Goal: Use online tool/utility: Use online tool/utility

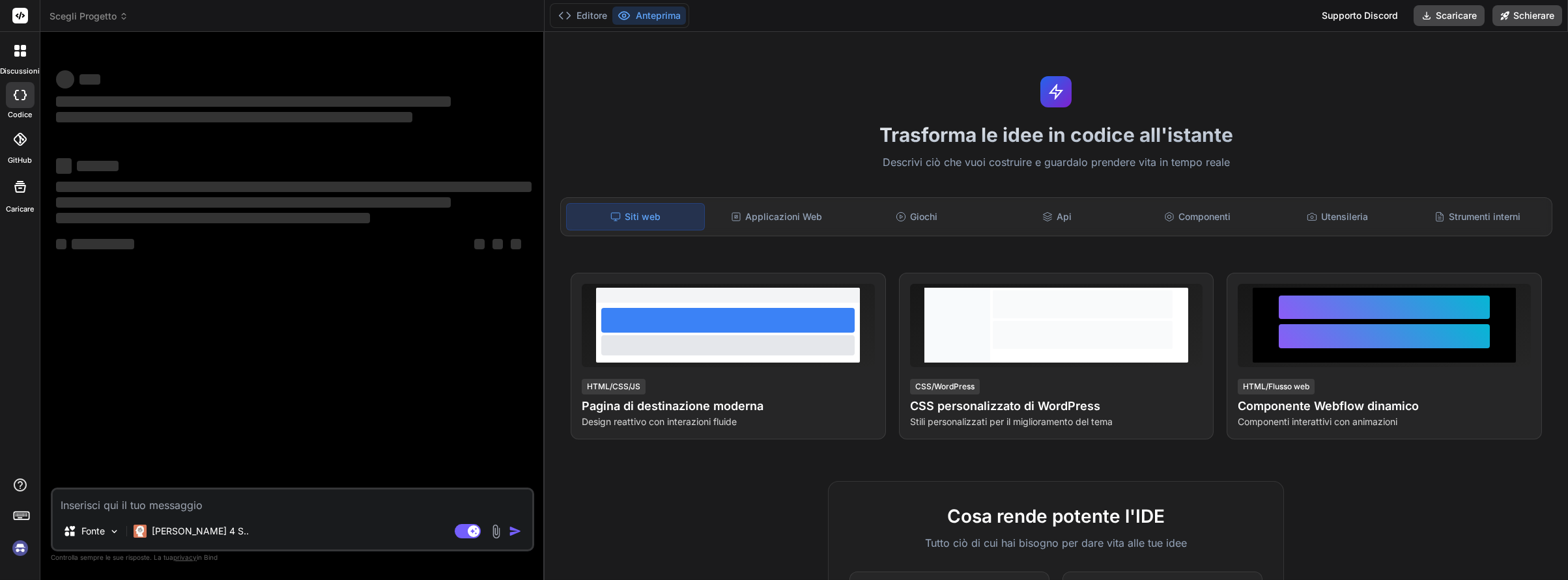
type textarea "x"
click at [78, 509] on textarea at bounding box center [292, 501] width 479 height 24
type textarea "c"
type textarea "x"
type textarea "cr"
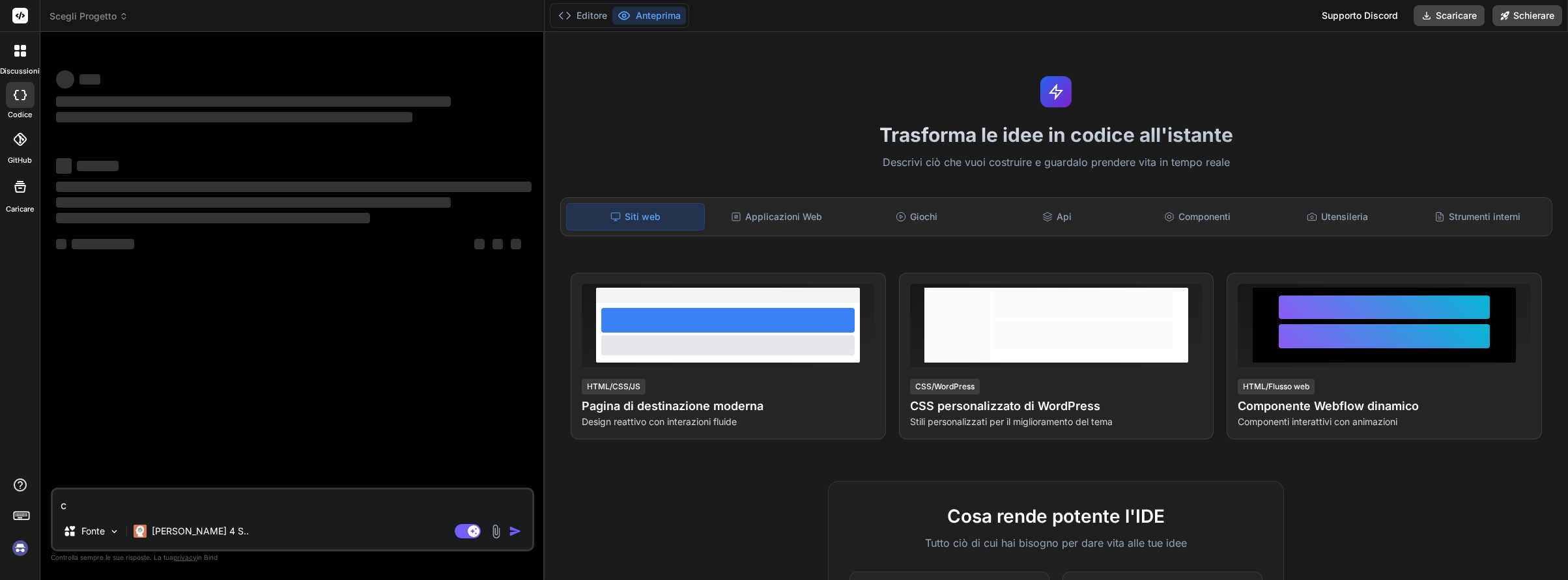
type textarea "x"
type textarea "cre"
type textarea "x"
type textarea "crea"
type textarea "x"
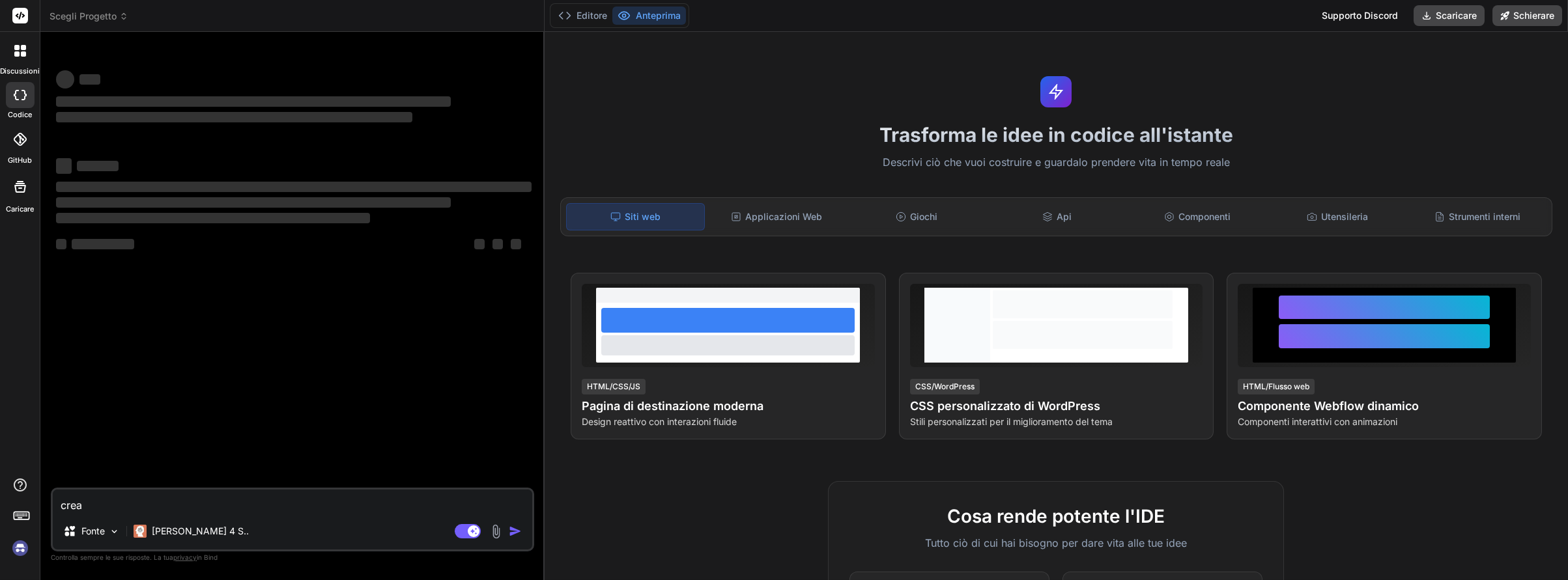
type textarea "crea"
type textarea "x"
type textarea "crea u"
type textarea "x"
type textarea "crea un"
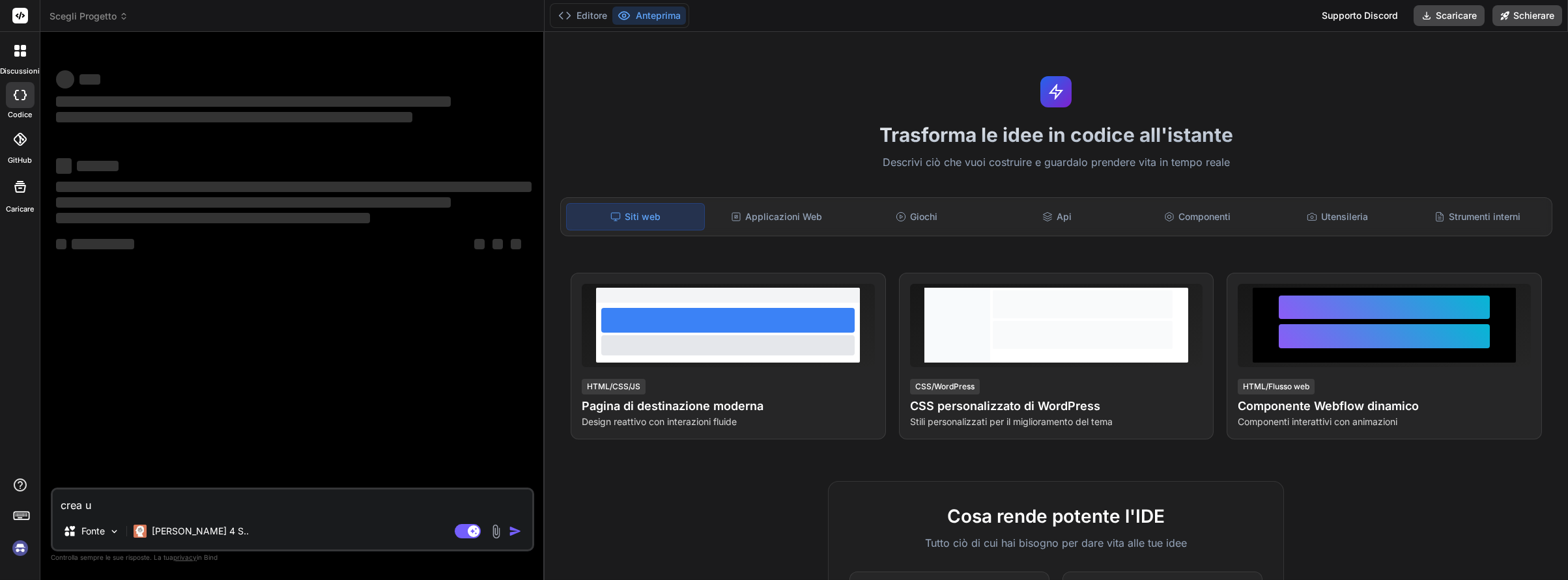
type textarea "x"
type textarea "crea una"
type textarea "x"
type textarea "crea una"
type textarea "x"
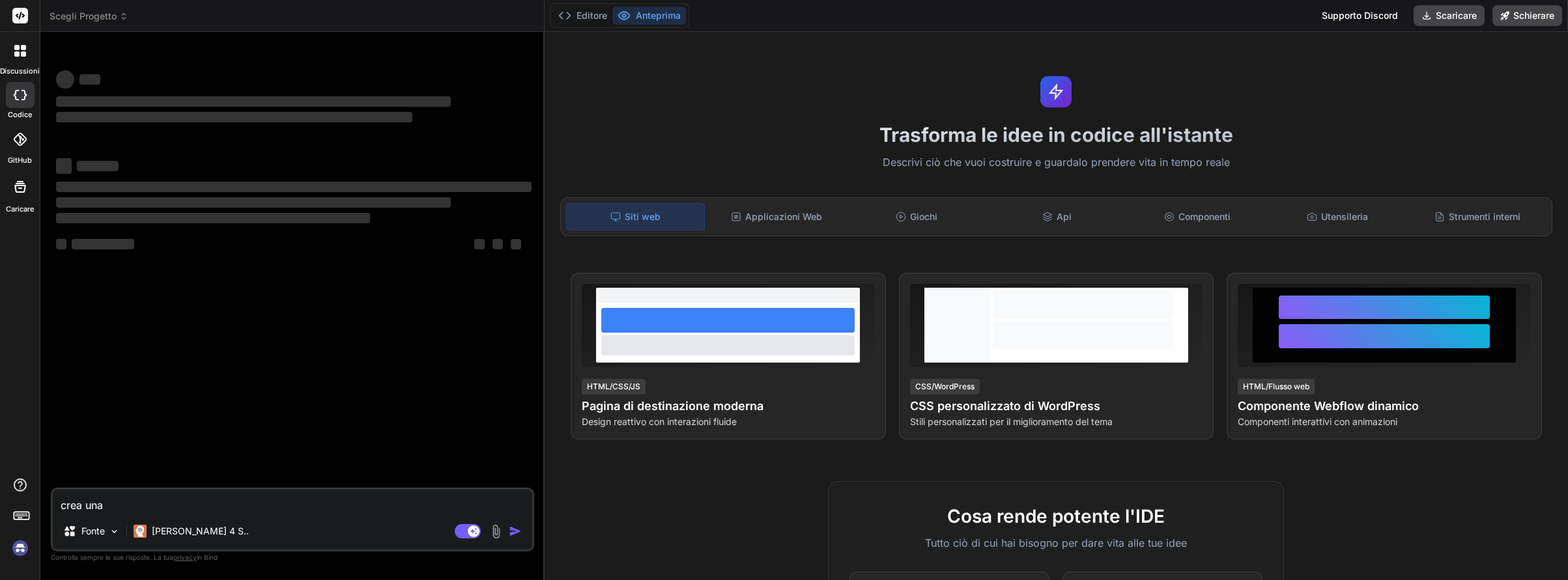
type textarea "crea una a"
type textarea "x"
type textarea "crea una ap"
type textarea "x"
type textarea "crea una app"
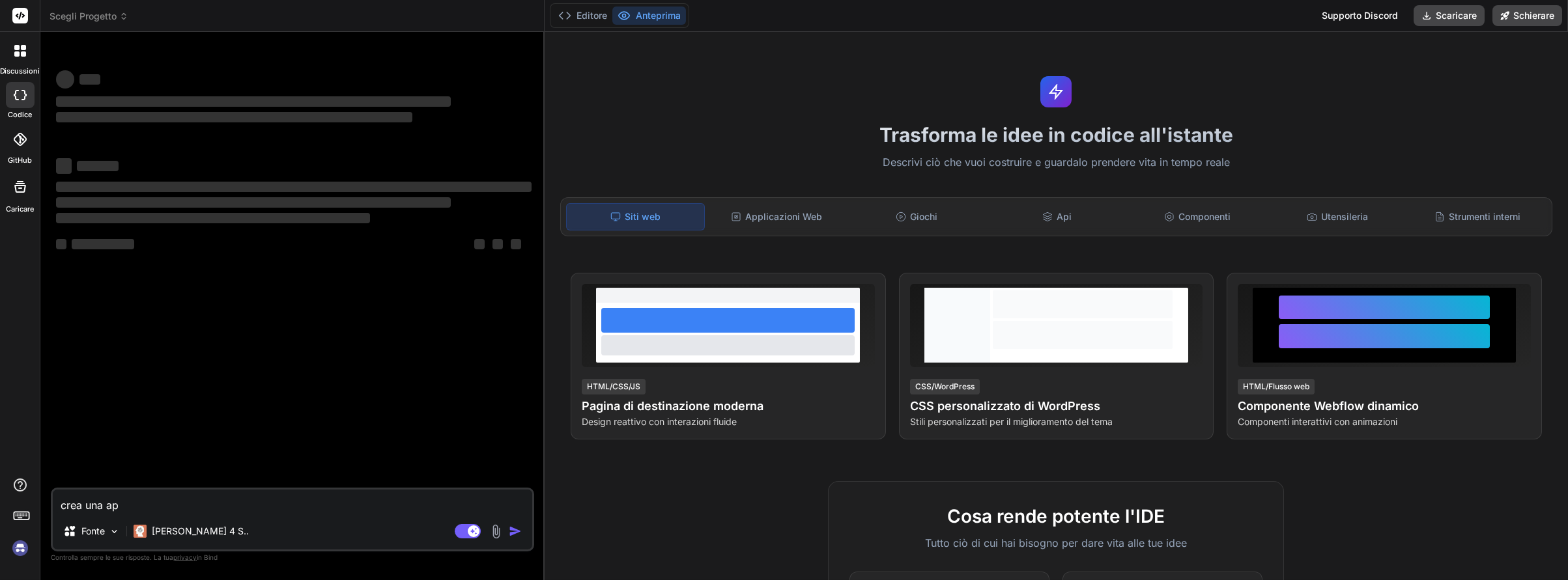
type textarea "x"
type textarea "crea una appa"
type textarea "x"
type textarea "crea una appa"
type textarea "x"
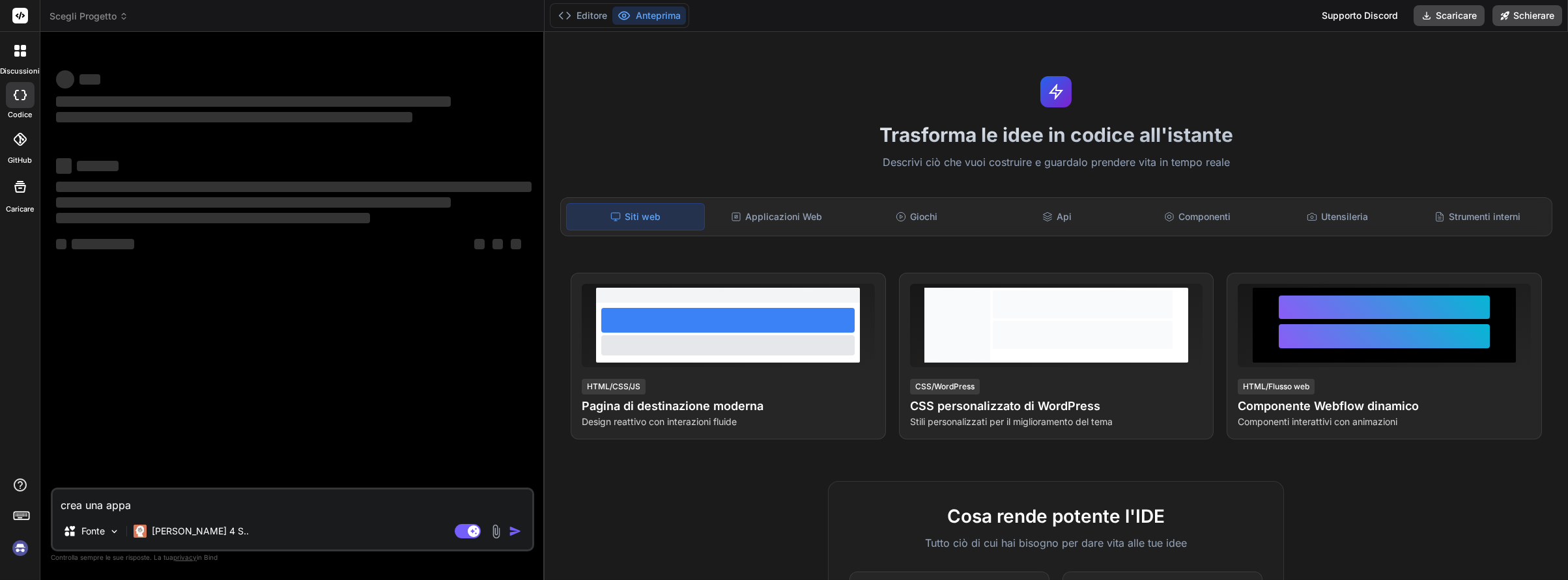
type textarea "crea una appa c"
type textarea "x"
type textarea "crea una appa ch"
type textarea "x"
type textarea "crea una appa che"
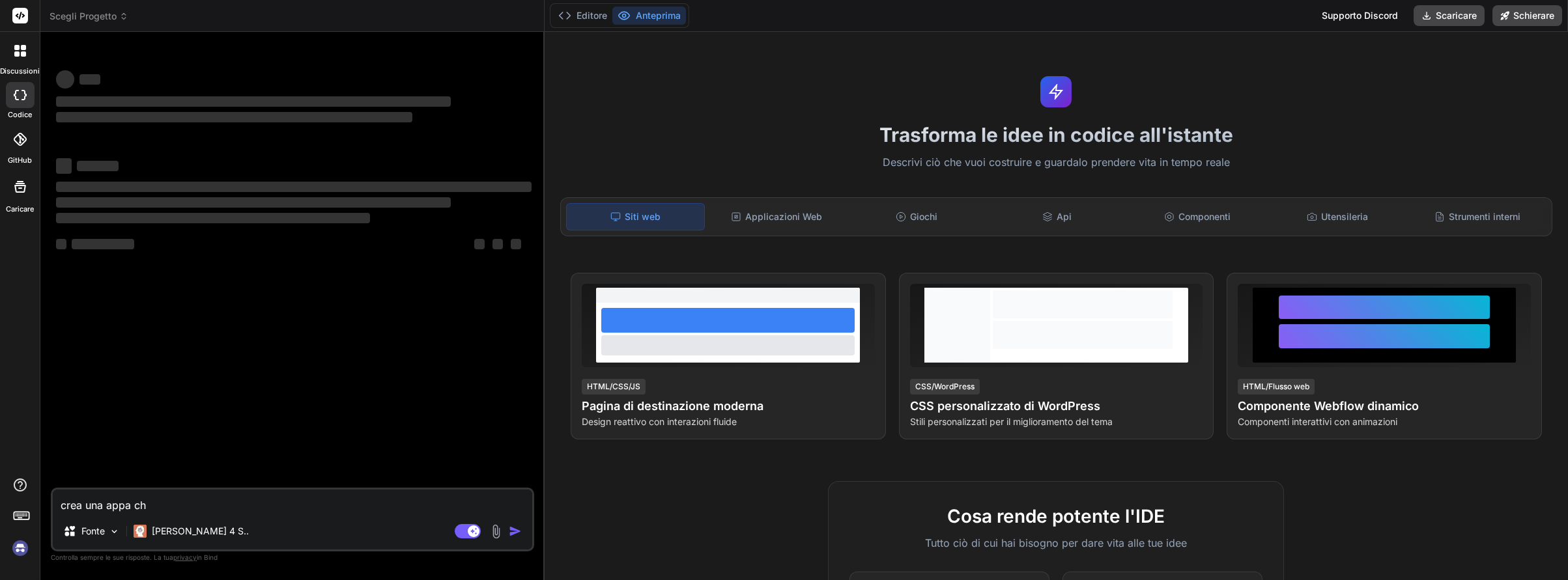
type textarea "x"
type textarea "crea una appa che"
type textarea "x"
type textarea "crea una appa che v"
type textarea "x"
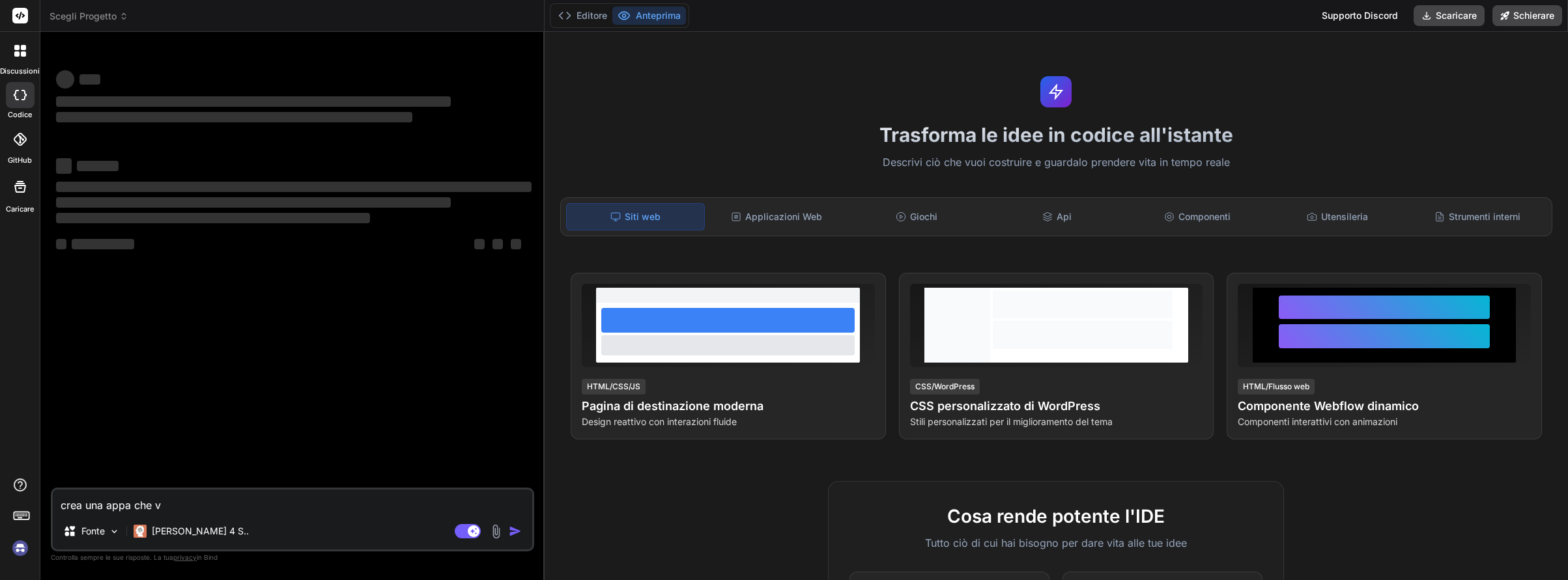
type textarea "crea una appa che va"
type textarea "x"
type textarea "crea una appa che val"
type textarea "x"
type textarea "crea una appa che valu"
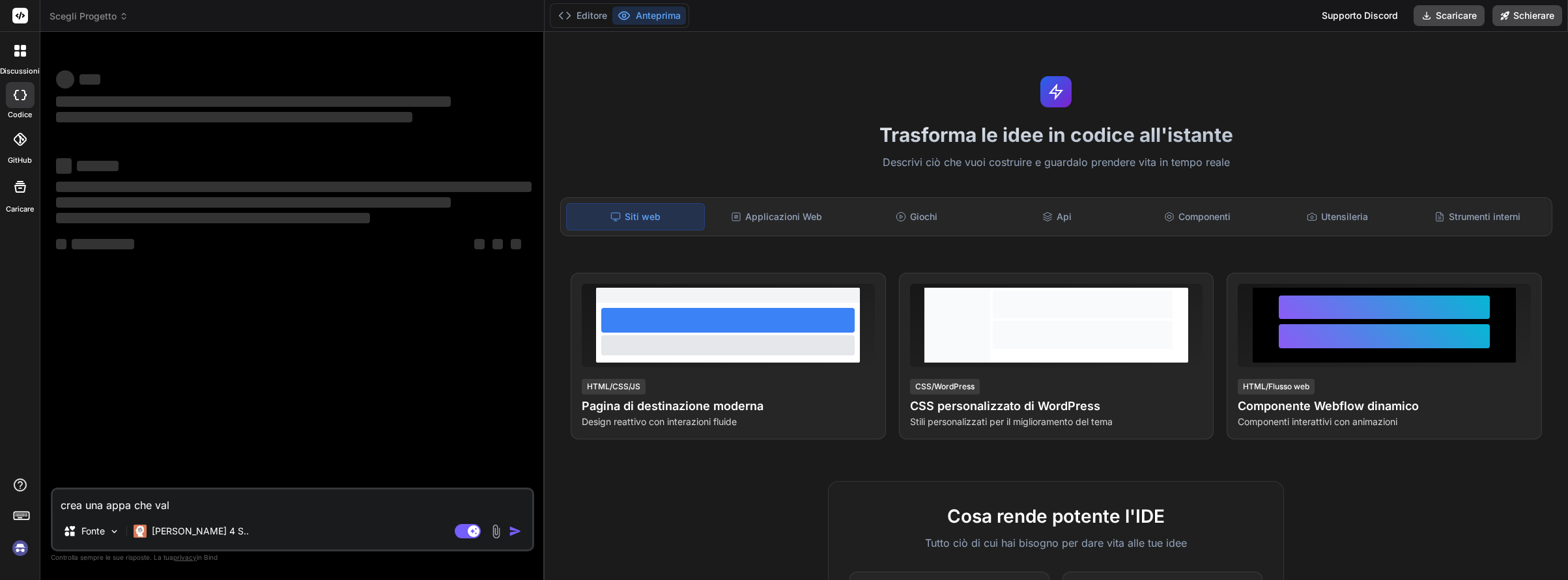
type textarea "x"
type textarea "crea una appa che valut"
type textarea "x"
type textarea "crea una appa che valuti"
type textarea "x"
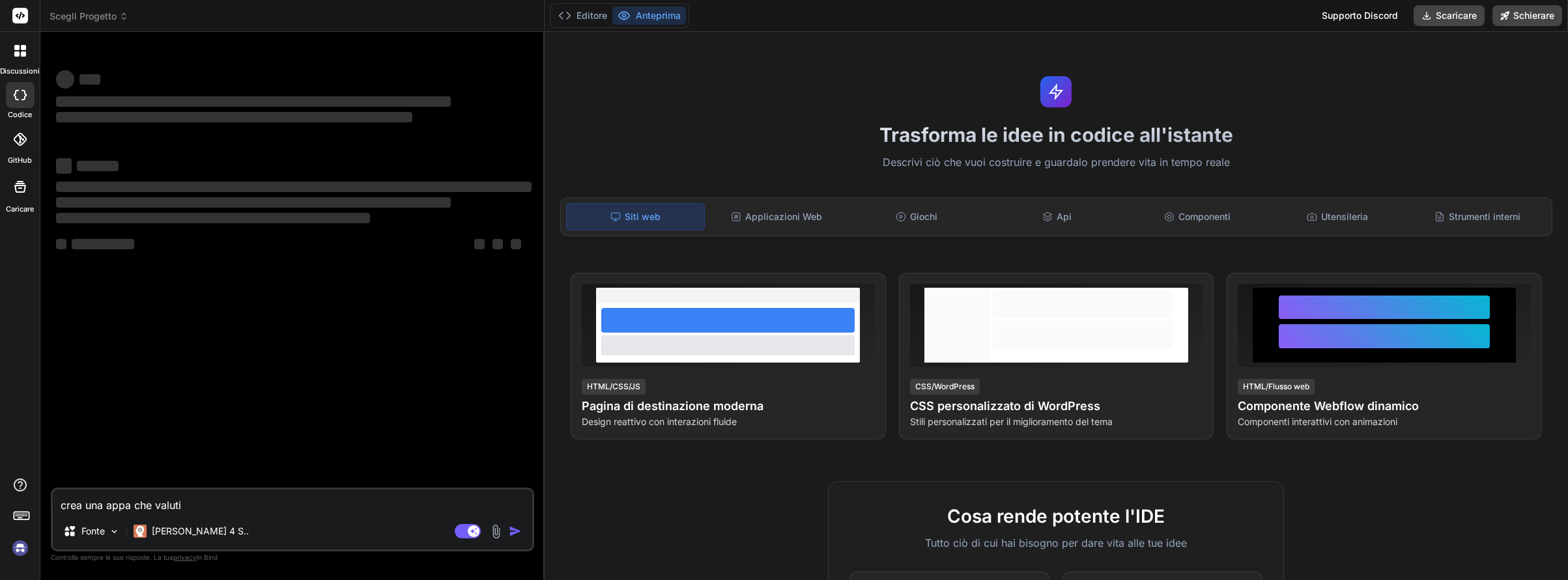
type textarea "crea una appa che valuti"
type textarea "x"
type textarea "crea una appa che valuti i"
type textarea "x"
type textarea "crea una appa che valuti i"
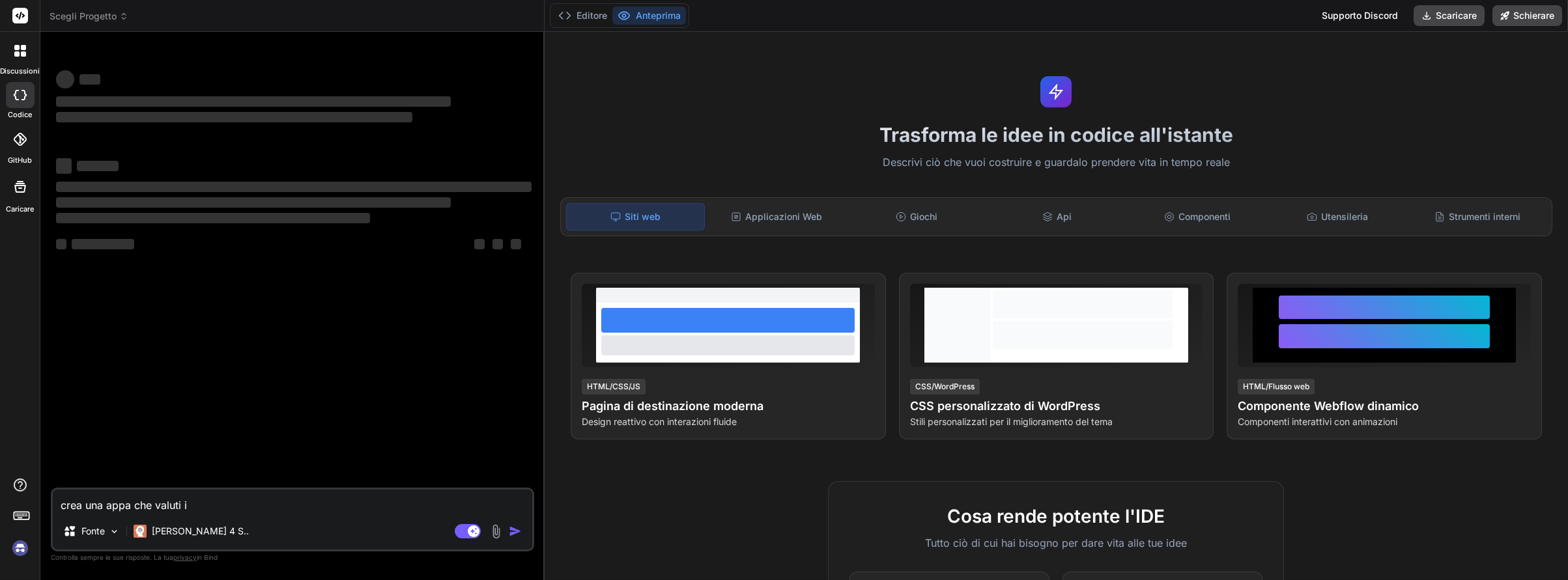
type textarea "x"
type textarea "crea una appa che valuti i r"
type textarea "x"
type textarea "crea una appa che valuti i ri"
type textarea "x"
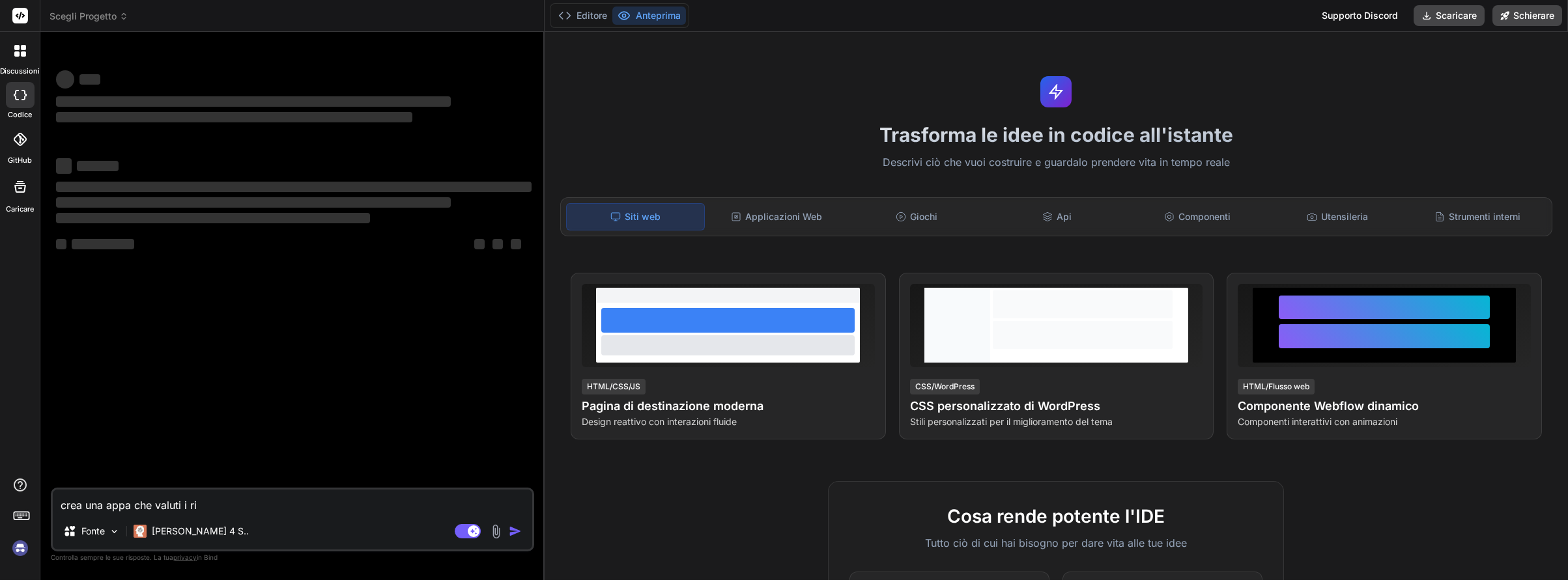
type textarea "crea una appa che valuti i riw"
type textarea "x"
type textarea "crea una appa che valuti i riws"
type textarea "x"
type textarea "crea una appa che valuti i riw"
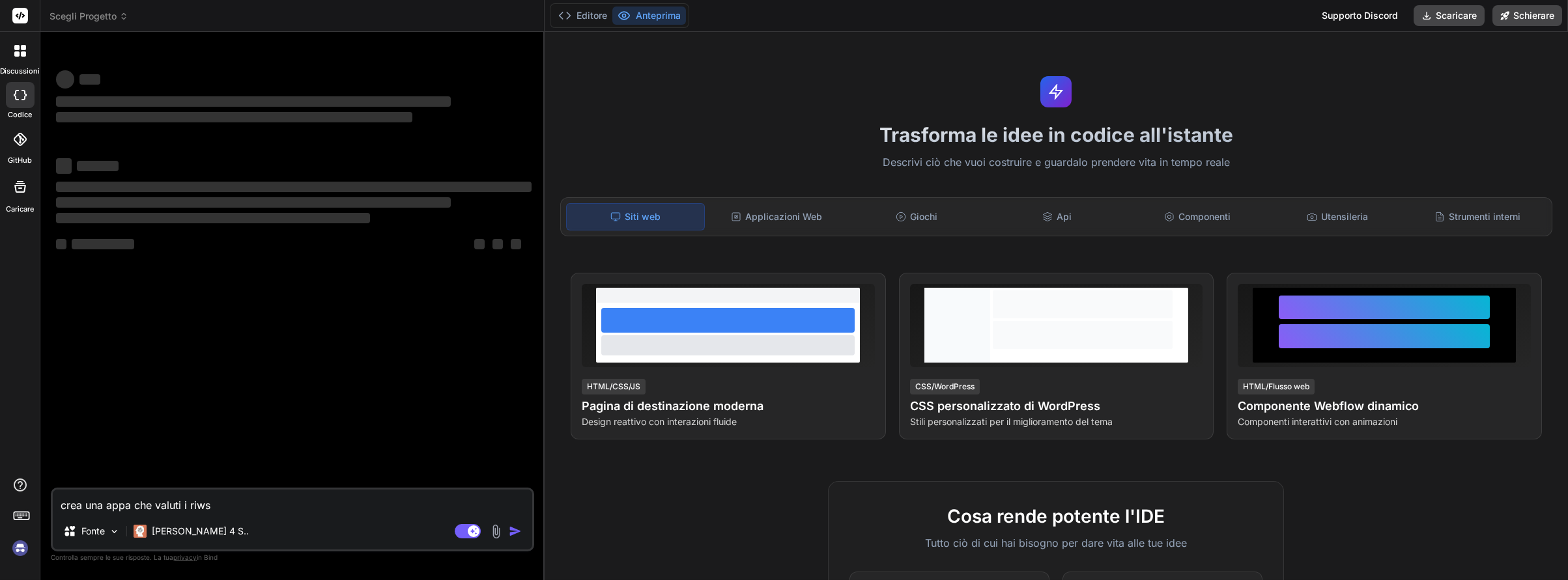
type textarea "x"
type textarea "crea una appa che valuti i ri"
type textarea "x"
type textarea "crea una appa che valuti i r"
type textarea "x"
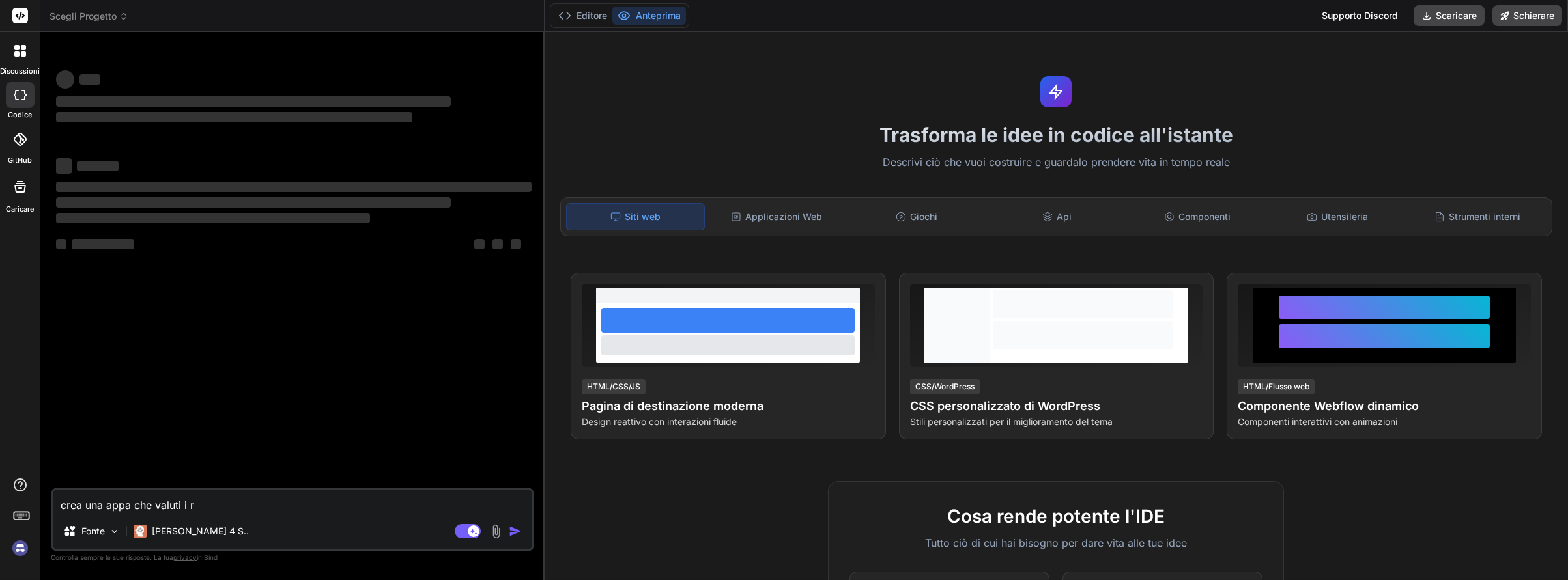
type textarea "crea una appa che valuti i"
type textarea "x"
type textarea "crea una appa che valuti i"
type textarea "x"
type textarea "crea una appa che valuti il"
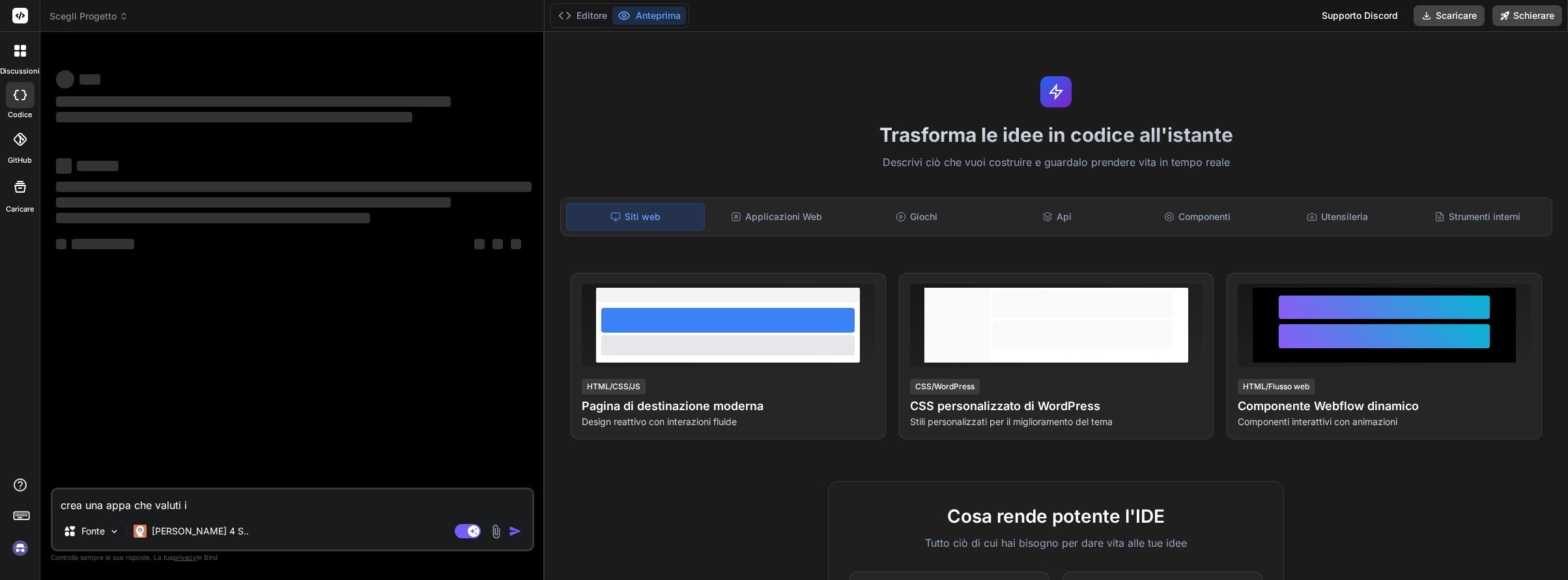
type textarea "x"
type textarea "crea una appa che valuti il"
type textarea "x"
type textarea "crea una appa che valuti il r"
type textarea "x"
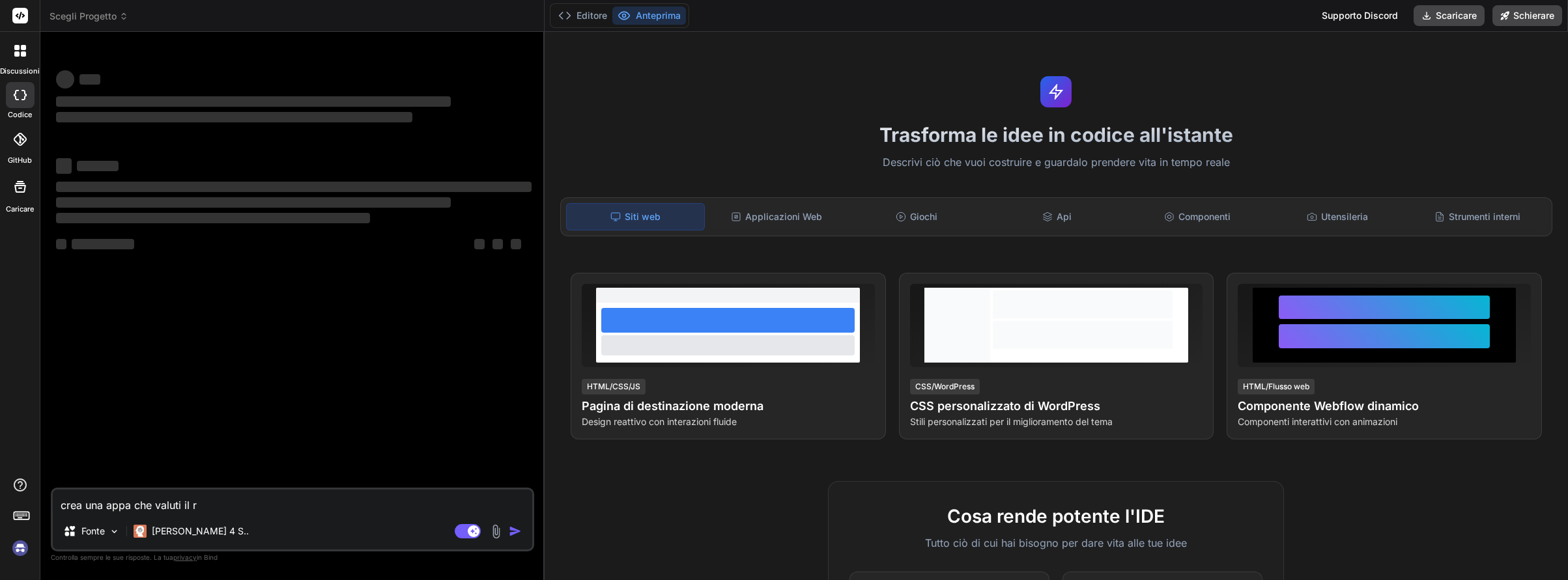
type textarea "crea una appa che valuti il ri"
type textarea "x"
type textarea "crea una appa che valuti il ris"
type textarea "x"
type textarea "crea una appa che valuti il risc"
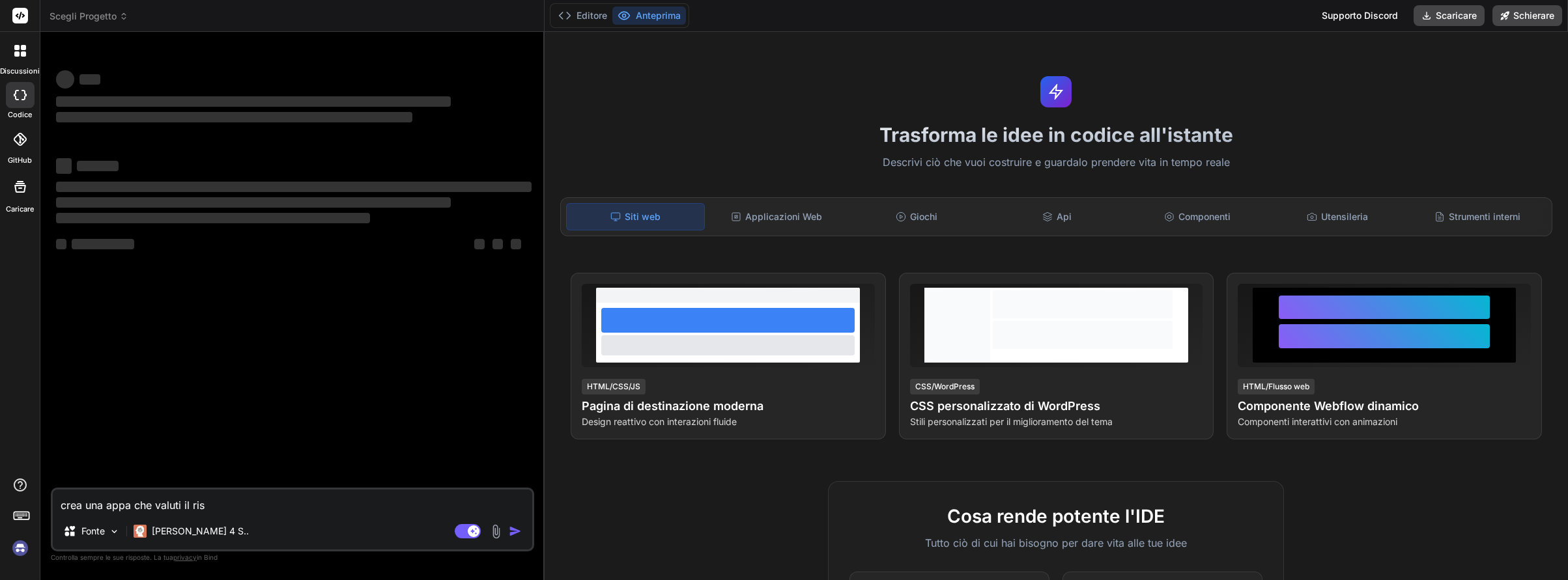
type textarea "x"
type textarea "crea una appa che valuti il risch"
type textarea "x"
type textarea "crea una appa che valuti il rischi"
type textarea "x"
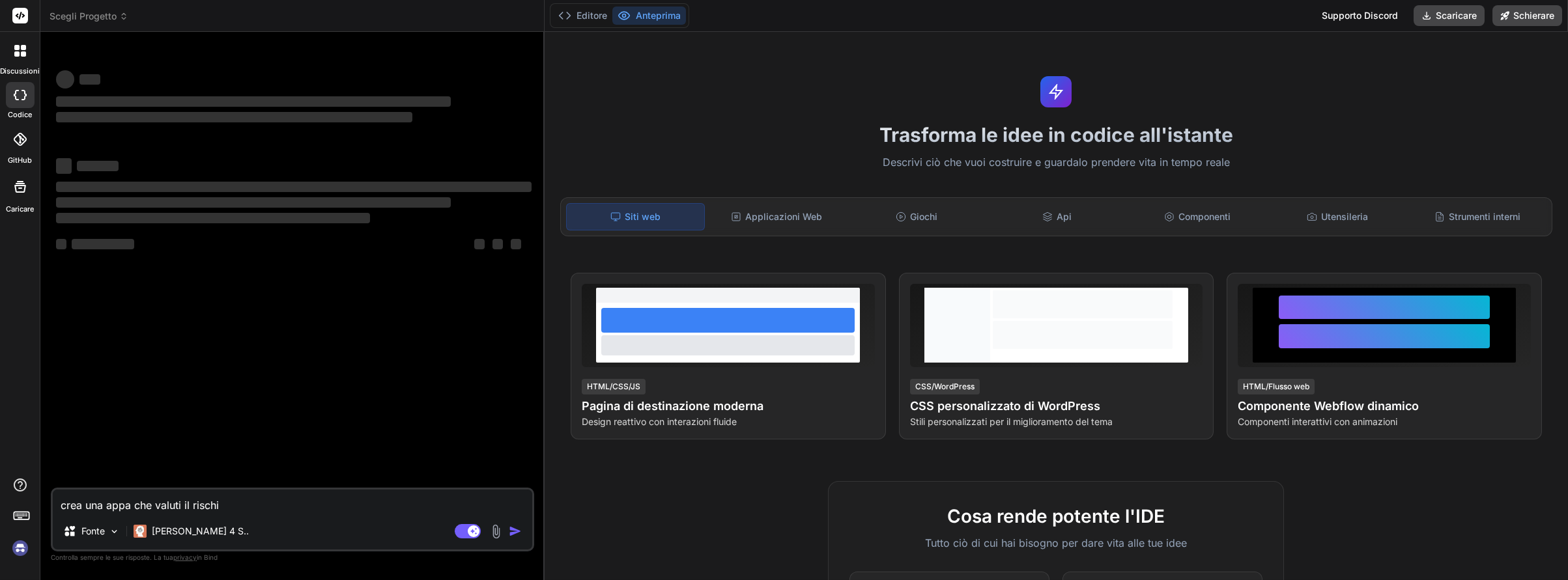
type textarea "crea una appa che valuti il rischio"
type textarea "x"
type textarea "crea una appa che valuti il rischio"
type textarea "x"
type textarea "crea una appa che valuti il rischio c"
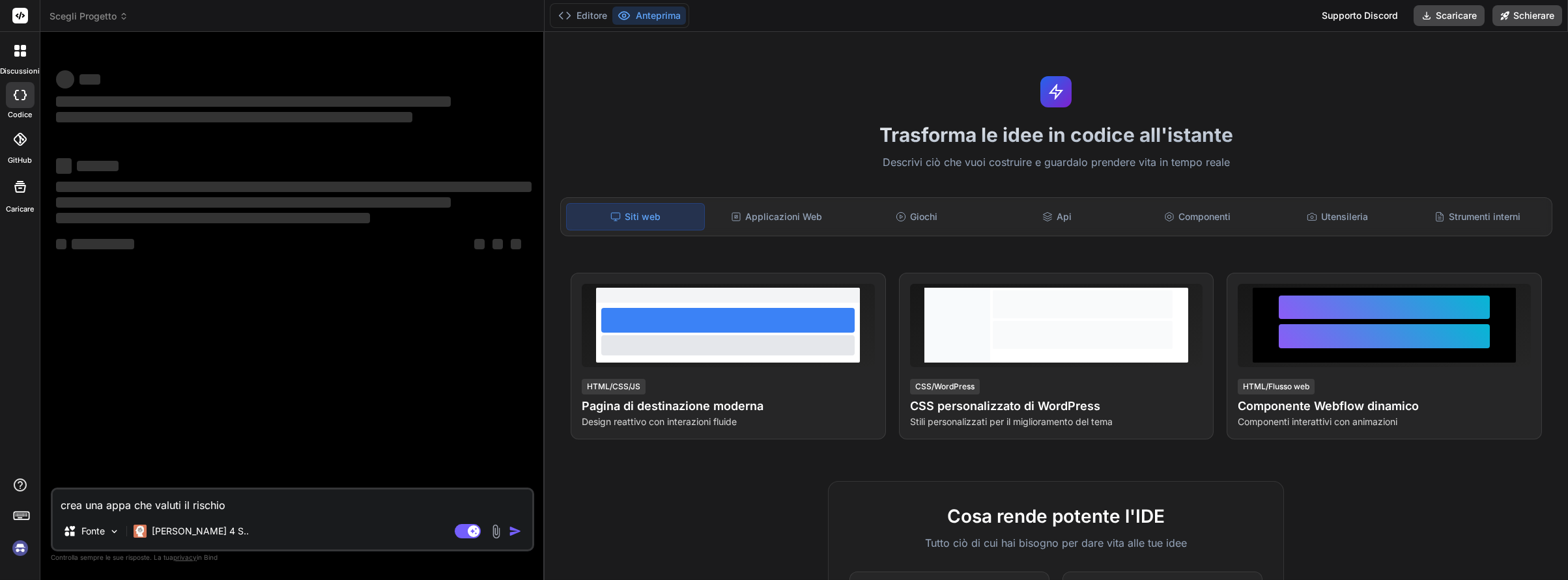
type textarea "x"
type textarea "crea una appa che valuti il rischio ch"
type textarea "x"
type textarea "crea una appa che valuti il rischio chi"
type textarea "x"
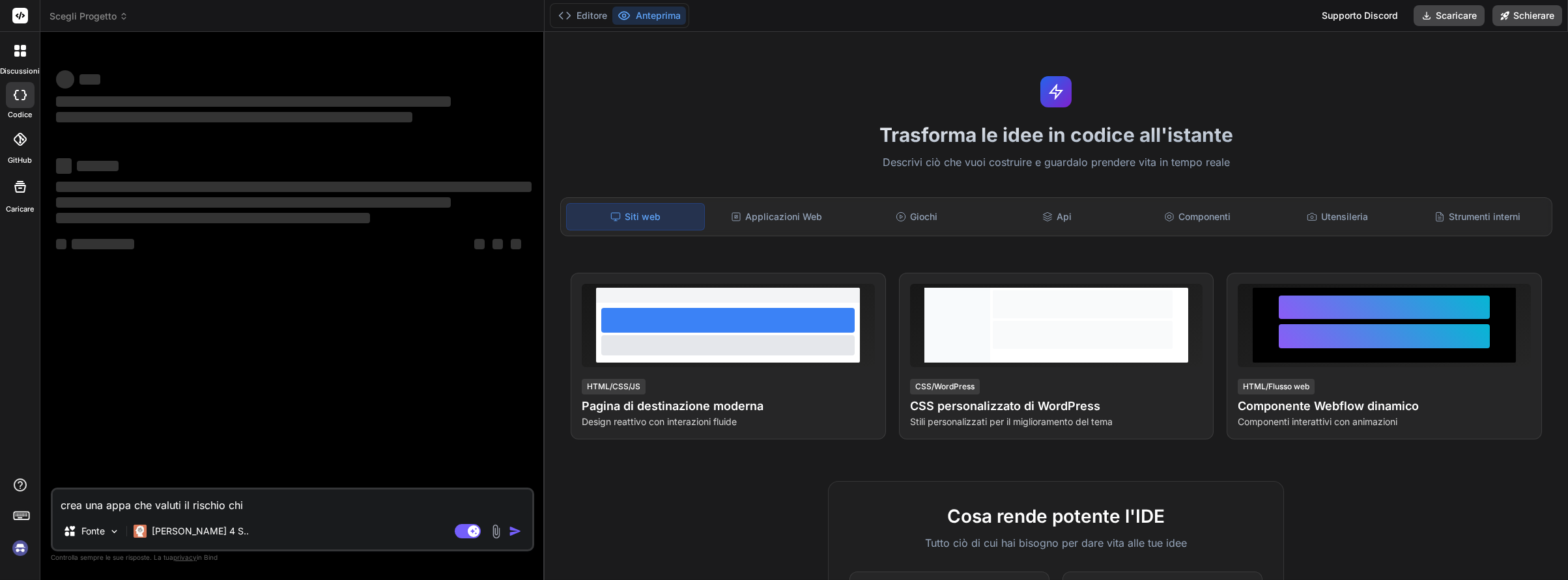
type textarea "crea una appa che valuti il rischio chim"
type textarea "x"
type textarea "crea una appa che valuti il rischio chimi"
type textarea "x"
type textarea "crea una appa che valuti il rischio chimic"
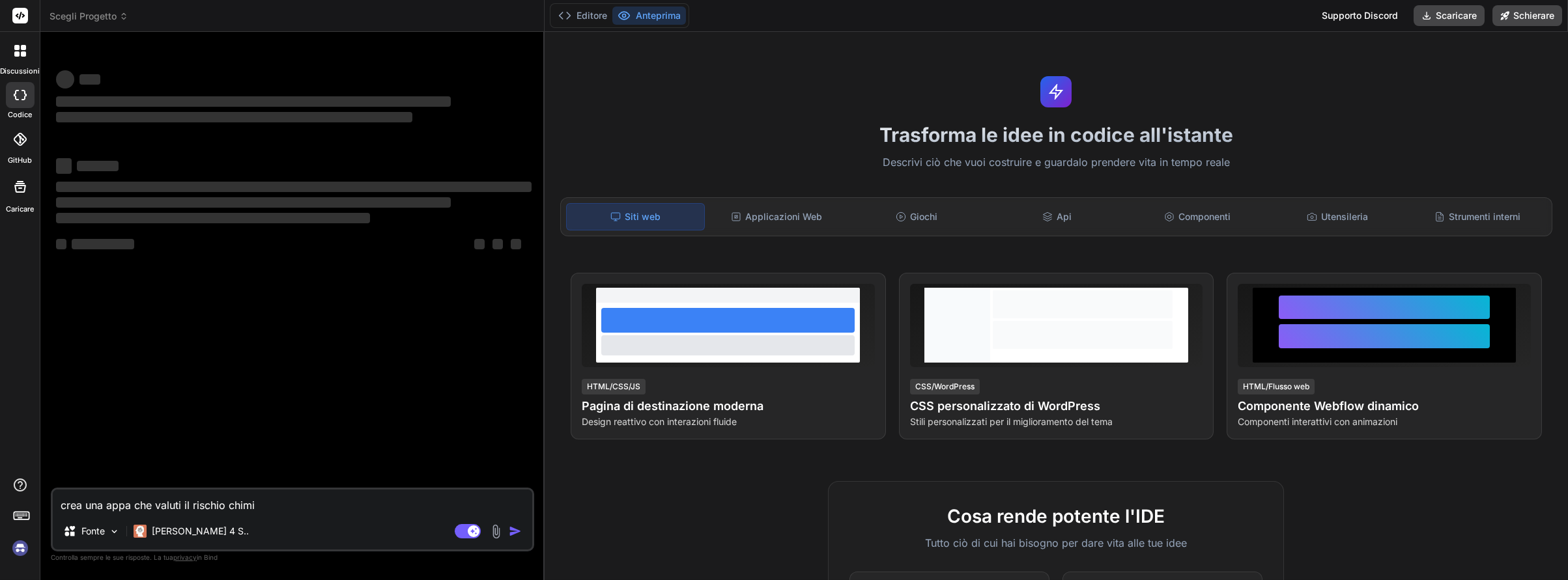
type textarea "x"
type textarea "crea una appa che valuti il rischio chimico"
type textarea "x"
type textarea "crea una appa che valuti il rischio chimico"
type textarea "x"
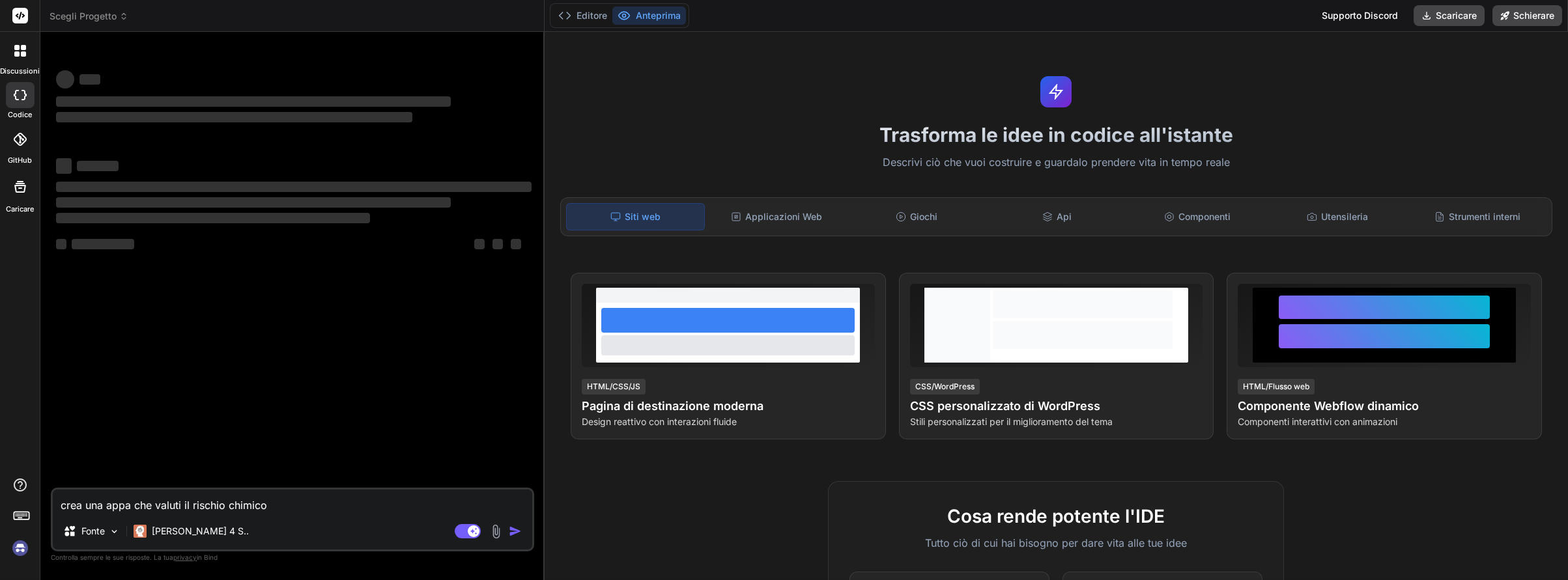
type textarea "crea una appa che valuti il rischio chimico s"
type textarea "x"
type textarea "crea una appa che valuti il rischio chimico se"
type textarea "x"
type textarea "crea una appa che valuti il rischio chimico sec"
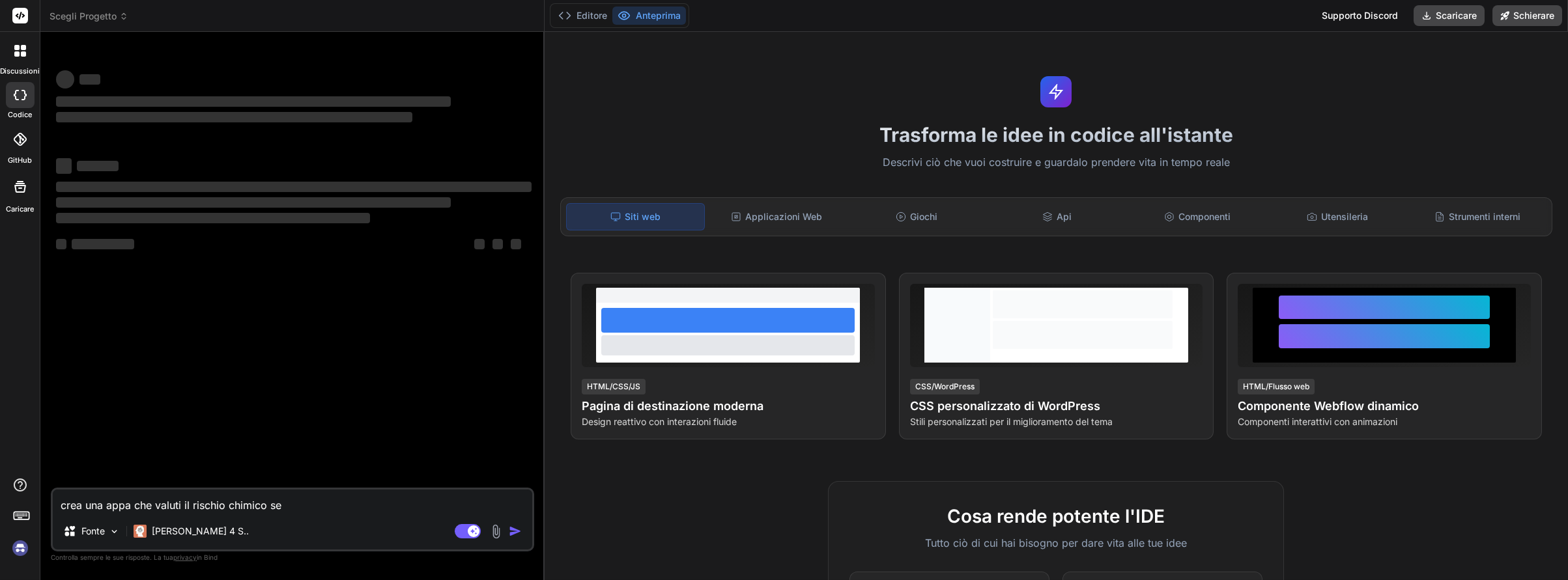
type textarea "x"
type textarea "crea una appa che valuti il rischio chimico seco"
type textarea "x"
type textarea "crea una appa che valuti il rischio chimico secon"
type textarea "x"
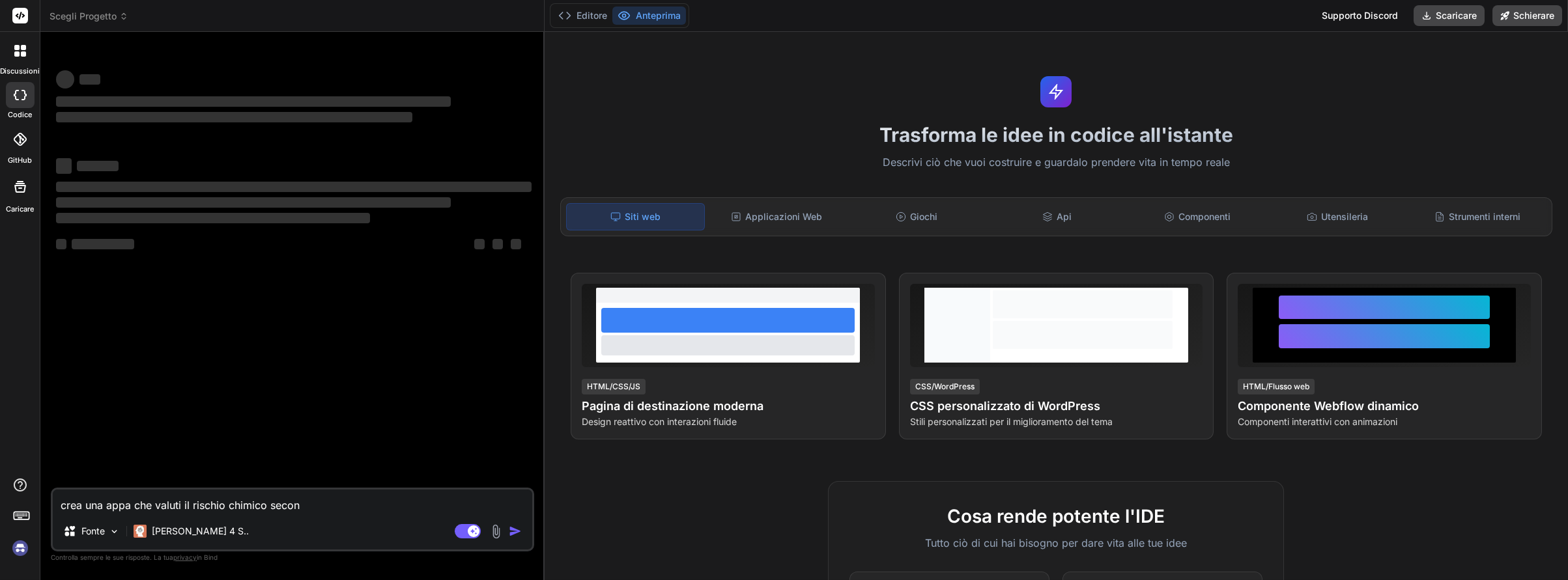
type textarea "crea una appa che valuti il rischio chimico seconf"
type textarea "x"
type textarea "crea una appa che valuti il rischio chimico secon"
type textarea "x"
type textarea "crea una appa che valuti il rischio chimico second"
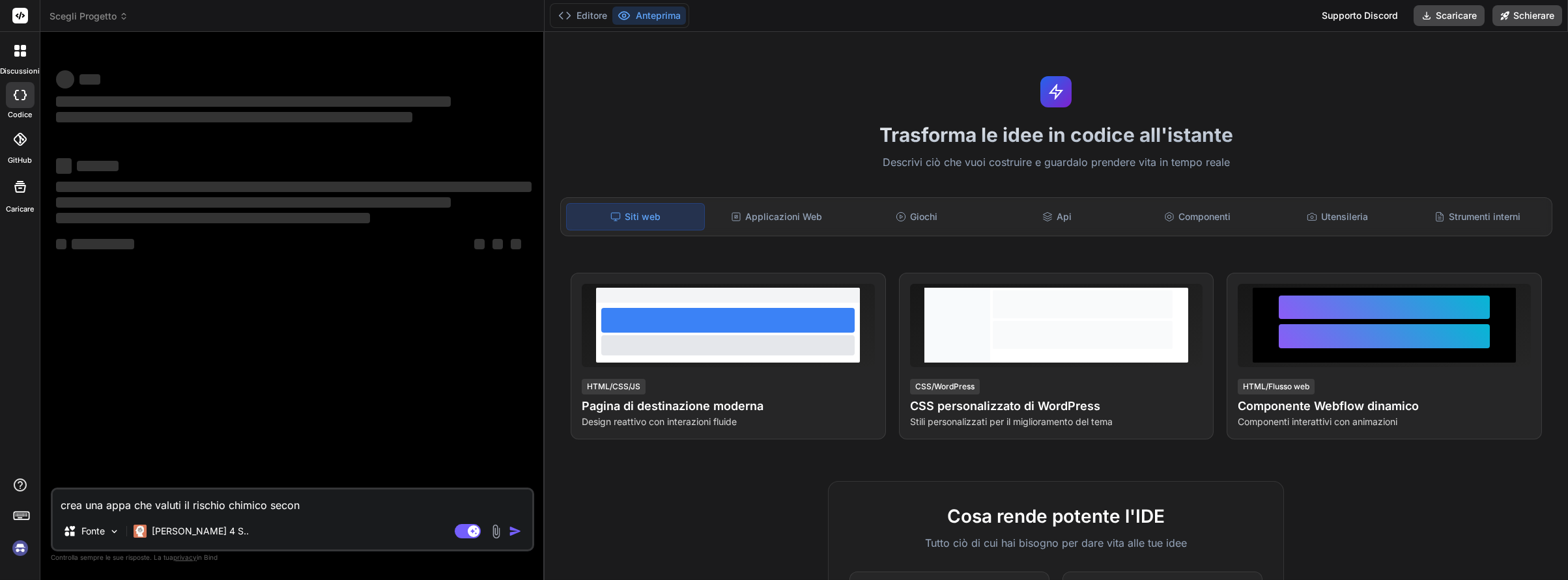
type textarea "x"
type textarea "crea una appa che valuti il rischio chimico secondo"
type textarea "x"
type textarea "crea una appa che valuti il rischio chimico secondo"
type textarea "x"
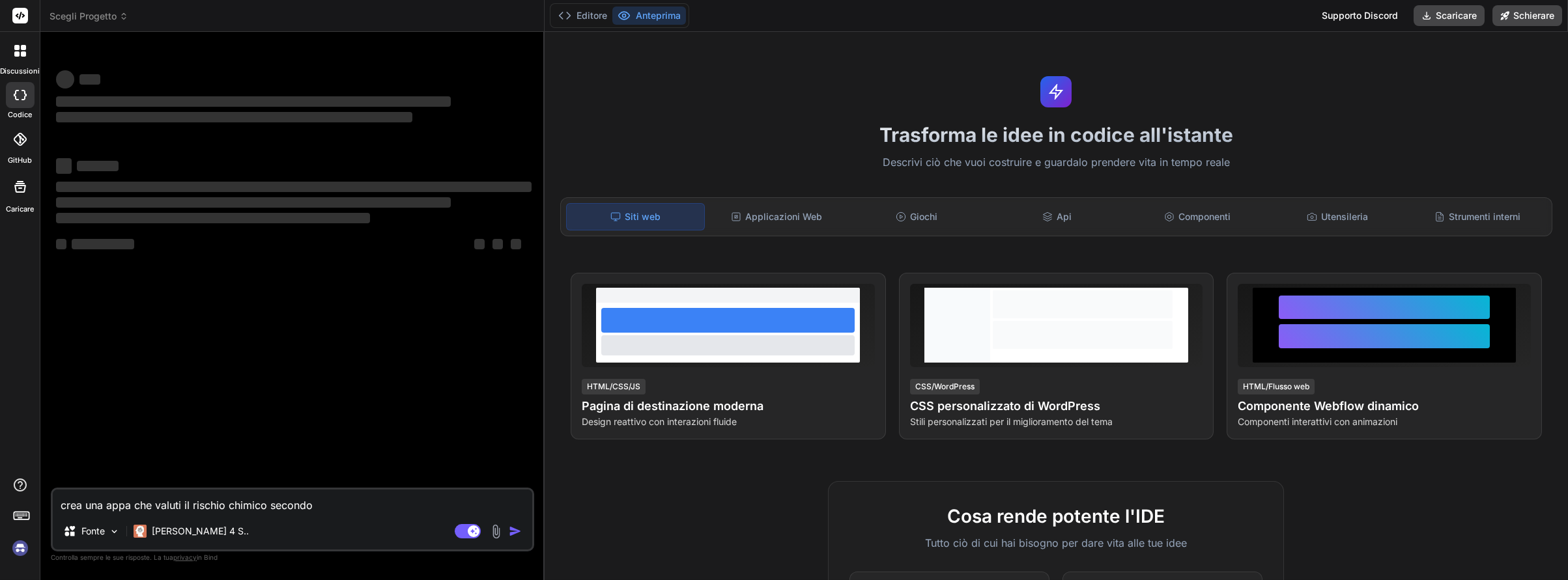
type textarea "crea una appa che valuti il rischio chimico secondo i"
type textarea "x"
type textarea "crea una appa che valuti il rischio chimico secondo il"
type textarea "x"
type textarea "crea una appa che valuti il rischio chimico secondo il"
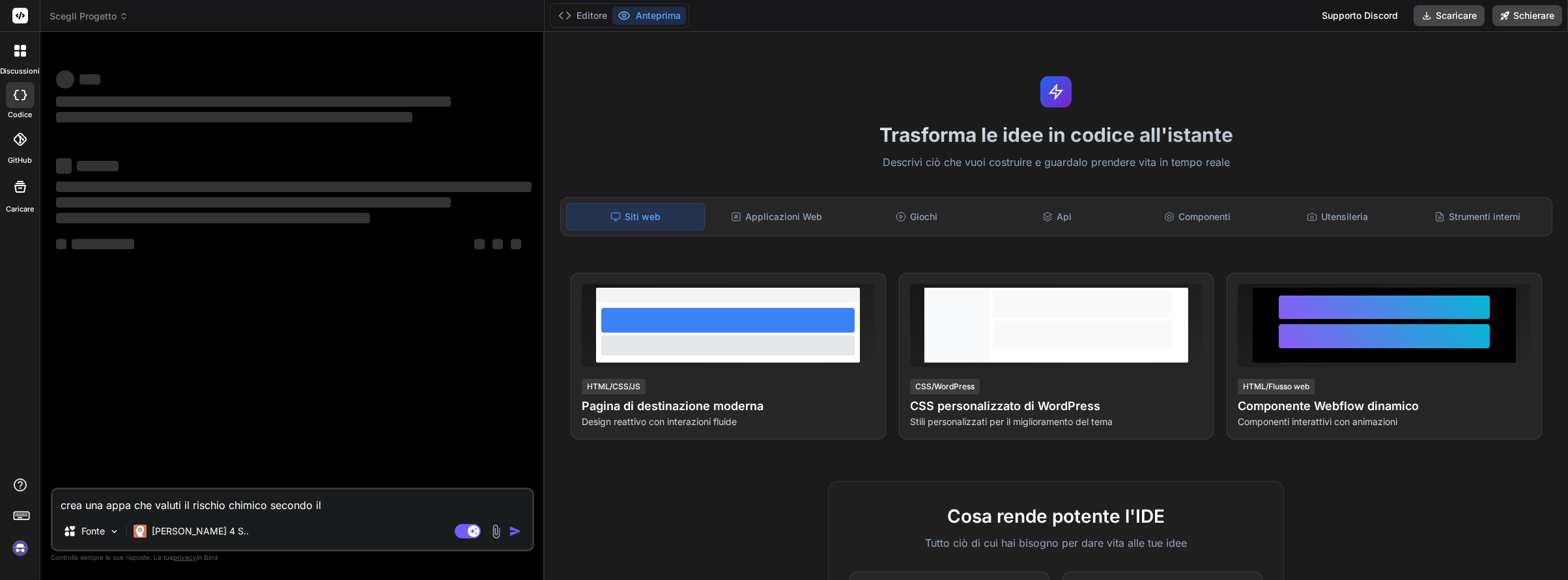
type textarea "x"
type textarea "crea una appa che valuti il rischio chimico secondo il m"
type textarea "x"
type textarea "crea una appa che valuti il rischio chimico secondo il me"
type textarea "x"
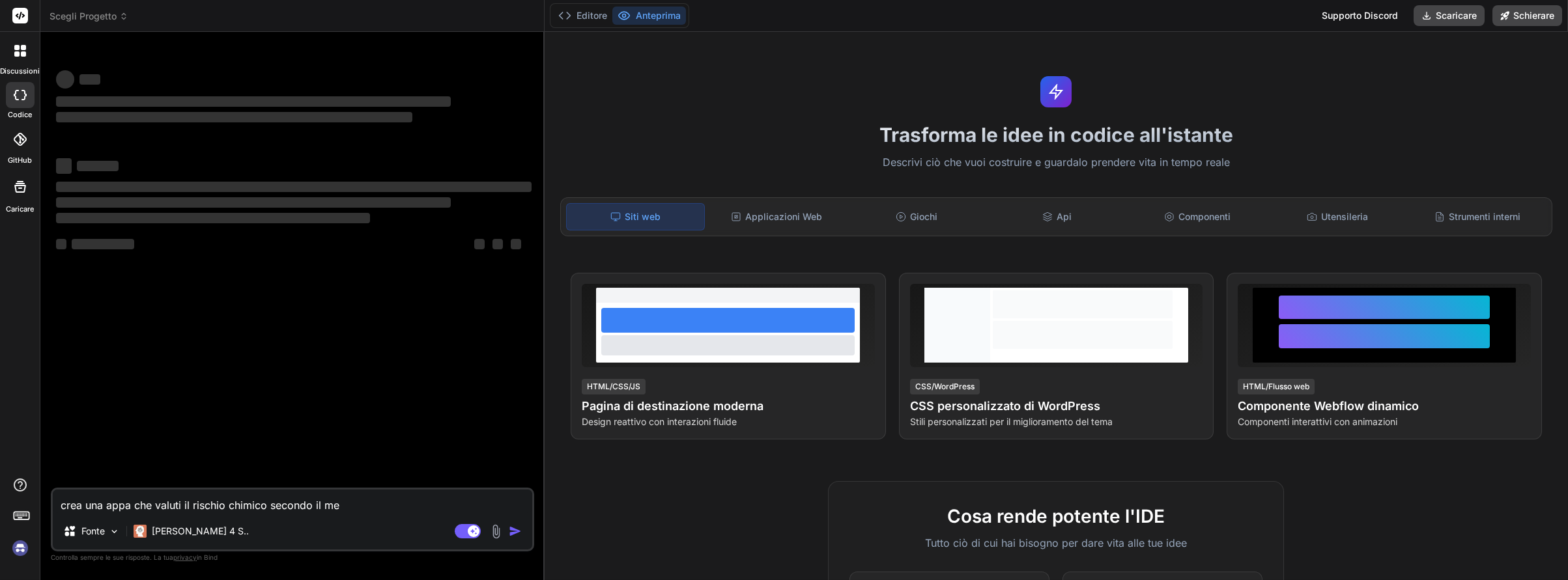
type textarea "crea una appa che valuti il rischio chimico secondo il met"
type textarea "x"
type textarea "crea una appa che valuti il rischio chimico secondo il meto"
type textarea "x"
type textarea "crea una appa che valuti il rischio chimico secondo il metod"
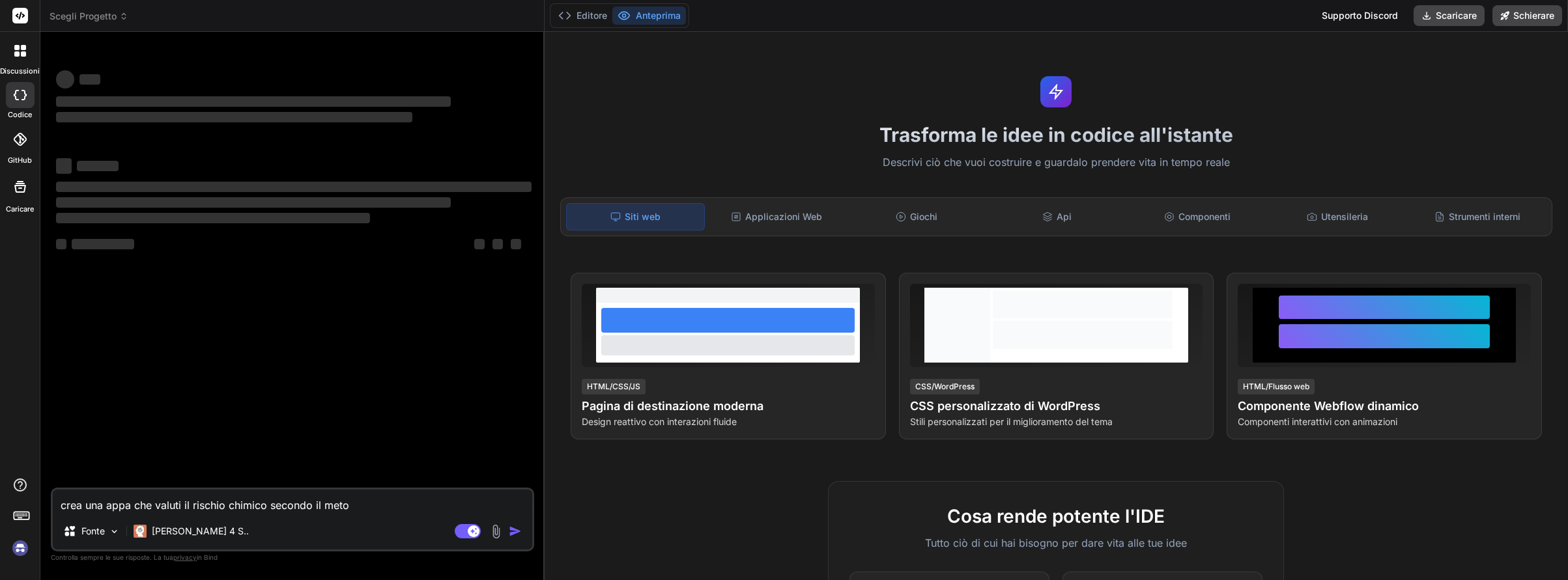
type textarea "x"
type textarea "crea una appa che valuti il rischio chimico secondo il metodo"
type textarea "x"
type textarea "crea una appa che valuti il rischio chimico secondo il metodo"
type textarea "x"
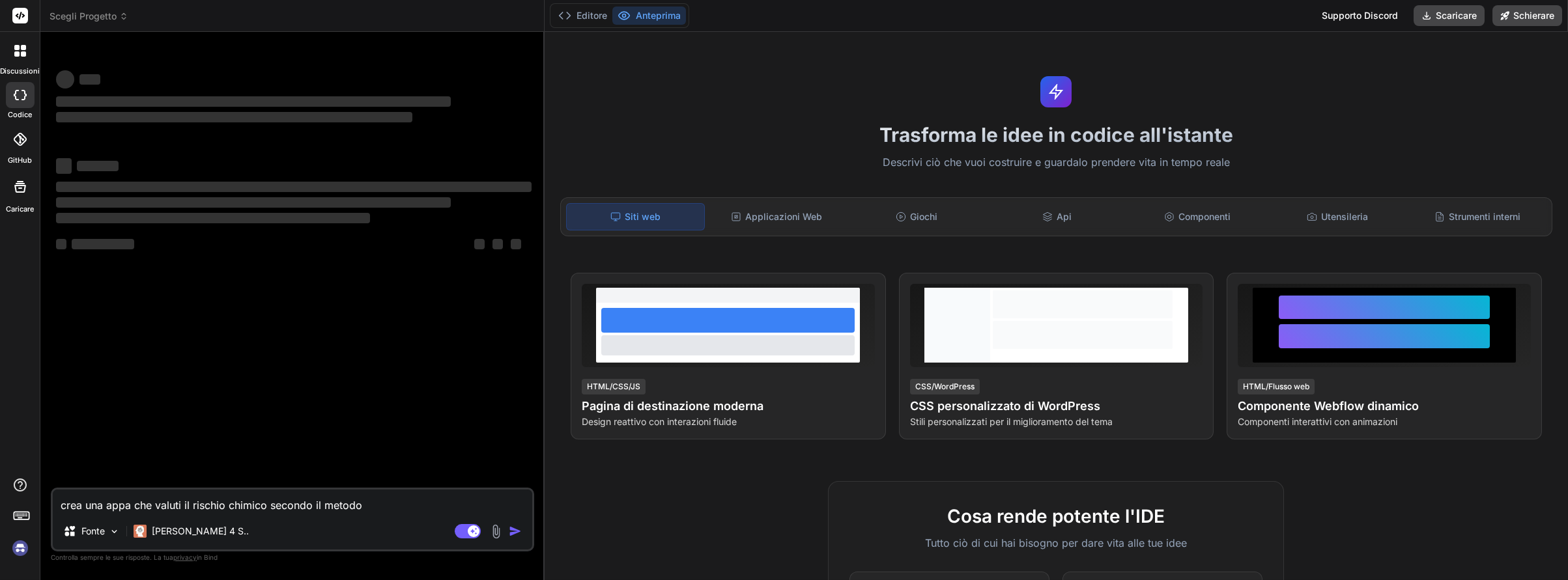
type textarea "crea una appa che valuti il rischio chimico secondo il metodo i"
type textarea "x"
type textarea "crea una appa che valuti il rischio chimico secondo il metodo it"
type textarea "x"
type textarea "crea una appa che valuti il rischio chimico secondo il metodo ita"
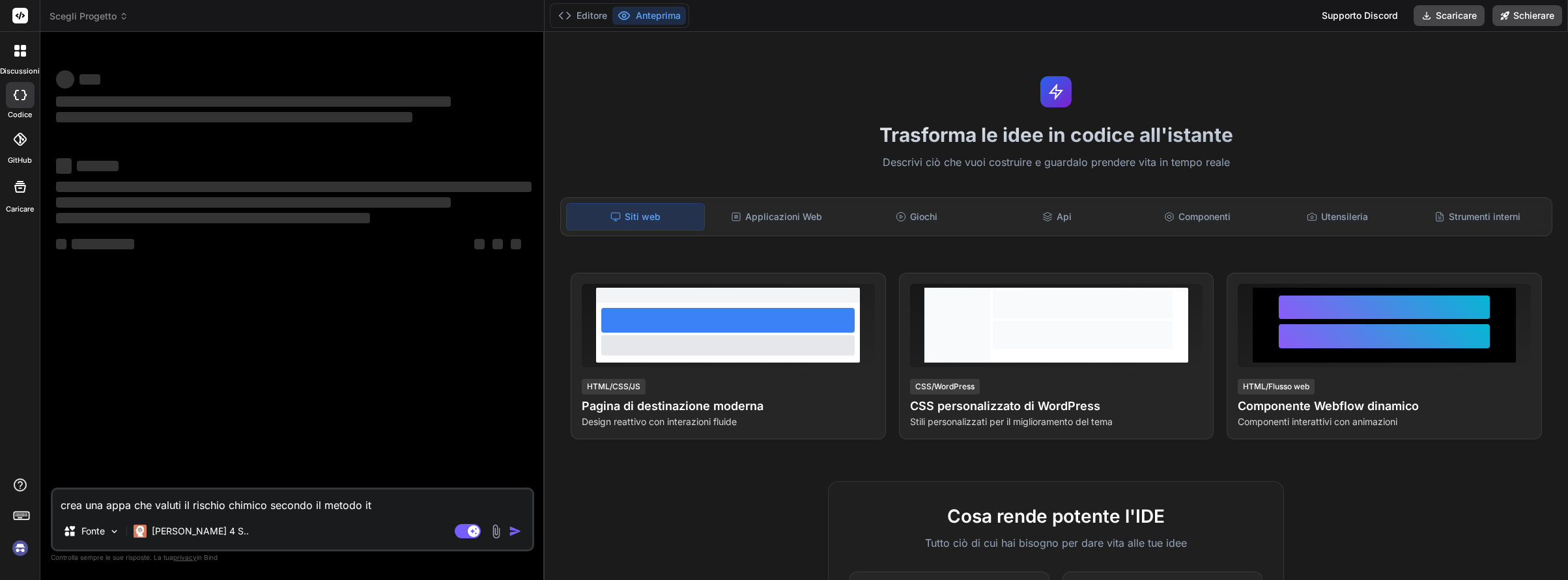
type textarea "x"
type textarea "crea una appa che valuti il rischio chimico secondo il metodo ital"
type textarea "x"
type textarea "crea una appa che valuti il rischio chimico secondo il metodo itali"
type textarea "x"
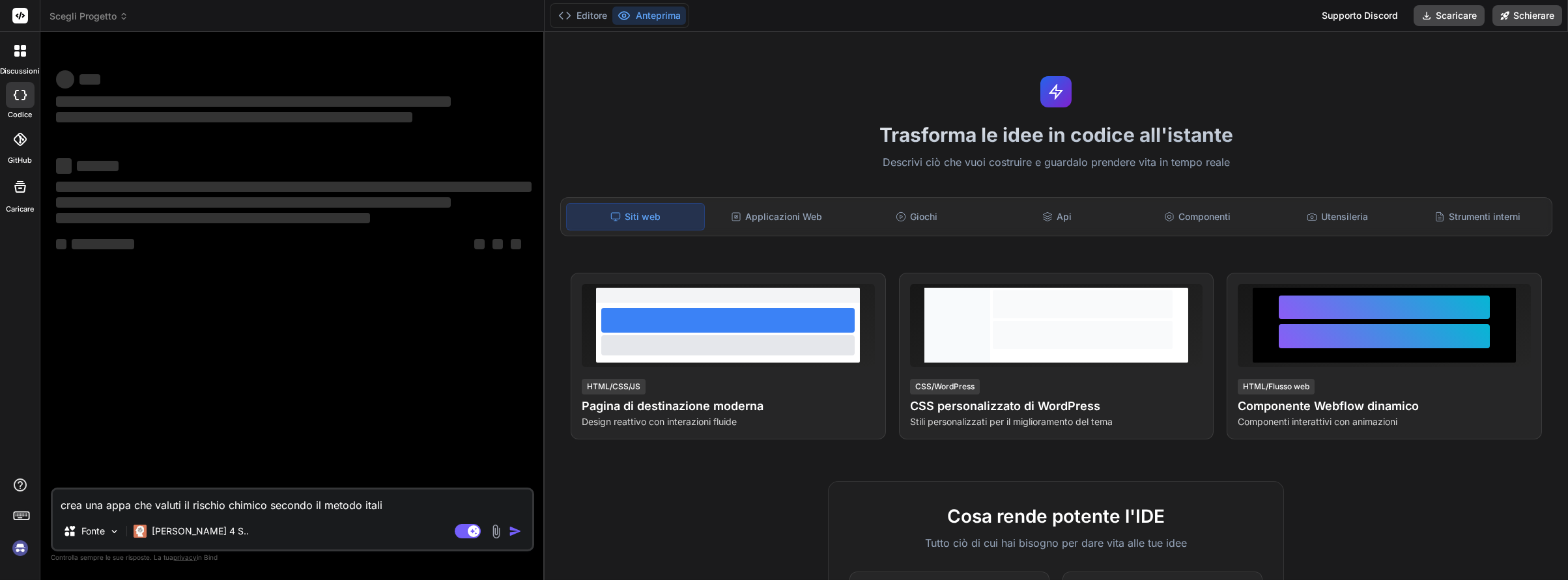
type textarea "crea una appa che valuti il rischio chimico secondo il metodo italia"
type textarea "x"
type textarea "crea una appa che valuti il rischio chimico secondo il metodo italian"
type textarea "x"
type textarea "crea una appa che valuti il rischio chimico secondo il metodo italiano"
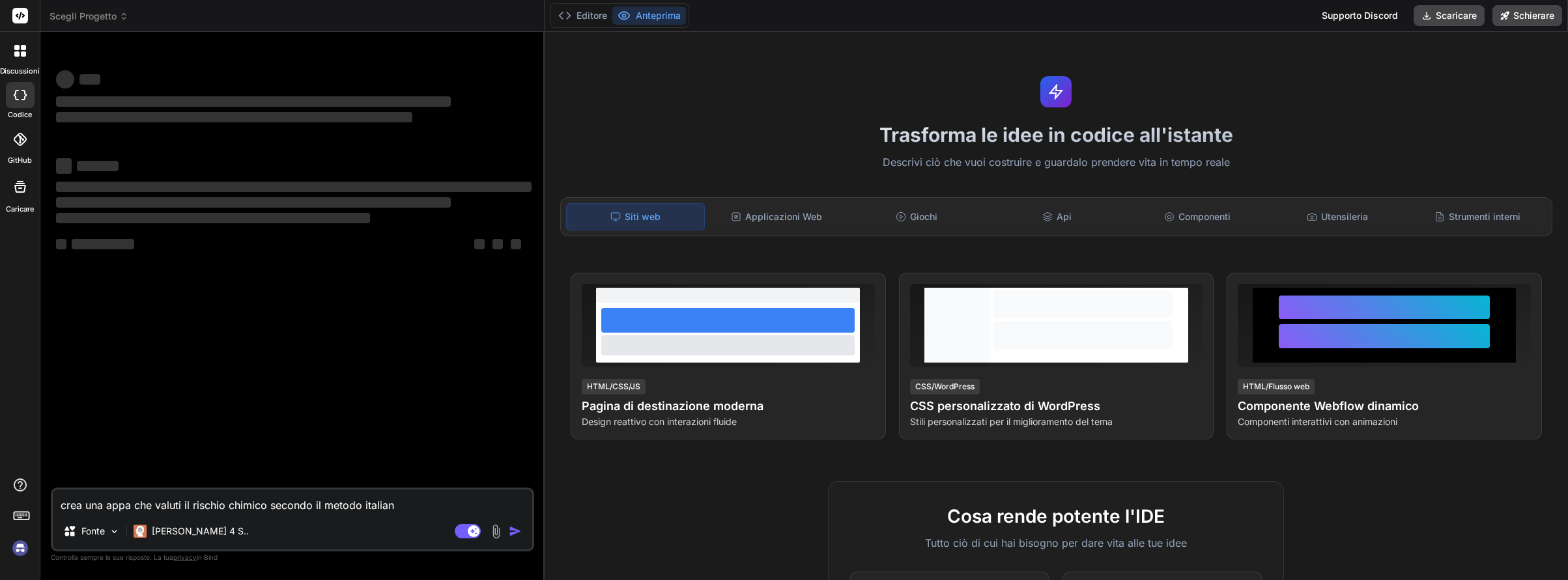
type textarea "x"
type textarea "crea una appa che valuti il rischio chimico secondo il metodo italiano"
type textarea "x"
type textarea "crea una appa che valuti il rischio chimico secondo il metodo italiano M"
type textarea "x"
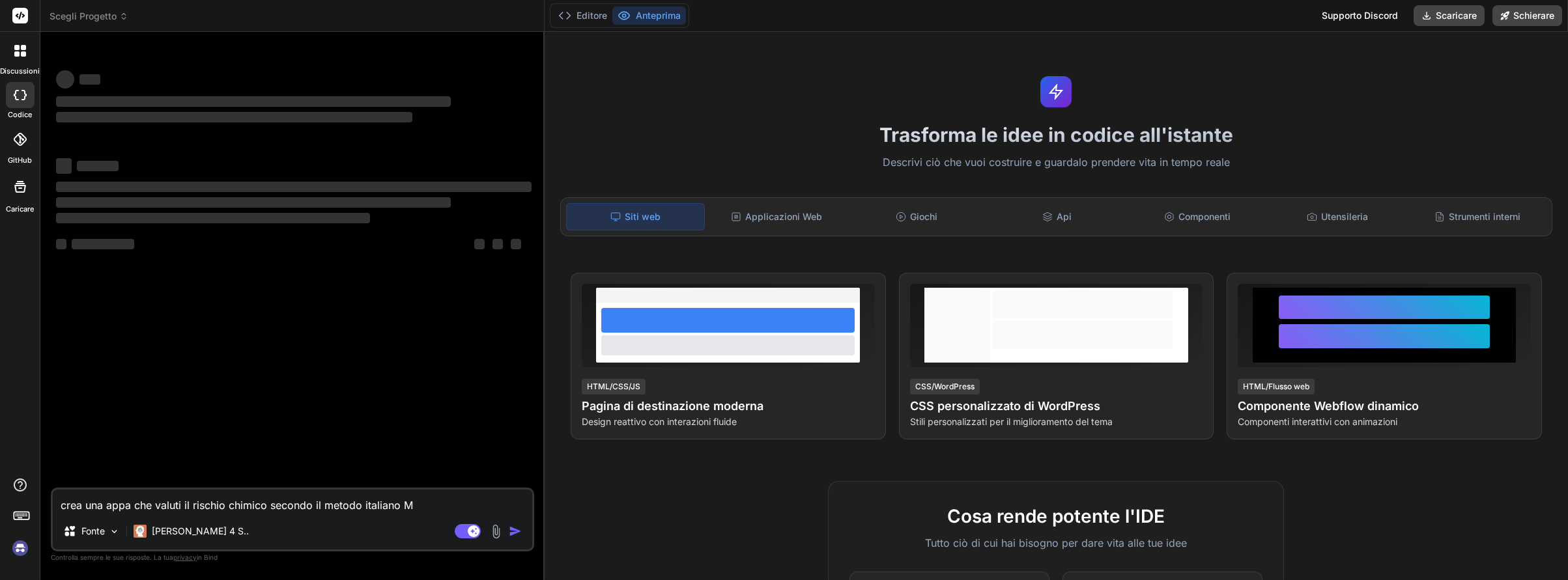
type textarea "crea una appa che valuti il rischio chimico secondo il metodo italiano Mo"
type textarea "x"
type textarea "crea una appa che valuti il rischio chimico secondo il metodo italiano Mov"
type textarea "x"
type textarea "crea una appa che valuti il rischio chimico secondo il metodo italiano Mova"
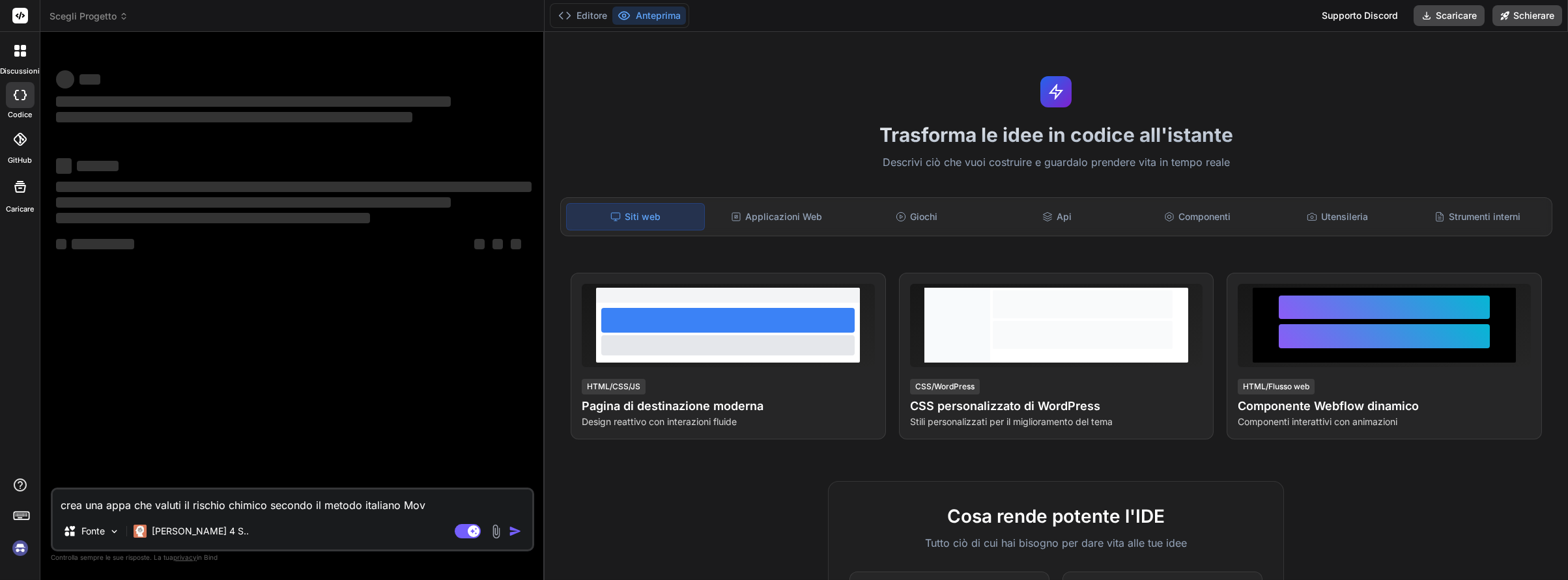
type textarea "x"
type textarea "crea una appa che valuti il rischio chimico secondo il metodo italiano Movar"
type textarea "x"
type textarea "crea una appa che valuti il rischio chimico secondo il metodo italiano Movari"
type textarea "x"
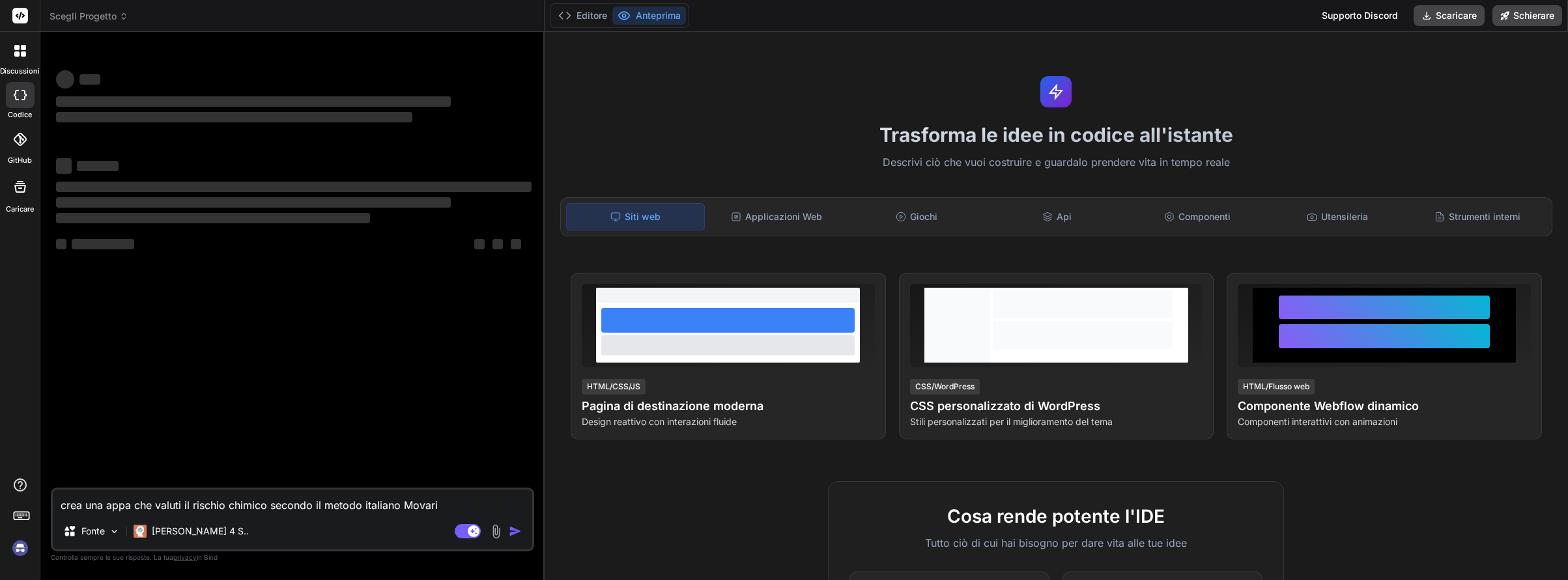
type textarea "crea una appa che valuti il rischio chimico secondo il metodo italiano Movaric"
type textarea "x"
type textarea "crea una appa che valuti il rischio chimico secondo il metodo italiano Movarich"
type textarea "x"
type textarea "crea una app che valuti il rischio chimico secondo il metodo italiano Movarich"
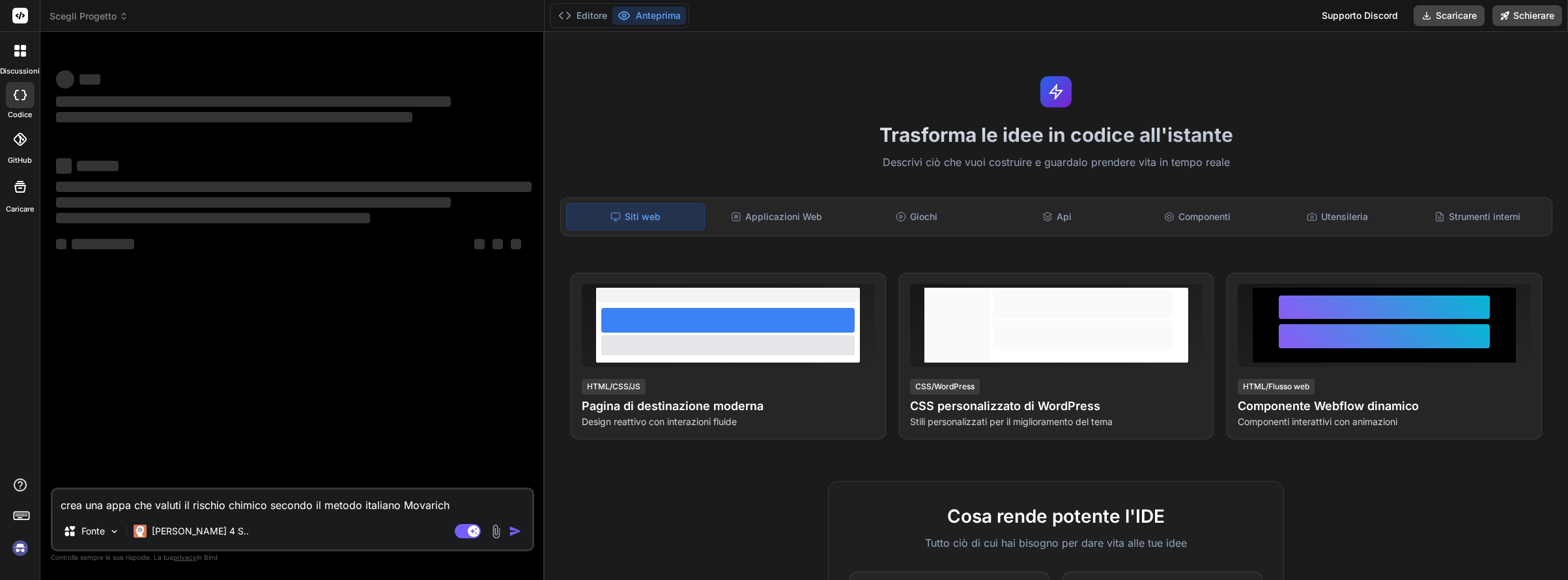
type textarea "x"
type textarea "crea una app che valuti il rischio chimico secondo il metodo italiano Movarich"
type textarea "x"
type textarea "crea una app i che valuti il rischio chimico secondo il metodo italiano Movarich"
type textarea "x"
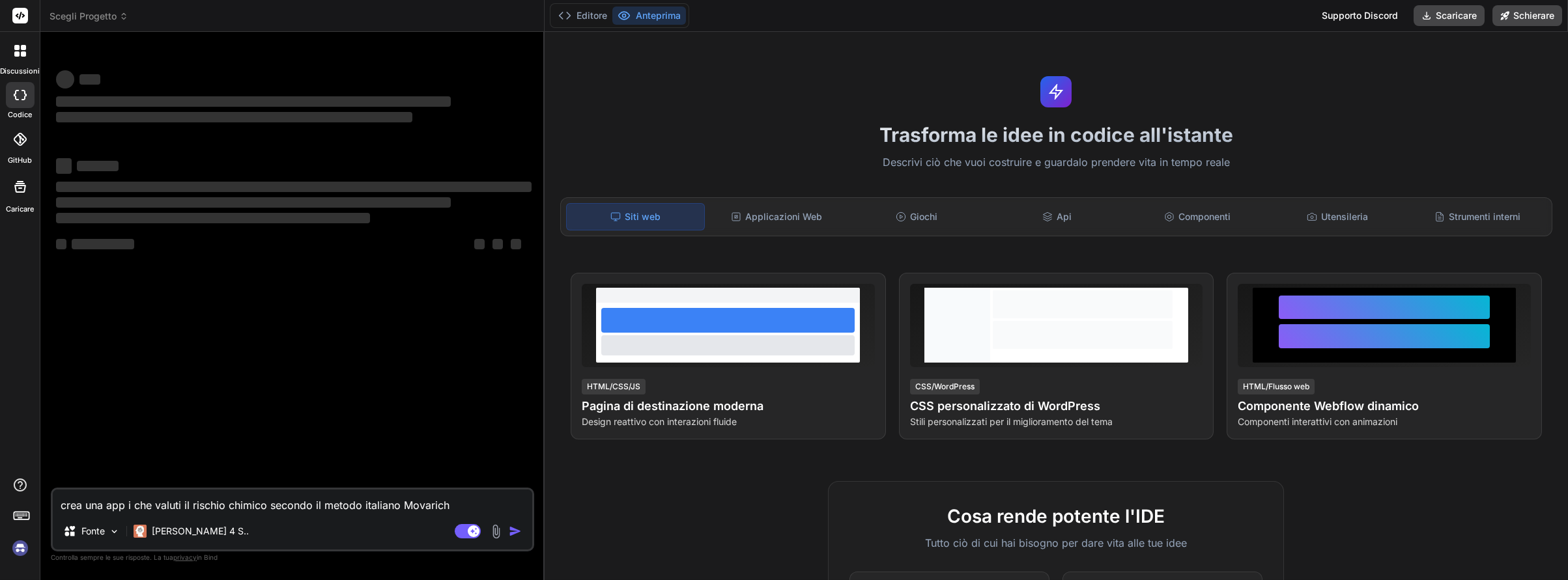
type textarea "crea una app in che valuti il rischio chimico secondo il metodo italiano Movari…"
type textarea "x"
type textarea "crea una app in che valuti il rischio chimico secondo il metodo italiano Movari…"
type textarea "x"
type textarea "crea una app in h che valuti il rischio chimico secondo il metodo italiano Mova…"
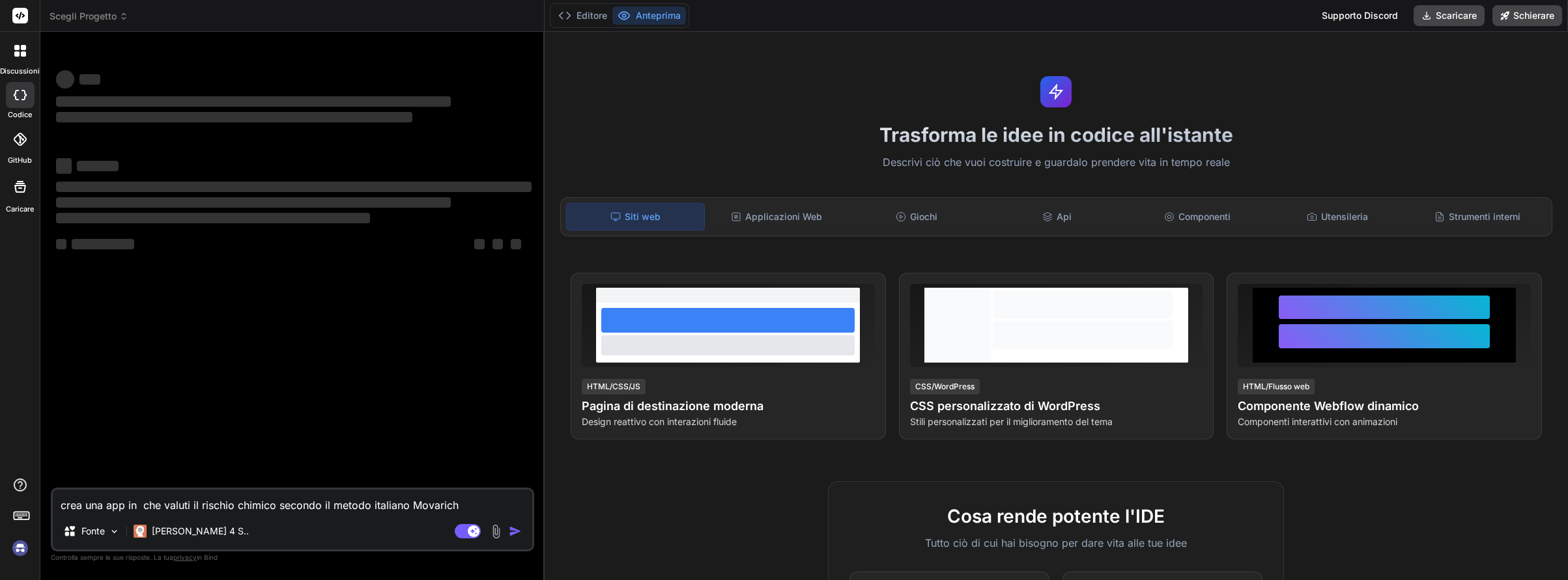
type textarea "x"
type textarea "crea una app in ht che valuti il rischio chimico secondo il metodo italiano Mov…"
type textarea "x"
type textarea "crea una app in htm che valuti il rischio chimico secondo il metodo italiano Mo…"
type textarea "x"
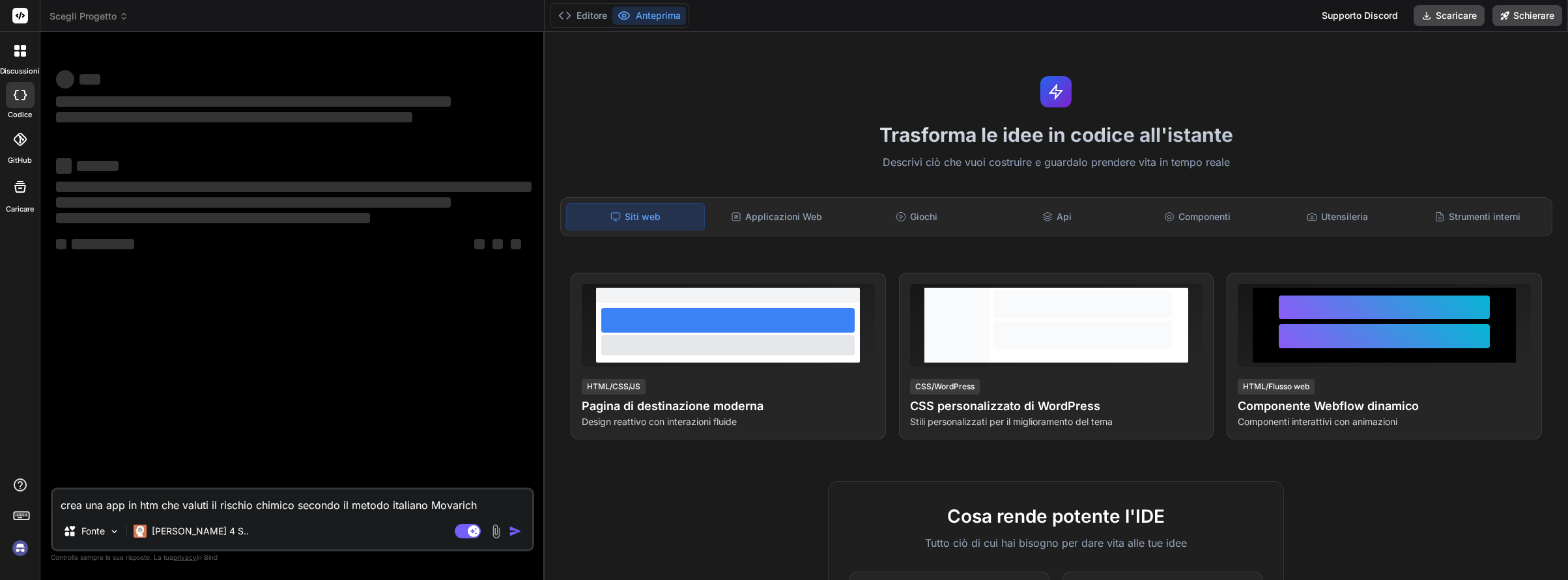
type textarea "crea una app in html che valuti il rischio chimico secondo il metodo italiano M…"
click at [507, 532] on div "Modalità agente. Quando questo interruttore è attivato, l'intelligenza artifici…" at bounding box center [489, 531] width 75 height 16
click at [101, 531] on p "Fonte" at bounding box center [93, 531] width 24 height 13
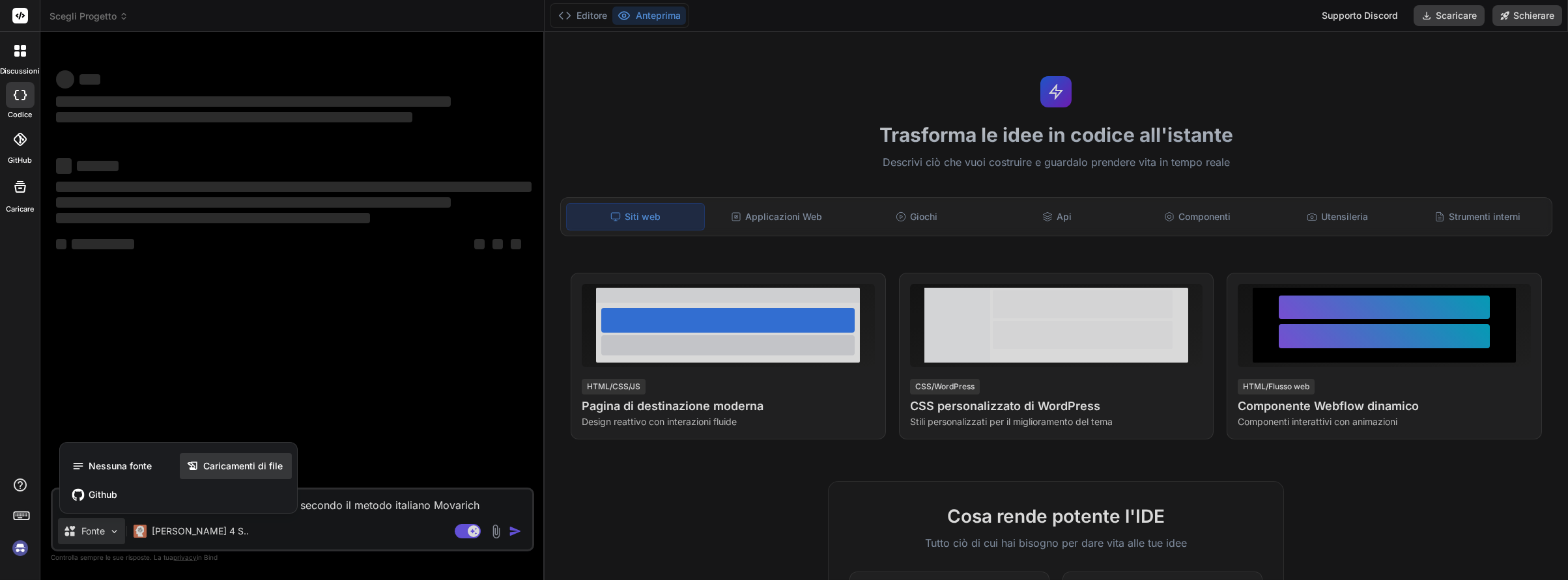
click at [231, 468] on span "Caricamenti di file" at bounding box center [242, 465] width 80 height 13
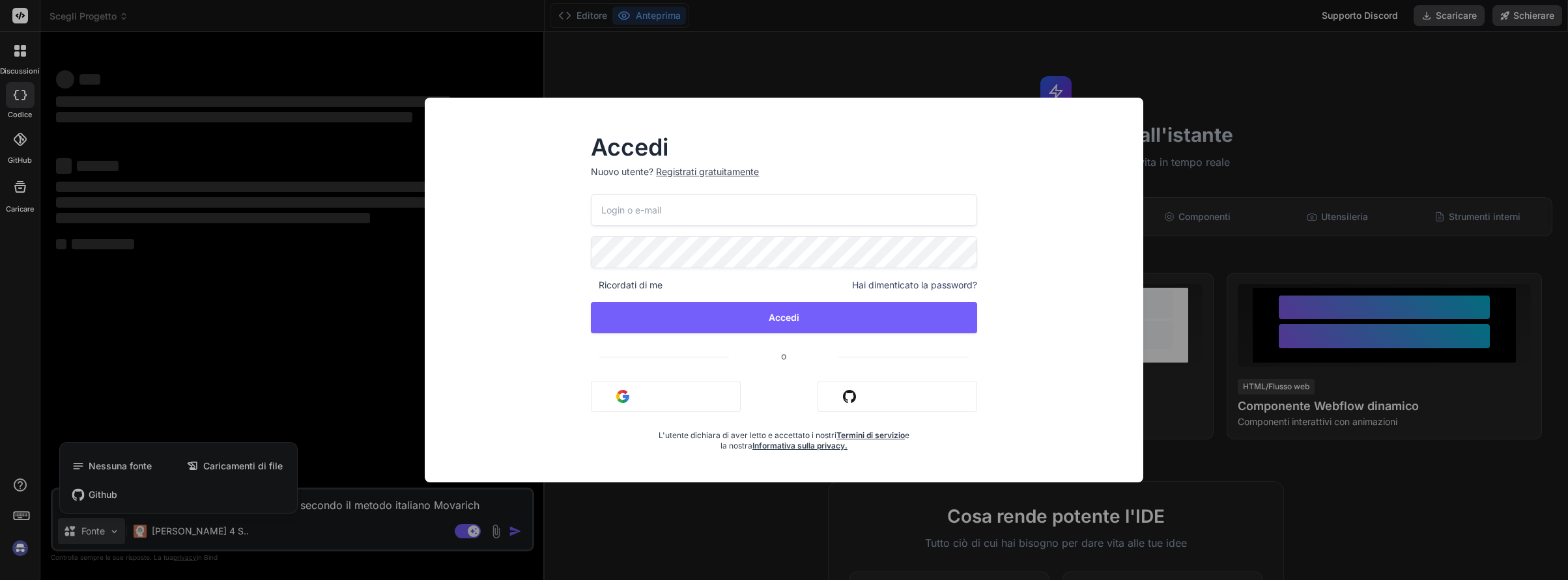
click at [229, 528] on div "Accedi Nuovo utente? Registrati gratuitamente Ricordati di me Hai dimenticato l…" at bounding box center [784, 290] width 1568 height 580
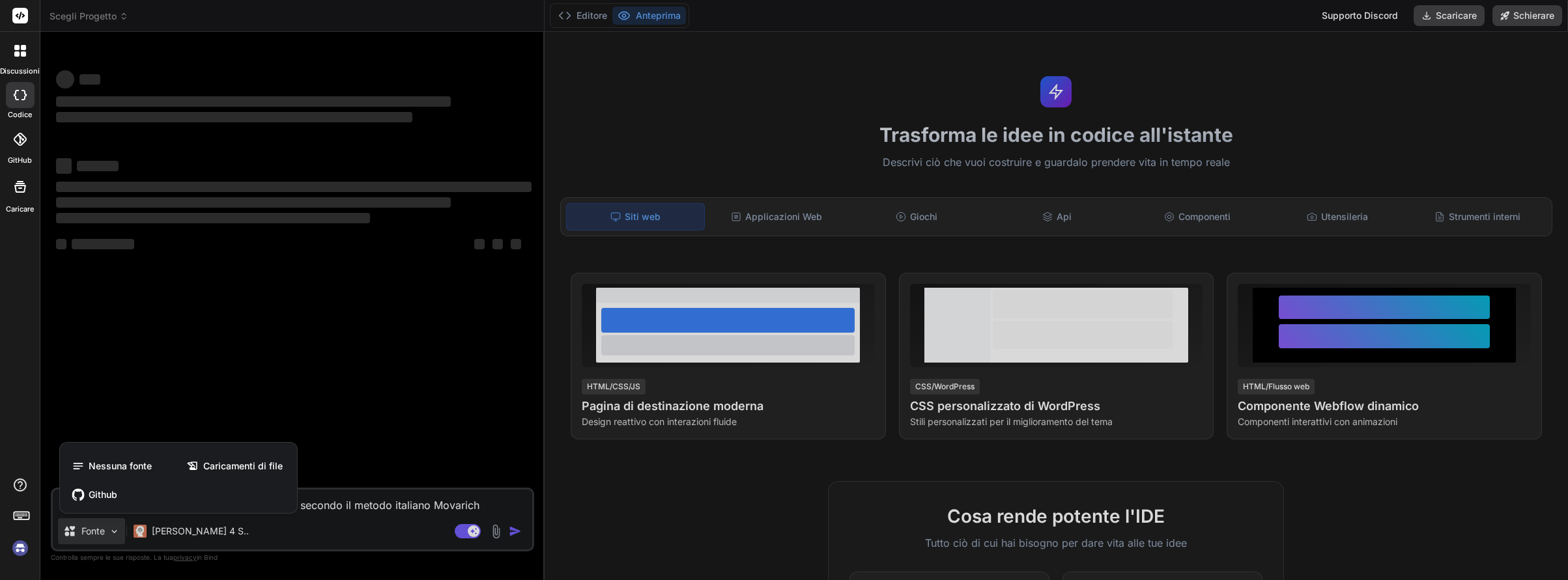
click at [514, 526] on div at bounding box center [784, 290] width 1568 height 580
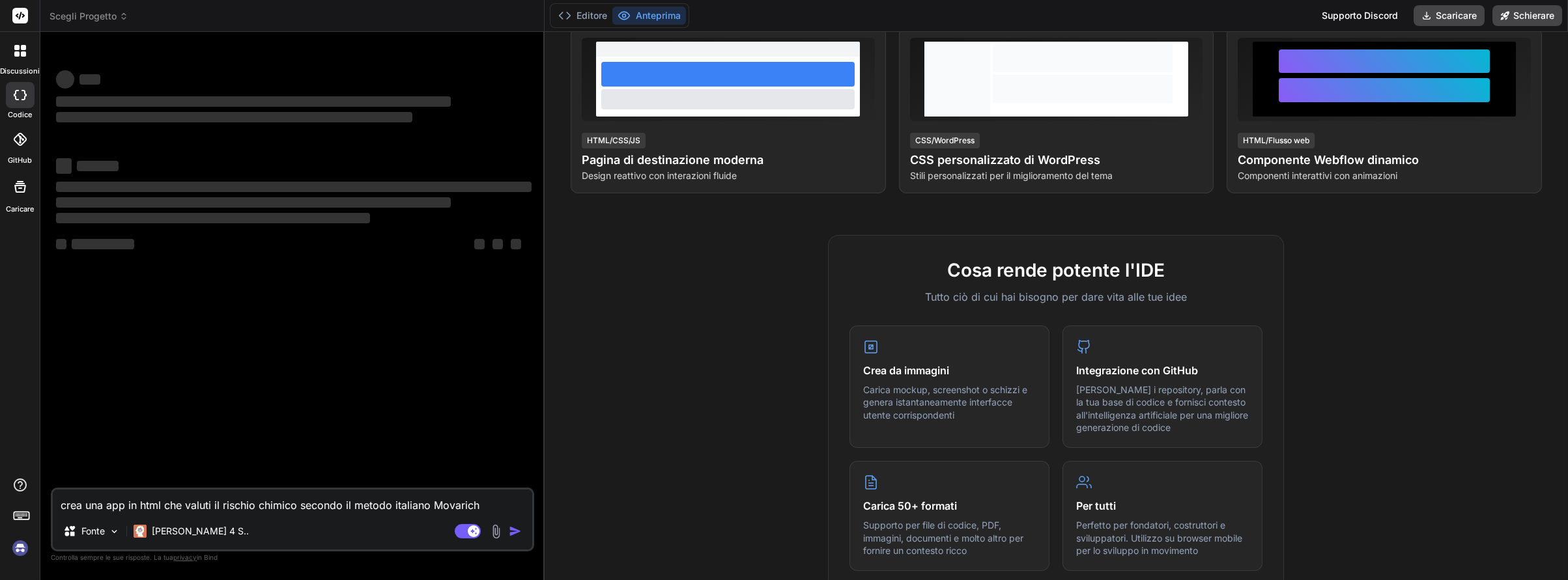
scroll to position [195, 0]
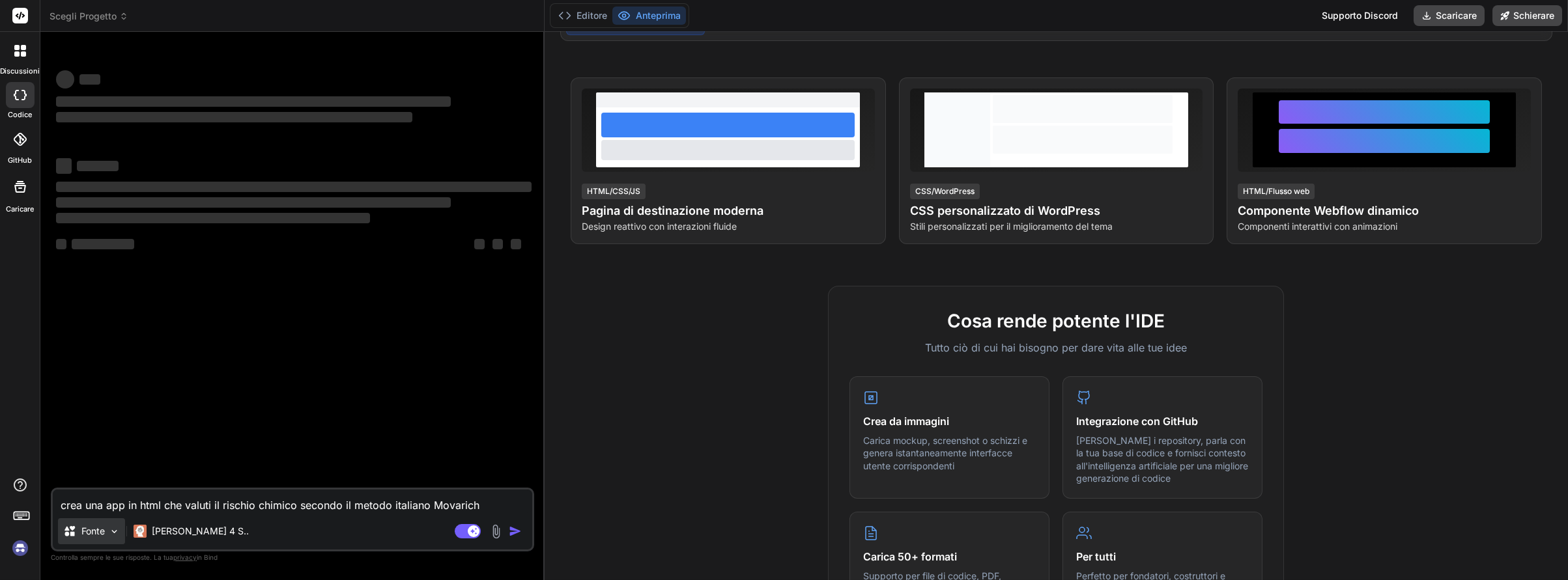
click at [112, 534] on img at bounding box center [114, 531] width 11 height 11
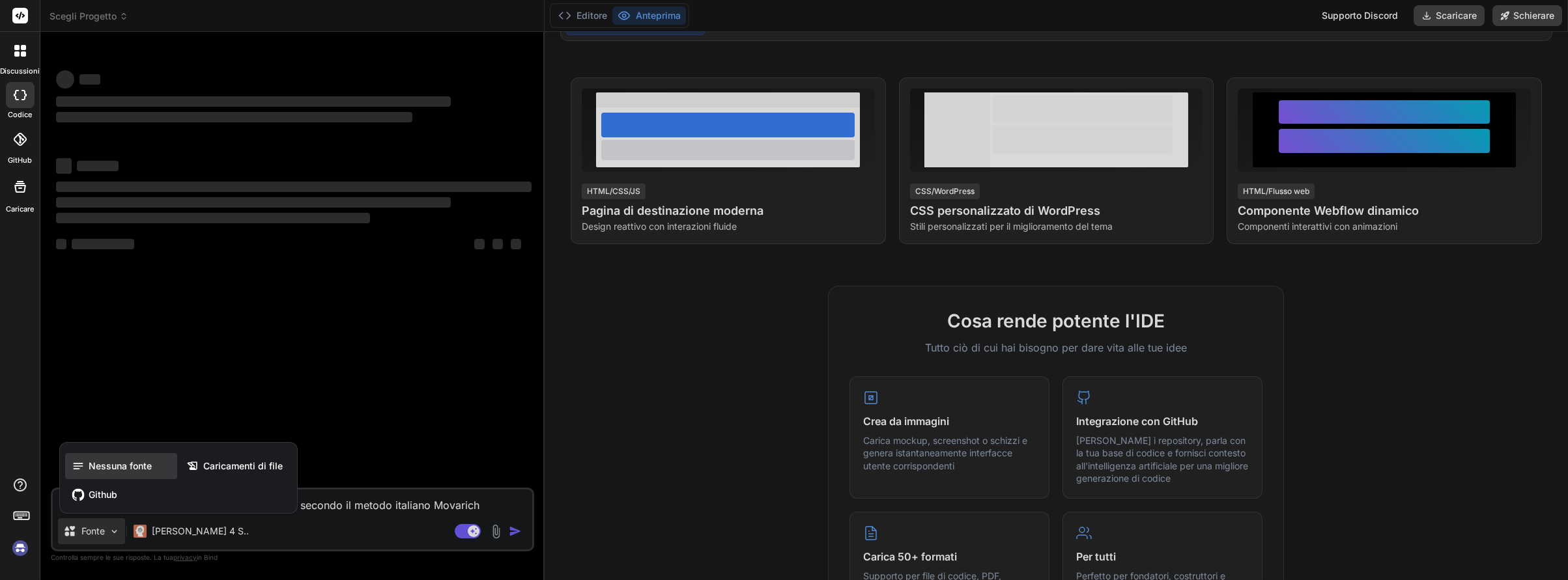
click at [111, 470] on span "Nessuna fonte" at bounding box center [120, 465] width 63 height 13
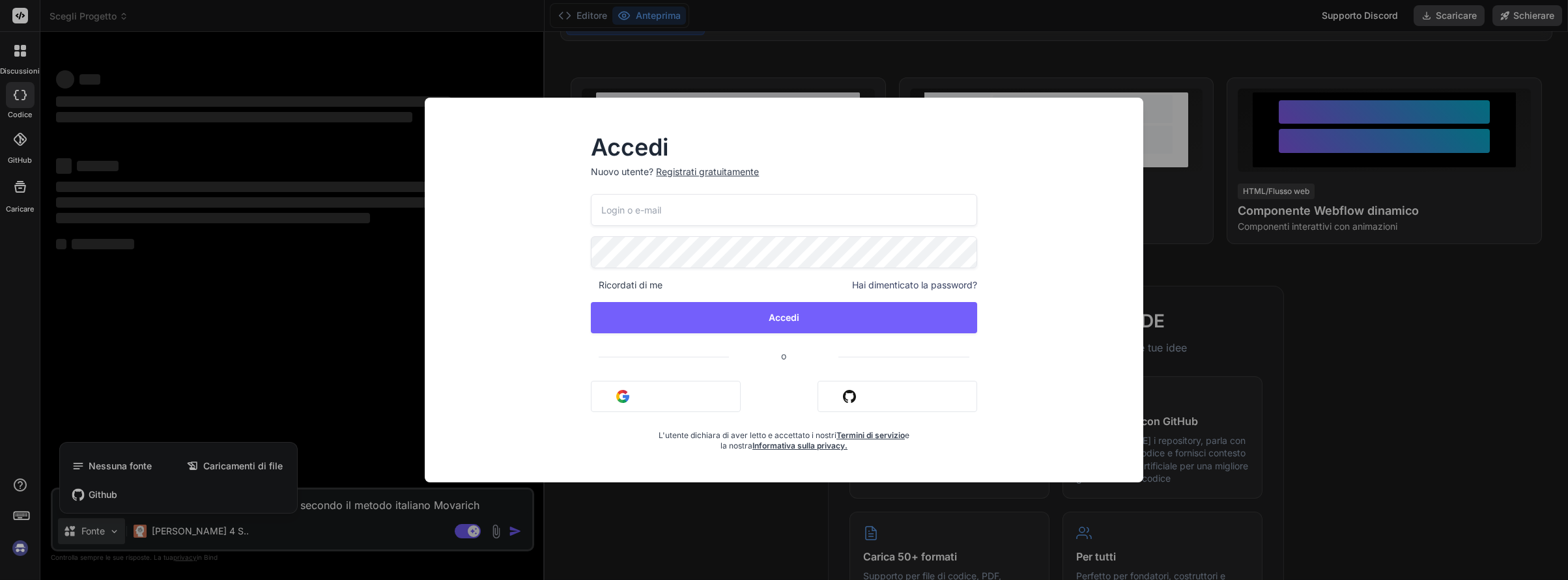
click at [971, 427] on div "Ricordati di me Hai dimenticato la password? Accedi o Accedi con Google Acceder…" at bounding box center [784, 322] width 386 height 257
drag, startPoint x: 1099, startPoint y: 537, endPoint x: 1095, endPoint y: 446, distance: 91.1
click at [1096, 520] on div "Accedi Nuovo utente? Registrati gratuitamente Ricordati di me Hai dimenticato l…" at bounding box center [784, 290] width 1568 height 580
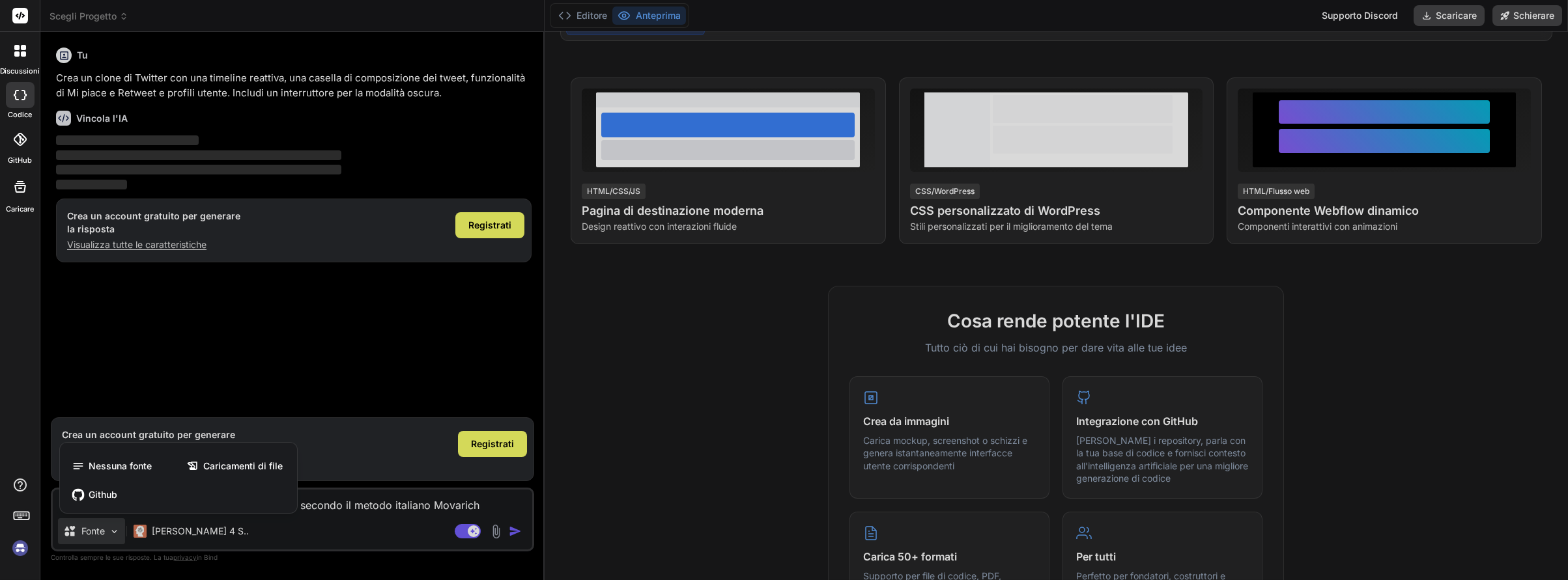
click at [1319, 451] on div at bounding box center [784, 290] width 1568 height 580
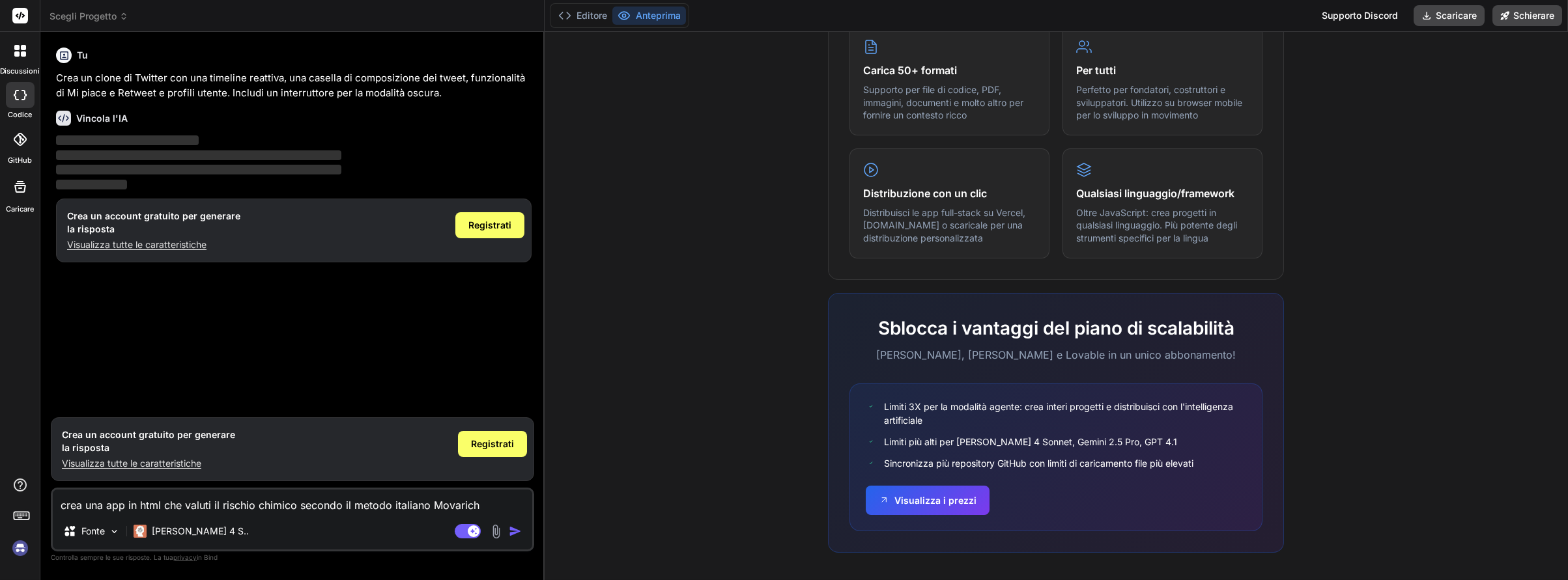
scroll to position [683, 0]
click at [910, 497] on font "Visualizza i prezzi" at bounding box center [935, 497] width 82 height 14
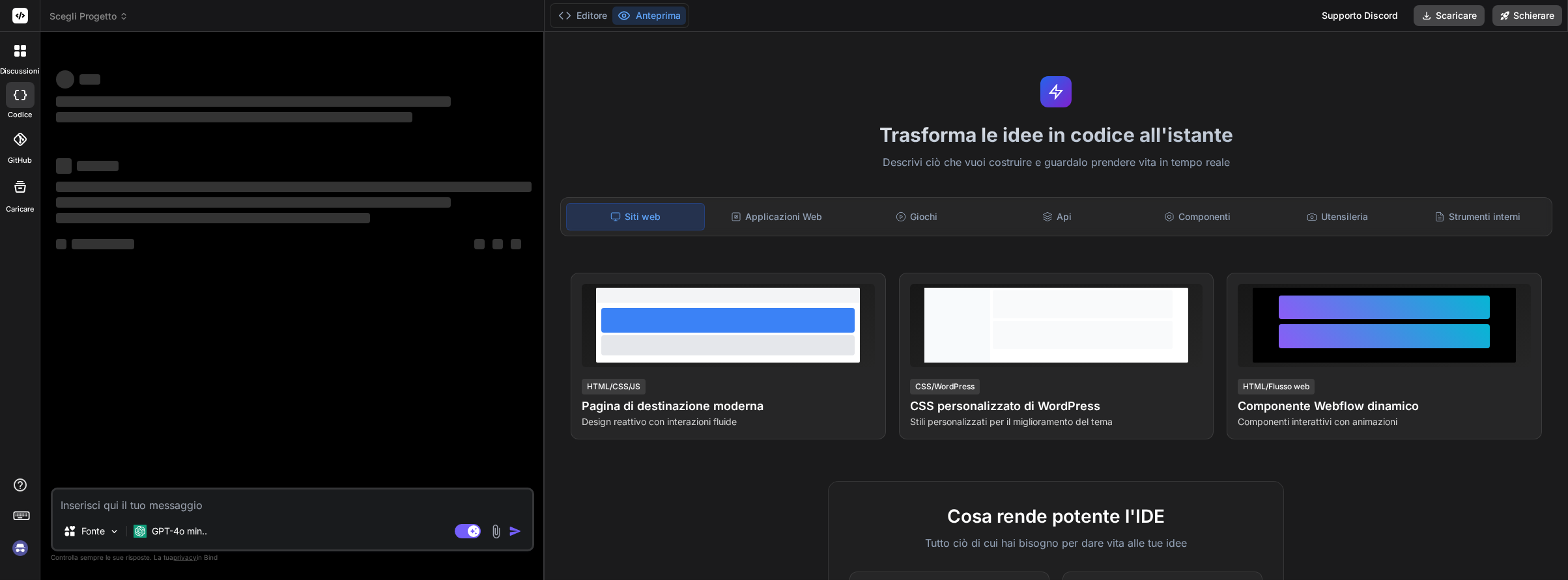
type textarea "x"
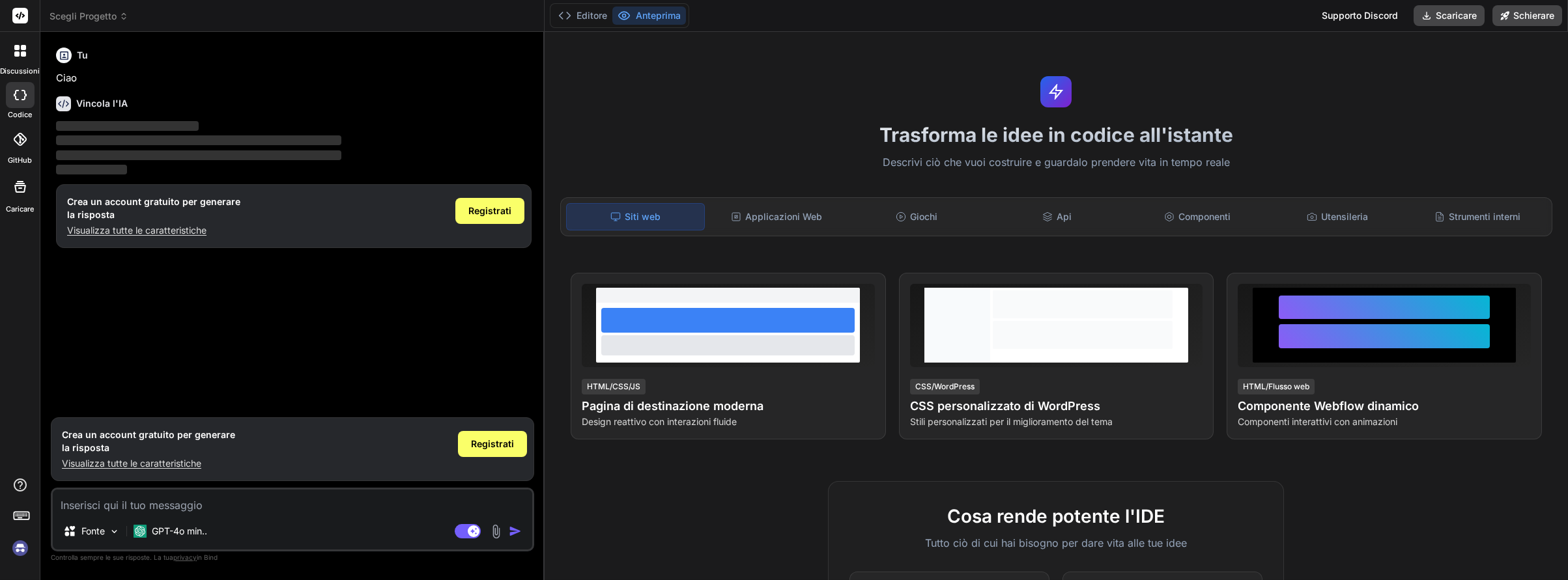
type textarea "S"
type textarea "x"
type textarea "Se"
type textarea "x"
type textarea "Se"
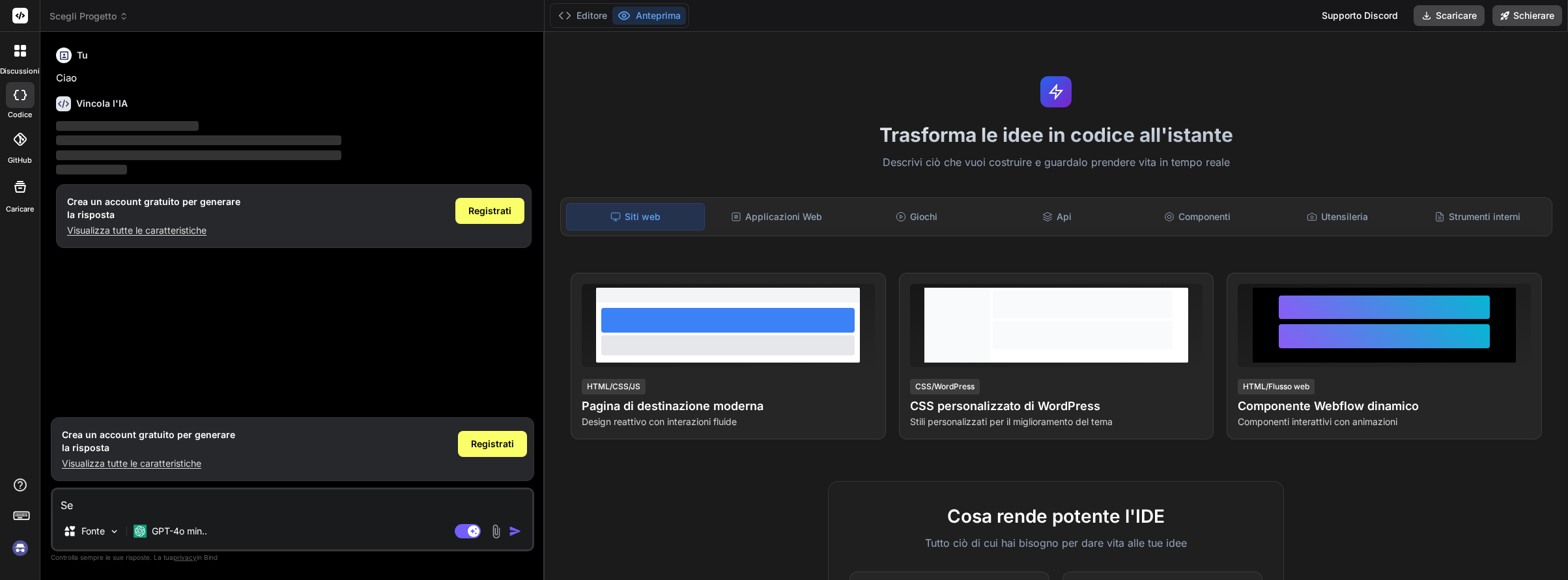
type textarea "x"
type textarea "Se u"
type textarea "x"
type textarea "Se"
type textarea "x"
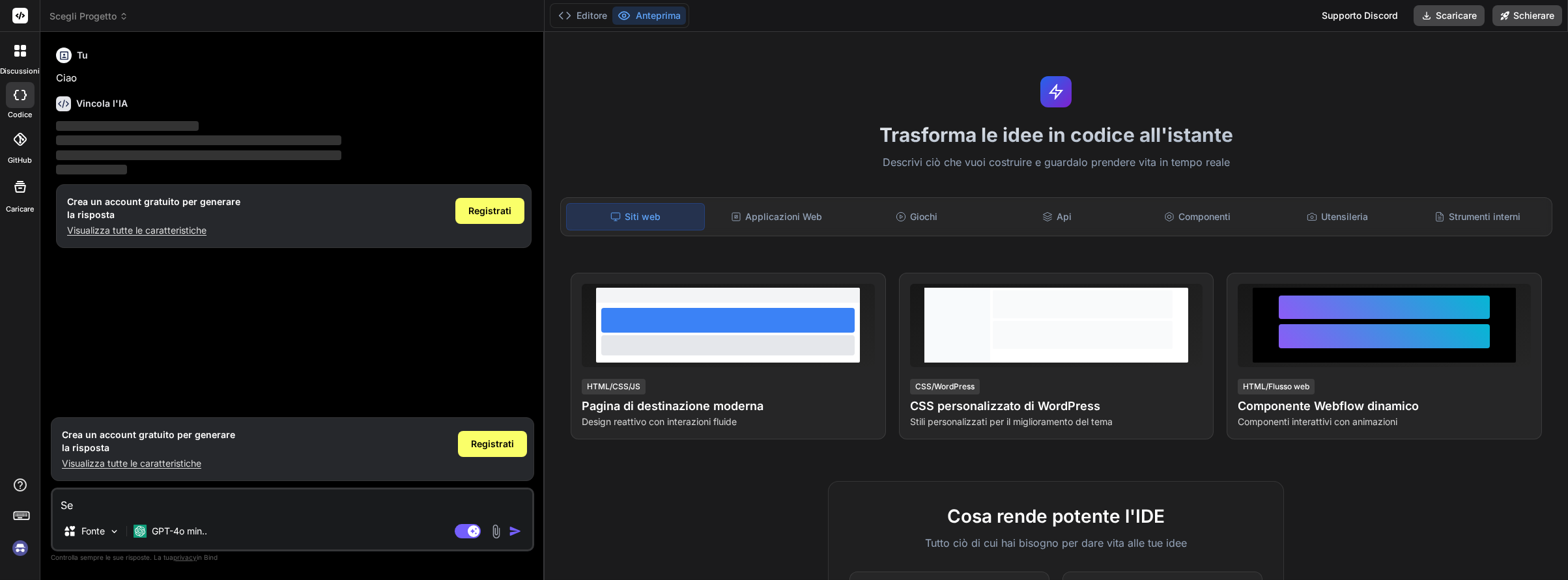
type textarea "Se m"
type textarea "x"
type textarea "Se mi"
type textarea "x"
type textarea "Se mi"
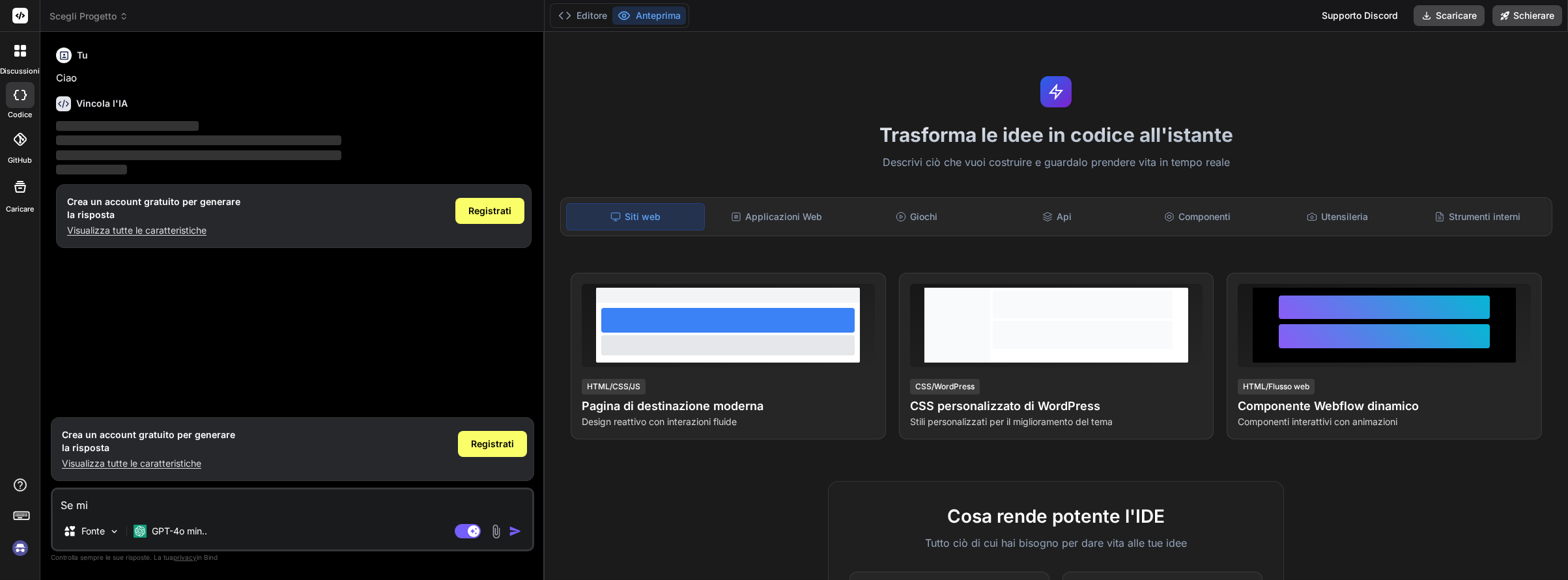
type textarea "x"
type textarea "Se mi c"
type textarea "x"
type textarea "Se mi co"
type textarea "x"
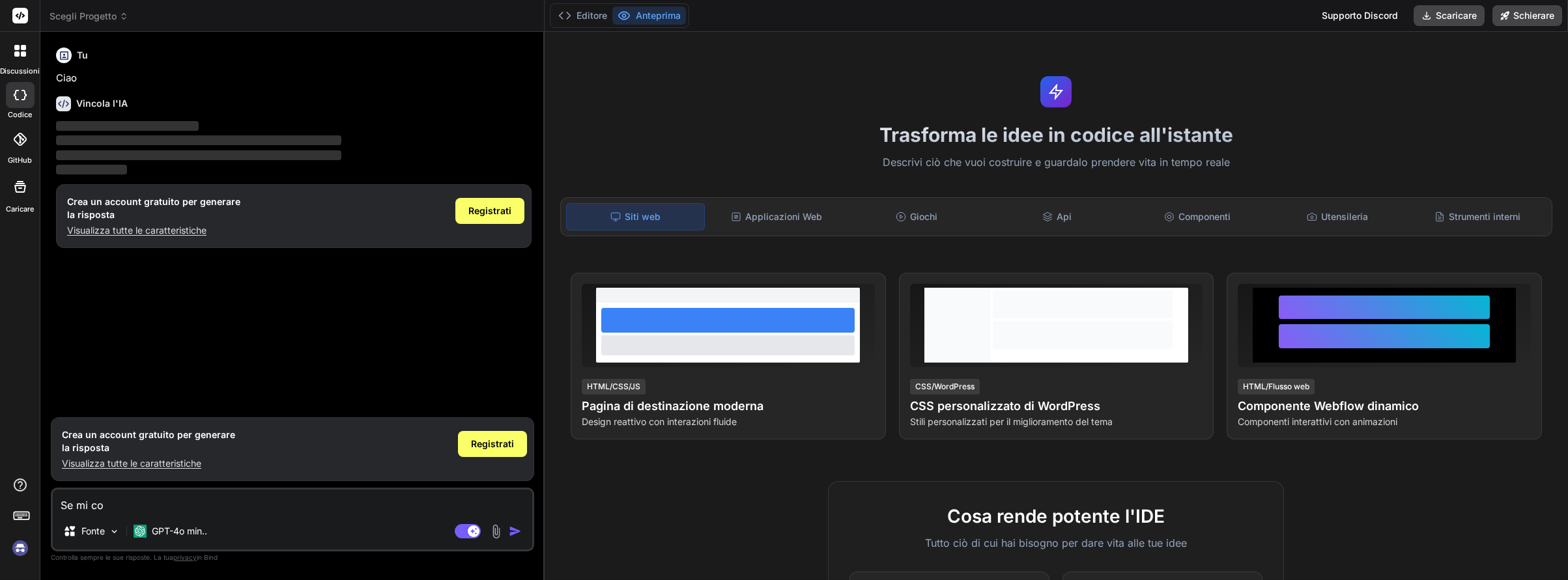
type textarea "Se mi col"
type textarea "x"
type textarea "Se mi coll"
type textarea "x"
type textarea "Se mi colle"
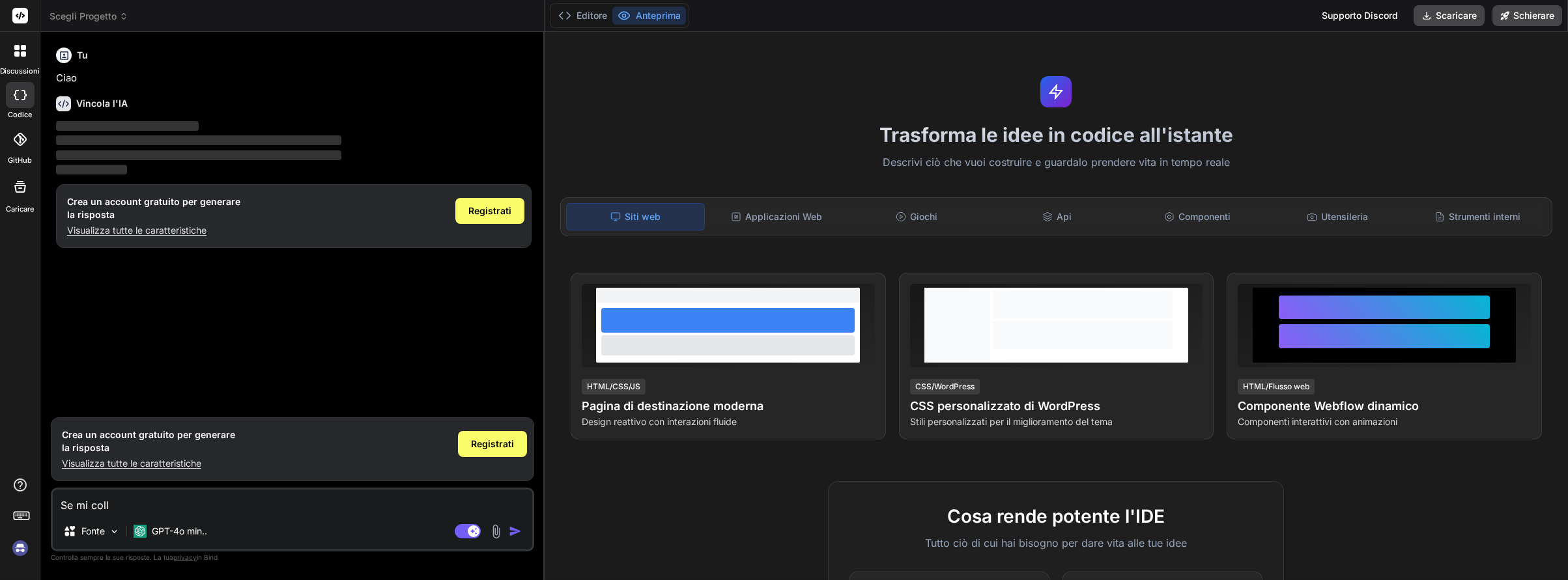
type textarea "x"
type textarea "Se mi colleg"
type textarea "x"
type textarea "Se mi collego"
type textarea "x"
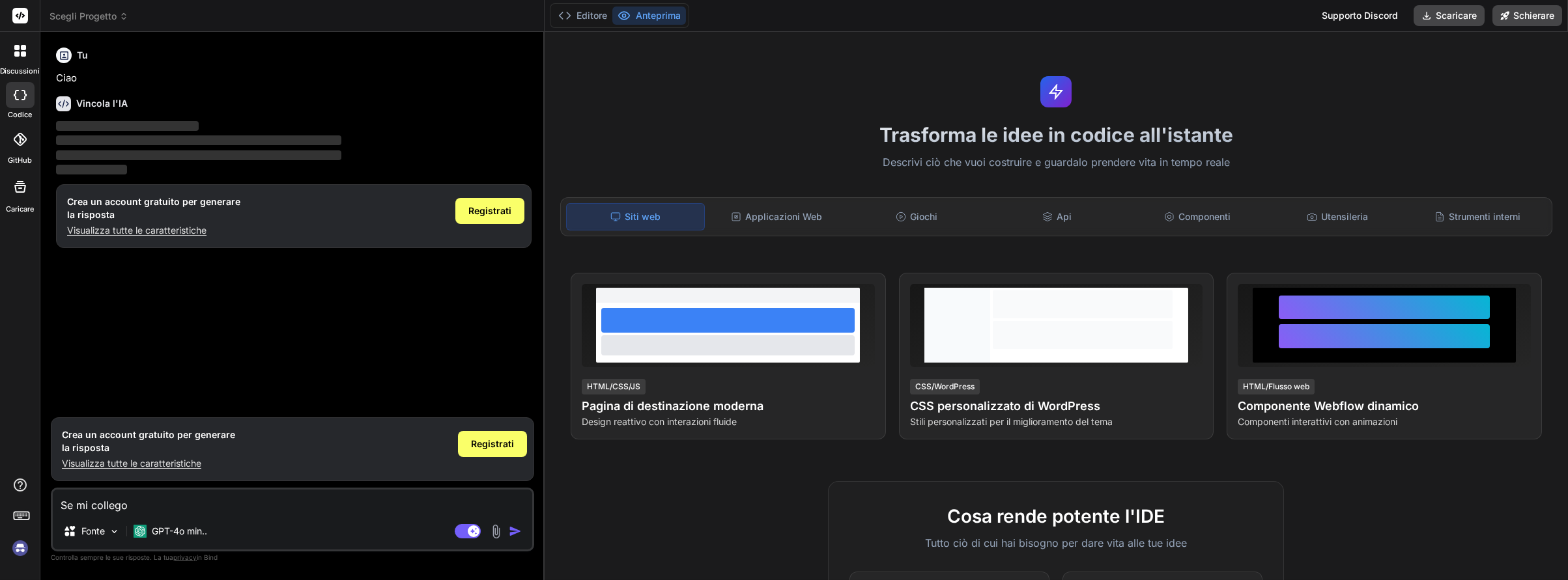
type textarea "Se mi collego"
type textarea "x"
type textarea "Se mi collego"
type textarea "x"
type textarea "Se mi colleg"
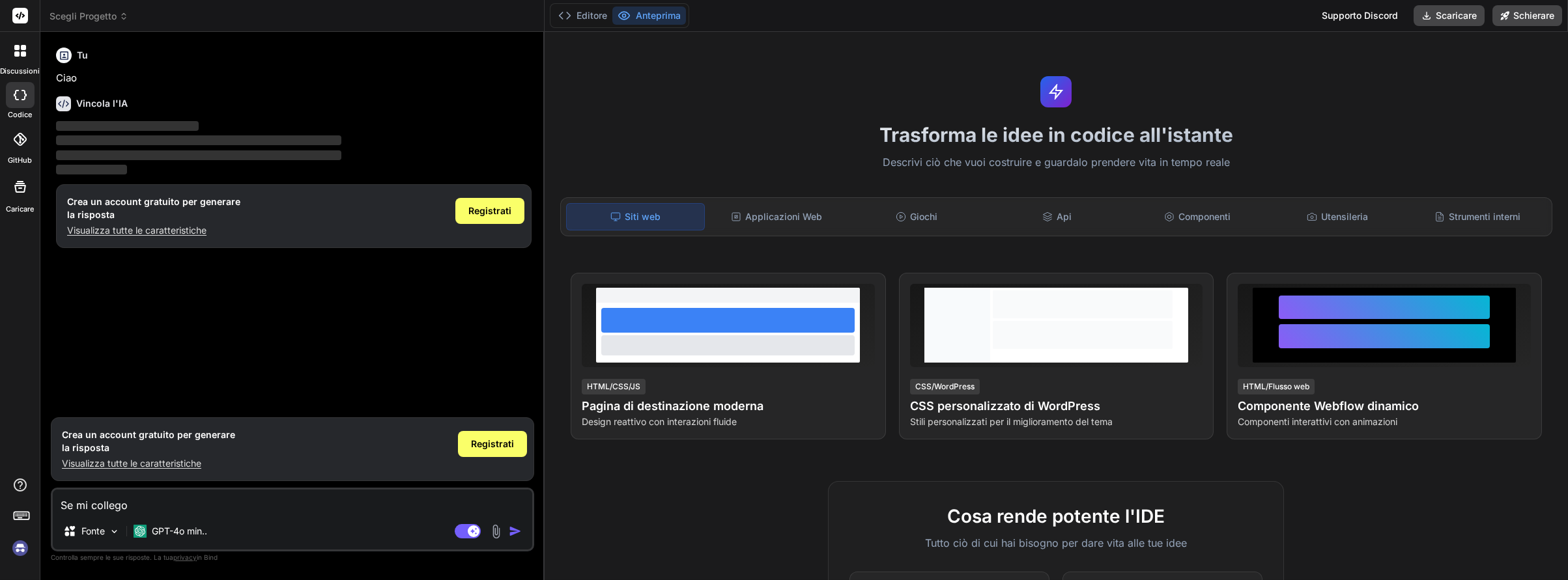
type textarea "x"
type textarea "Se mi colle"
type textarea "x"
type textarea "Se mi coll"
type textarea "x"
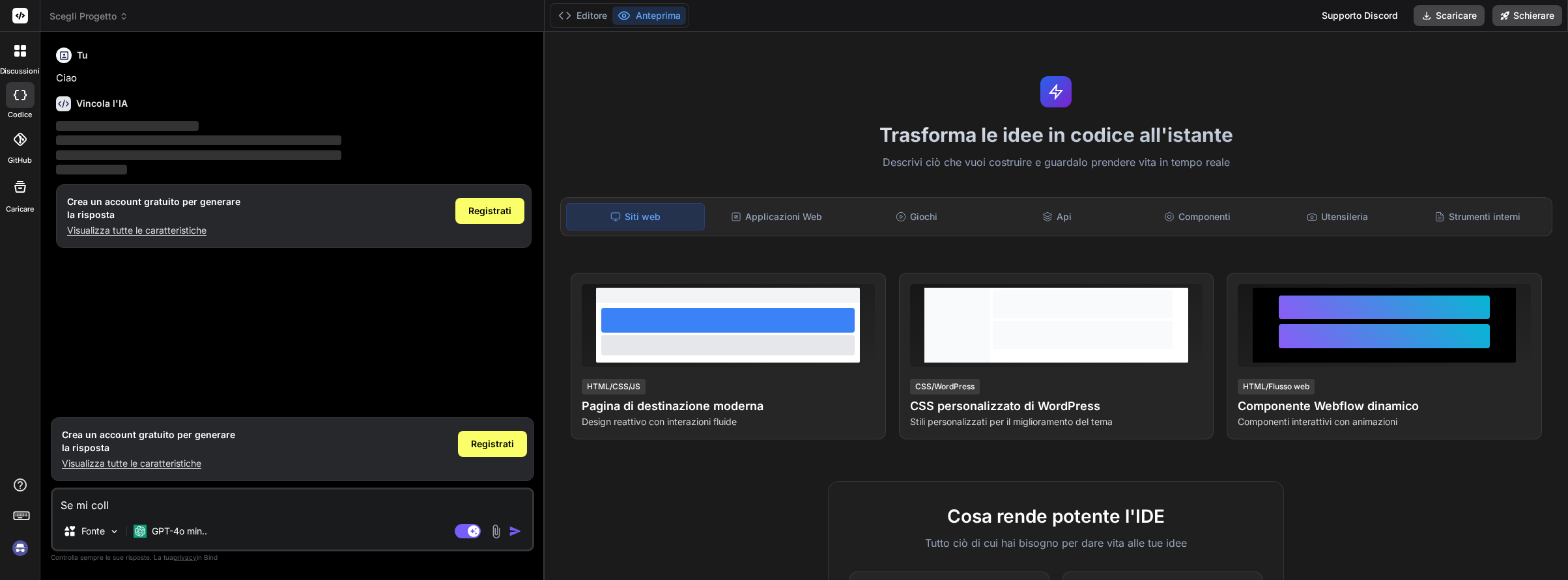
type textarea "Se mi col"
type textarea "x"
type textarea "Se mi co"
type textarea "x"
type textarea "Se mi c"
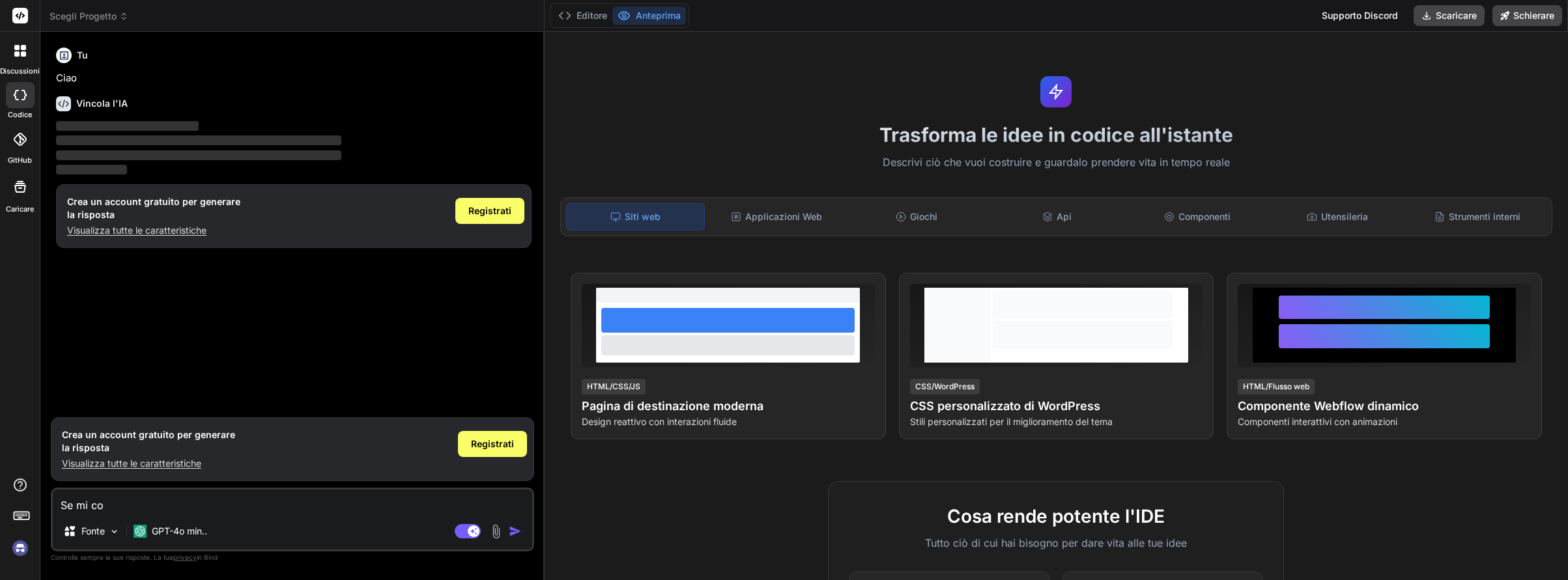
type textarea "x"
type textarea "Se mi"
type textarea "x"
type textarea "Se mi"
type textarea "x"
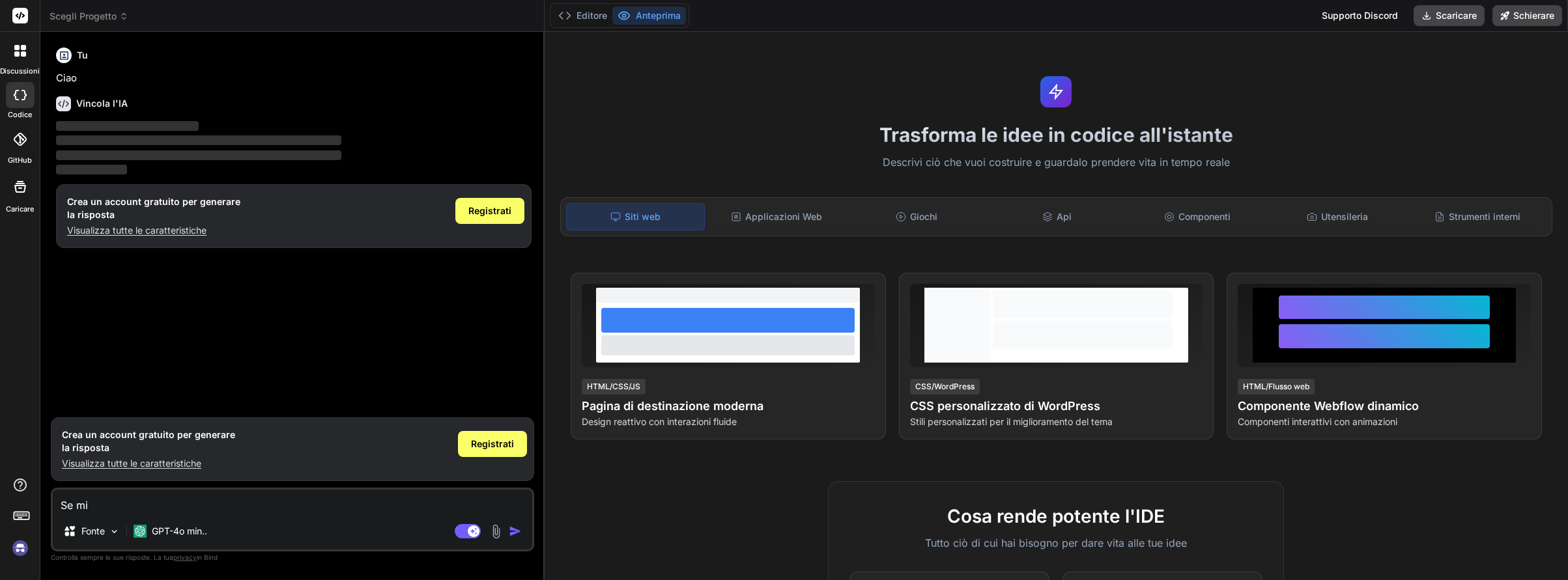
type textarea "Se m"
type textarea "x"
type textarea "Se"
type textarea "x"
type textarea "Se"
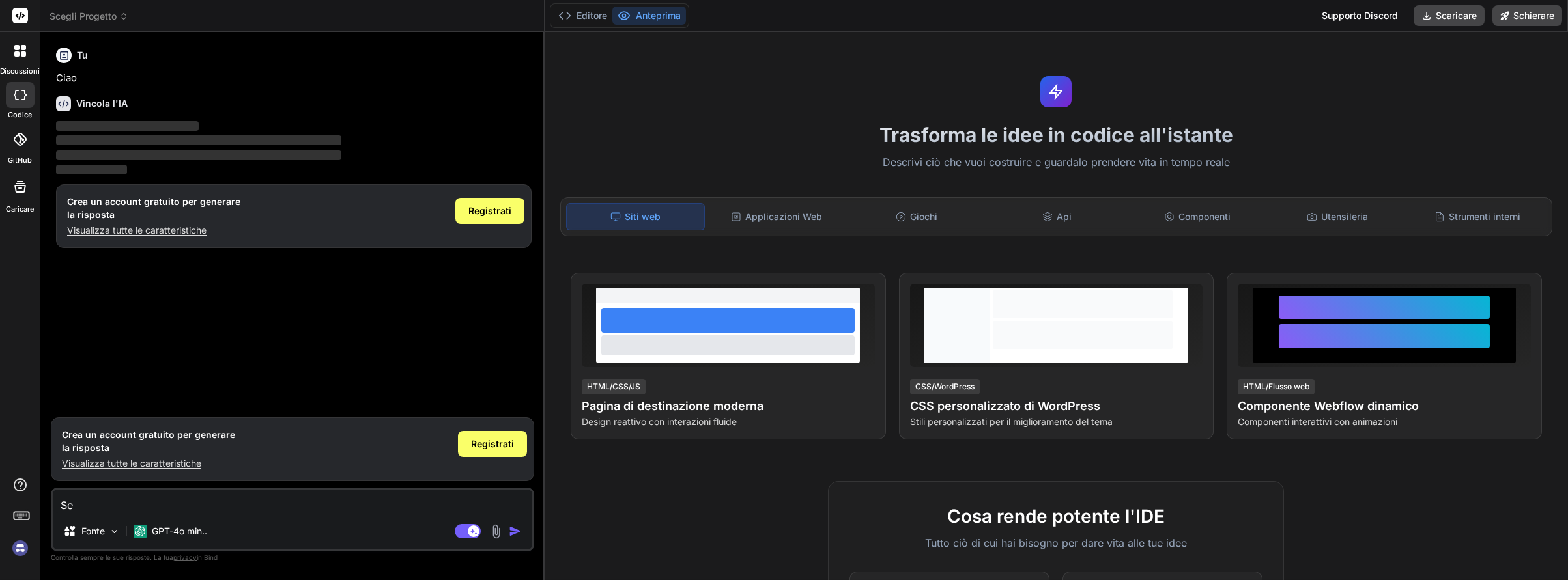
type textarea "x"
type textarea "Se"
type textarea "x"
type textarea "Se c"
type textarea "x"
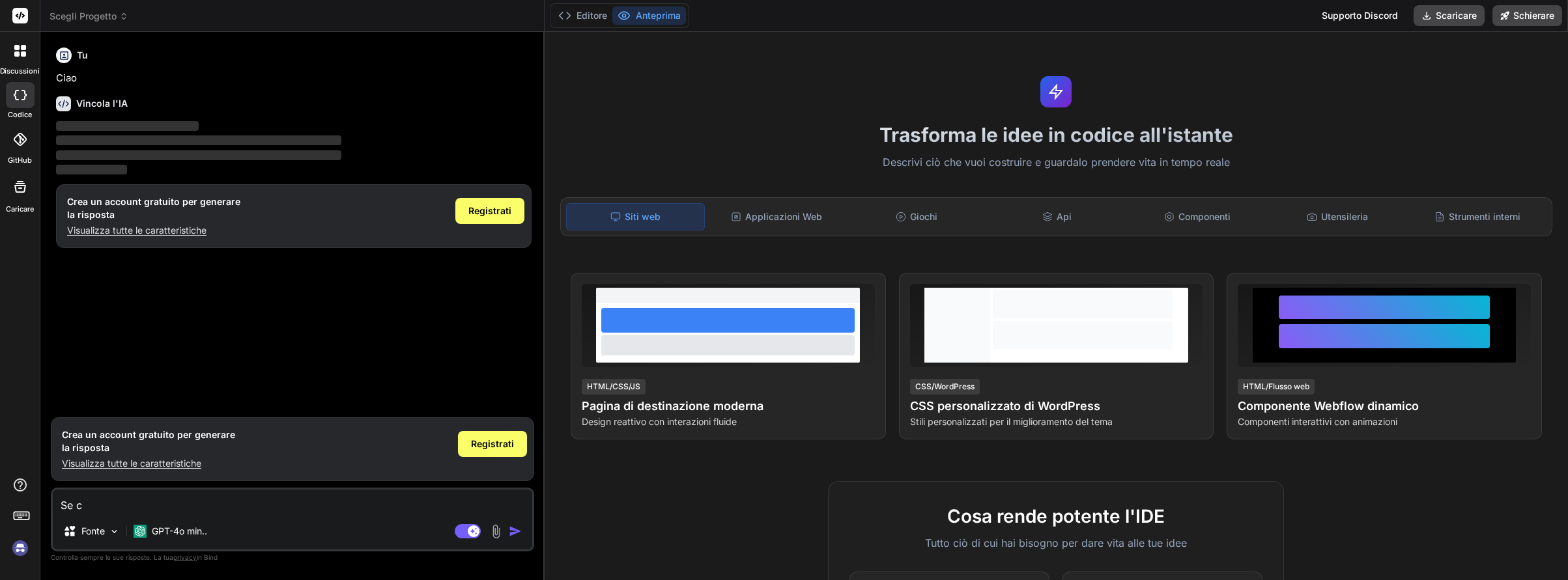
type textarea "Se co"
type textarea "x"
type textarea "Se col"
type textarea "x"
type textarea "Se coll"
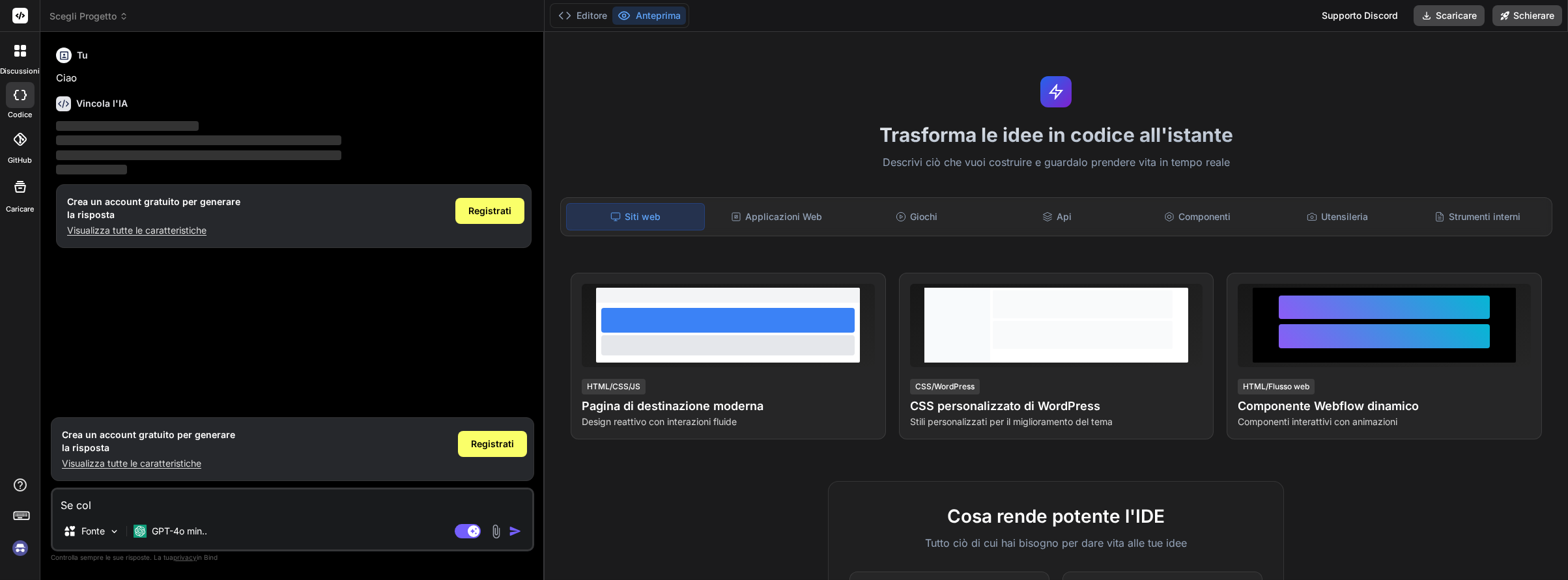
type textarea "x"
type textarea "Se colle"
type textarea "x"
type textarea "Se colleg"
type textarea "x"
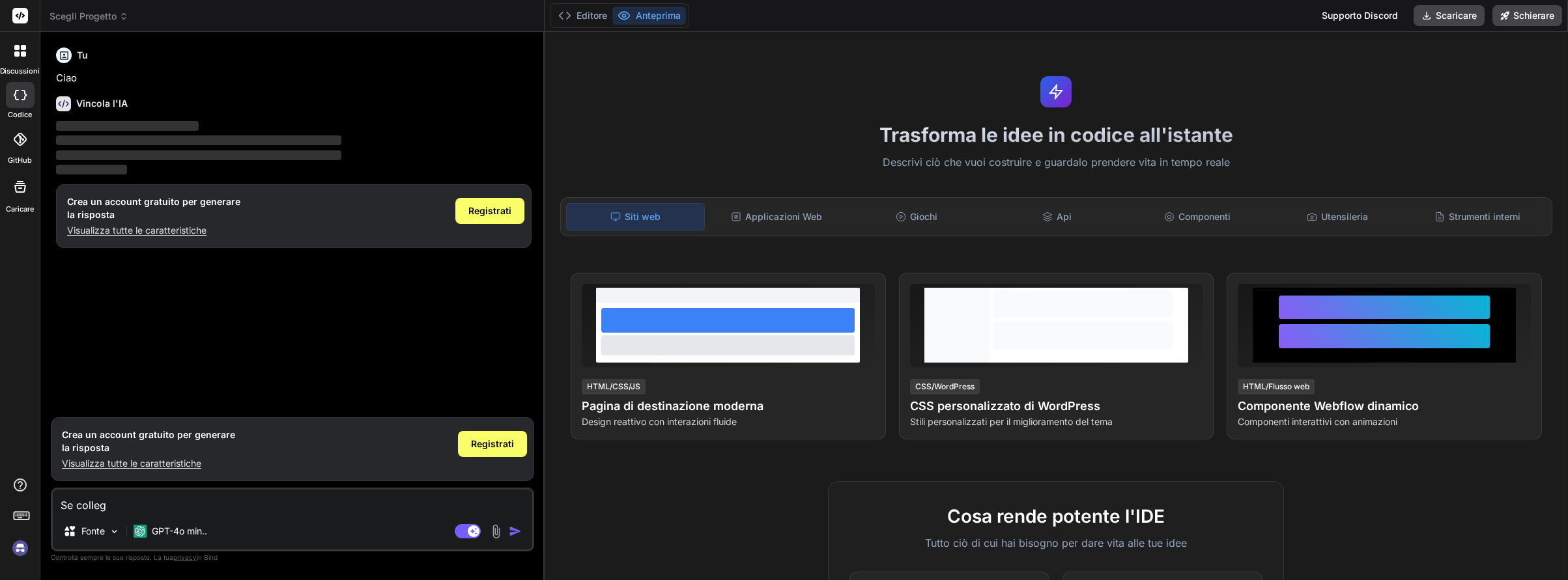
type textarea "Se collego"
type textarea "x"
type textarea "Se collego"
type textarea "x"
type textarea "Se collego"
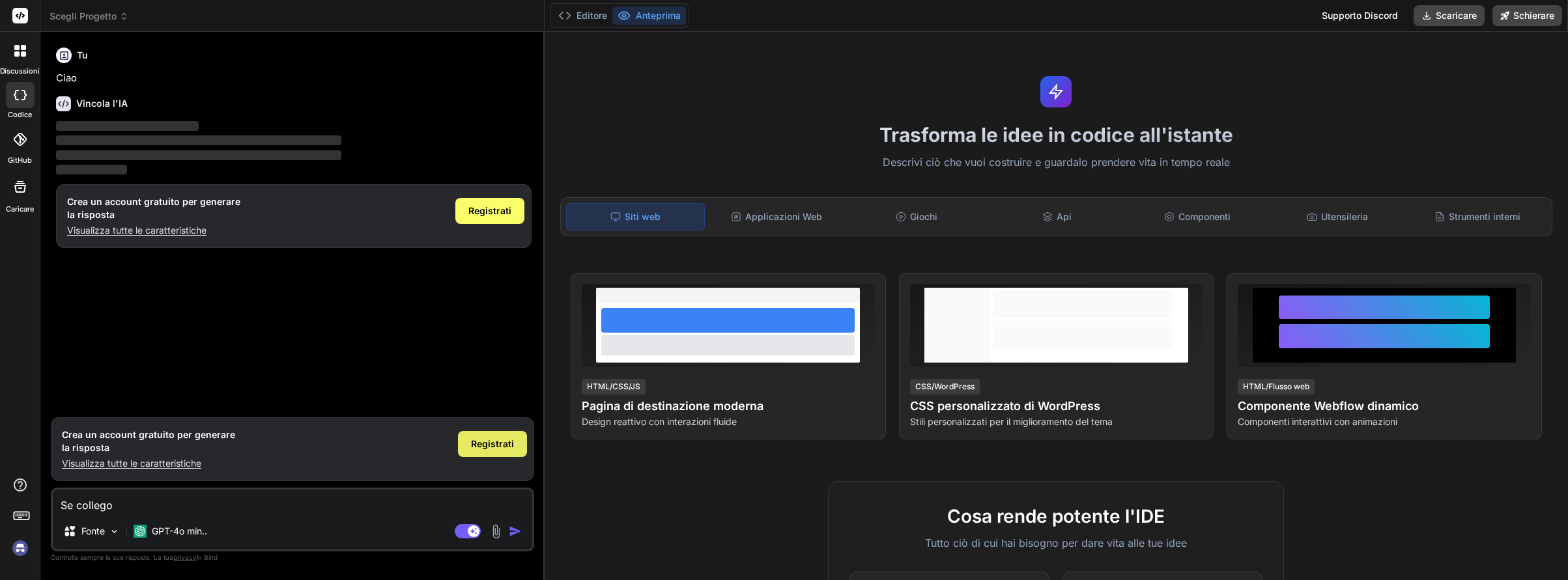
click at [487, 443] on span "Registrati" at bounding box center [492, 443] width 43 height 13
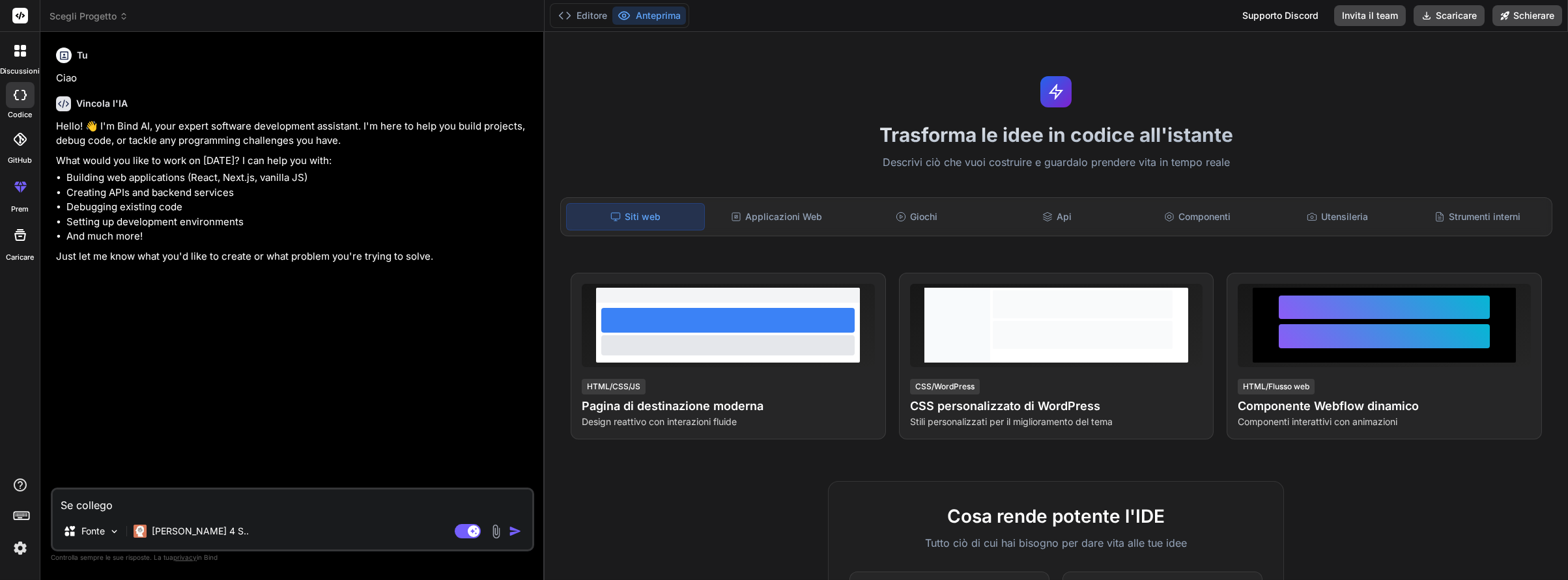
type textarea "x"
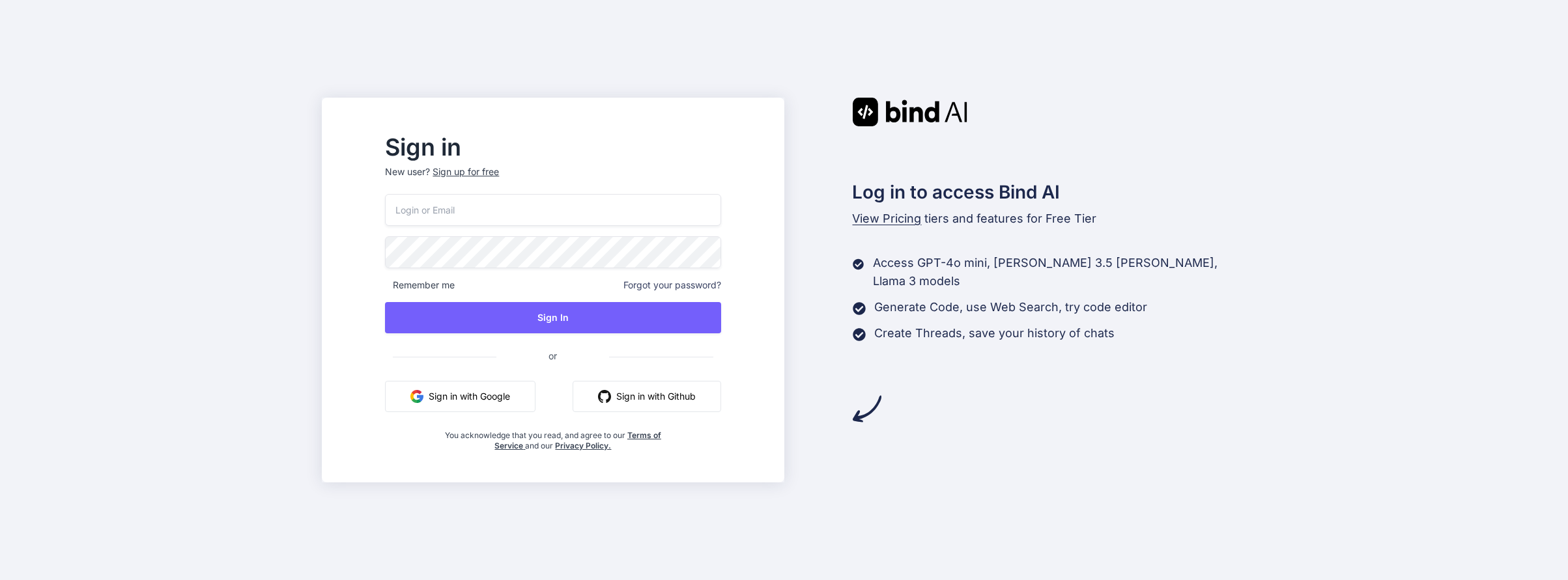
click at [463, 209] on input "email" at bounding box center [553, 210] width 336 height 32
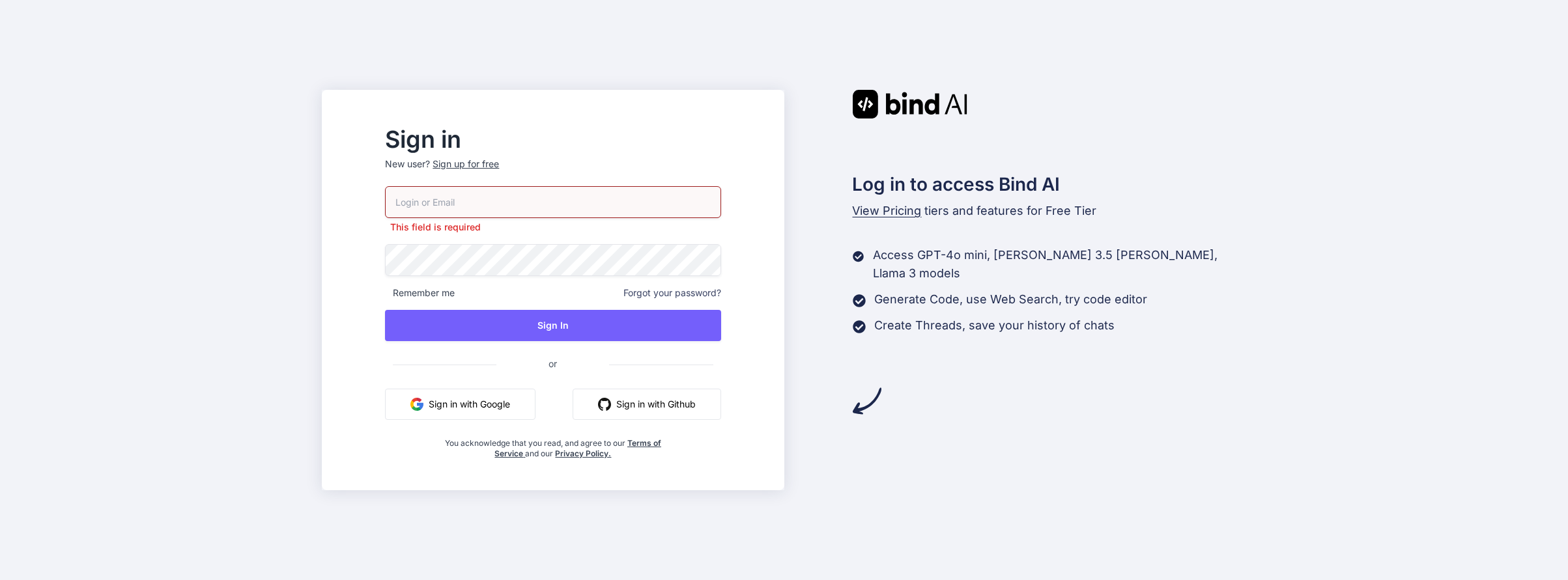
click at [484, 394] on button "Sign in with Google" at bounding box center [460, 404] width 150 height 31
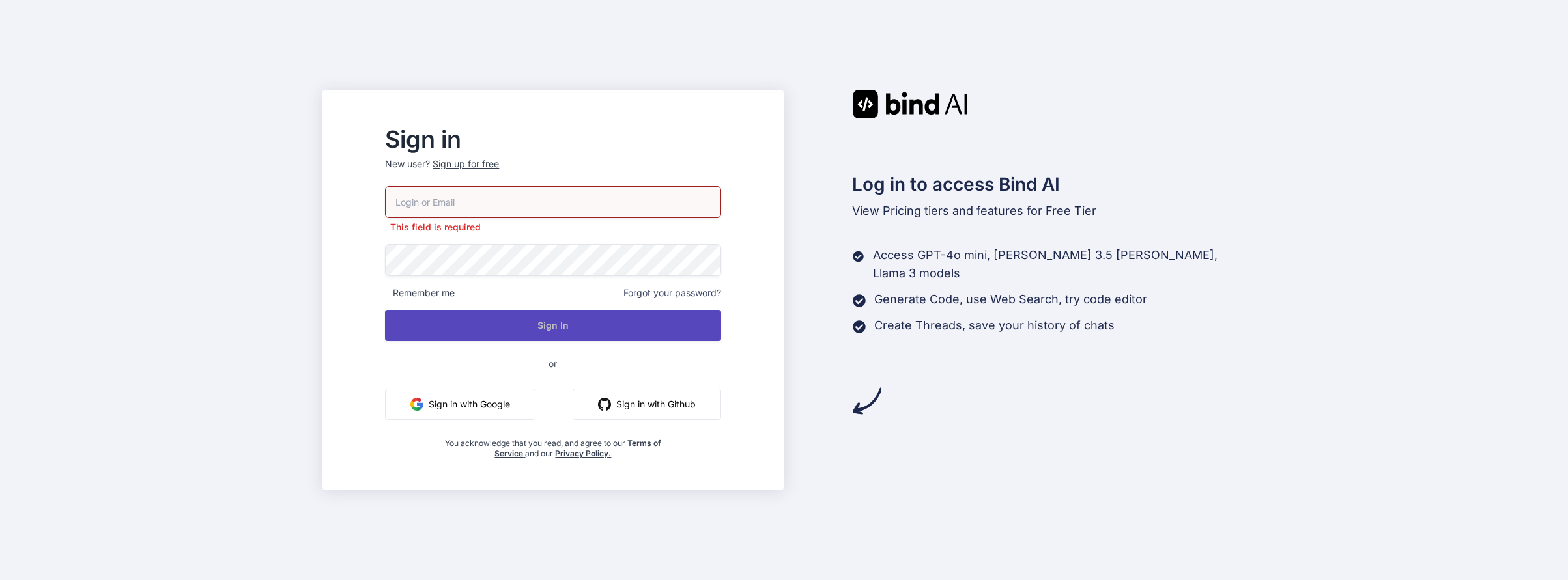
click at [590, 326] on button "Sign In" at bounding box center [553, 325] width 336 height 31
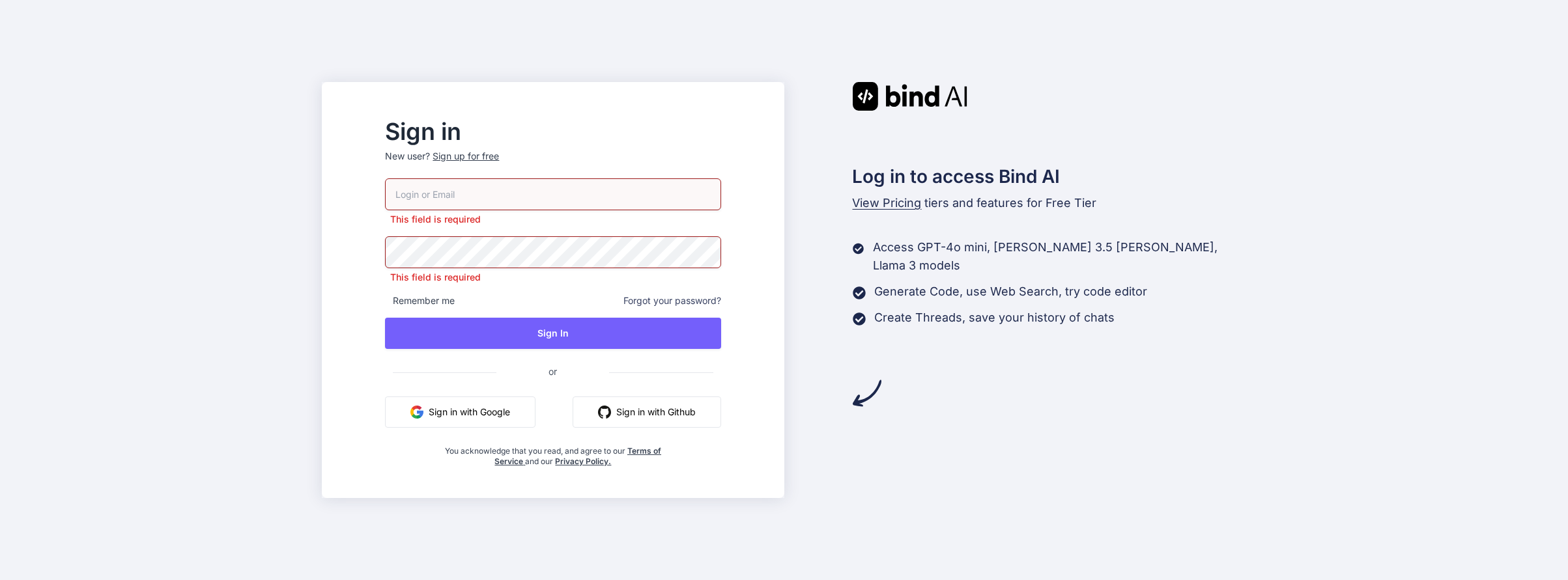
click at [481, 414] on button "Sign in with Google" at bounding box center [460, 411] width 150 height 31
click at [492, 413] on button "Sign in with Google" at bounding box center [460, 411] width 150 height 31
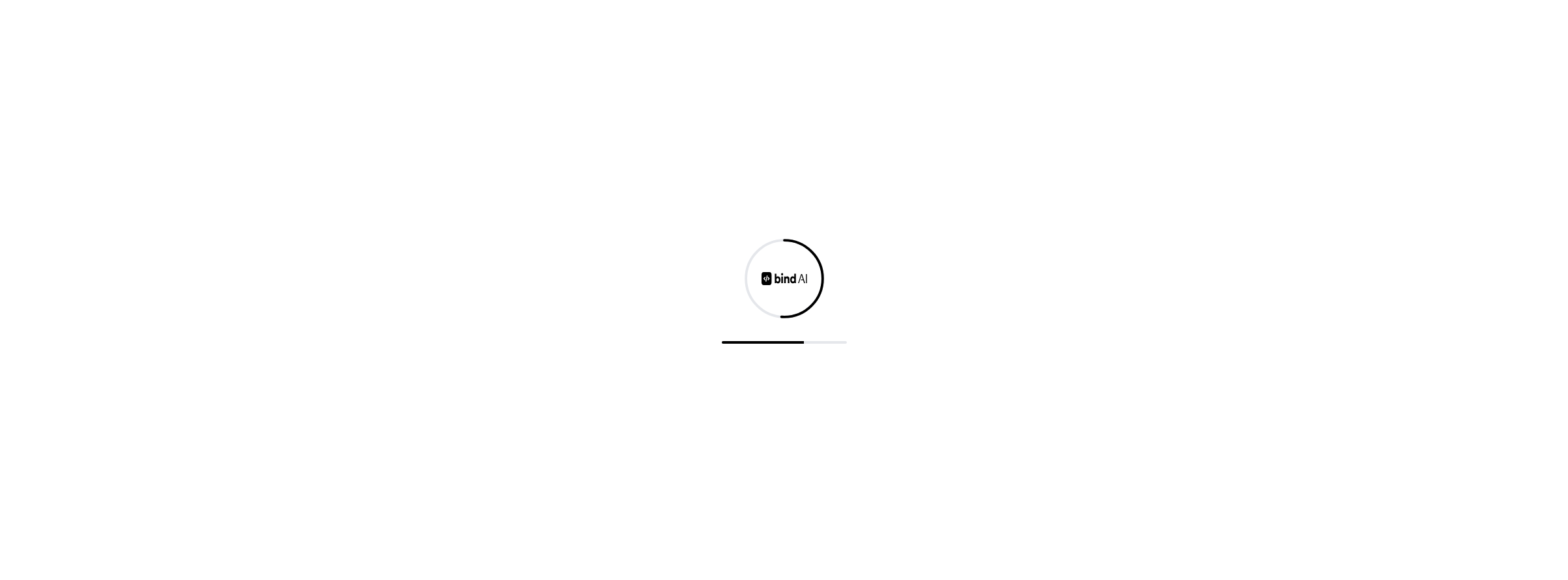
click at [418, 430] on div at bounding box center [784, 290] width 1568 height 580
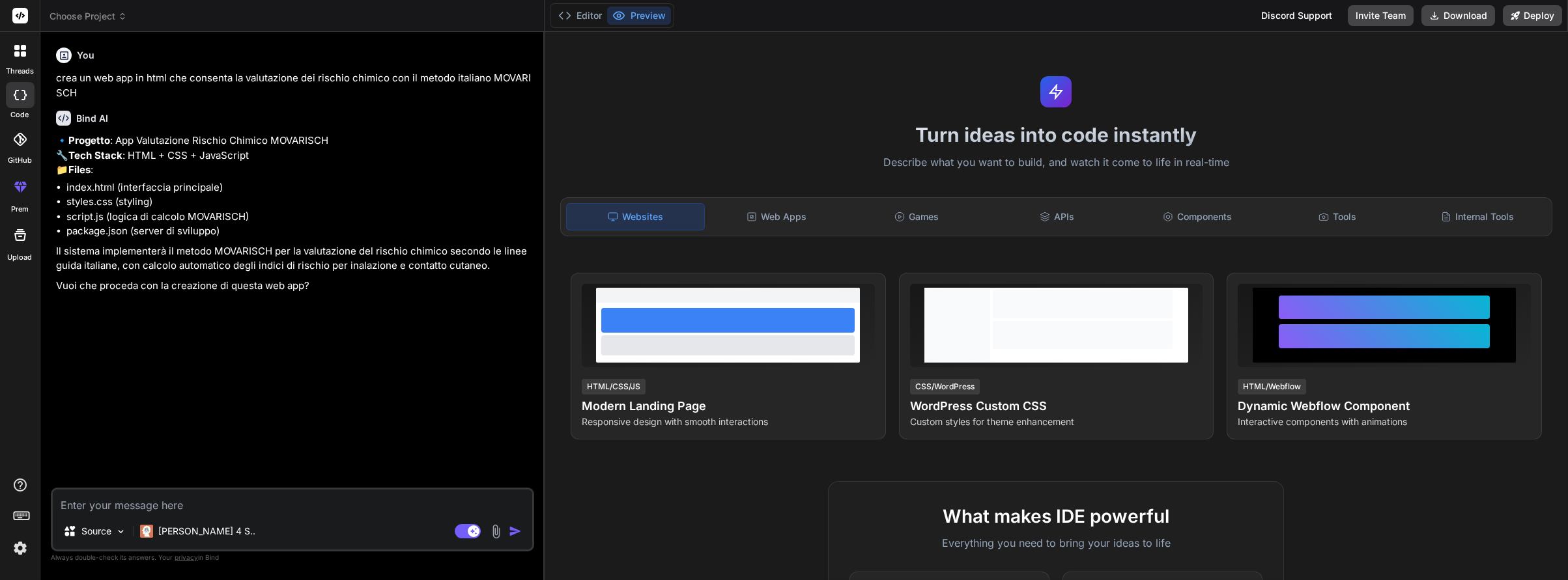
type textarea "x"
type textarea "s"
type textarea "x"
type textarea "si"
click at [512, 531] on img "button" at bounding box center [515, 531] width 13 height 13
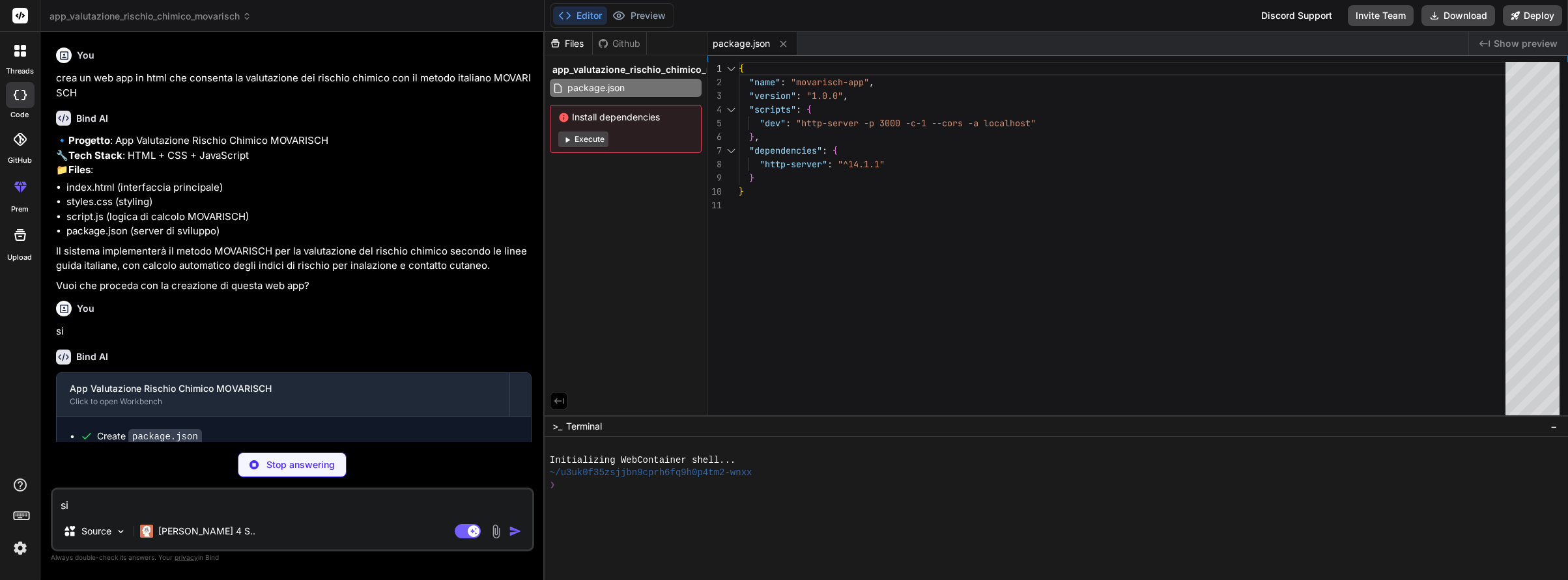
type textarea "x"
type textarea "</div> </div> </div> </div> </div> <script src="script.js"></script> </body> </…"
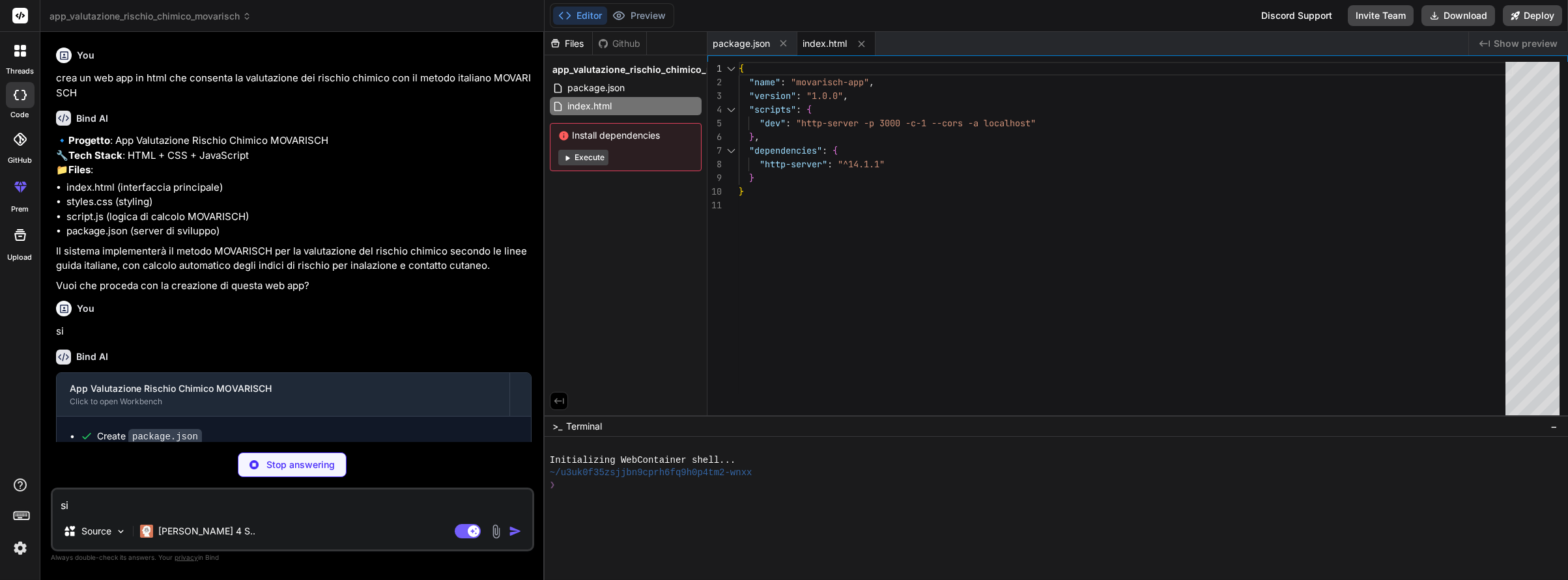
type textarea "x"
type textarea "align-items: flex-start; gap: 5px; } }"
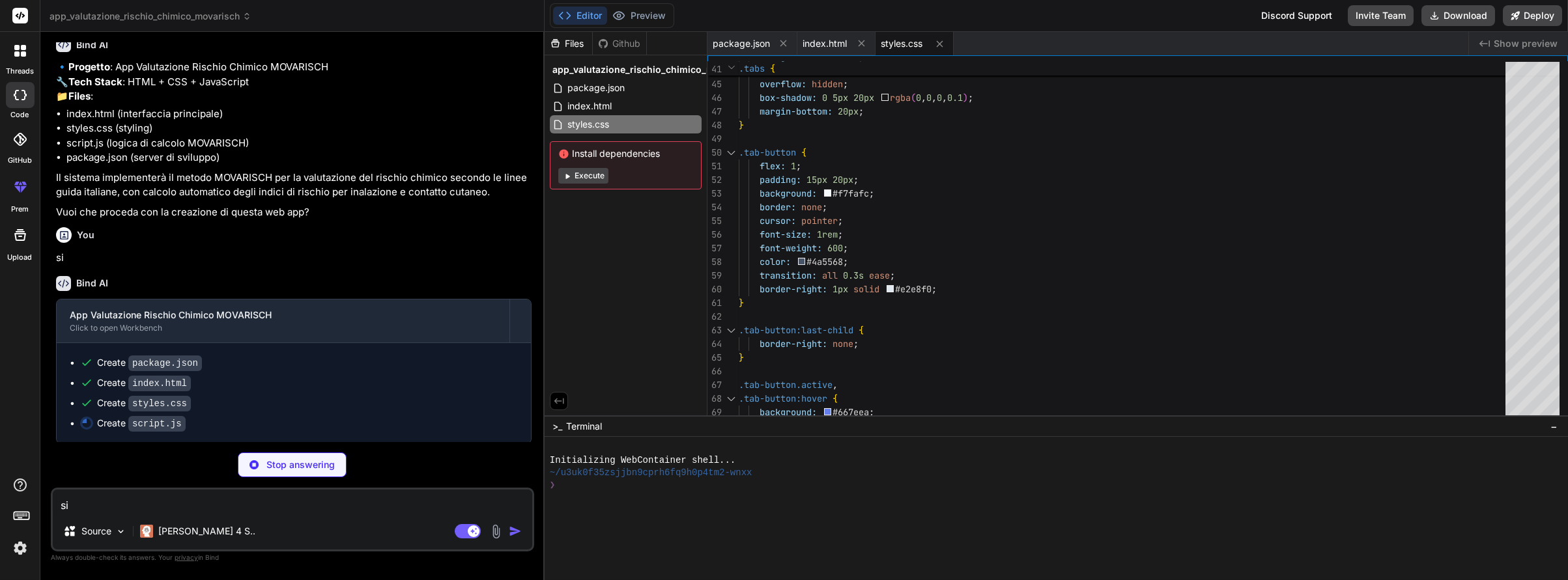
scroll to position [102, 0]
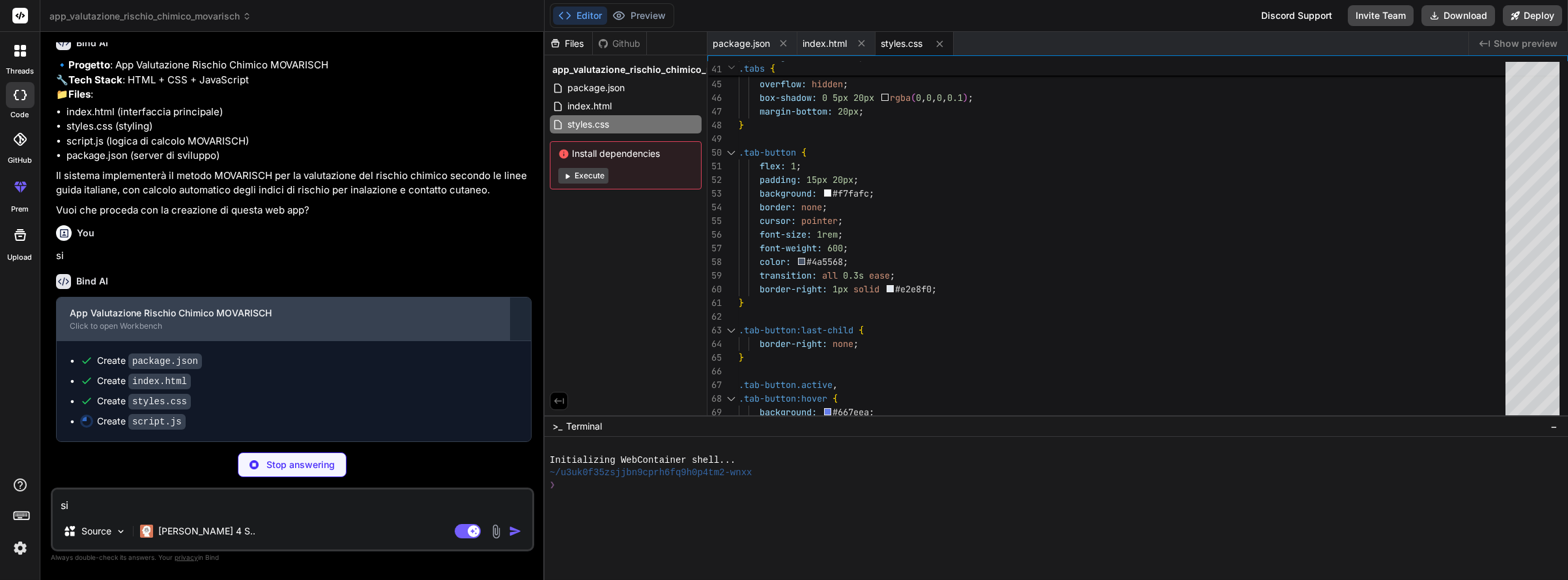
type textarea "x"
type textarea "document.body.removeChild(a); window.URL.revokeObjectURL(url); alert('Report ge…"
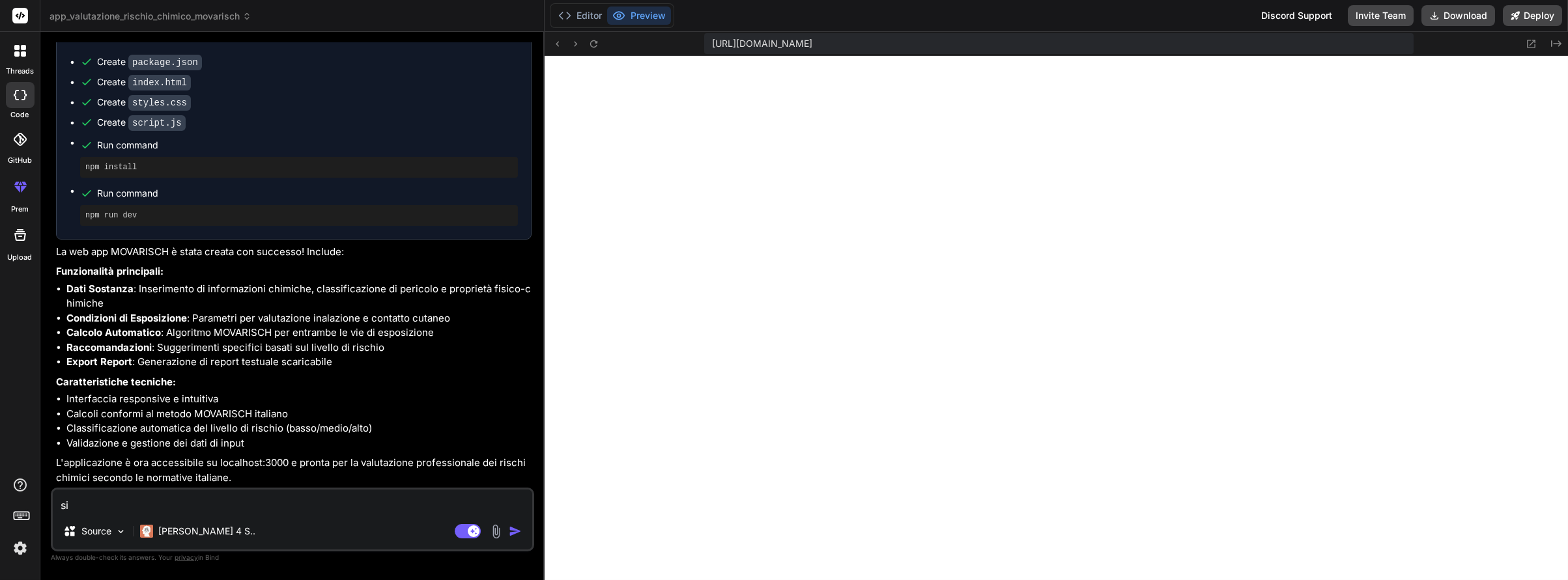
scroll to position [542, 0]
click at [1450, 14] on button "Download" at bounding box center [1458, 15] width 74 height 20
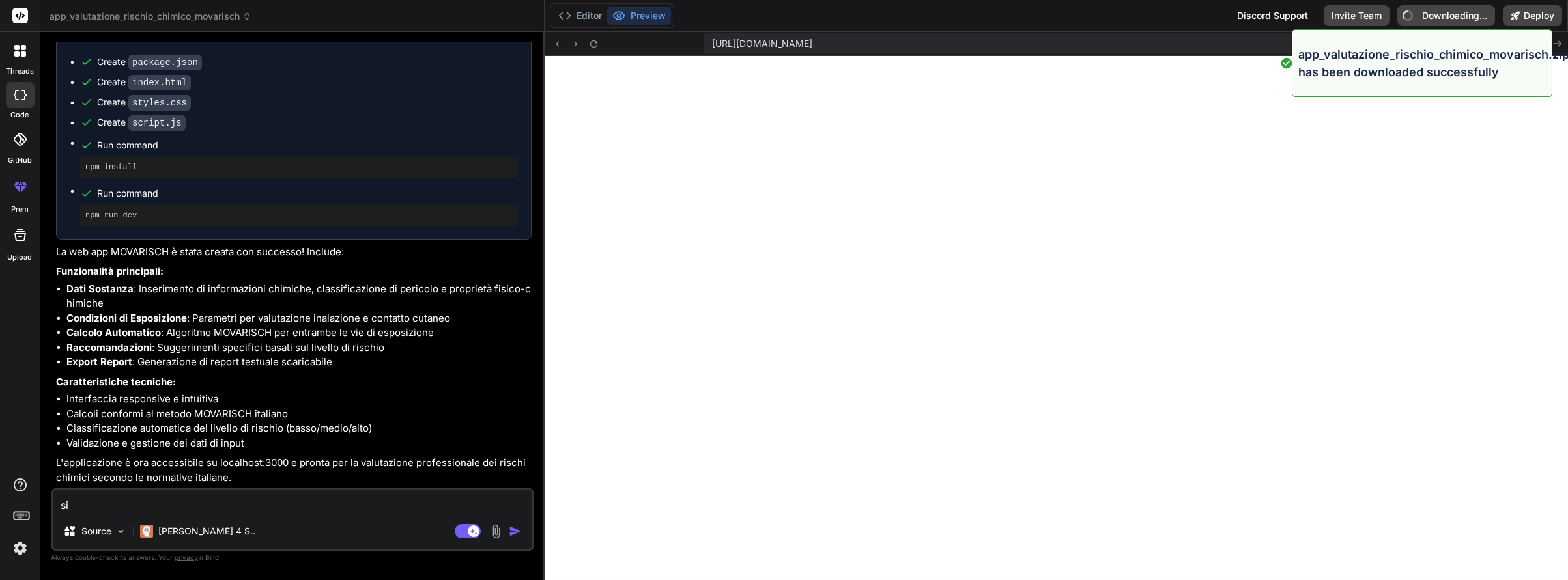
type textarea "x"
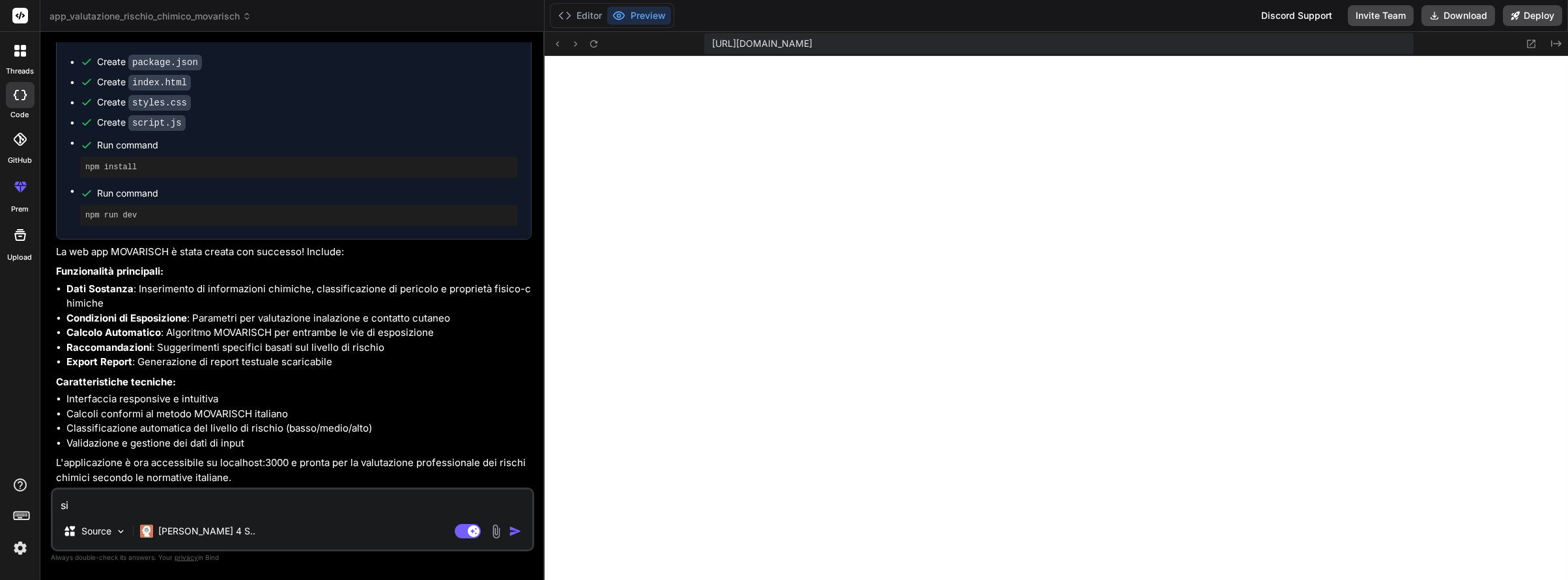
click at [107, 508] on textarea "si" at bounding box center [292, 501] width 479 height 24
type textarea "x"
type textarea "a"
type textarea "x"
type textarea "ag"
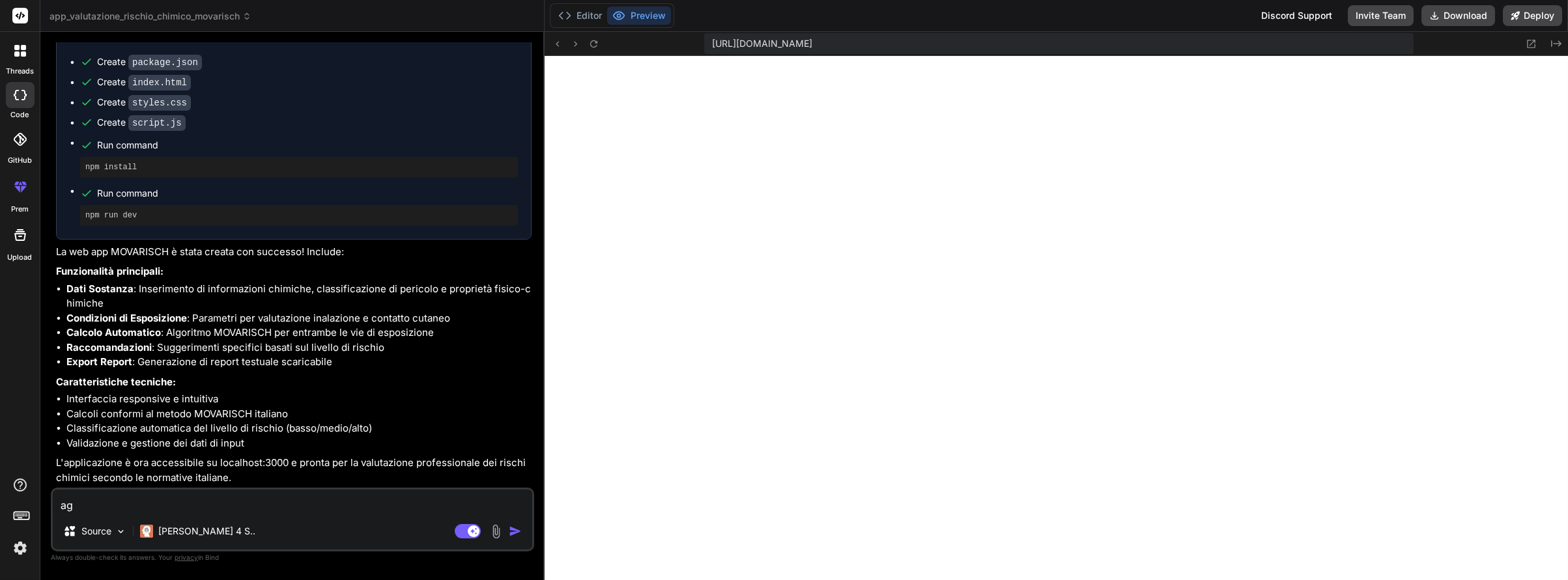
type textarea "x"
type textarea "agg"
type textarea "x"
type textarea "aggi"
type textarea "x"
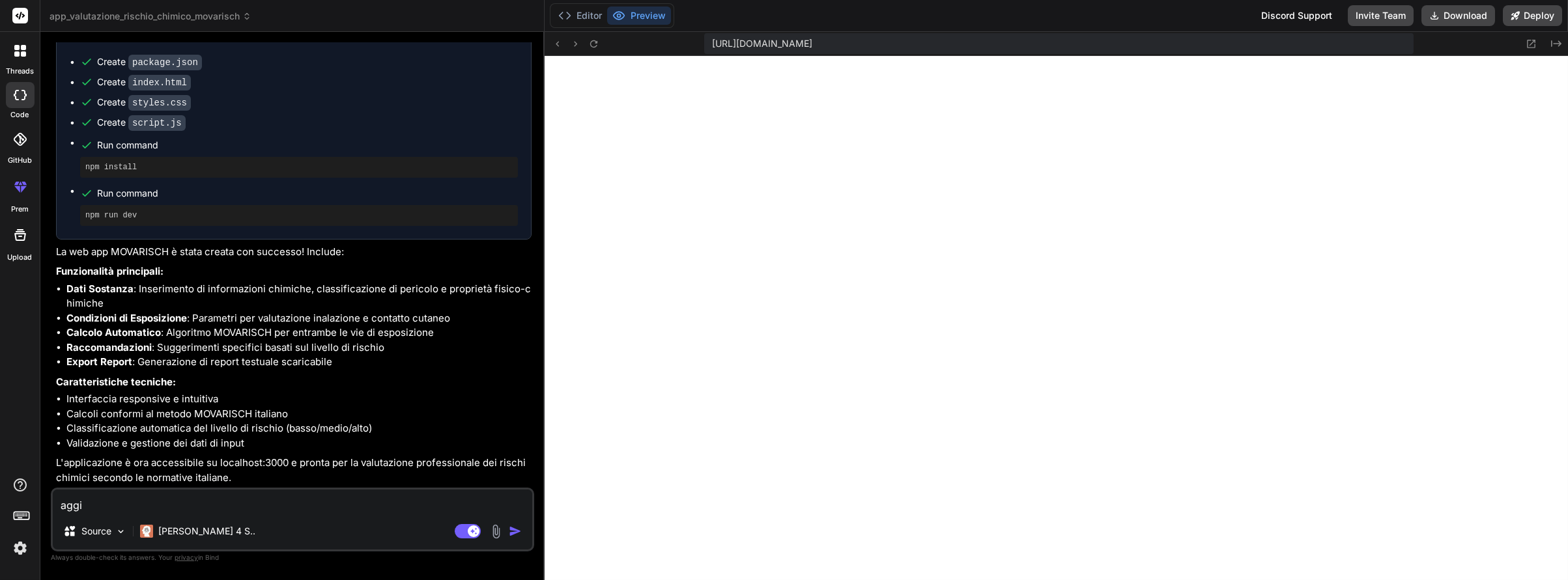
type textarea "aggiu"
type textarea "x"
type textarea "aggiun"
type textarea "x"
type textarea "aggiung"
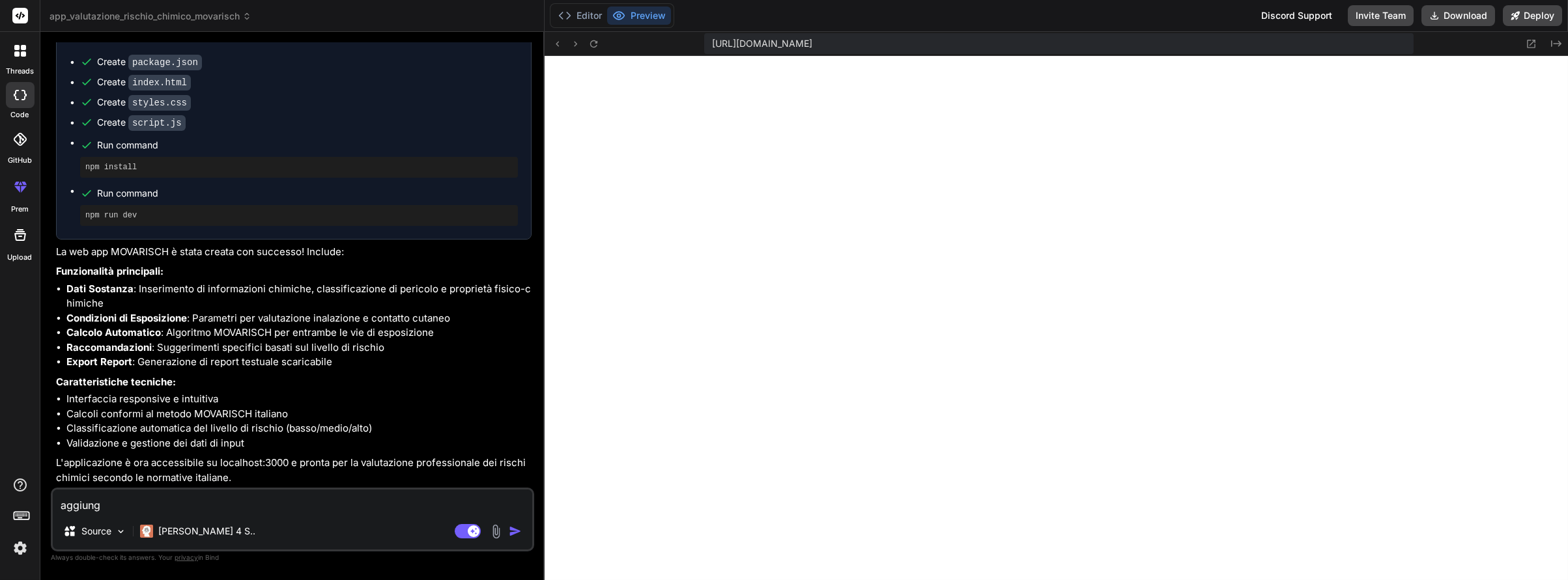
type textarea "x"
type textarea "aggiungi"
type textarea "x"
type textarea "aggiungi"
type textarea "x"
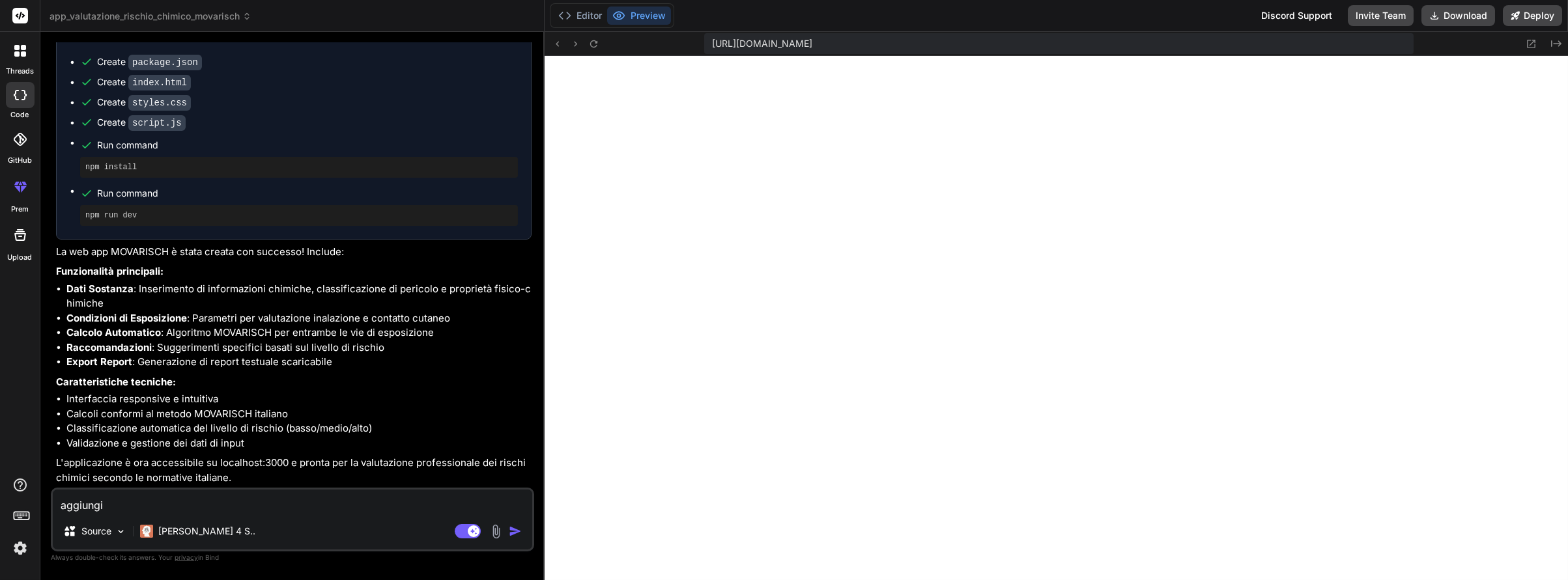
type textarea "aggiungi l"
type textarea "x"
type textarea "aggiungi la"
type textarea "x"
type textarea "aggiungi la"
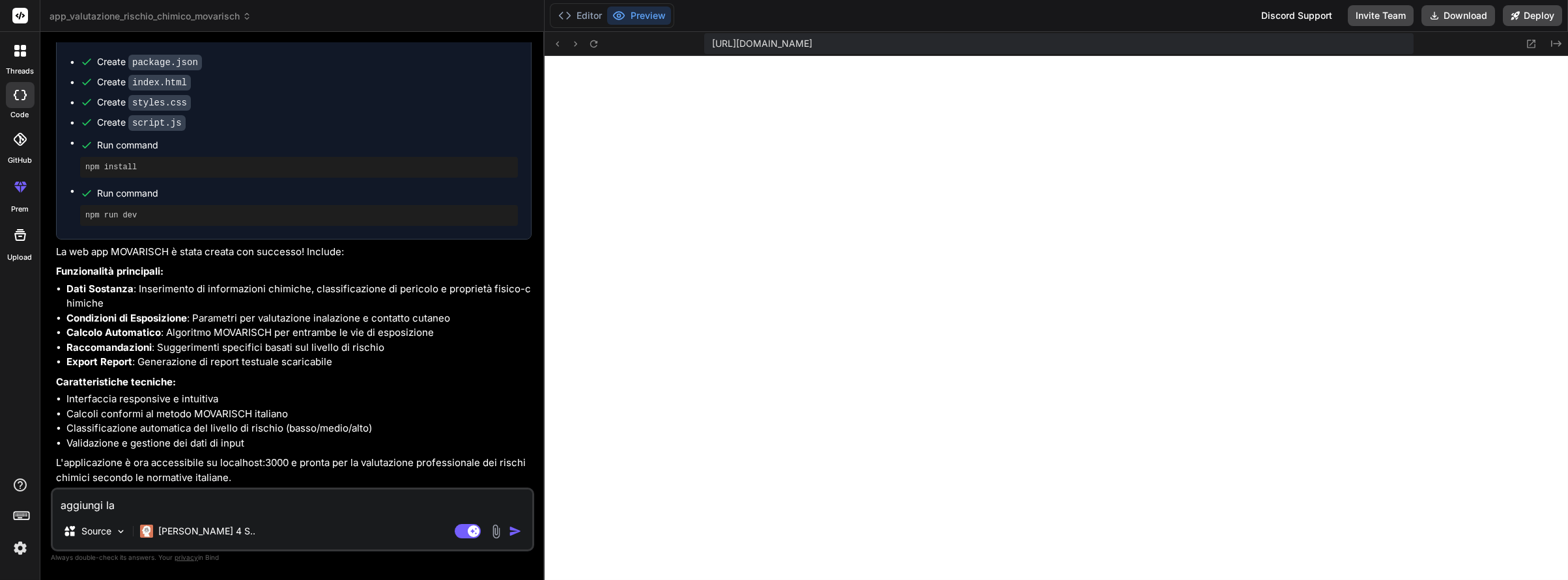
type textarea "x"
type textarea "aggiungi la p"
type textarea "x"
type textarea "aggiungi la po"
type textarea "x"
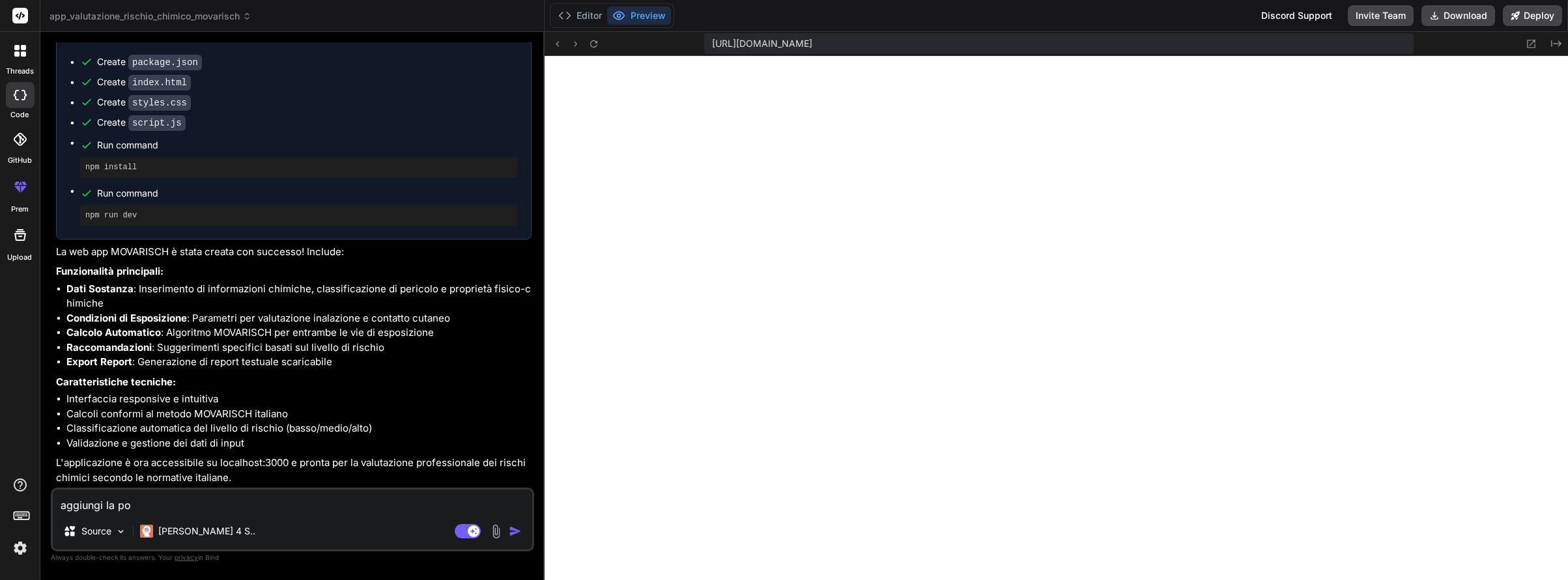
type textarea "aggiungi la pos"
type textarea "x"
type textarea "aggiungi la poss"
type textarea "x"
type textarea "aggiungi la possi"
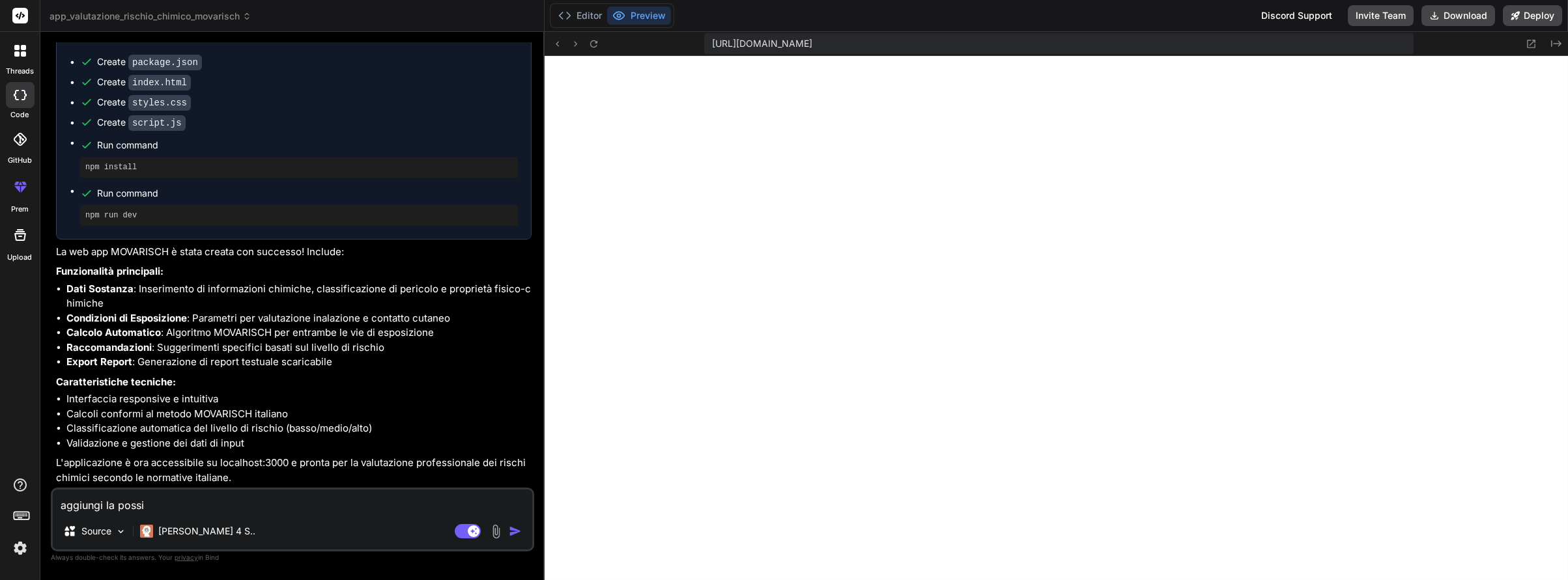
type textarea "x"
type textarea "aggiungi la possib"
type textarea "x"
type textarea "aggiungi la possibi"
type textarea "x"
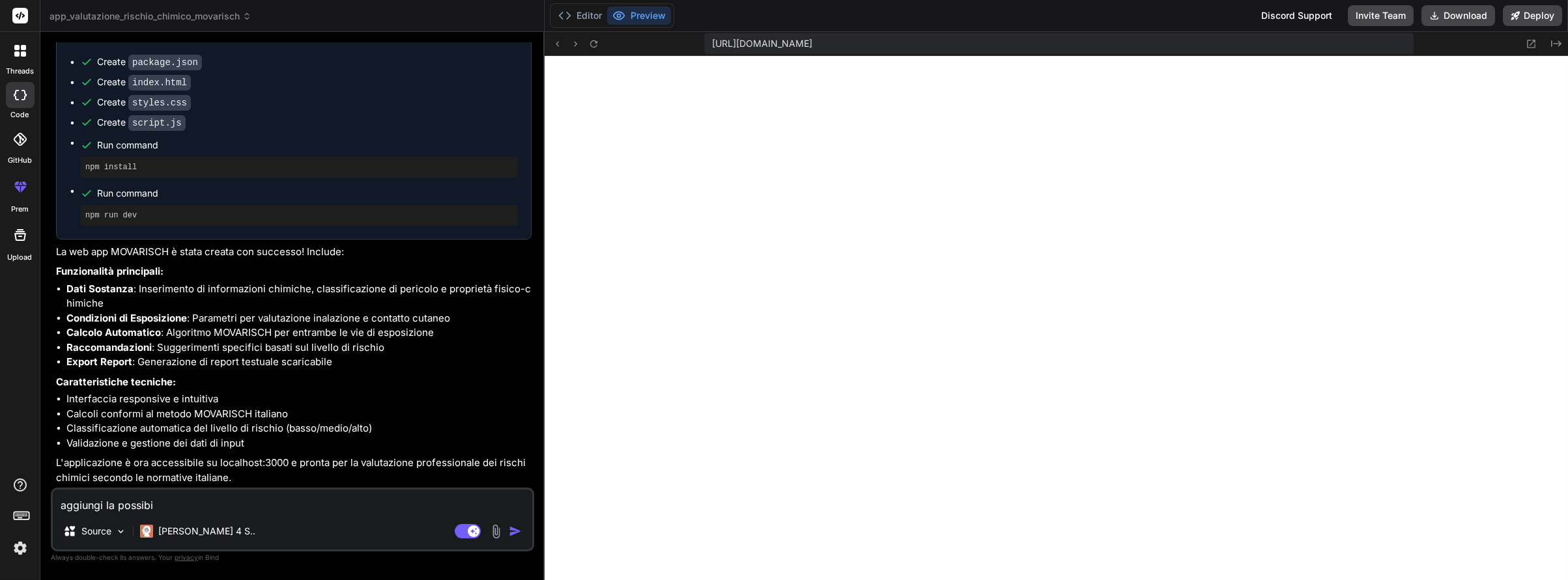
type textarea "aggiungi la possibil"
type textarea "x"
type textarea "aggiungi la possibili"
type textarea "x"
type textarea "aggiungi la possibilit"
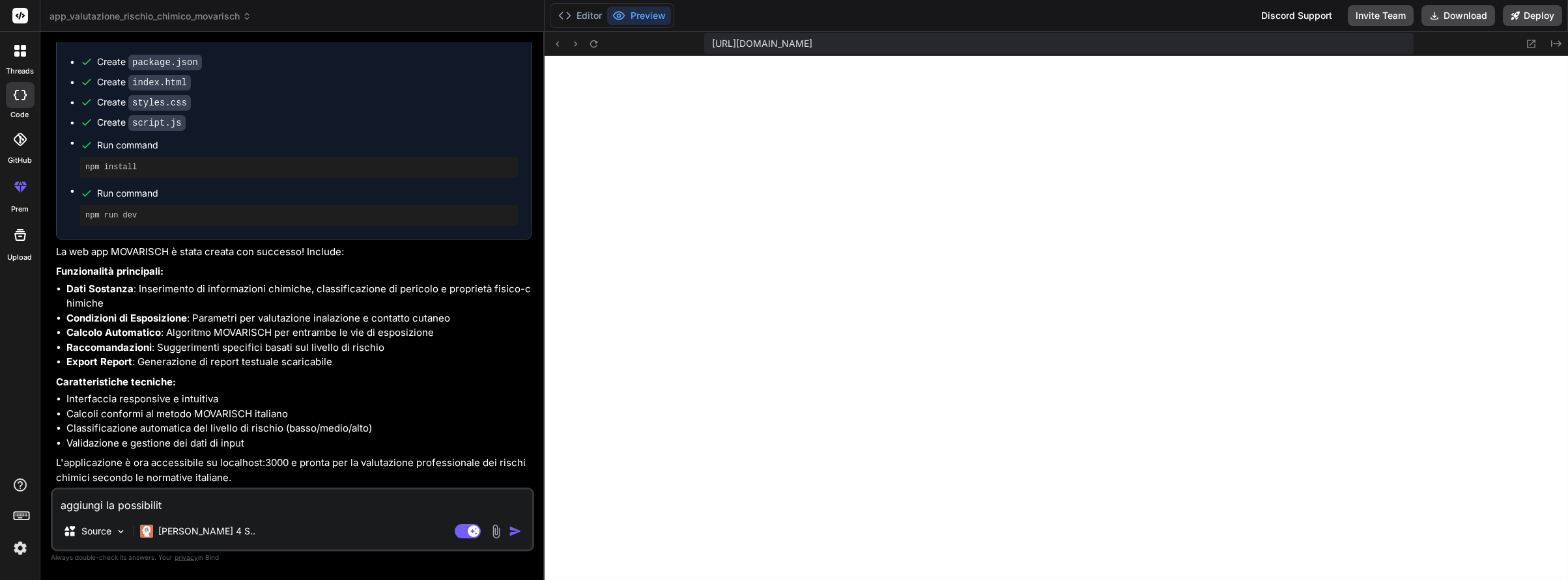
type textarea "x"
type textarea "aggiungi la possibilità"
type textarea "x"
type textarea "aggiungi la possibilità"
type textarea "x"
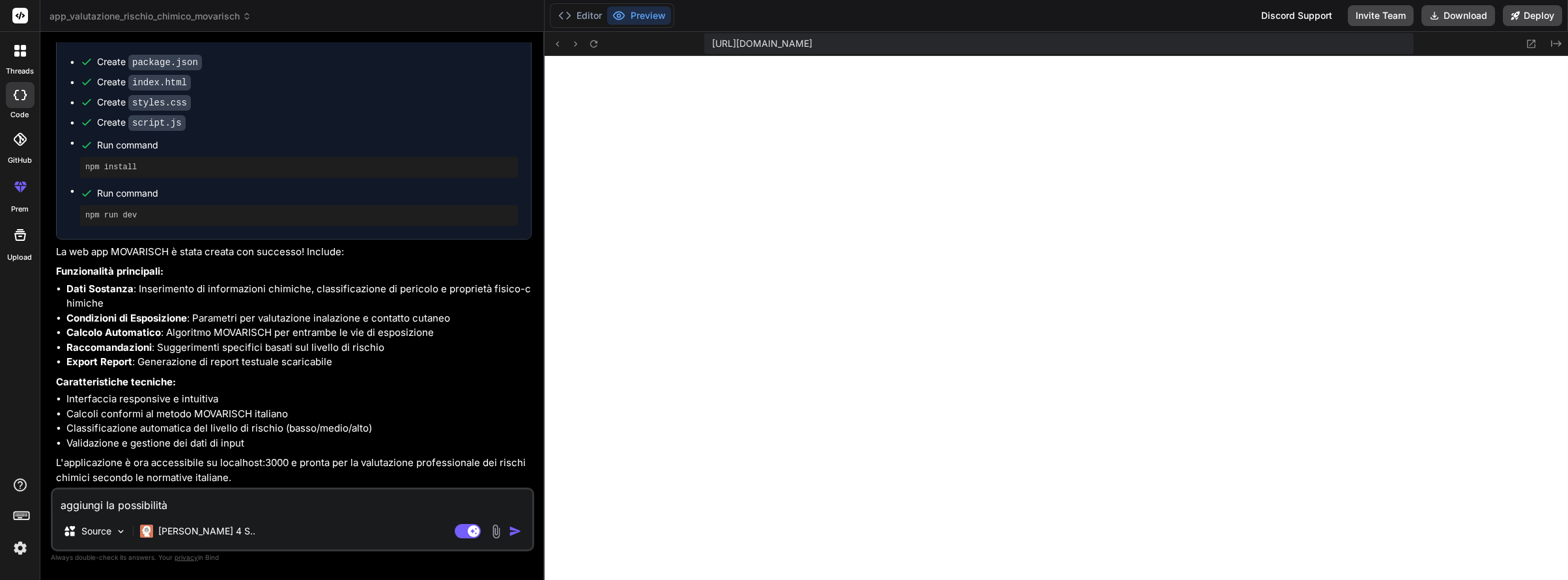
type textarea "aggiungi la possibilità d"
type textarea "x"
type textarea "aggiungi la possibilità di"
type textarea "x"
type textarea "aggiungi la possibilità di"
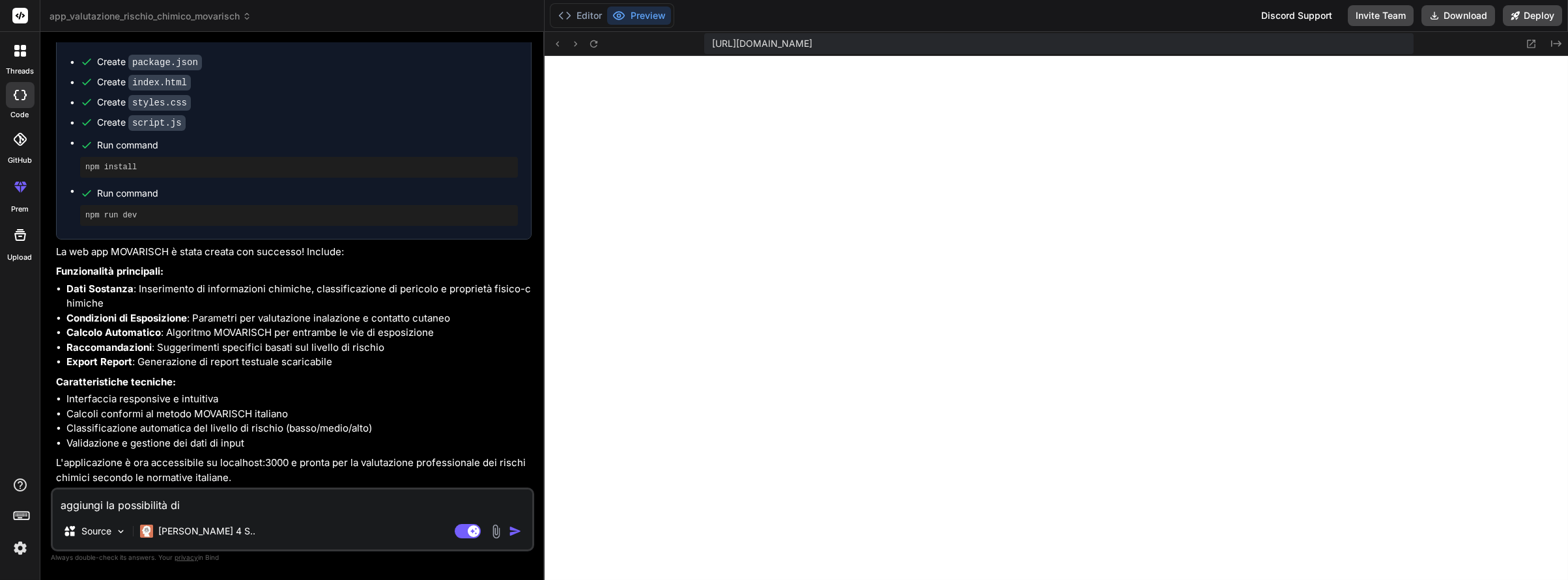
type textarea "x"
type textarea "aggiungi la possibilità di c"
type textarea "x"
type textarea "aggiungi la possibilità di ca"
type textarea "x"
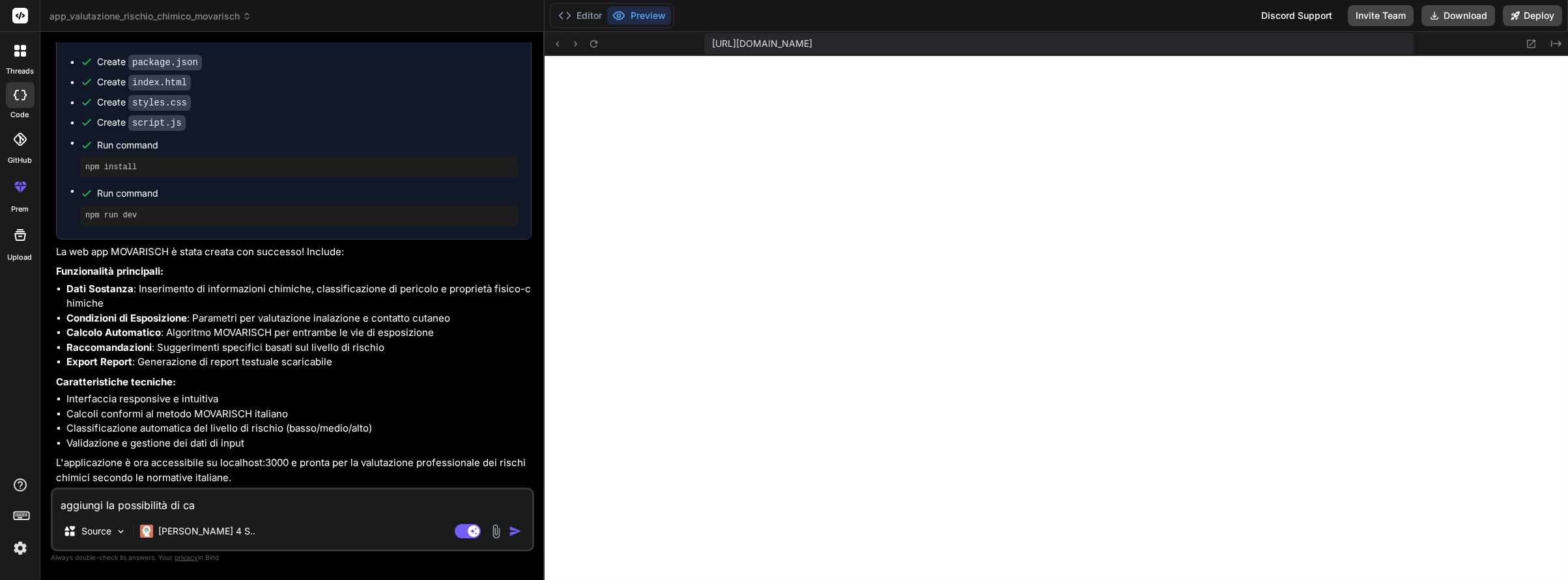
type textarea "aggiungi la possibilità di car"
type textarea "x"
type textarea "aggiungi la possibilità di cari"
type textarea "x"
type textarea "aggiungi la possibilità di caric"
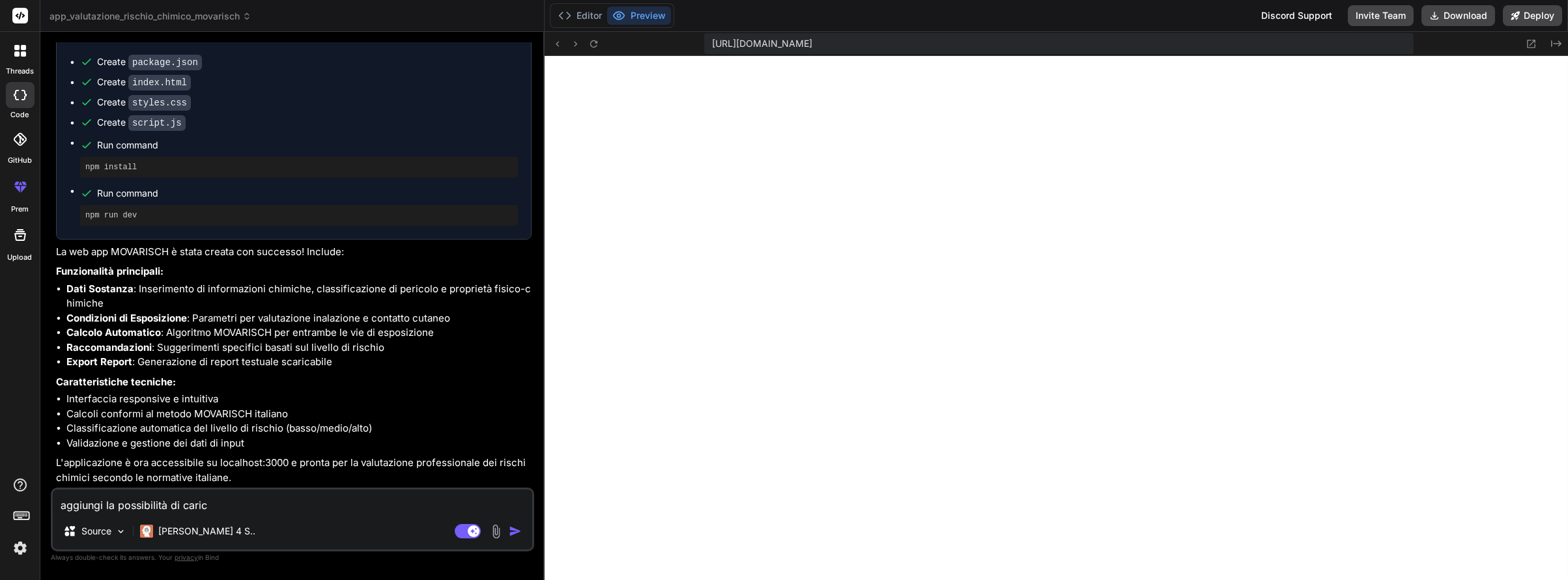
type textarea "x"
type textarea "aggiungi la possibilità di carica"
type textarea "x"
type textarea "aggiungi la possibilità di caricar"
type textarea "x"
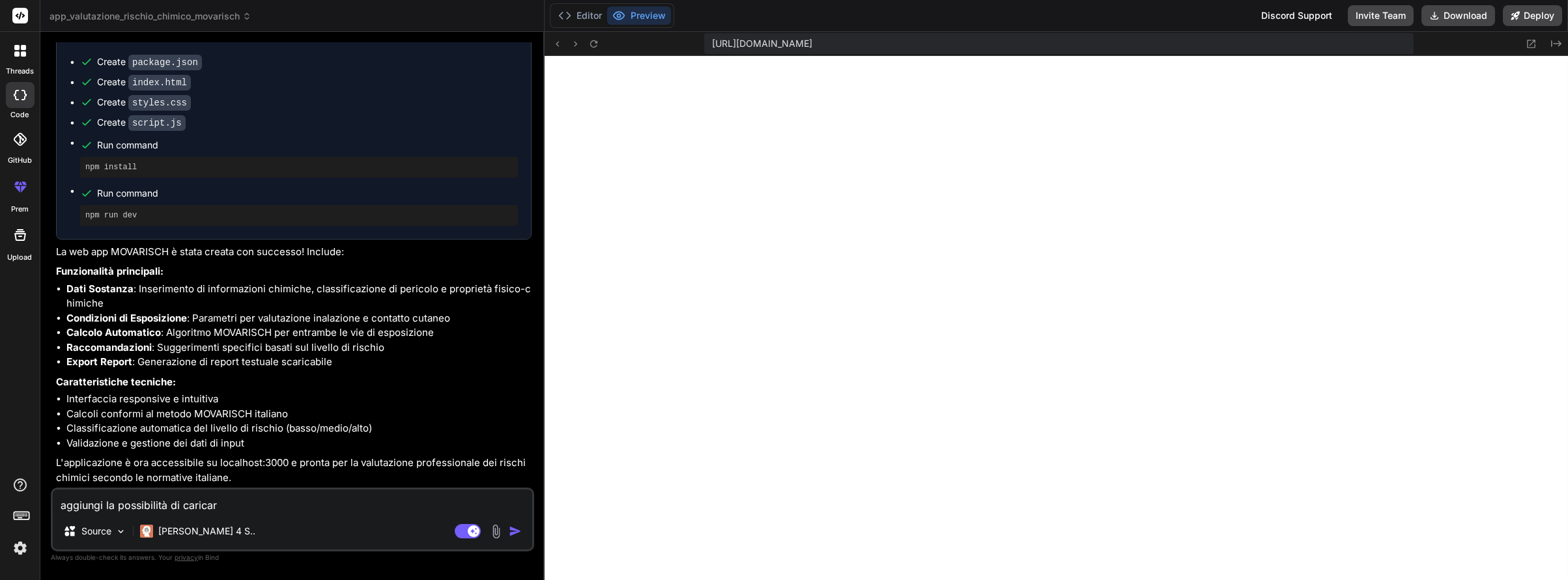
type textarea "aggiungi la possibilità di caricare"
type textarea "x"
type textarea "aggiungi la possibilità di caricare"
type textarea "x"
type textarea "aggiungi la possibilità di caricare l"
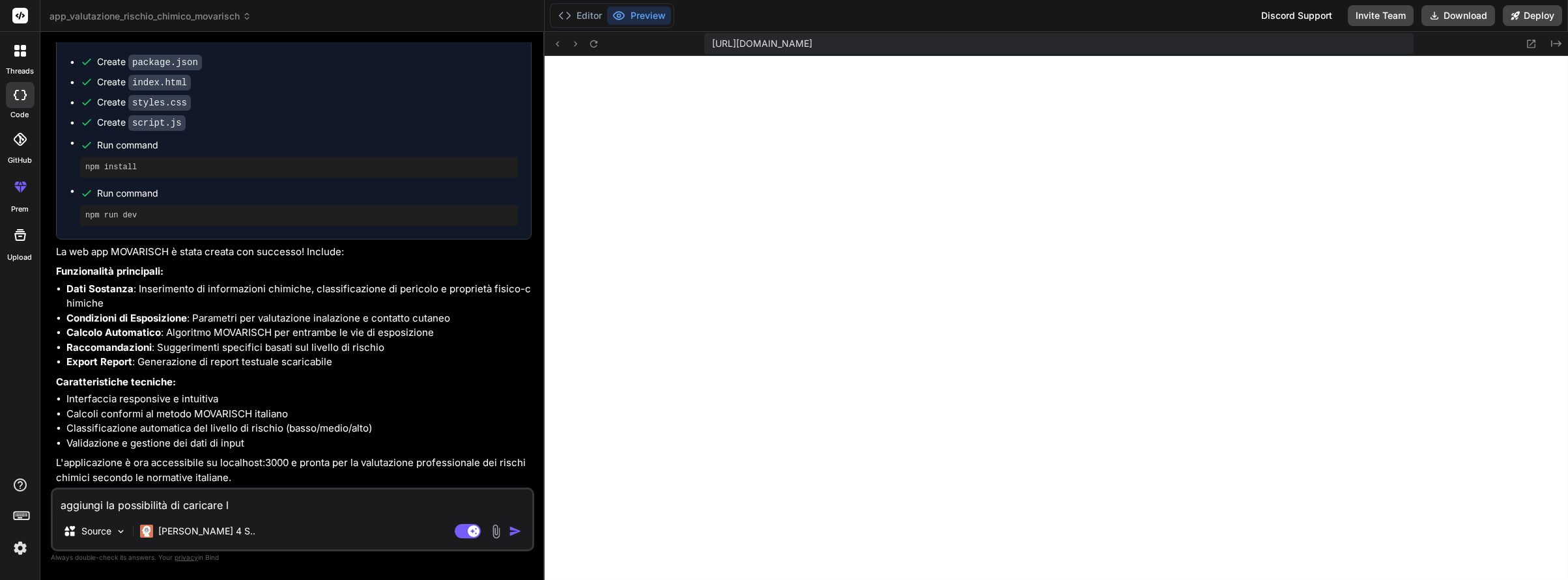
type textarea "x"
type textarea "aggiungi la possibilità di caricare la"
type textarea "x"
type textarea "aggiungi la possibilità di caricare la"
type textarea "x"
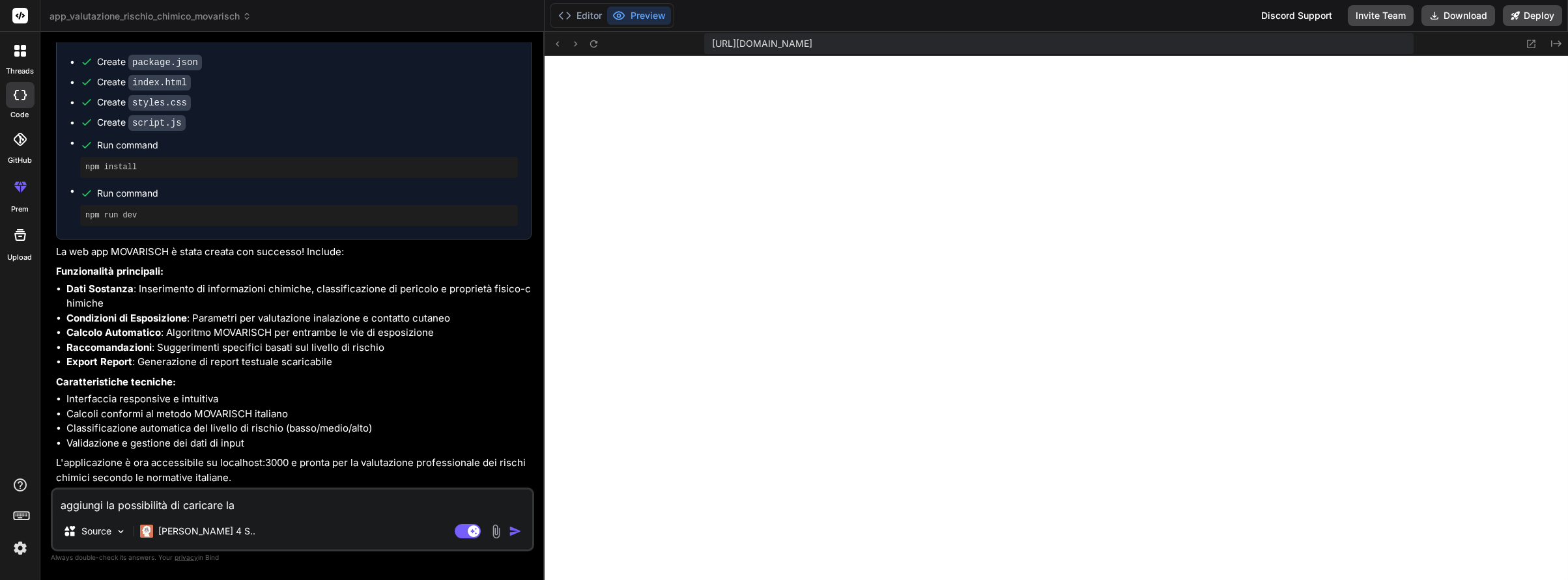
type textarea "aggiungi la possibilità di caricare la s"
type textarea "x"
type textarea "aggiungi la possibilità di caricare la sc"
type textarea "x"
type textarea "aggiungi la possibilità di caricare la sch"
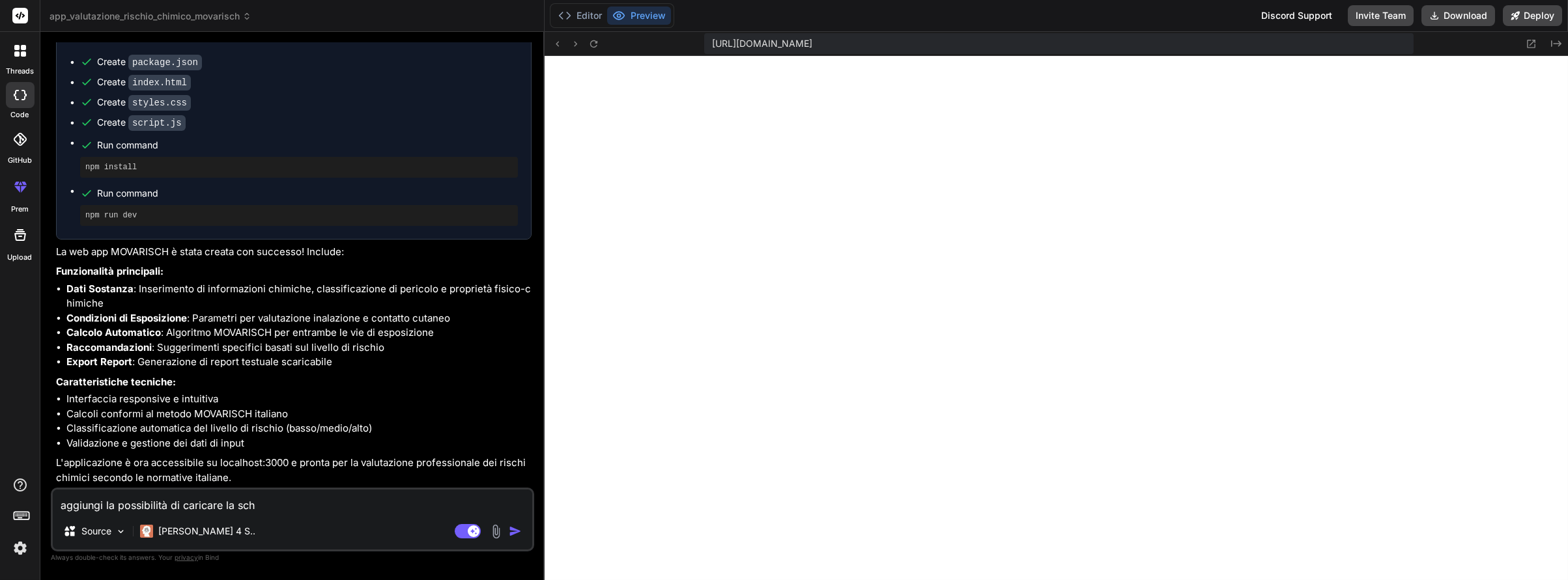
type textarea "x"
type textarea "aggiungi la possibilità di caricare la sche"
type textarea "x"
type textarea "aggiungi la possibilità di caricare la sched"
type textarea "x"
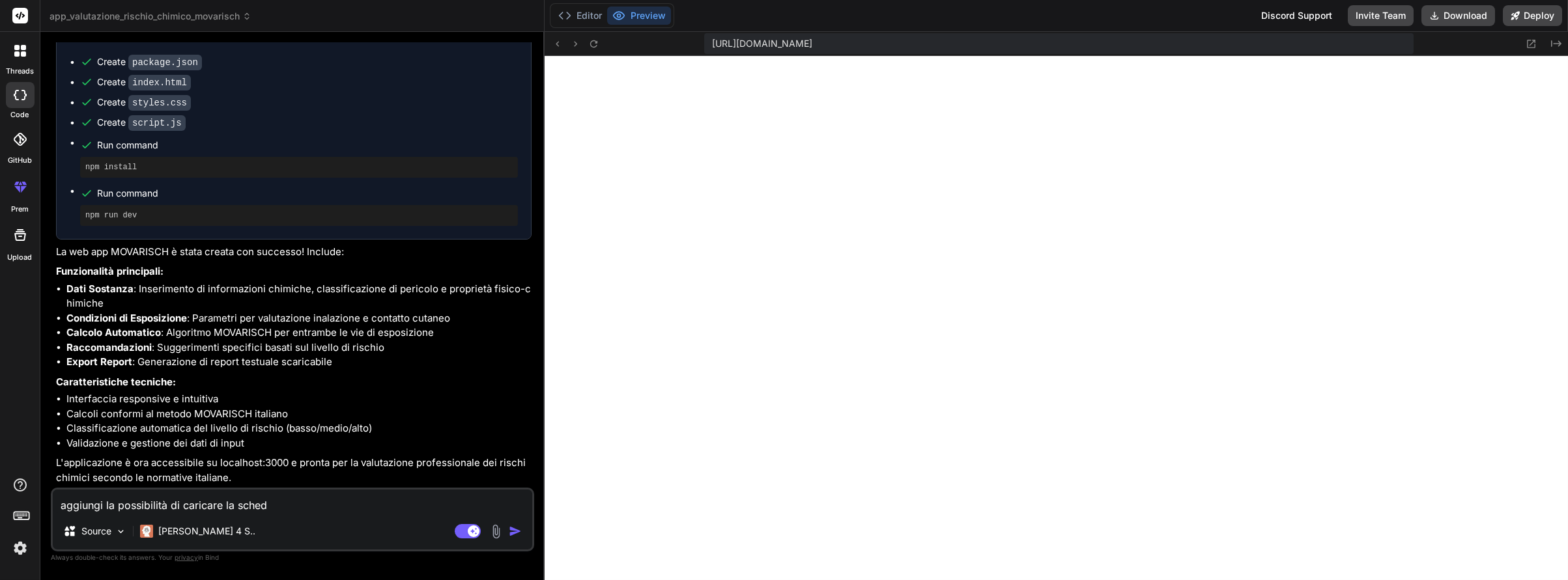
type textarea "aggiungi la possibilità di caricare la scheda"
type textarea "x"
type textarea "aggiungi la possibilità di caricare la scheda"
type textarea "x"
type textarea "aggiungi la possibilità di caricare la scheda d"
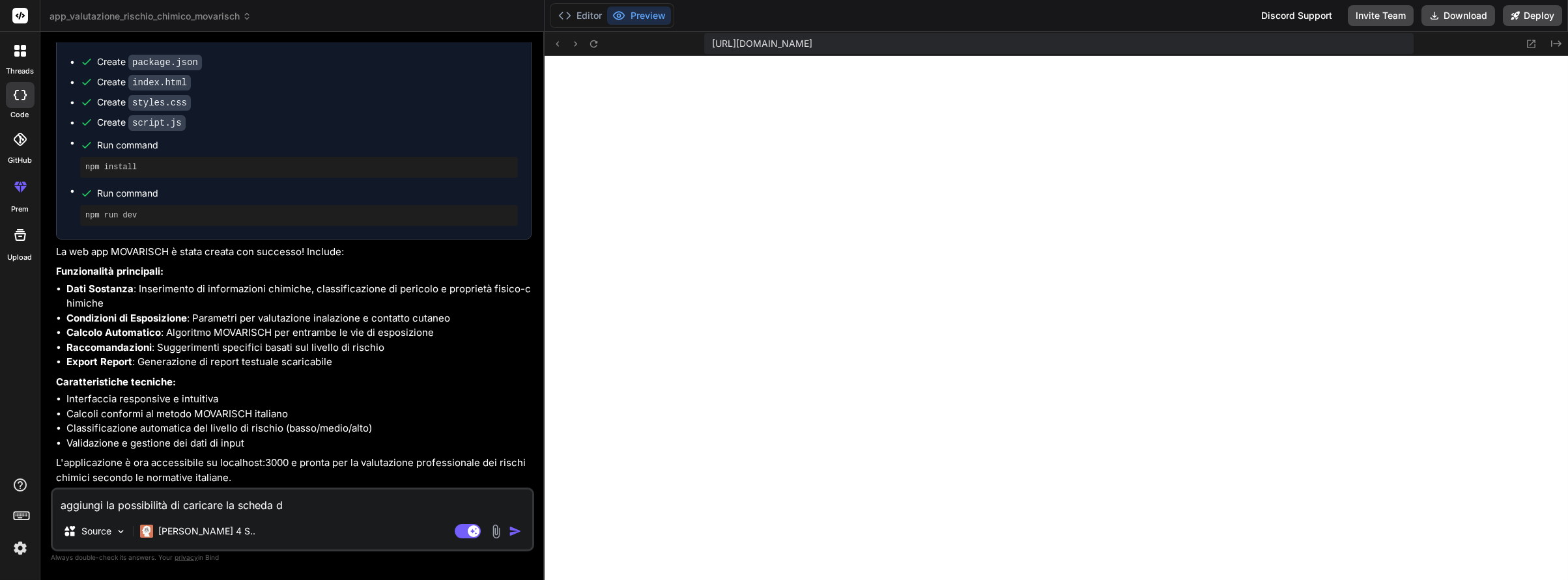
type textarea "x"
type textarea "aggiungi la possibilità di caricare la scheda di"
type textarea "x"
type textarea "aggiungi la possibilità di caricare la scheda di"
type textarea "x"
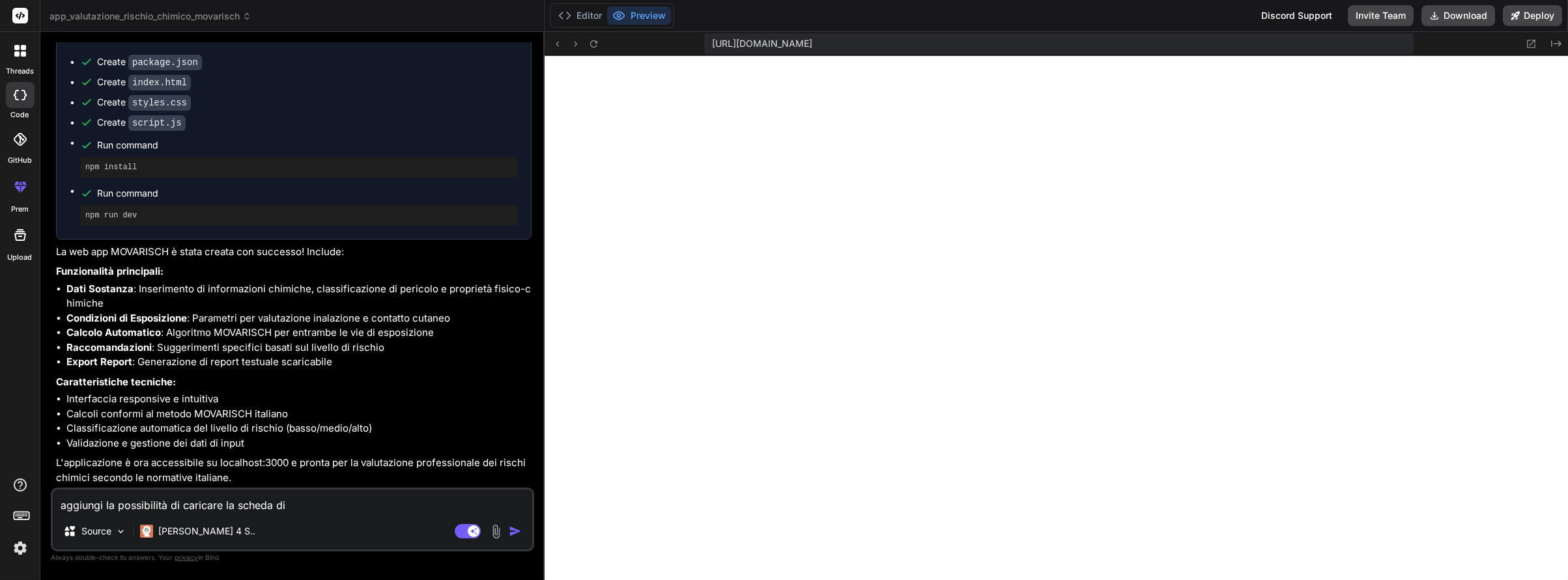
type textarea "aggiungi la possibilità di caricare la scheda di s"
type textarea "x"
type textarea "aggiungi la possibilità di caricare la scheda di si"
type textarea "x"
type textarea "aggiungi la possibilità di caricare la scheda di sic"
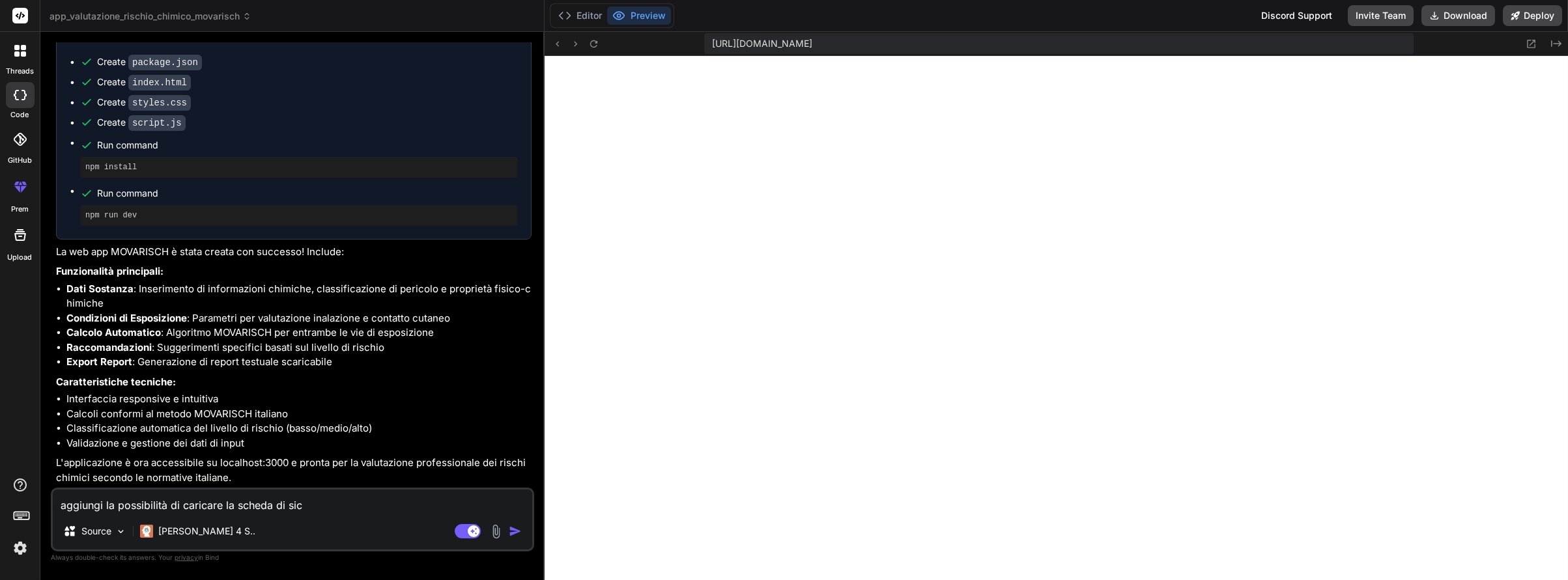
type textarea "x"
type textarea "aggiungi la possibilità di caricare la scheda di sicu"
type textarea "x"
type textarea "aggiungi la possibilità di caricare la scheda di sicur"
type textarea "x"
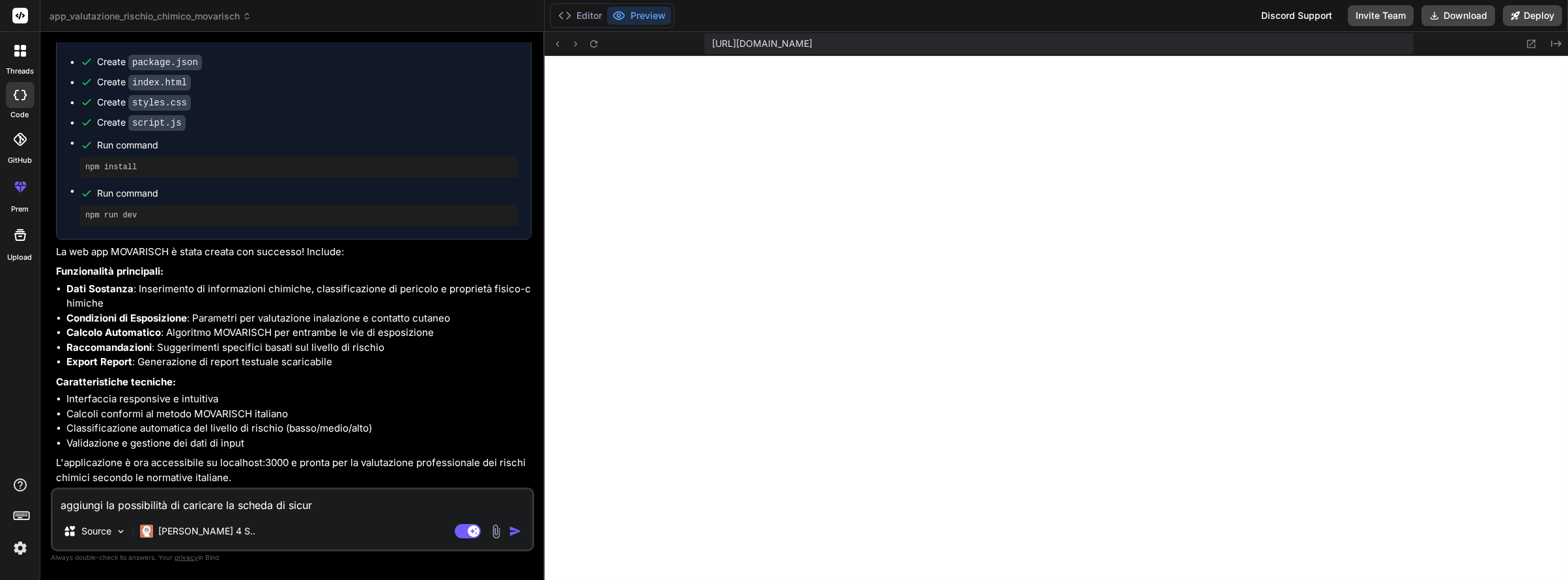
type textarea "aggiungi la possibilità di caricare la scheda di sicure"
type textarea "x"
type textarea "aggiungi la possibilità di caricare la scheda di sicurez"
type textarea "x"
type textarea "aggiungi la possibilità di caricare la scheda di sicurezz"
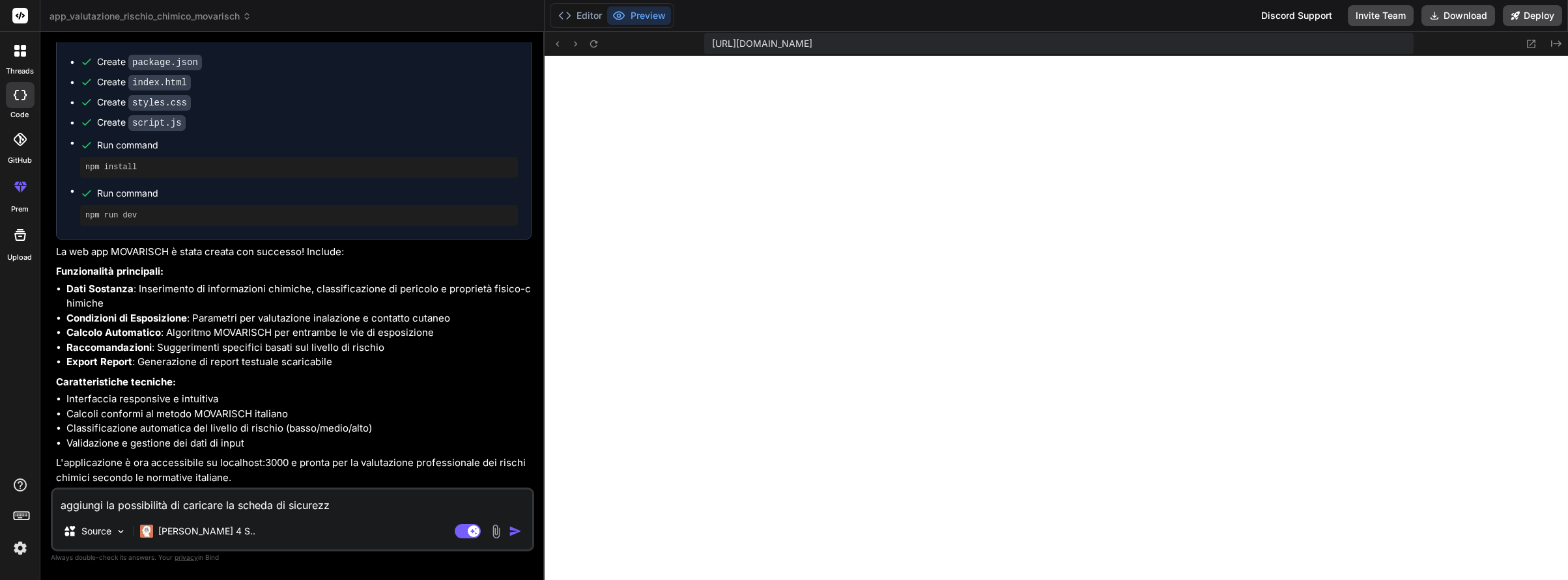
type textarea "x"
type textarea "aggiungi la possibilità di caricare la scheda di sicurezza"
type textarea "x"
type textarea "aggiungi la possibilità di caricare la scheda di sicurezza"
type textarea "x"
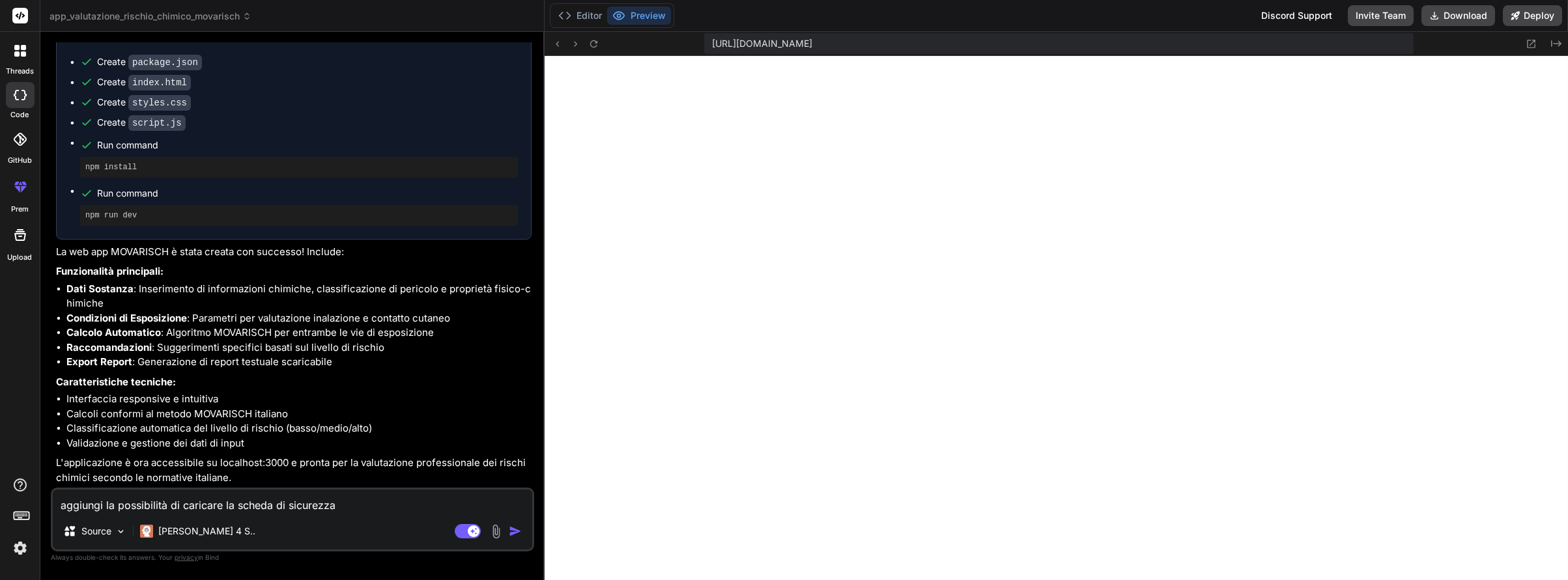
type textarea "aggiungi la possibilità di caricare la scheda di sicurezza c"
type textarea "x"
type textarea "aggiungi la possibilità di caricare la scheda di sicurezza co"
type textarea "x"
type textarea "aggiungi la possibilità di caricare la scheda di sicurezza cos"
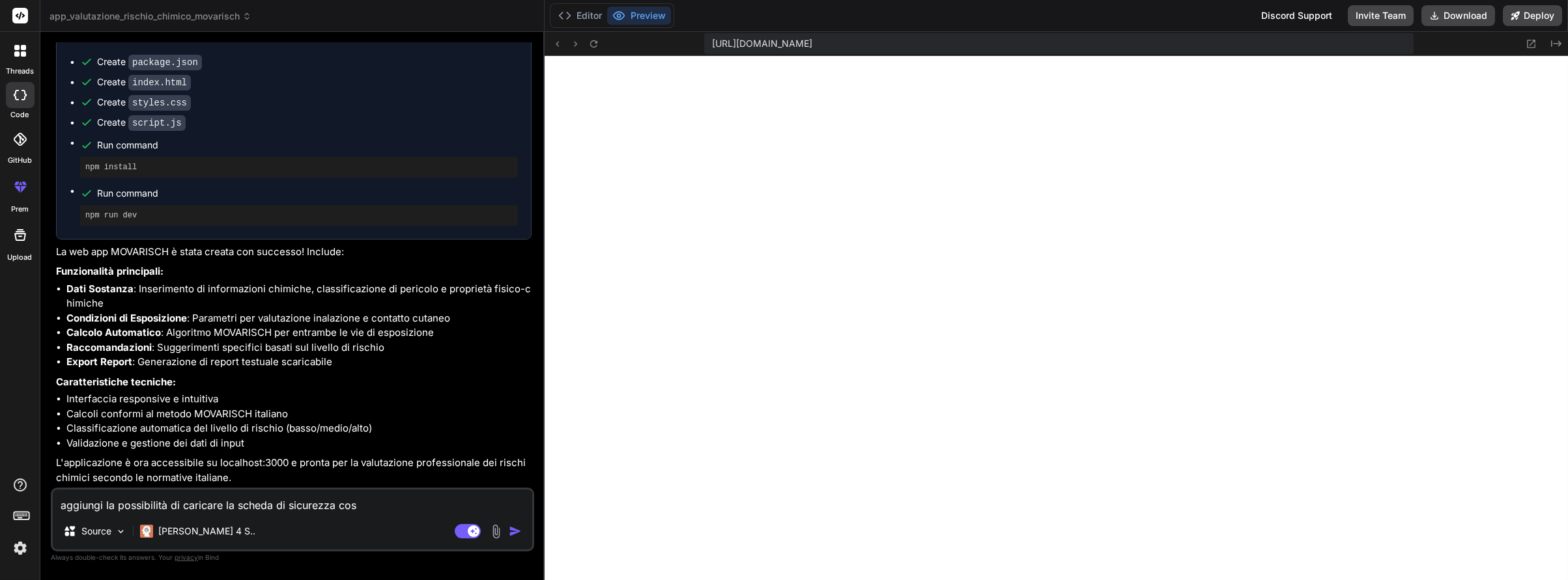
type textarea "x"
type textarea "aggiungi la possibilità di caricare la scheda di sicurezza così"
type textarea "x"
type textarea "aggiungi la possibilità di caricare la scheda di sicurezza così"
type textarea "x"
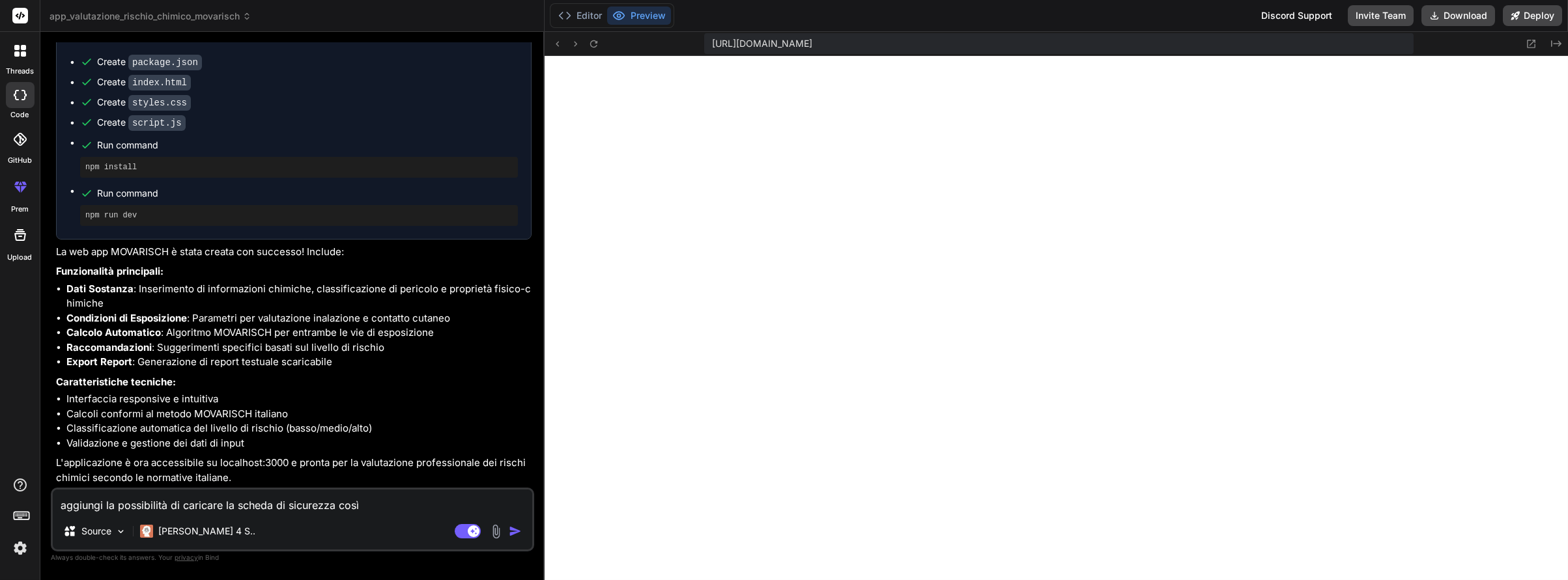
type textarea "aggiungi la possibilità di caricare la scheda di sicurezza così d"
type textarea "x"
type textarea "aggiungi la possibilità di caricare la scheda di sicurezza così da"
type textarea "x"
type textarea "aggiungi la possibilità di caricare la scheda di sicurezza così da"
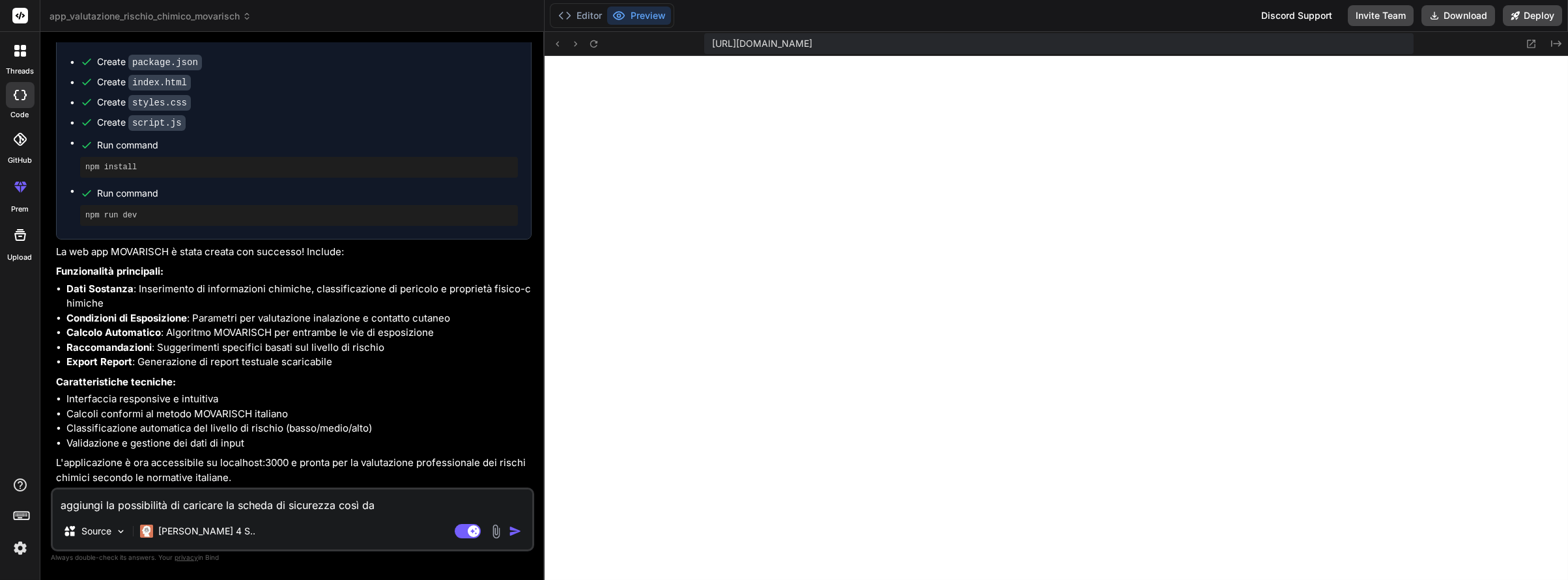
type textarea "x"
type textarea "aggiungi la possibilità di caricare la scheda di sicurezza così da c"
type textarea "x"
type textarea "aggiungi la possibilità di caricare la scheda di sicurezza così da cr"
type textarea "x"
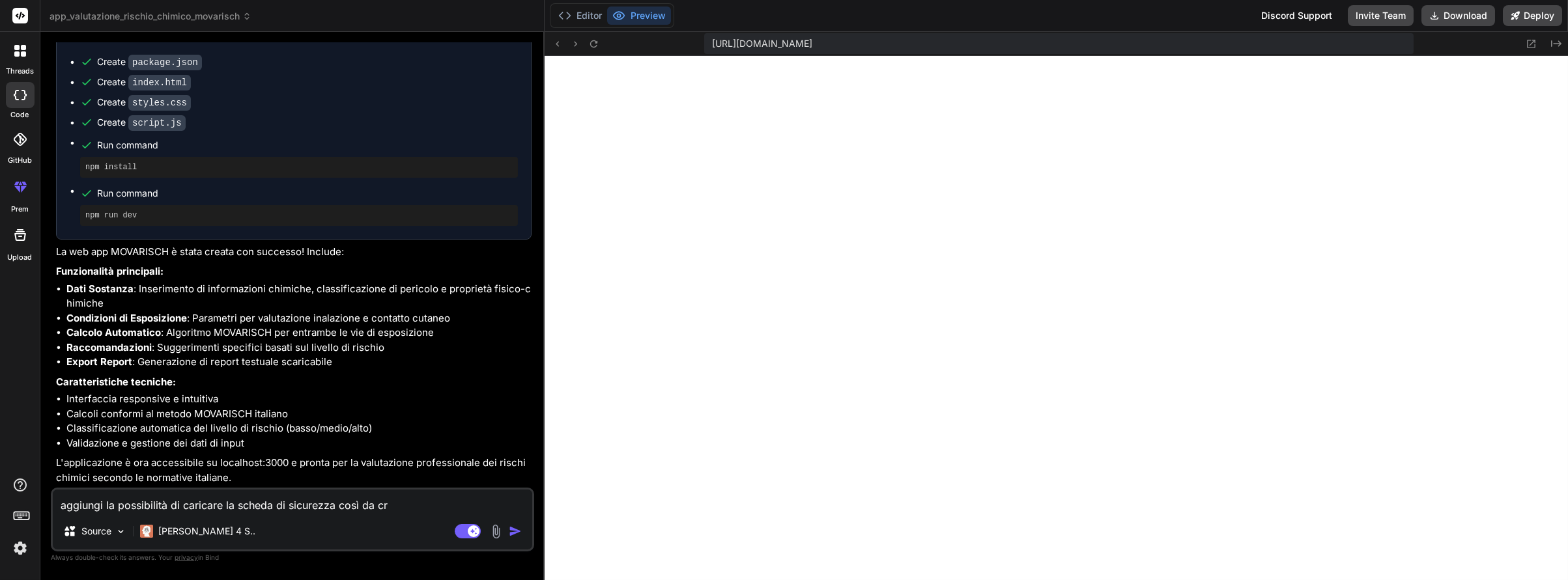
type textarea "aggiungi la possibilità di caricare la scheda di sicurezza così da cre"
type textarea "x"
type textarea "aggiungi la possibilità di caricare la scheda di sicurezza così da crea"
type textarea "x"
type textarea "aggiungi la possibilità di caricare la scheda di sicurezza così da crear"
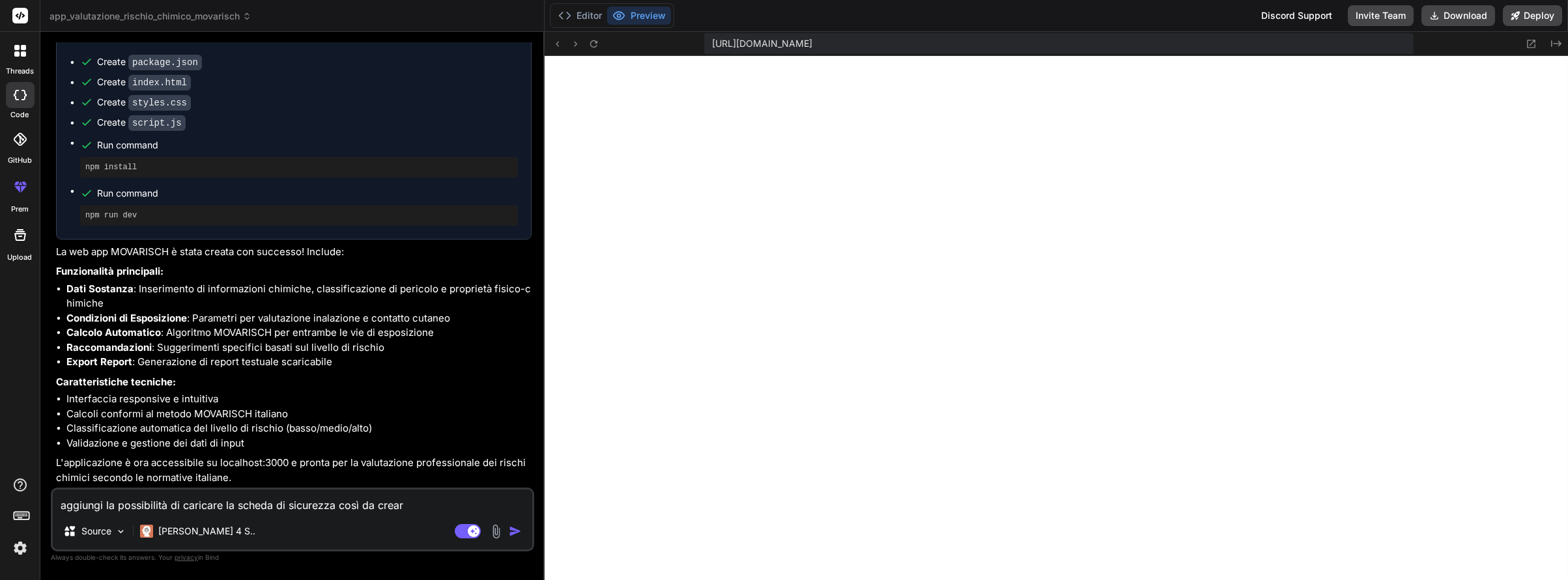
type textarea "x"
type textarea "aggiungi la possibilità di caricare la scheda di sicurezza così da creare"
type textarea "x"
type textarea "aggiungi la possibilità di caricare la scheda di sicurezza così da creare"
type textarea "x"
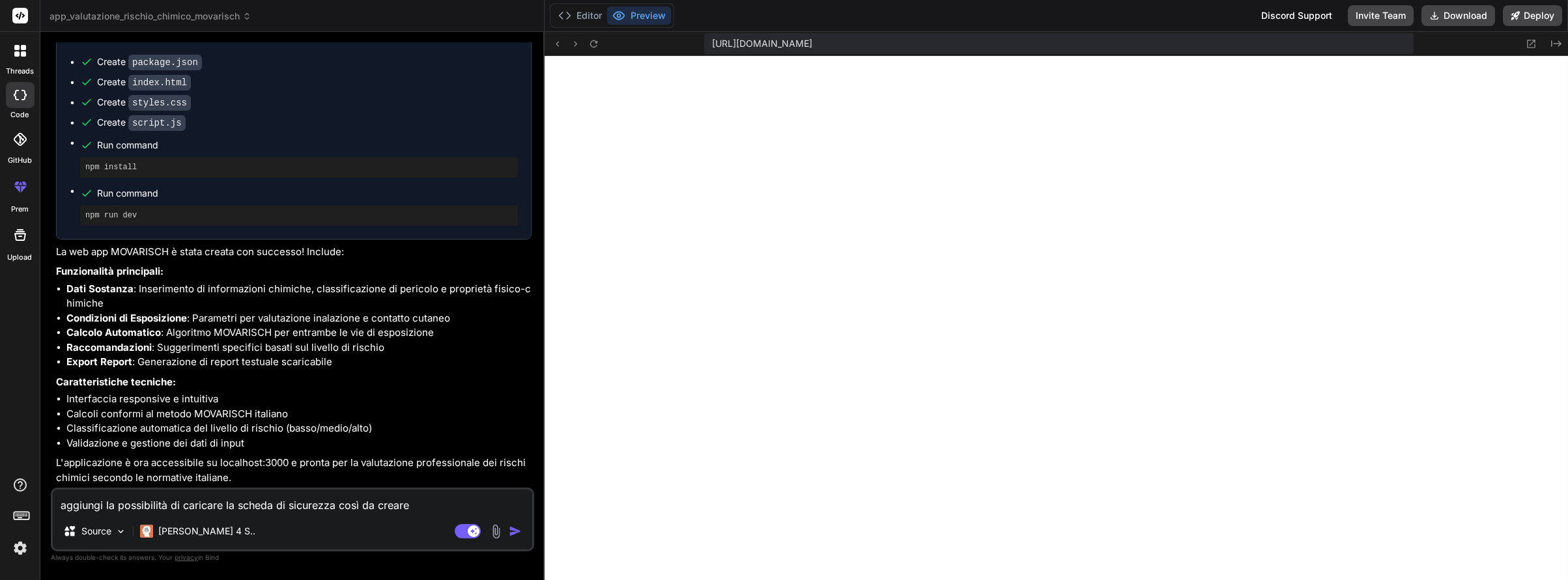
type textarea "aggiungi la possibilità di caricare la scheda di sicurezza così da creare u"
type textarea "x"
type textarea "aggiungi la possibilità di caricare la scheda di sicurezza così da creare un"
type textarea "x"
type textarea "aggiungi la possibilità di caricare la scheda di sicurezza così da creare un"
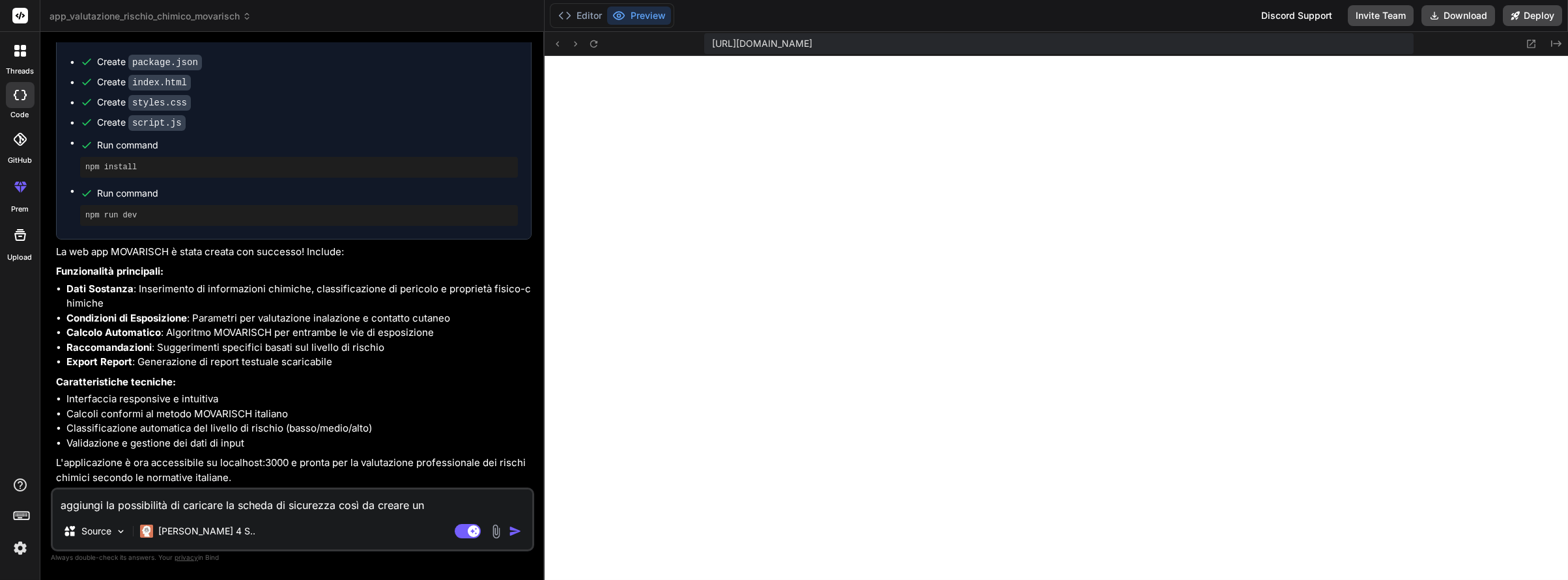
type textarea "x"
type textarea "aggiungi la possibilità di caricare la scheda di sicurezza così da creare un r"
type textarea "x"
type textarea "aggiungi la possibilità di caricare la scheda di sicurezza così da creare un re"
type textarea "x"
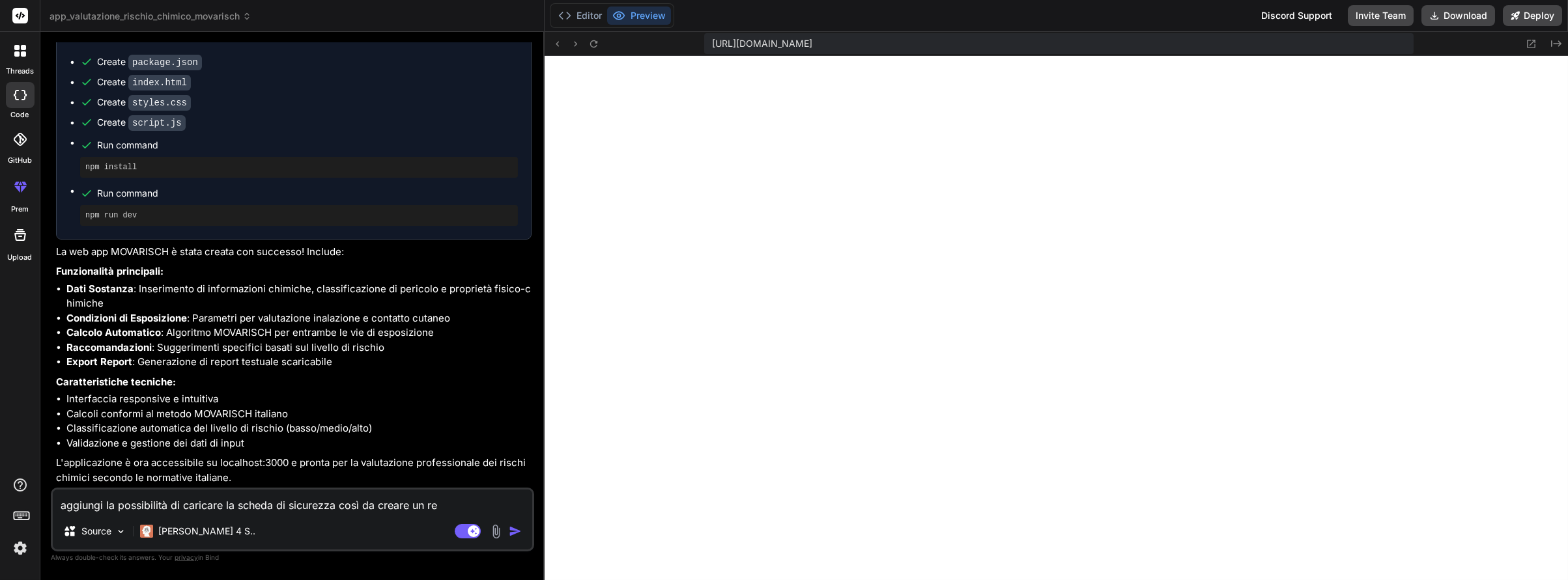
type textarea "aggiungi la possibilità di caricare la scheda di sicurezza così da creare un rep"
type textarea "x"
type textarea "aggiungi la possibilità di caricare la scheda di sicurezza così da creare un re…"
type textarea "x"
type textarea "aggiungi la possibilità di caricare la scheda di sicurezza così da creare un re…"
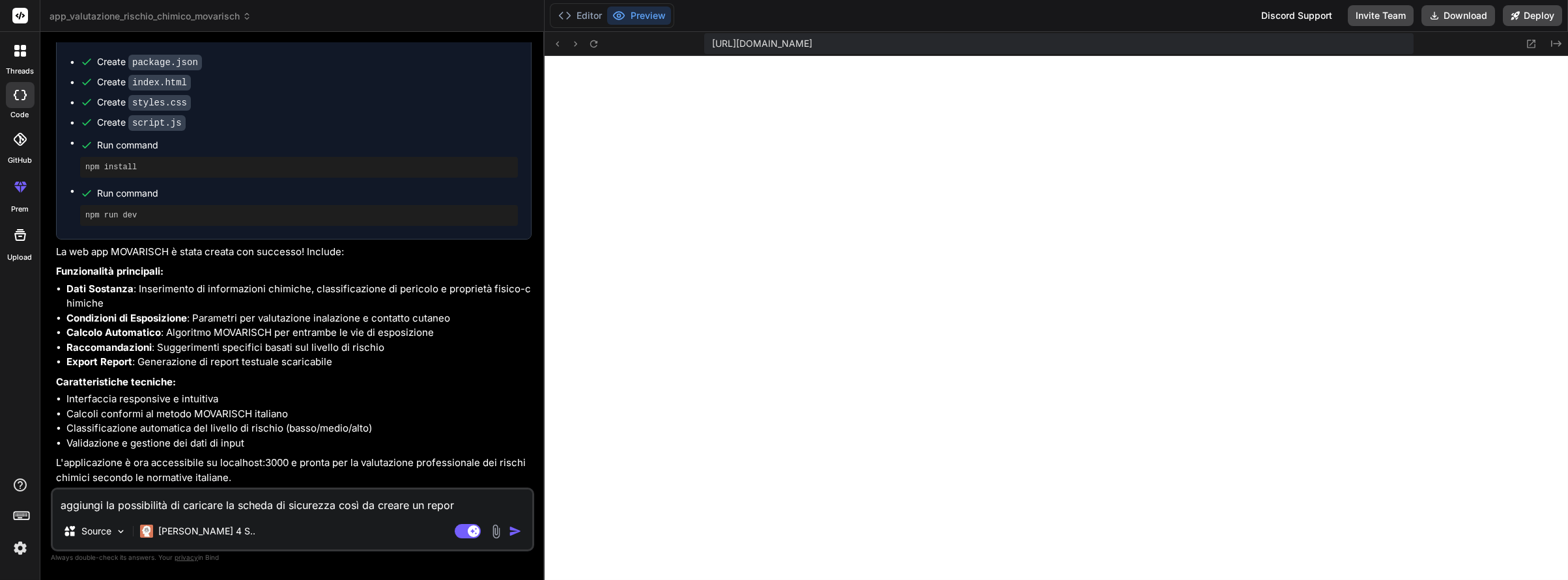
type textarea "x"
type textarea "aggiungi la possibilità di caricare la scheda di sicurezza così da creare un re…"
type textarea "x"
type textarea "aggiungi la possibilità di caricare la scheda di sicurezza così da creare un re…"
type textarea "x"
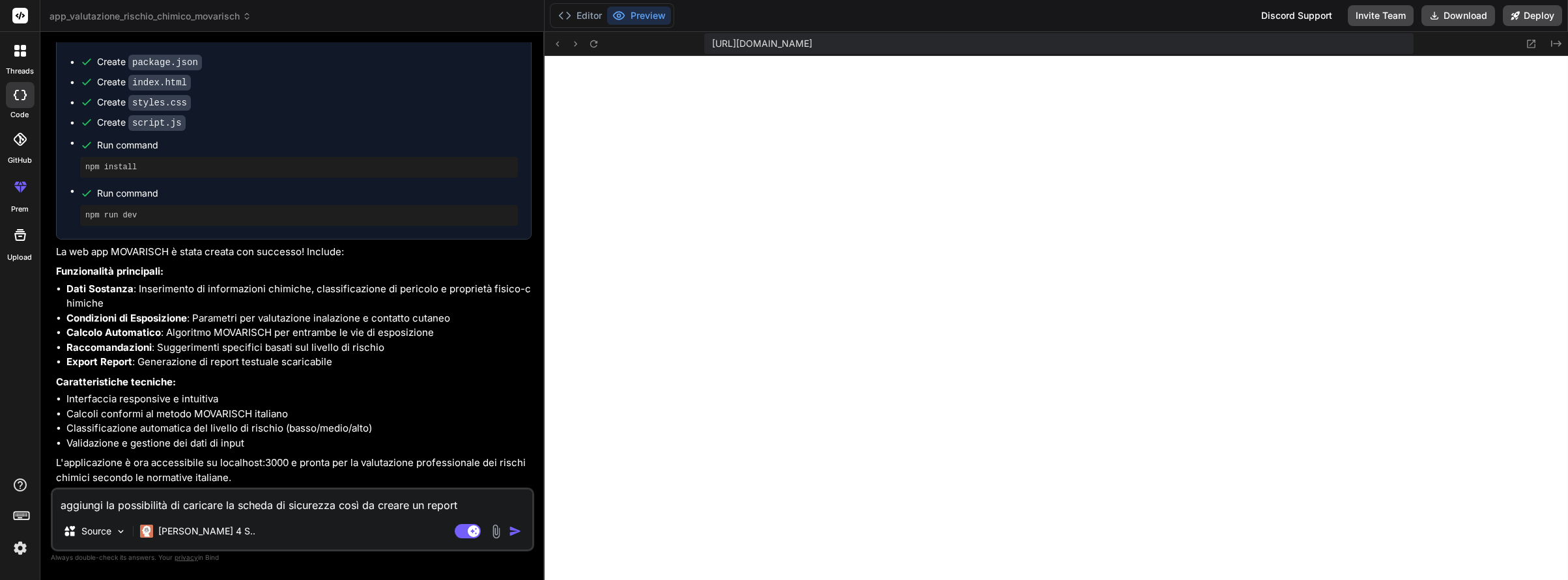
type textarea "aggiungi la possibilità di caricare la scheda di sicurezza così da creare un re…"
type textarea "x"
type textarea "aggiungi la possibilità di caricare la scheda di sicurezza così da creare un re…"
type textarea "x"
type textarea "aggiungi la possibilità di caricare la scheda di sicurezza così da creare un re…"
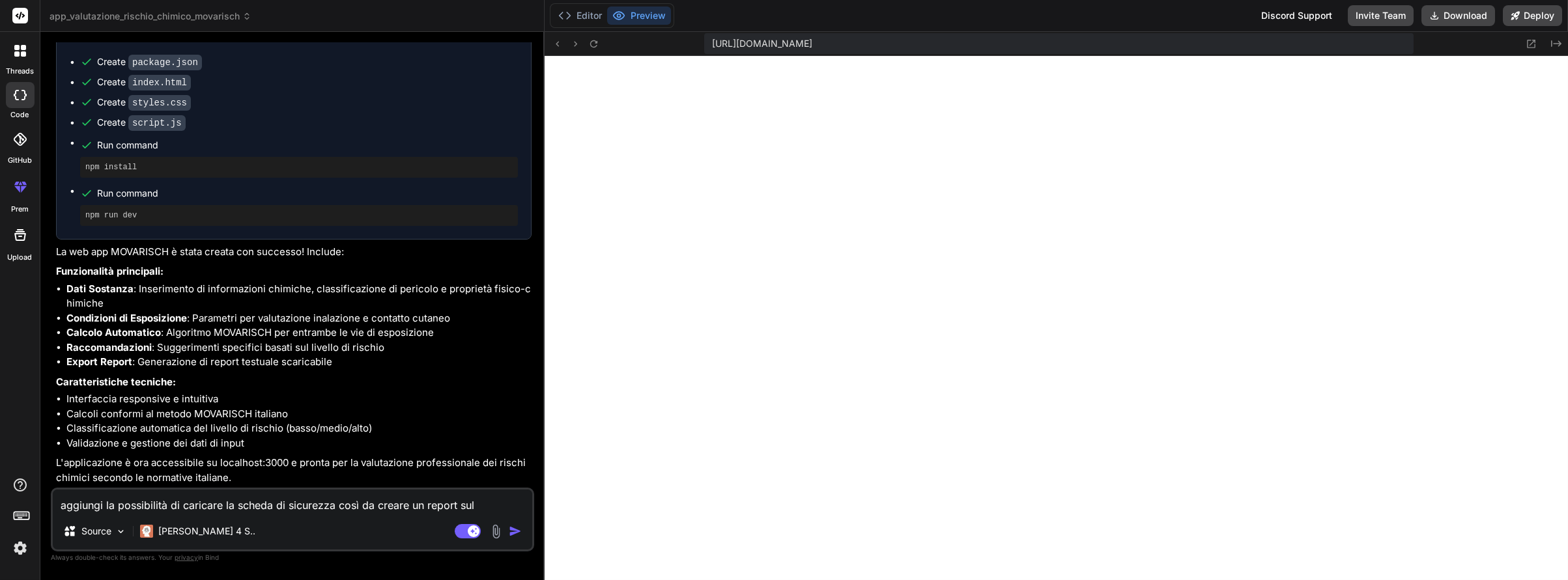
type textarea "x"
type textarea "aggiungi la possibilità di caricare la scheda di sicurezza così da creare un re…"
type textarea "x"
type textarea "aggiungi la possibilità di caricare la scheda di sicurezza così da creare un re…"
type textarea "x"
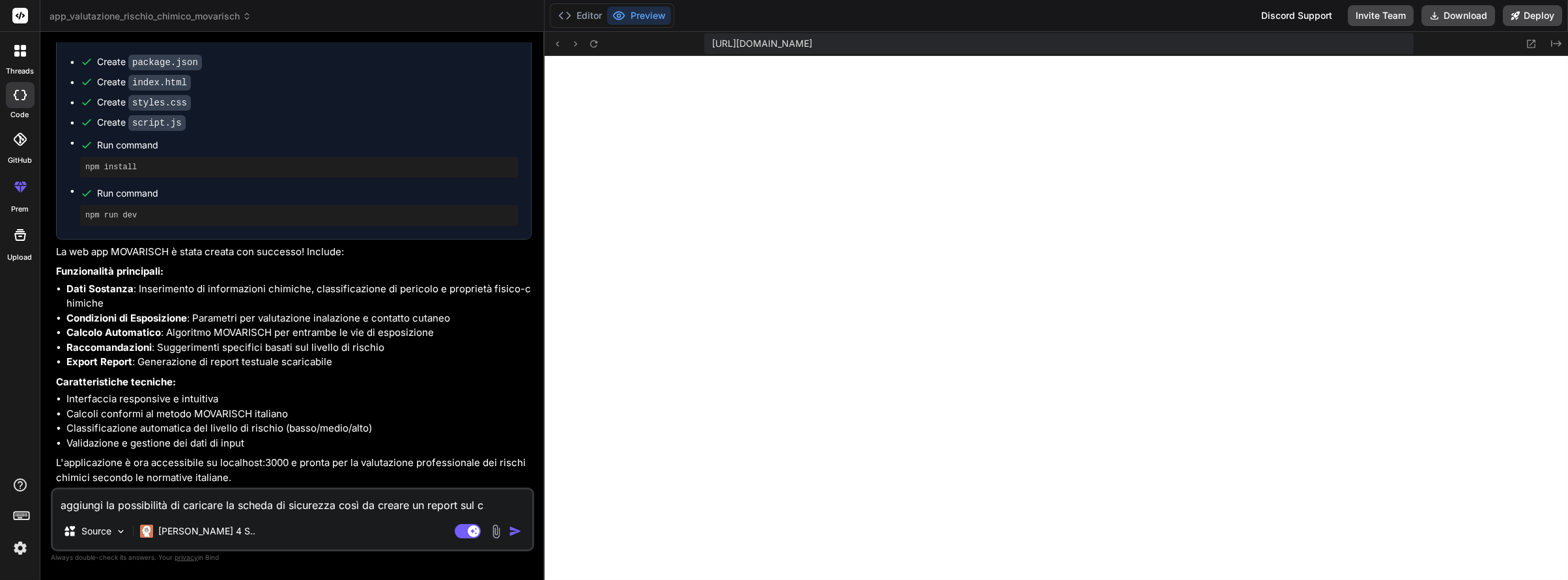
type textarea "aggiungi la possibilità di caricare la scheda di sicurezza così da creare un re…"
type textarea "x"
type textarea "aggiungi la possibilità di caricare la scheda di sicurezza così da creare un re…"
type textarea "x"
type textarea "aggiungi la possibilità di caricare la scheda di sicurezza così da creare un re…"
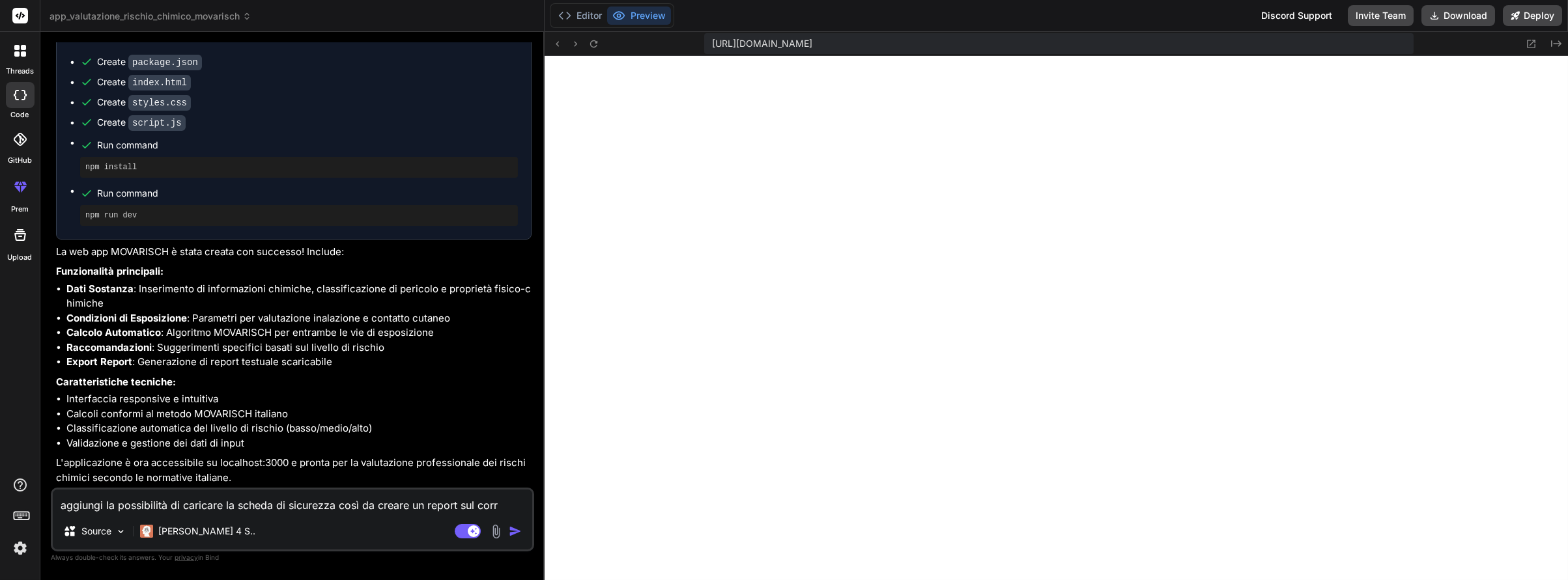
type textarea "x"
type textarea "aggiungi la possibilità di caricare la scheda di sicurezza così da creare un re…"
type textarea "x"
type textarea "aggiungi la possibilità di caricare la scheda di sicurezza così da creare un re…"
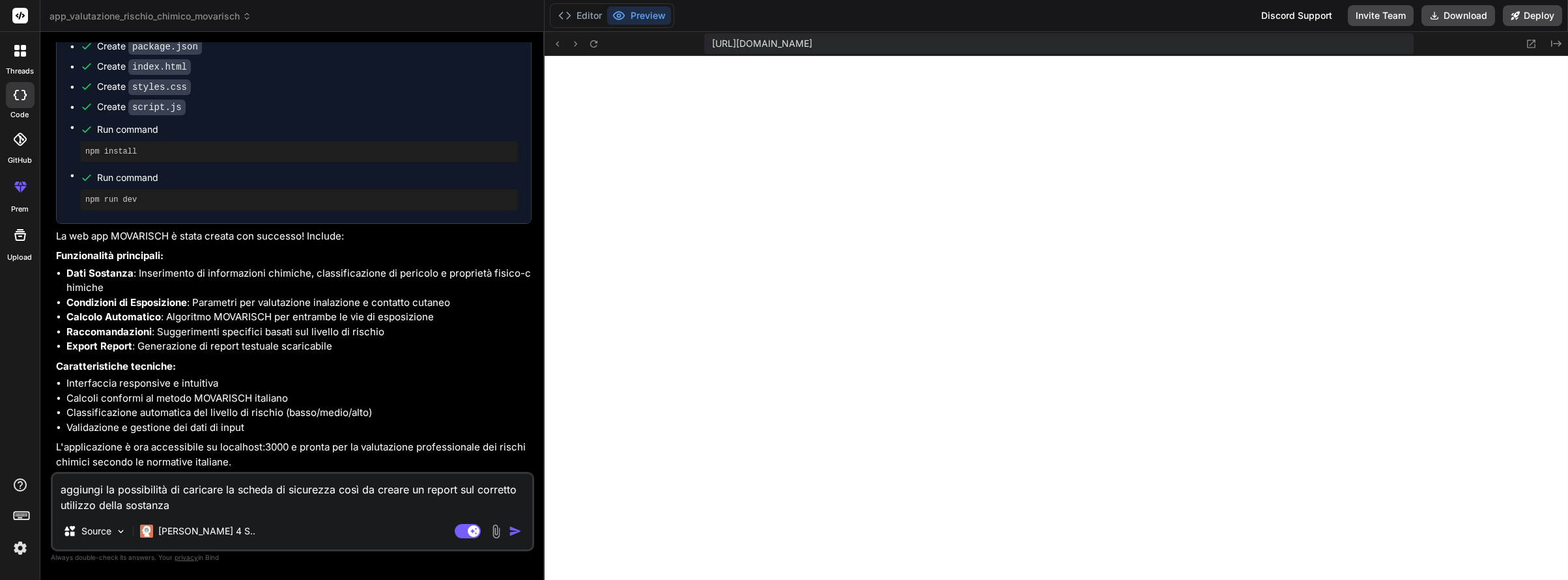
click at [337, 493] on textarea "aggiungi la possibilità di caricare la scheda di sicurezza così da creare un re…" at bounding box center [292, 493] width 479 height 39
click at [241, 488] on textarea "aggiungi la possibilità di caricare la scheda di sicurezza di una sostanza così…" at bounding box center [292, 493] width 479 height 39
click at [91, 506] on textarea "aggiungi la possibilità di caricare la Scheda di sicurezza di una sostanza così…" at bounding box center [292, 493] width 479 height 39
click at [517, 531] on img "button" at bounding box center [515, 531] width 13 height 13
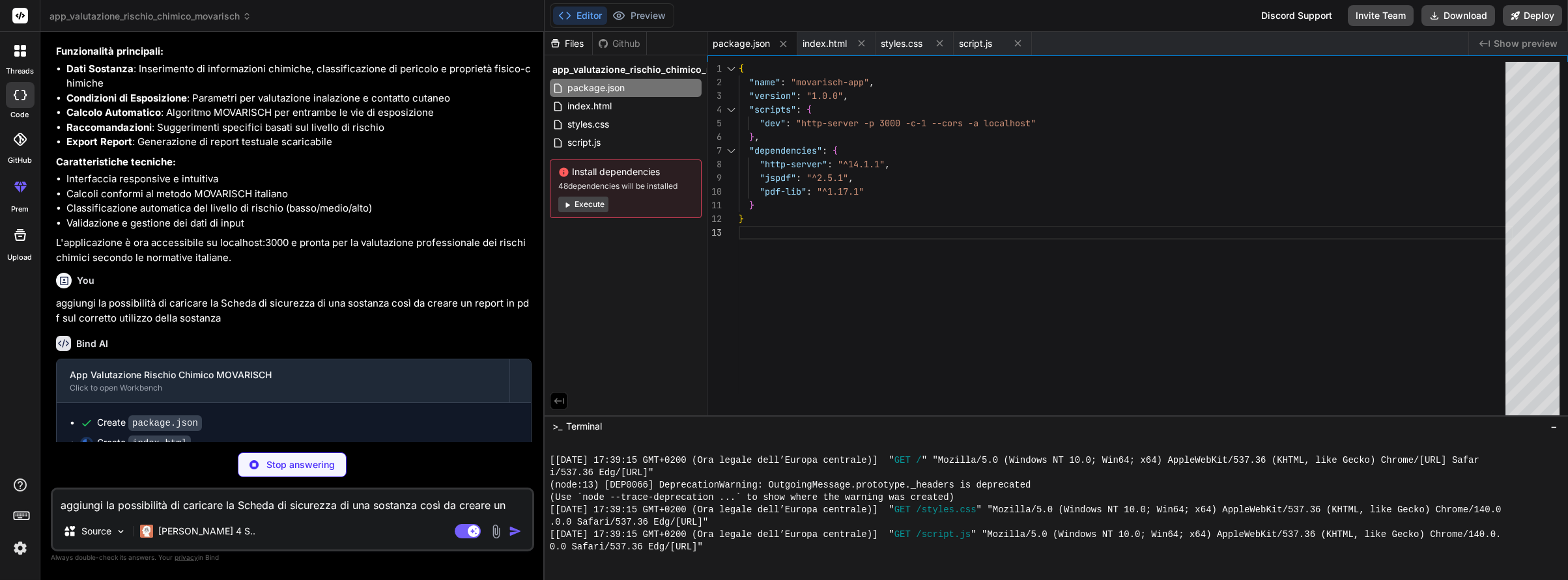
scroll to position [641, 0]
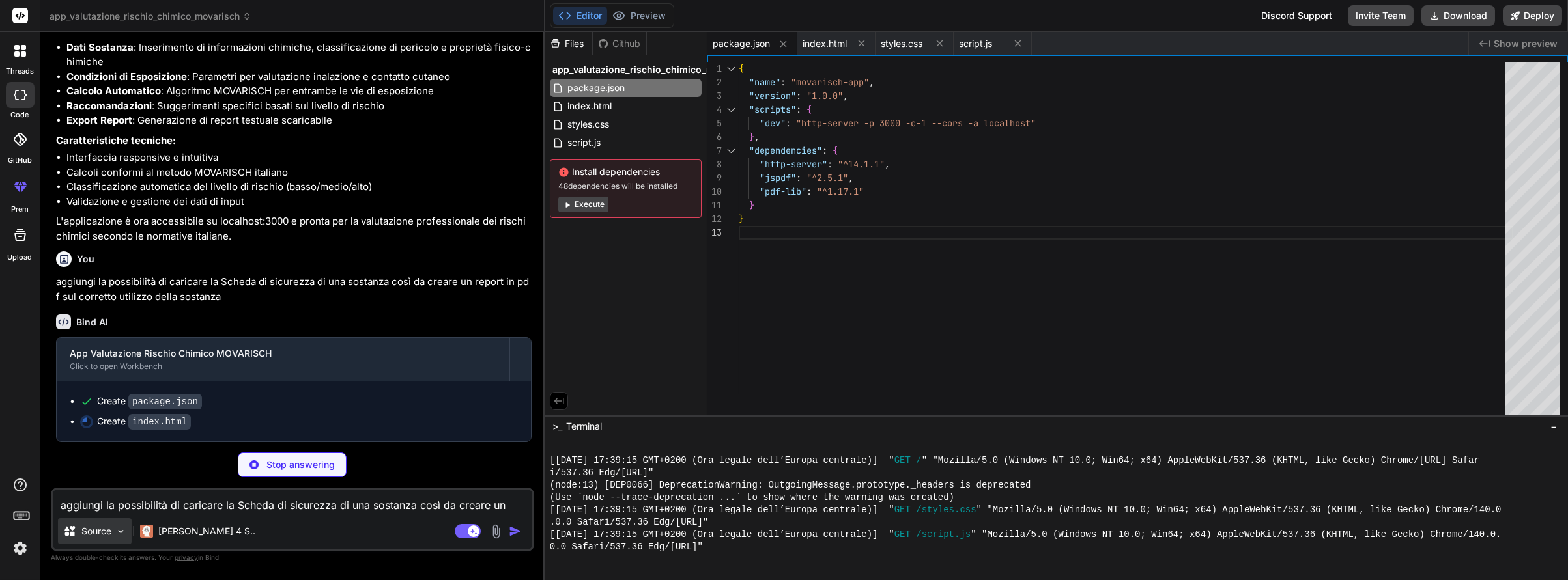
click at [119, 536] on img at bounding box center [121, 531] width 11 height 11
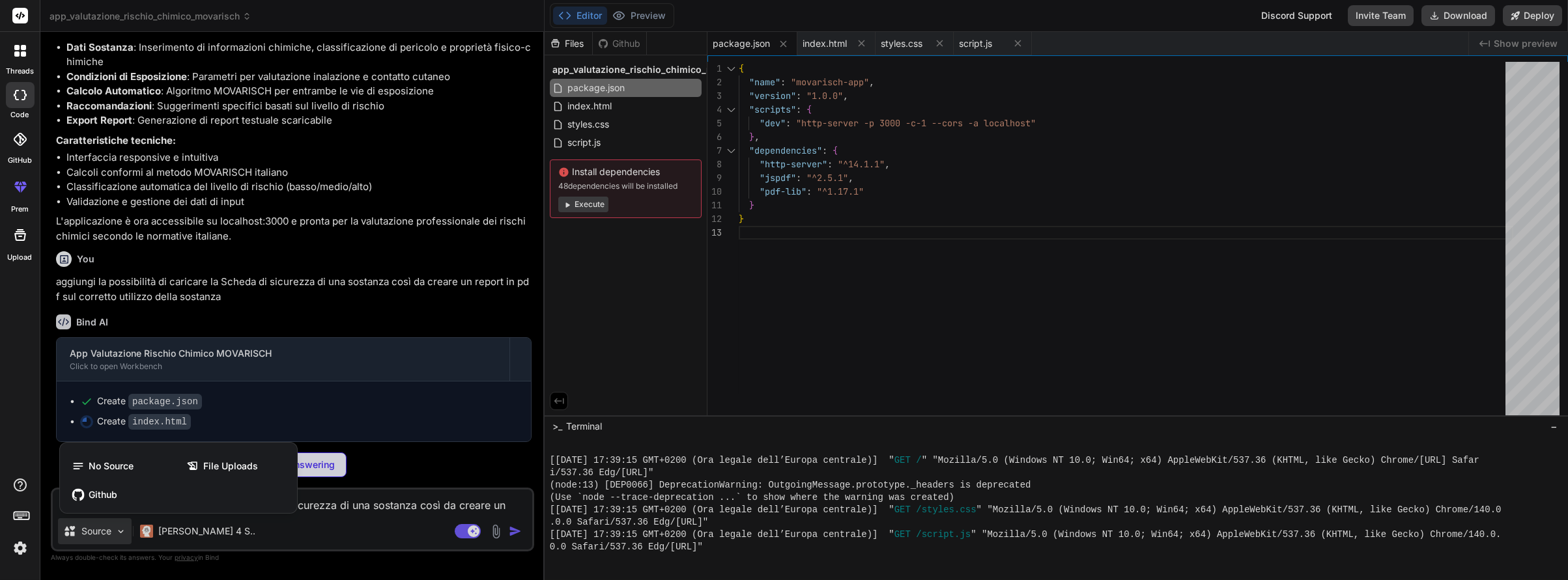
click at [487, 463] on div at bounding box center [784, 290] width 1568 height 580
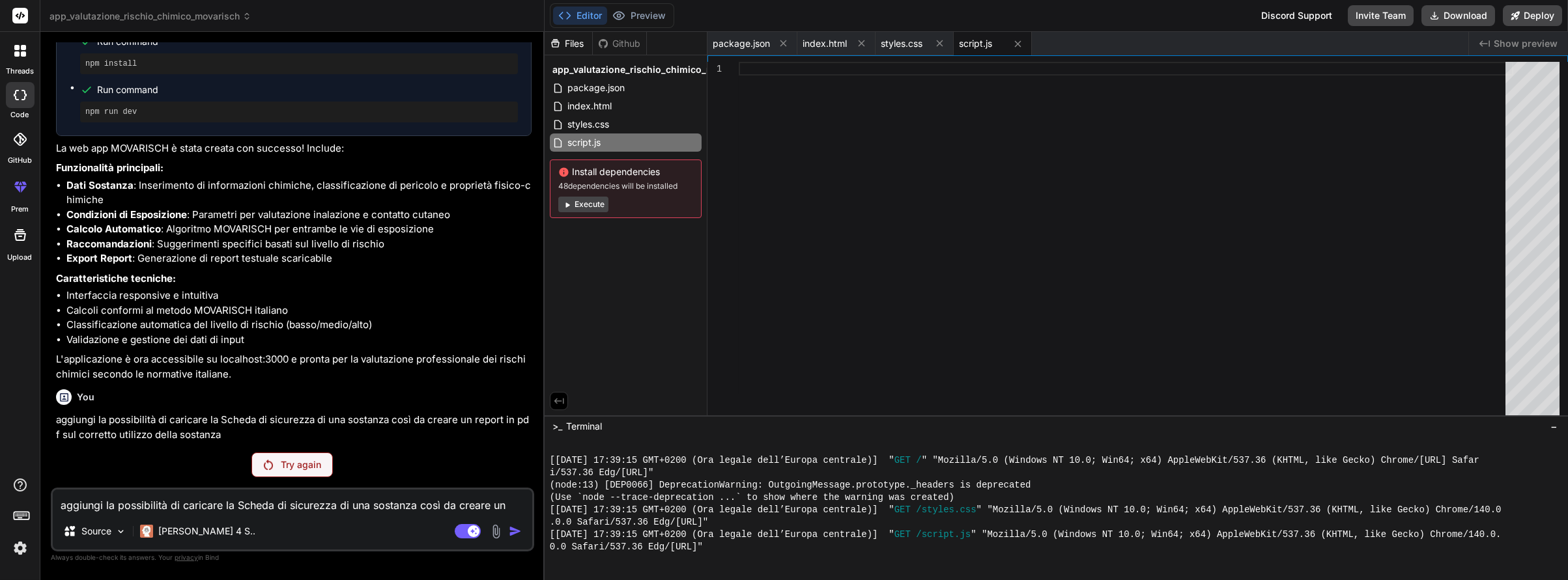
scroll to position [504, 0]
click at [286, 468] on p "Try again" at bounding box center [301, 465] width 40 height 13
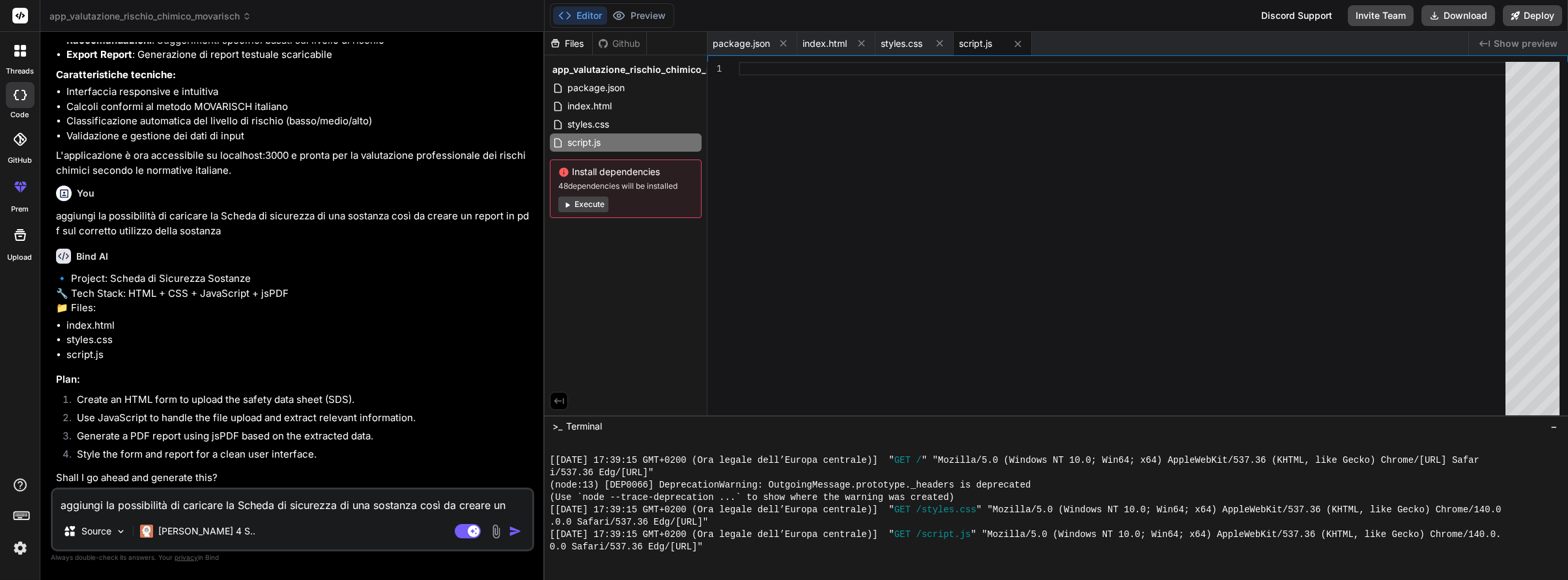
scroll to position [738, 0]
click at [115, 509] on textarea "aggiungi la possibilità di caricare la Scheda di sicurezza di una sostanza così…" at bounding box center [292, 501] width 479 height 24
click at [513, 525] on img "button" at bounding box center [515, 531] width 13 height 13
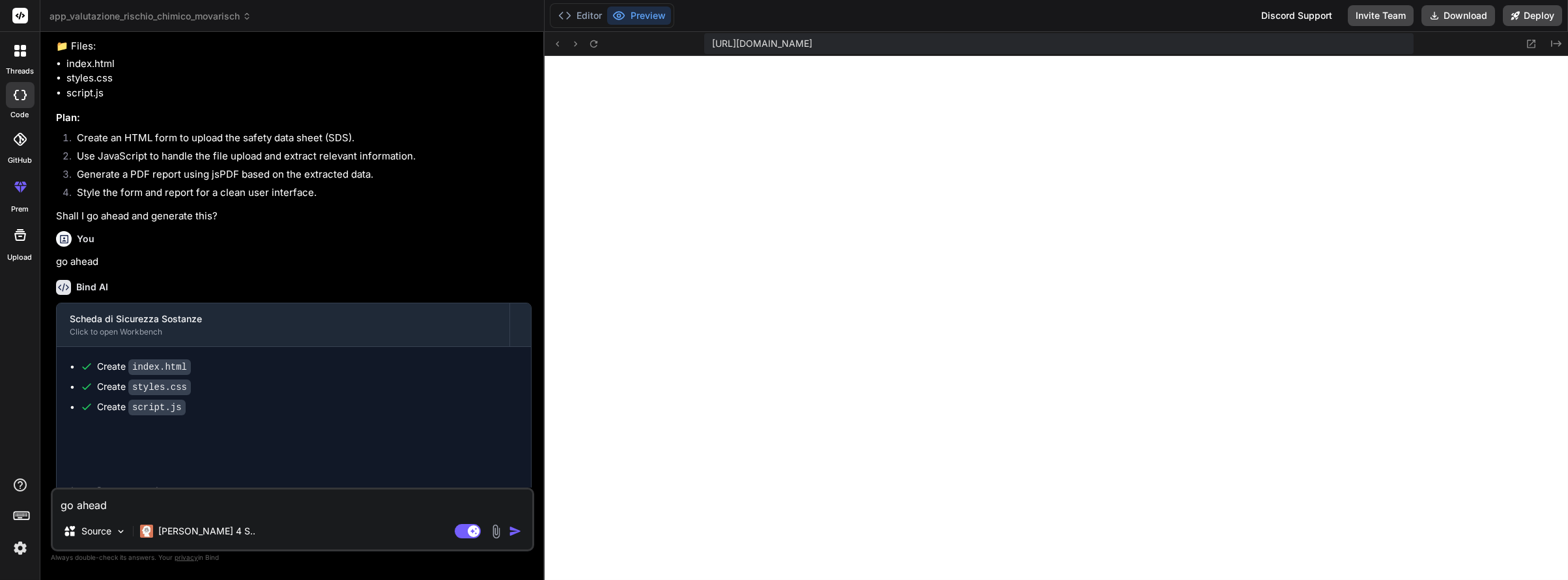
scroll to position [1221, 0]
click at [1456, 18] on button "Download" at bounding box center [1458, 15] width 74 height 20
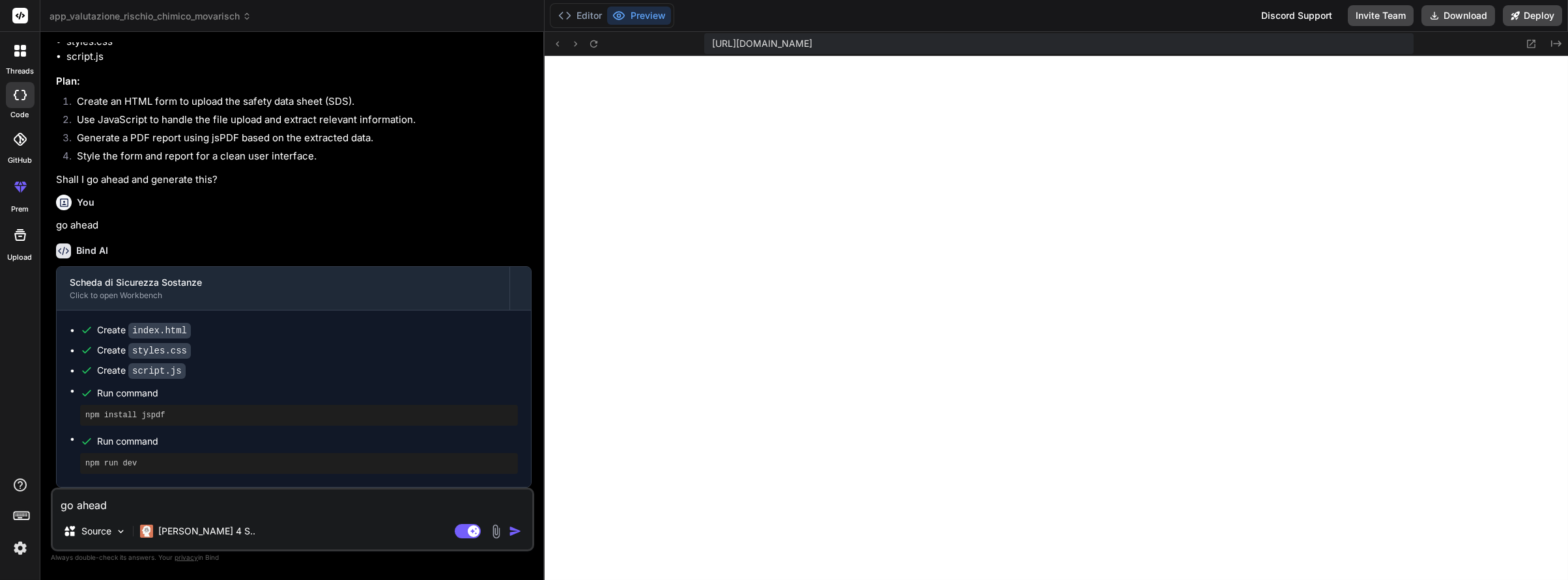
scroll to position [1035, 0]
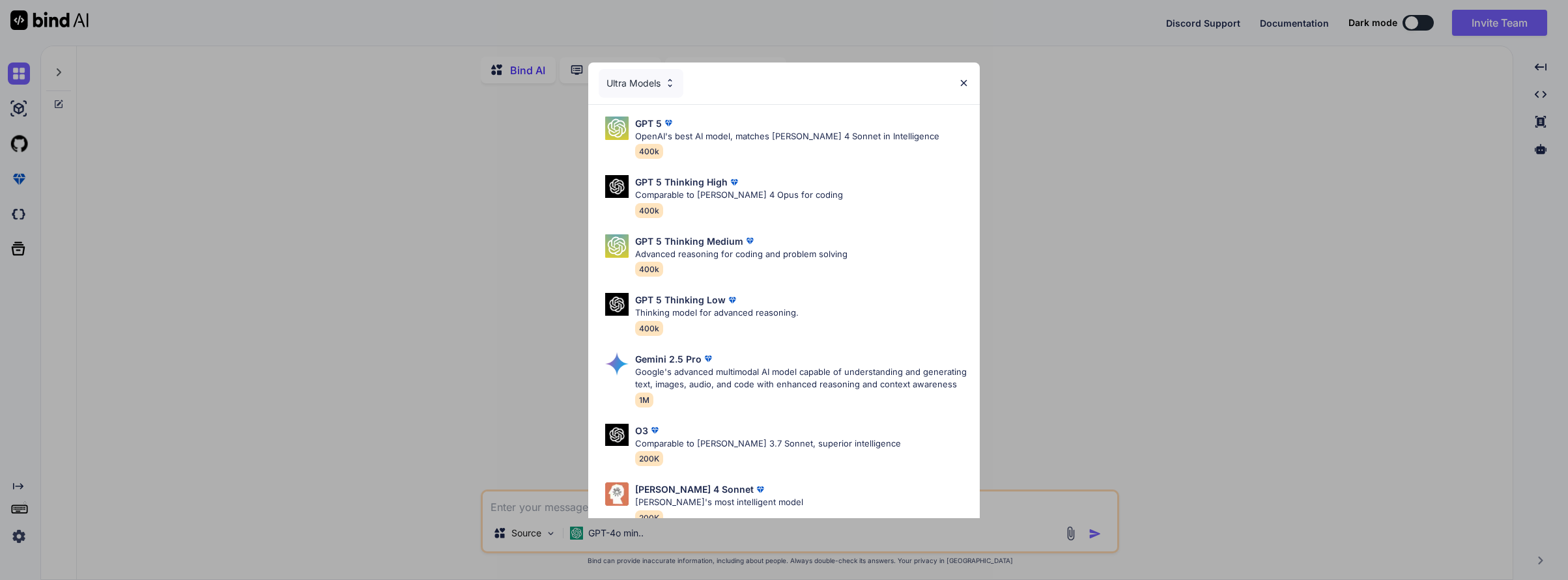
type textarea "x"
click at [662, 126] on img at bounding box center [668, 122] width 13 height 13
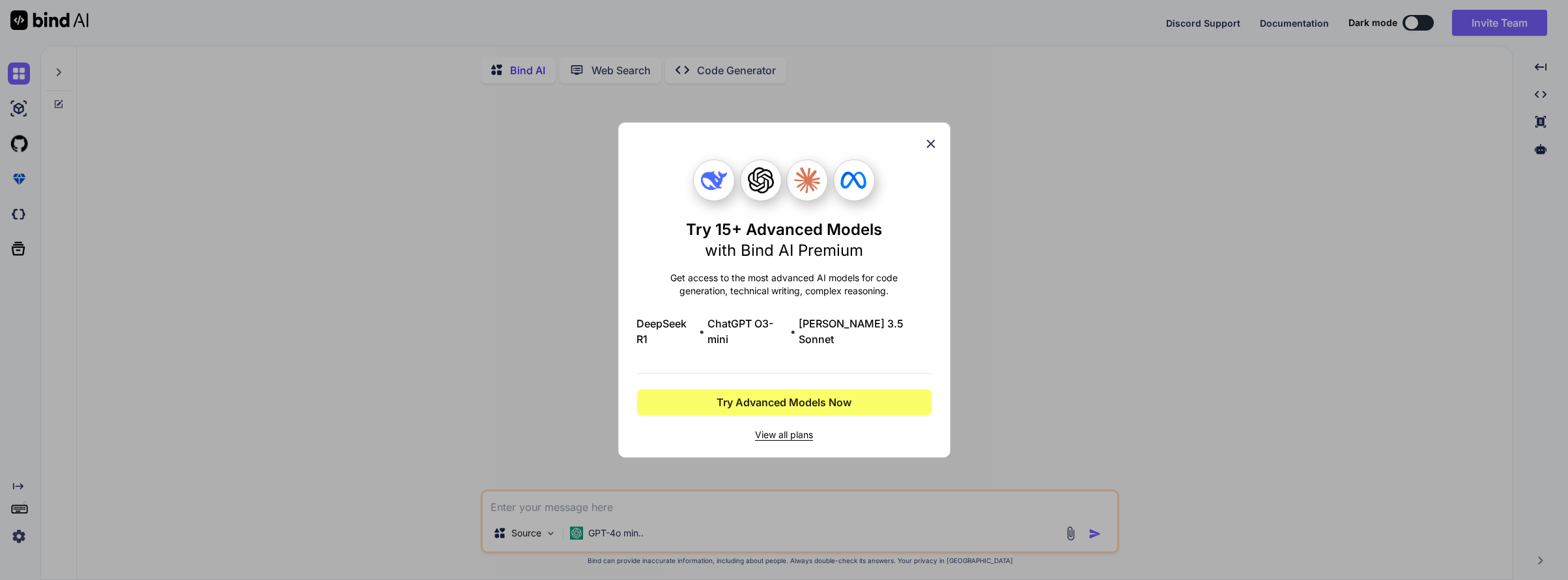
click at [934, 151] on icon at bounding box center [931, 143] width 14 height 14
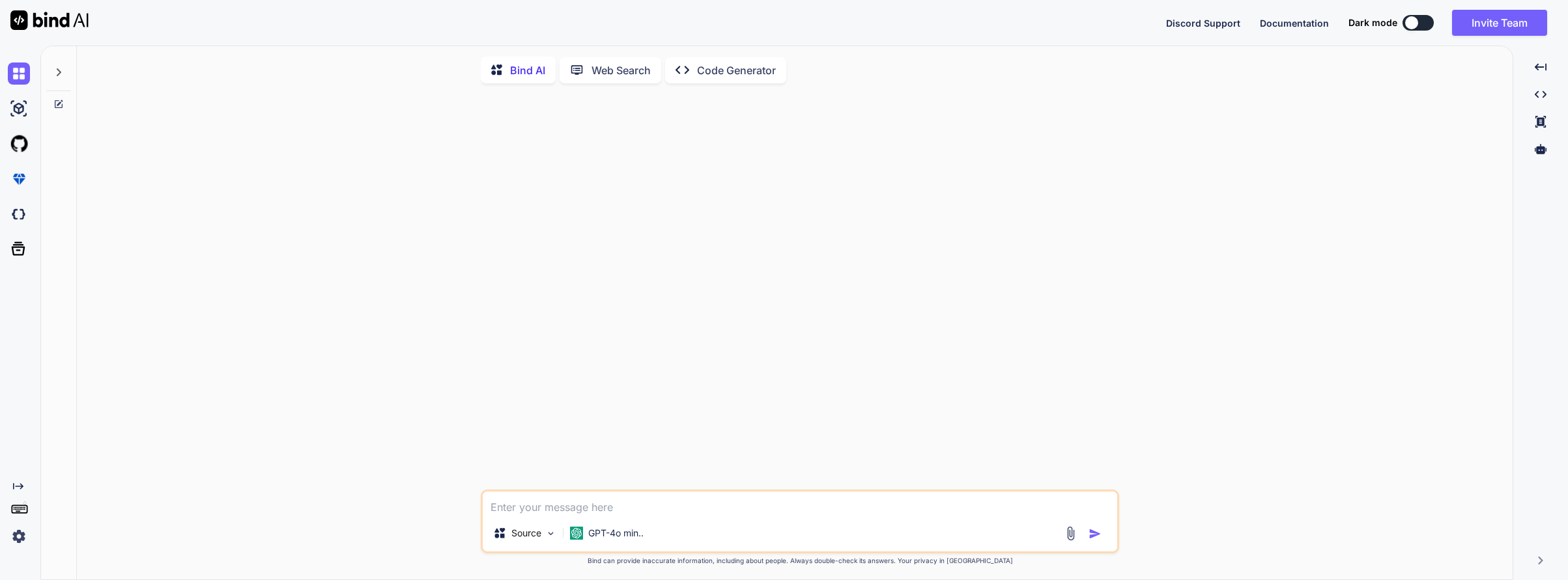
click at [522, 510] on textarea at bounding box center [799, 503] width 634 height 24
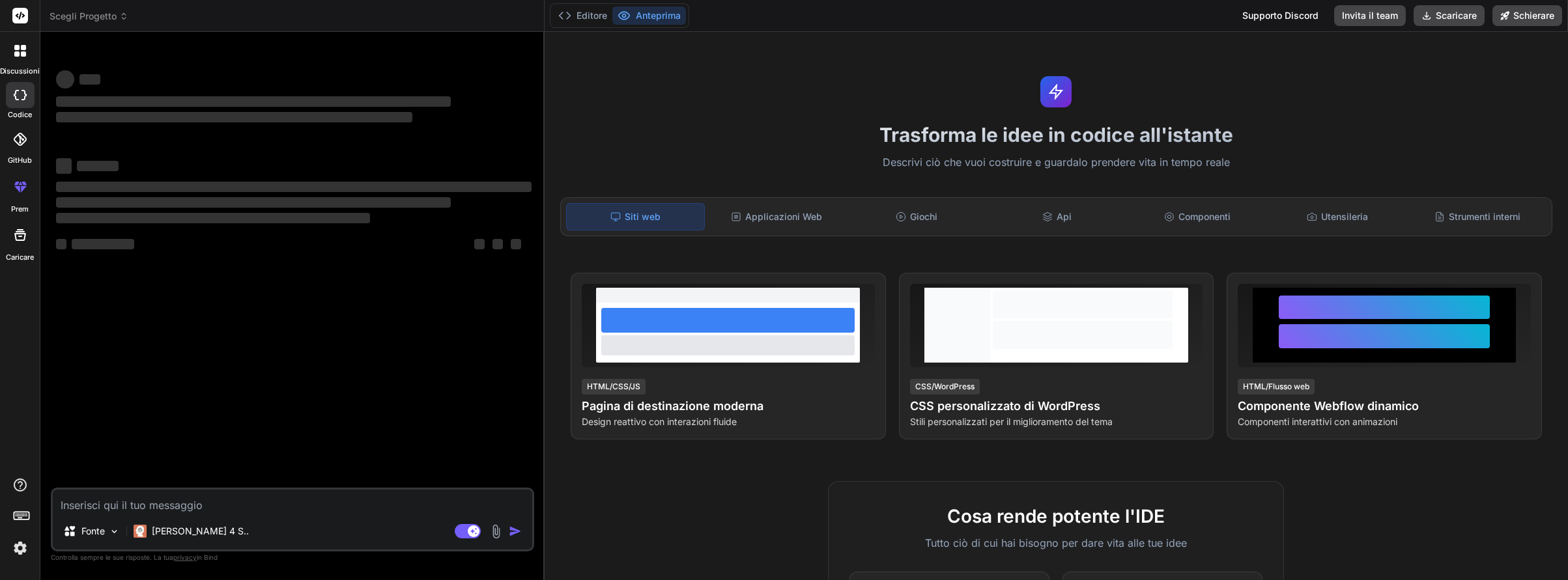
type textarea "x"
click at [73, 504] on textarea at bounding box center [292, 501] width 479 height 24
type textarea "m"
type textarea "x"
type textarea "ma"
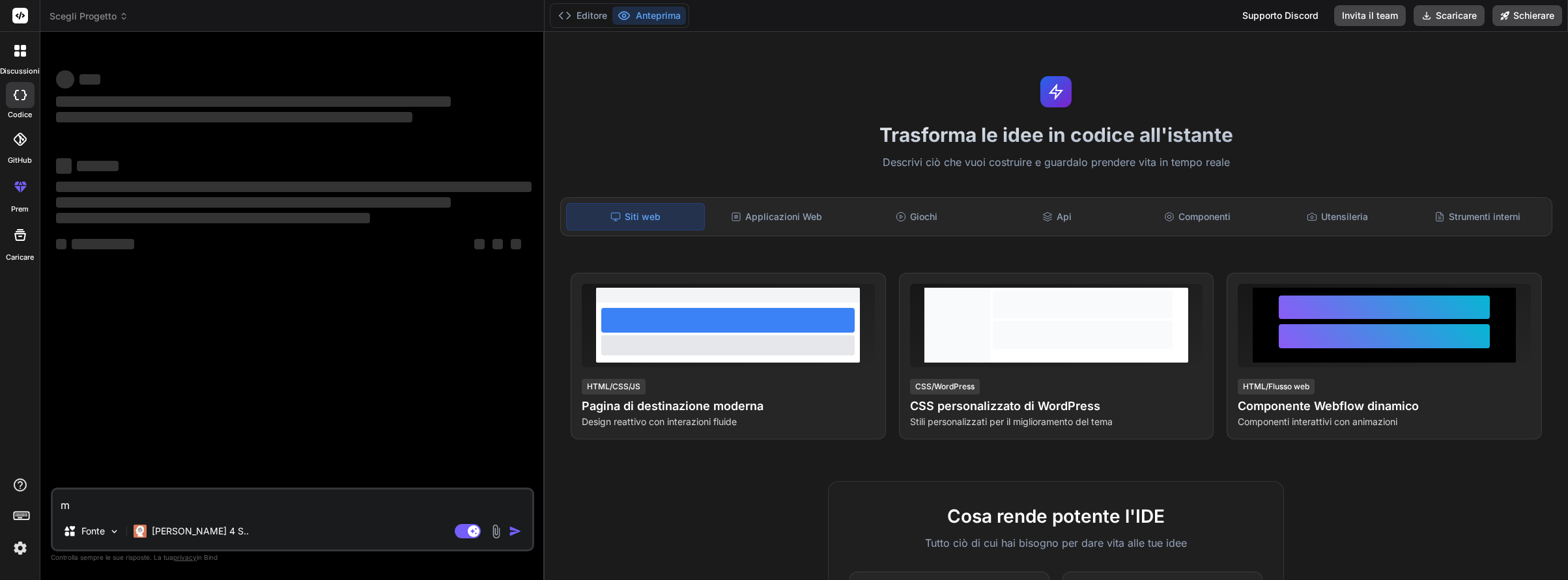
type textarea "x"
type textarea "ma"
type textarea "x"
type textarea "ma s"
type textarea "x"
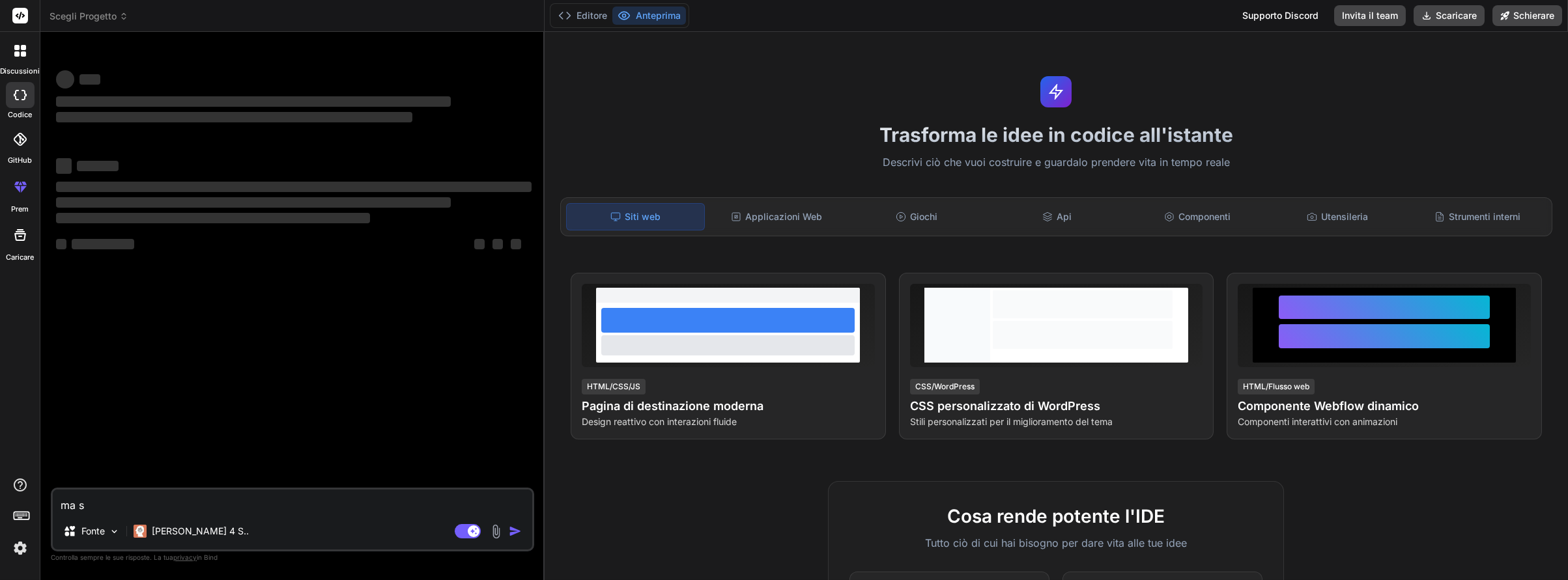
type textarea "ma se"
type textarea "x"
type textarea "ma se"
type textarea "x"
type textarea "ma se c"
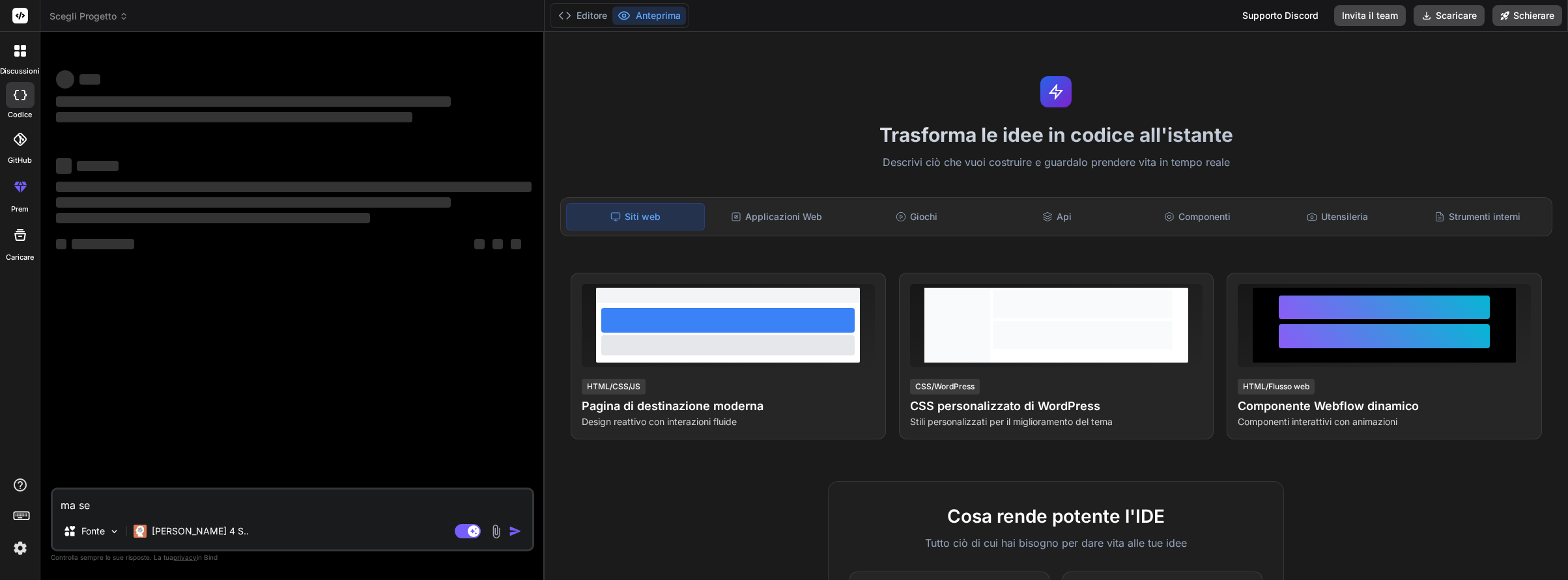
type textarea "x"
type textarea "ma se co"
type textarea "x"
type textarea "ma se col"
type textarea "x"
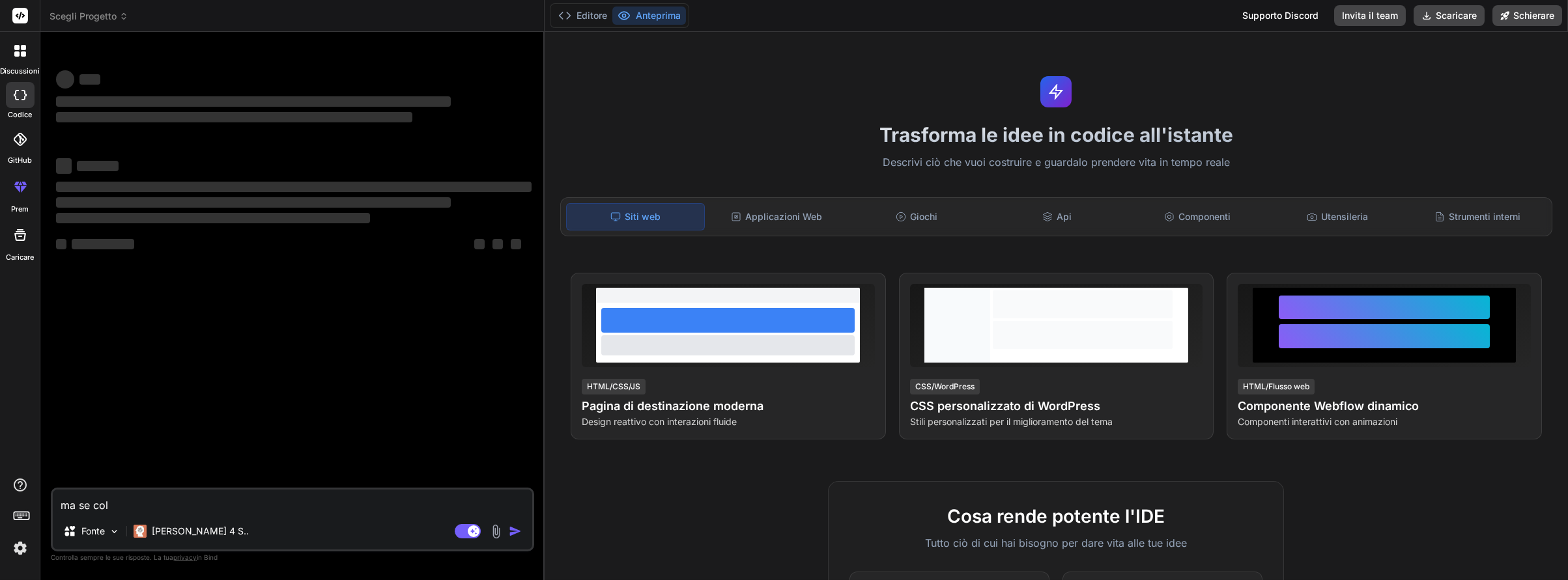
type textarea "ma se coll"
type textarea "x"
type textarea "ma se colle"
type textarea "x"
type textarea "ma se colled"
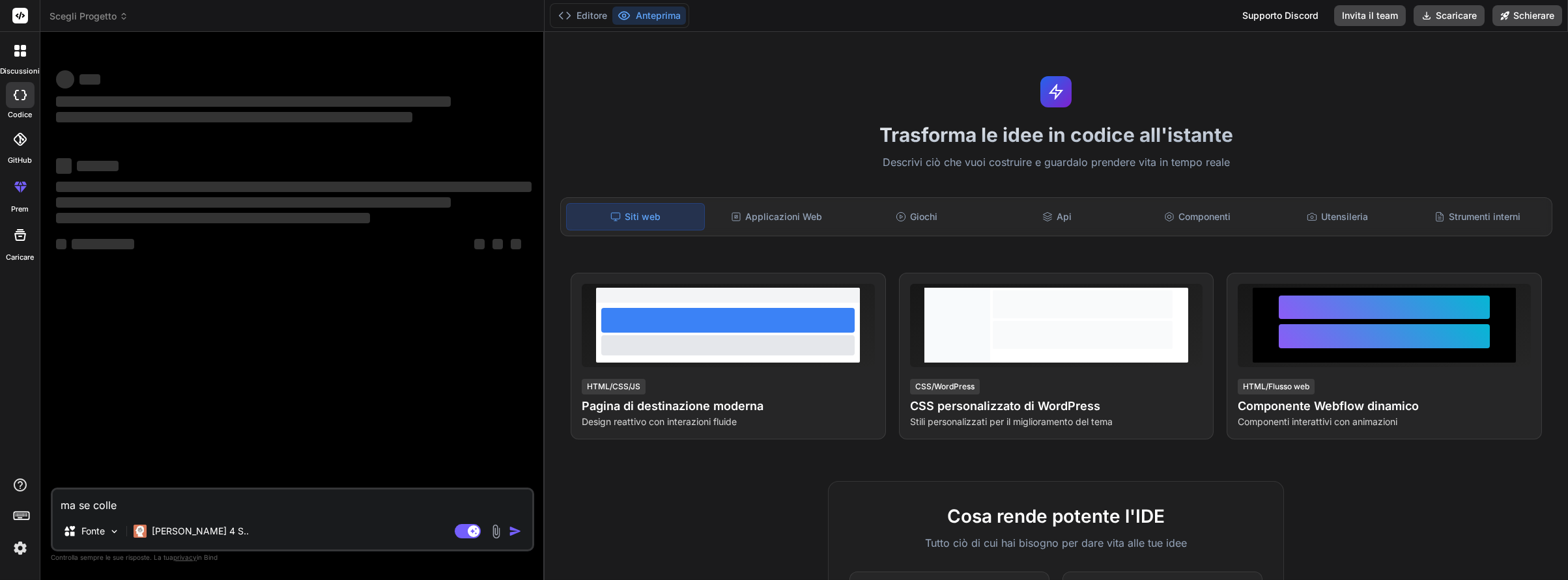
type textarea "x"
type textarea "ma se colledo"
type textarea "x"
type textarea "ma se colledo"
type textarea "x"
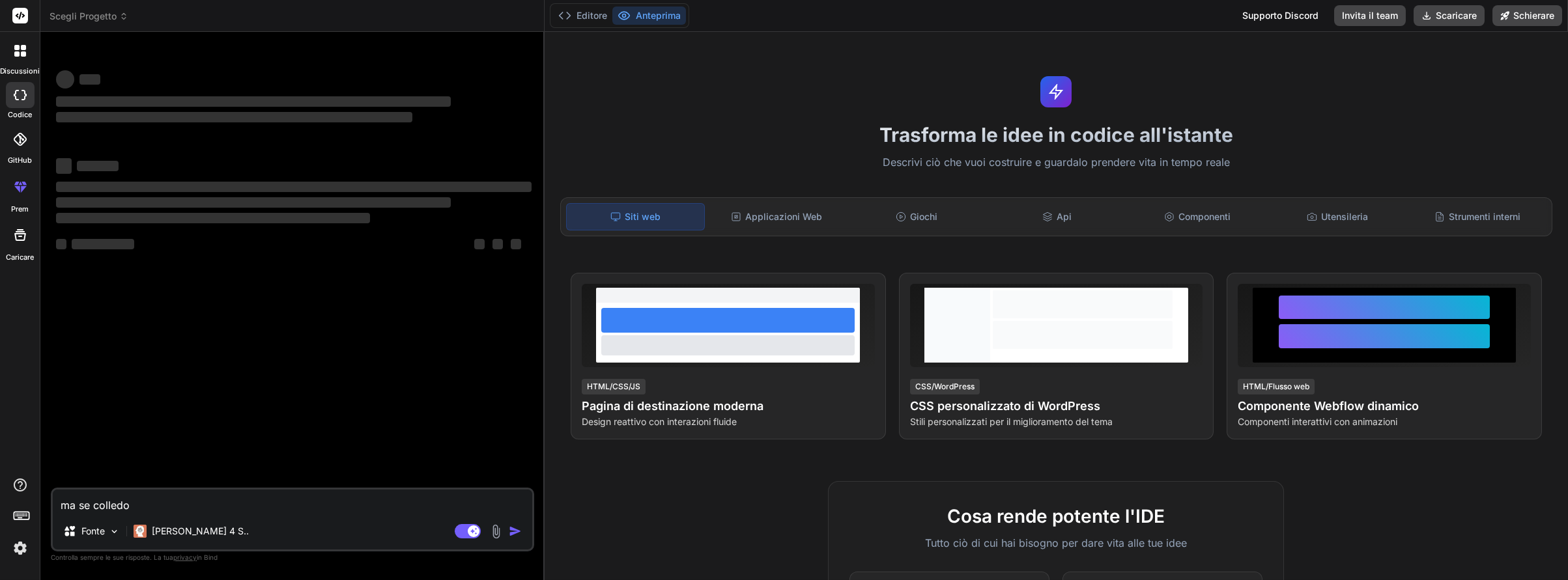
type textarea "ma se colledo b"
type textarea "x"
type textarea "ma se colledo bi"
type textarea "x"
type textarea "ma se [PERSON_NAME]"
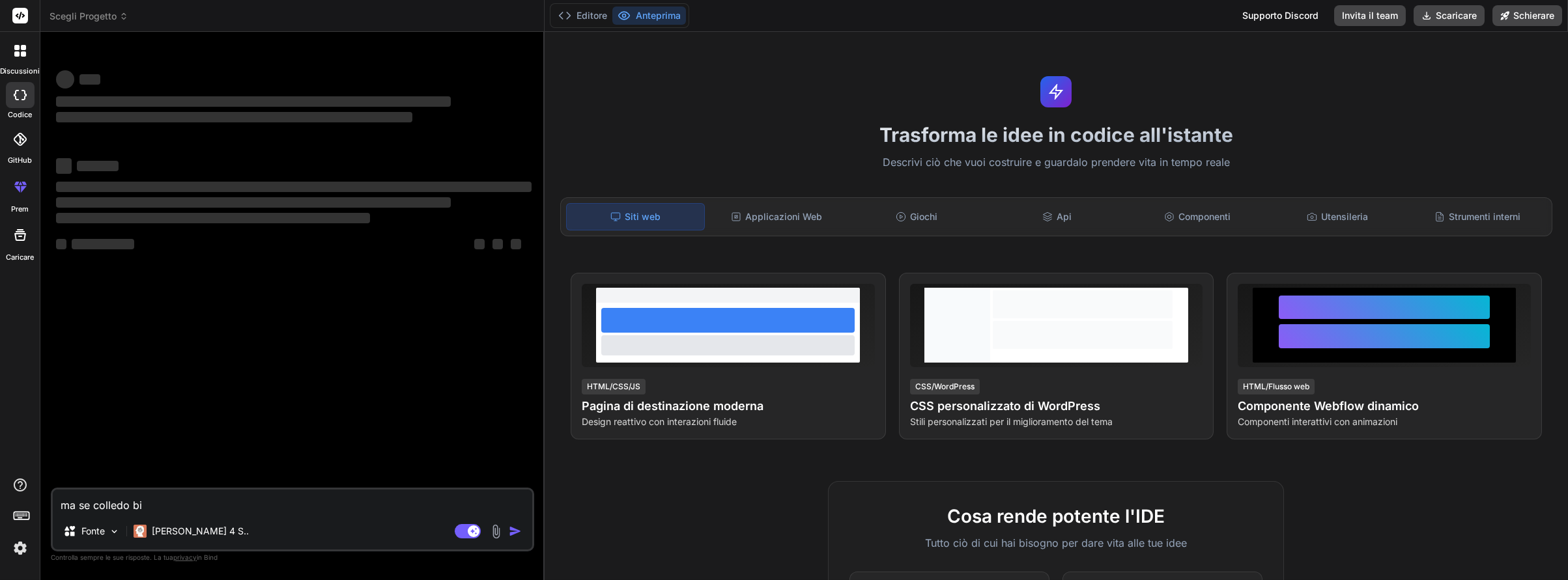
type textarea "x"
type textarea "ma se colledo bind"
type textarea "x"
type textarea "ma se colledo bind"
type textarea "x"
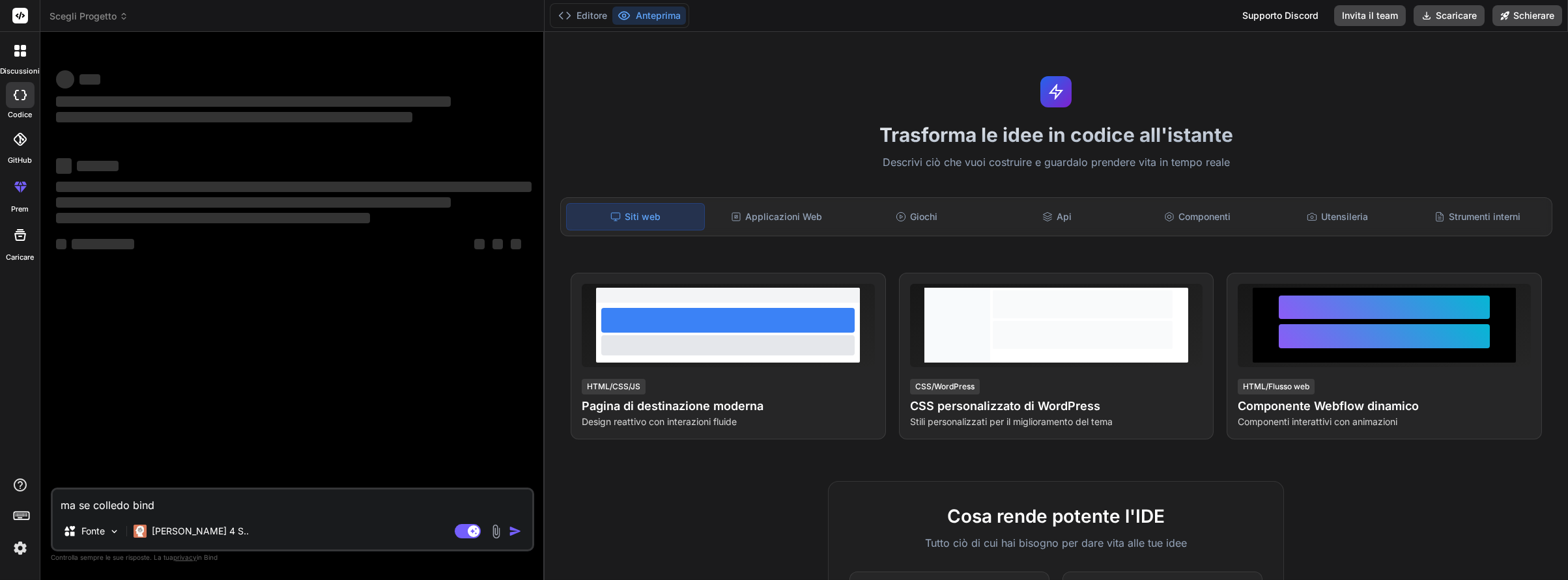
type textarea "ma se colledo bind A"
type textarea "x"
type textarea "ma se colledo bind AI"
type textarea "x"
type textarea "ma se colledo bind AI"
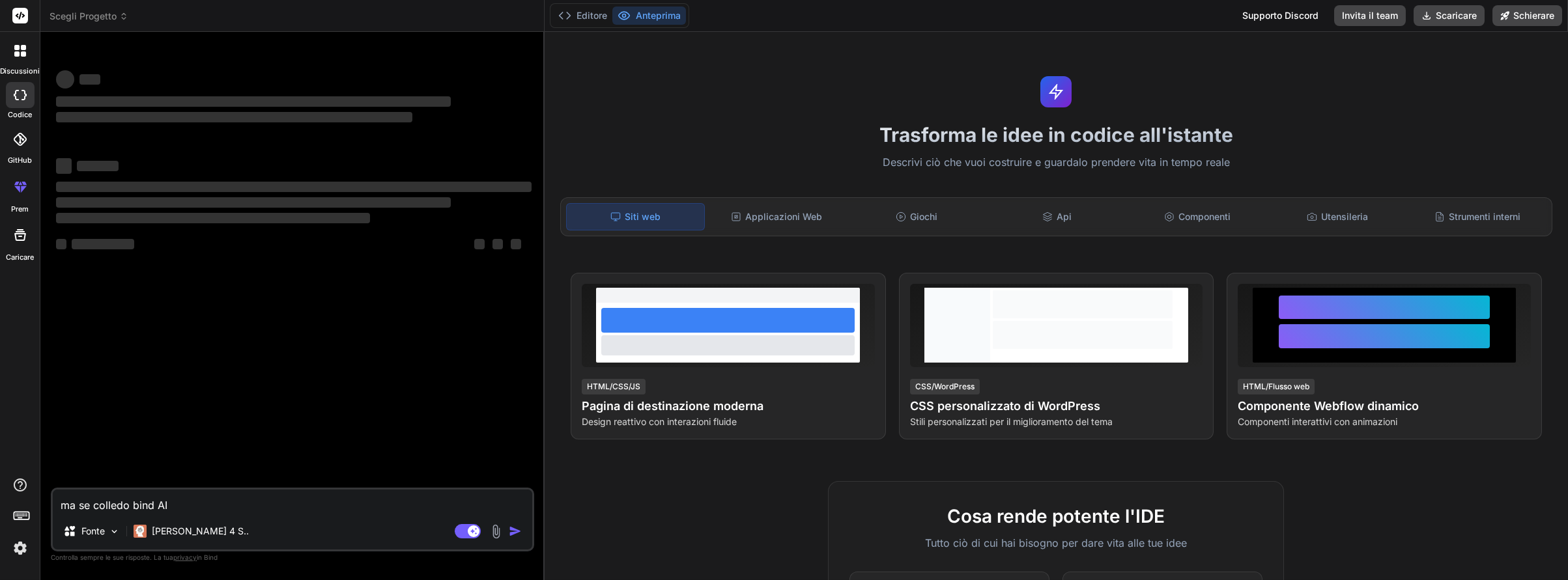
type textarea "x"
type textarea "ma se colledo bind AI c"
type textarea "x"
type textarea "ma se colledo bind AI co"
type textarea "x"
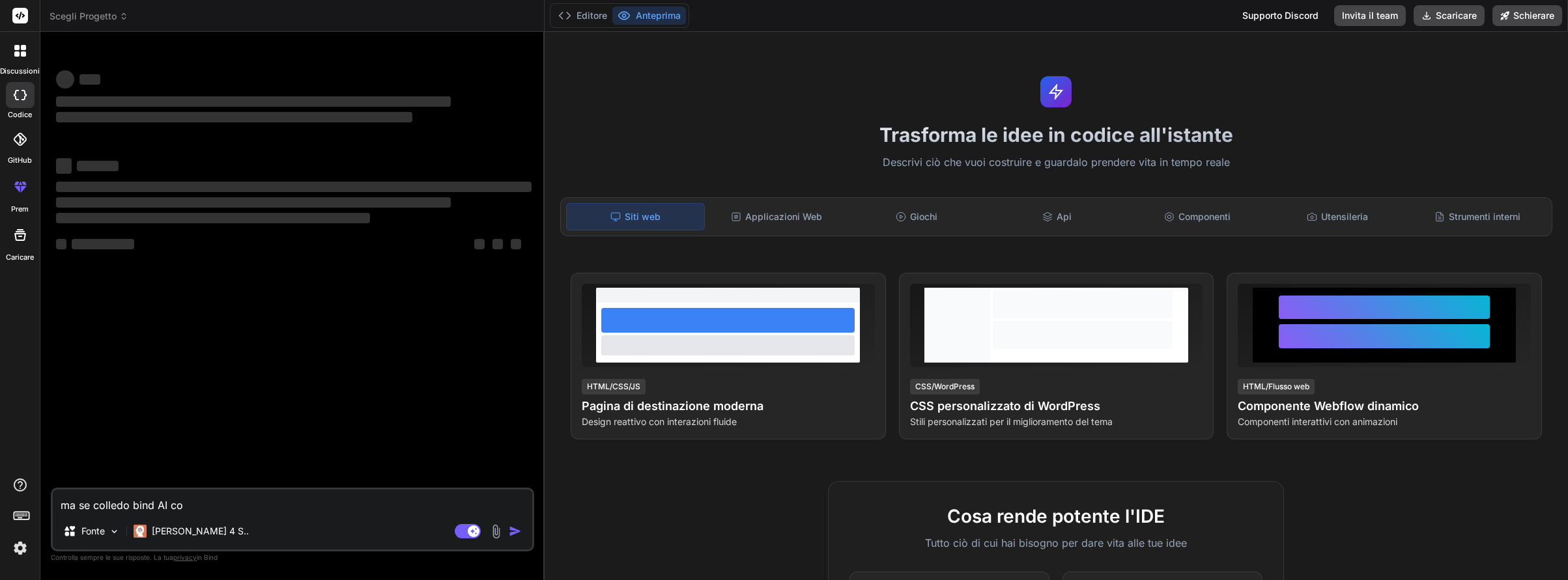
type textarea "ma se colledo bind AI con"
type textarea "x"
type textarea "ma se colledo bind AI con"
type textarea "x"
type textarea "ma se colledo bind AI con i"
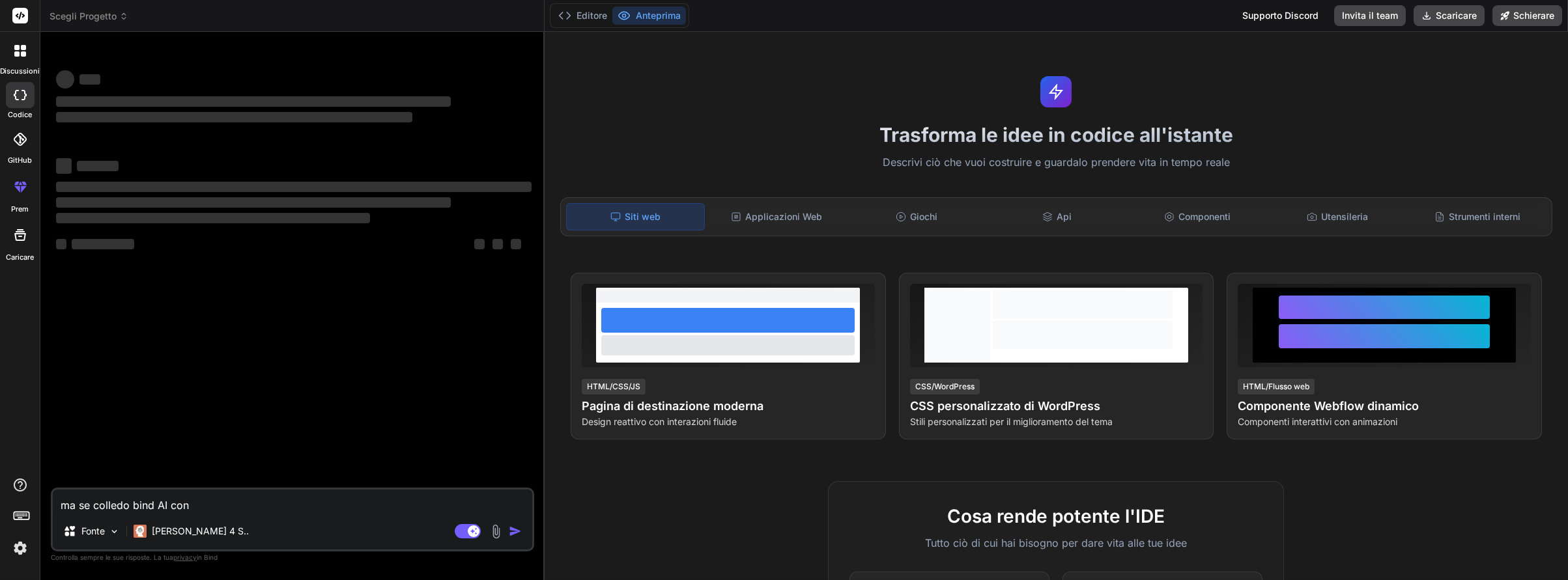
type textarea "x"
type textarea "ma se colledo bind AI con i"
type textarea "x"
type textarea "ma se colledo bind AI con i m"
type textarea "x"
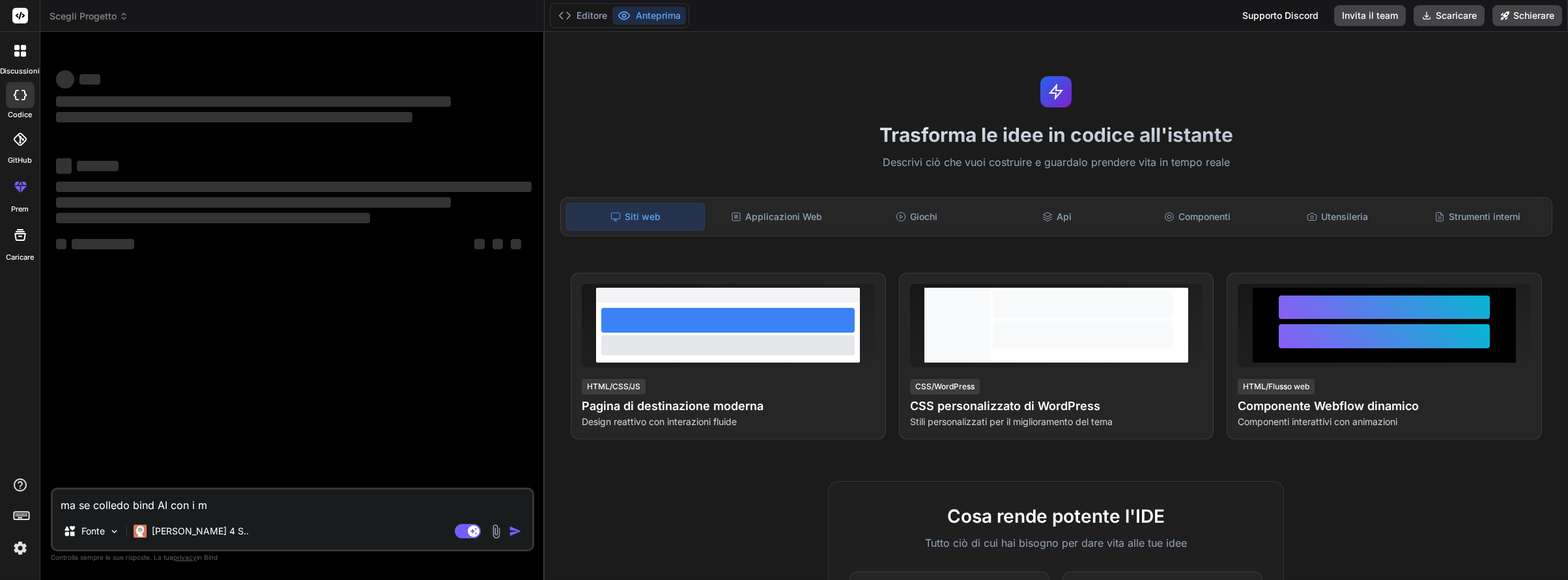
type textarea "ma se colledo bind AI con i mi"
type textarea "x"
type textarea "ma se colledo bind AI con i mie"
type textarea "x"
type textarea "ma se colledo bind AI con i miei"
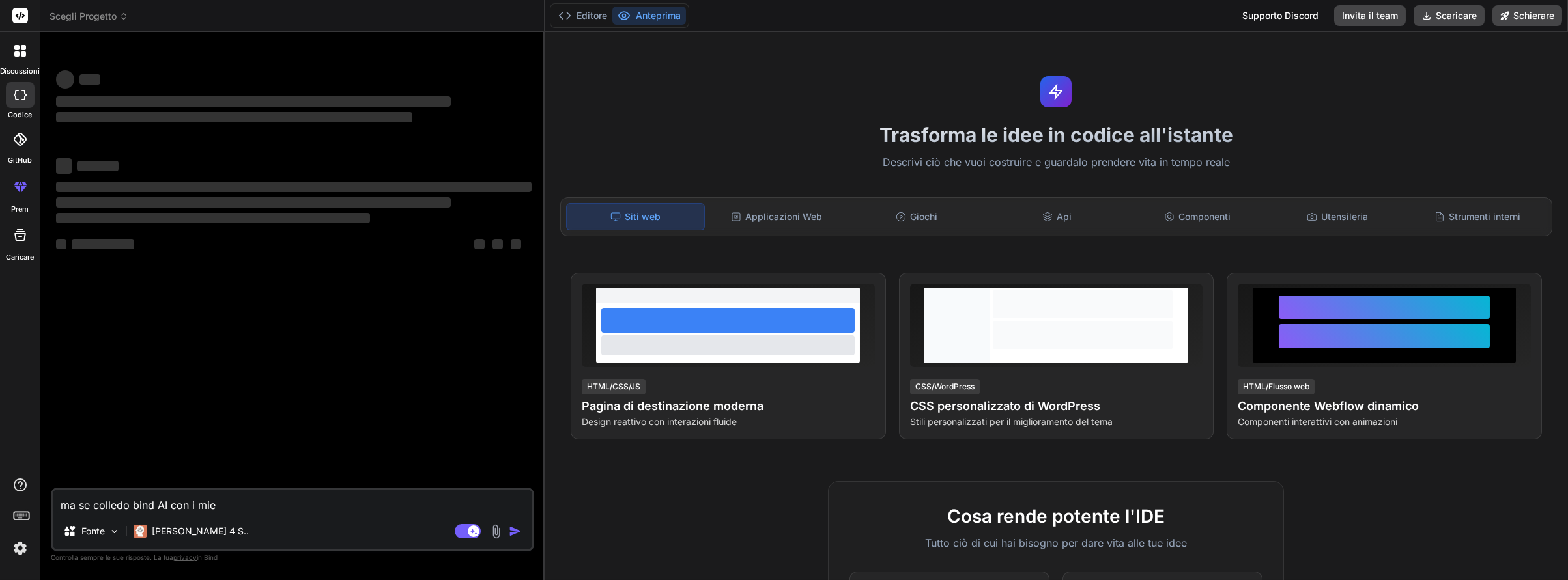
type textarea "x"
type textarea "ma se colledo bind AI con i miei"
type textarea "x"
type textarea "ma se colledo bind AI con i miei a"
type textarea "x"
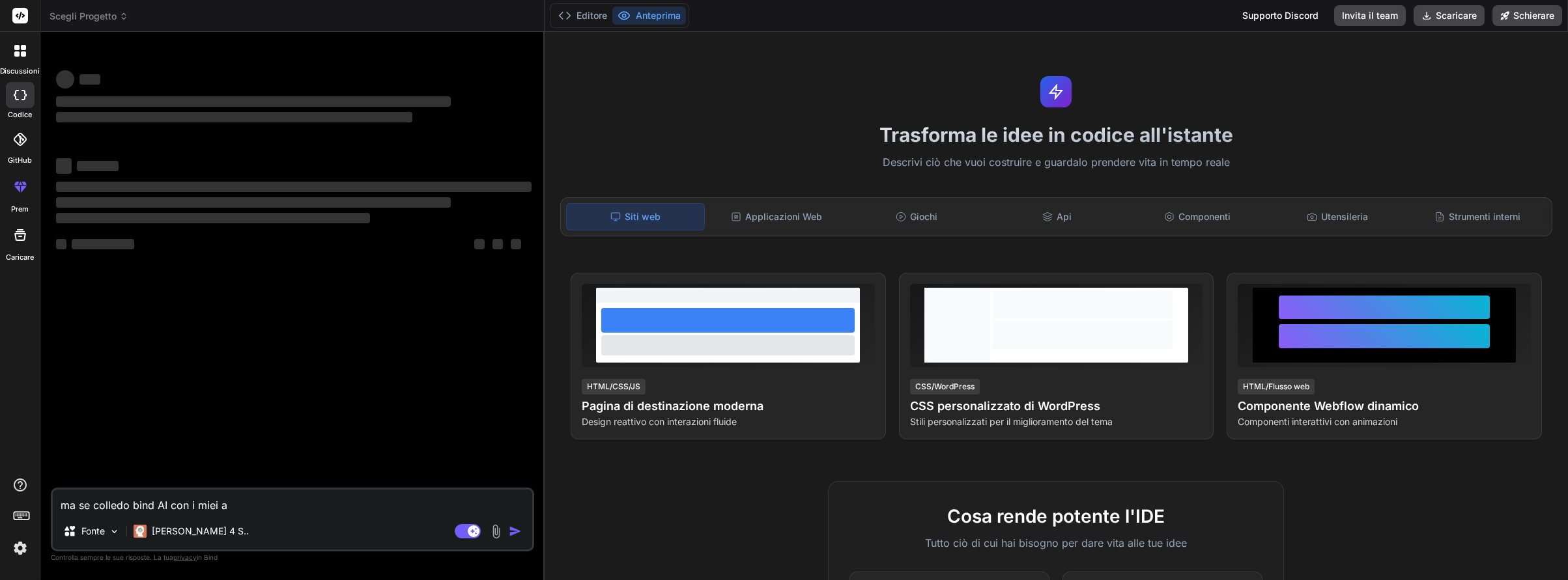
type textarea "ma se colledo bind AI con i miei ac"
type textarea "x"
type textarea "ma se colledo bind AI con i miei acc"
type textarea "x"
type textarea "ma se colledo bind AI con i miei acco"
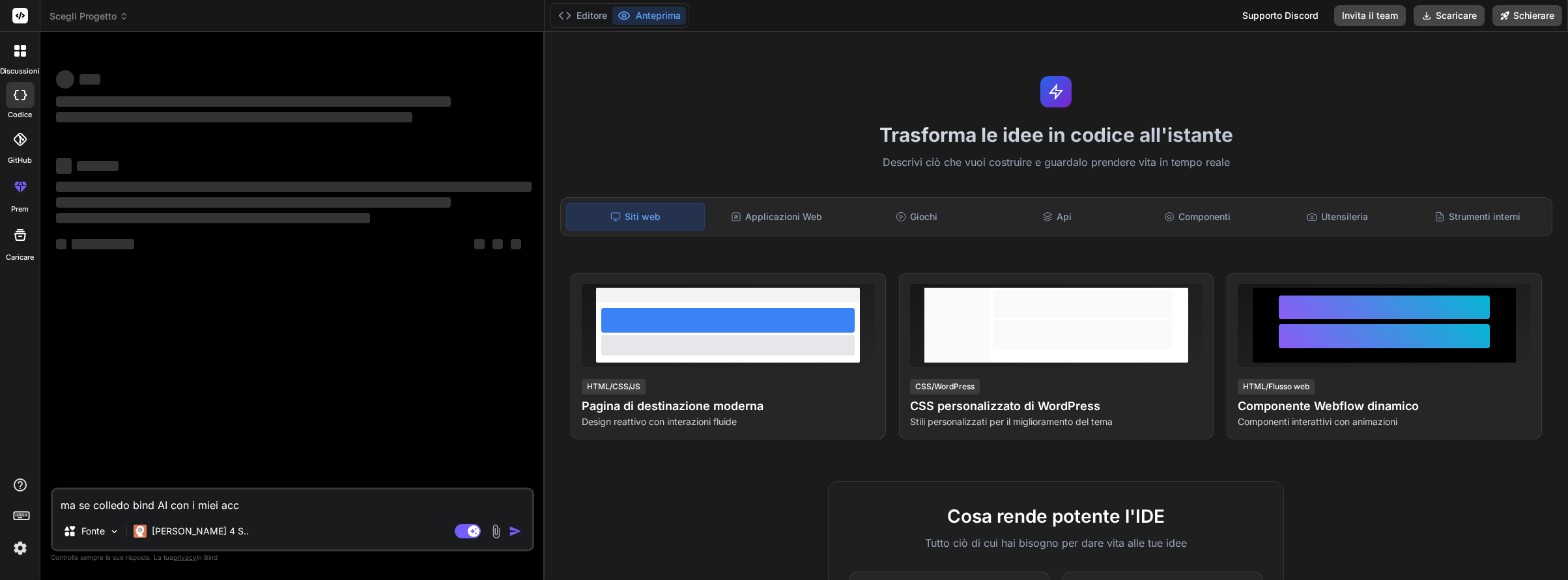
type textarea "x"
type textarea "ma se colledo bind AI con i miei accou"
type textarea "x"
type textarea "ma se colledo bind AI con i miei accoun"
type textarea "x"
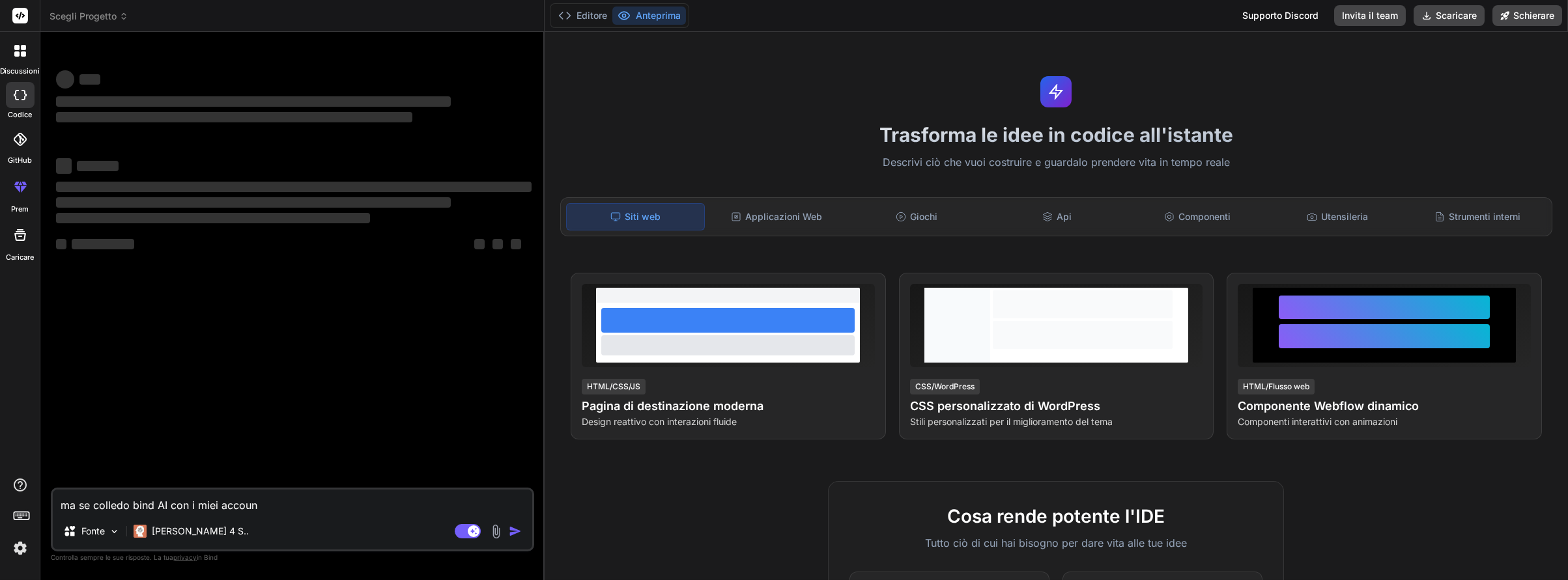
type textarea "ma se colledo bind AI con i miei account"
type textarea "x"
type textarea "ma se colledo bind AI con i miei account"
type textarea "x"
type textarea "ma se colledo bind AI con i miei account p"
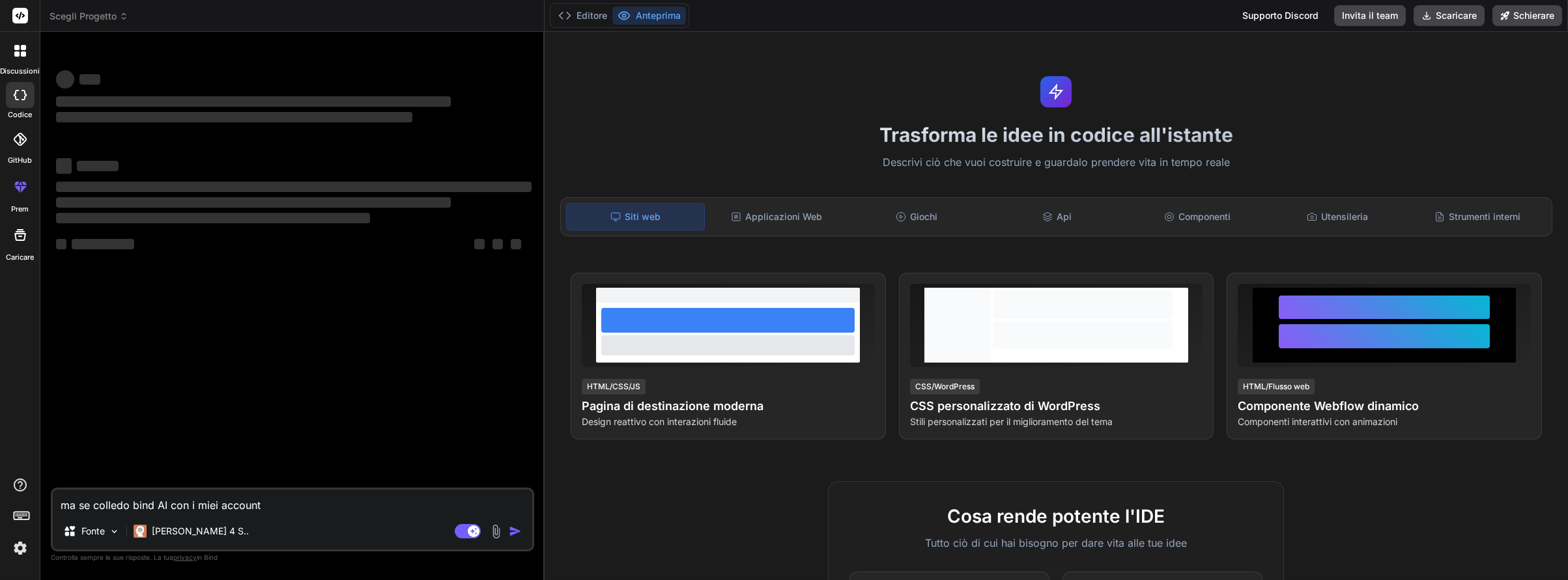
type textarea "x"
type textarea "ma se colledo bind AI con i miei account pr"
type textarea "x"
type textarea "ma se colledo bind AI con i miei account pre"
type textarea "x"
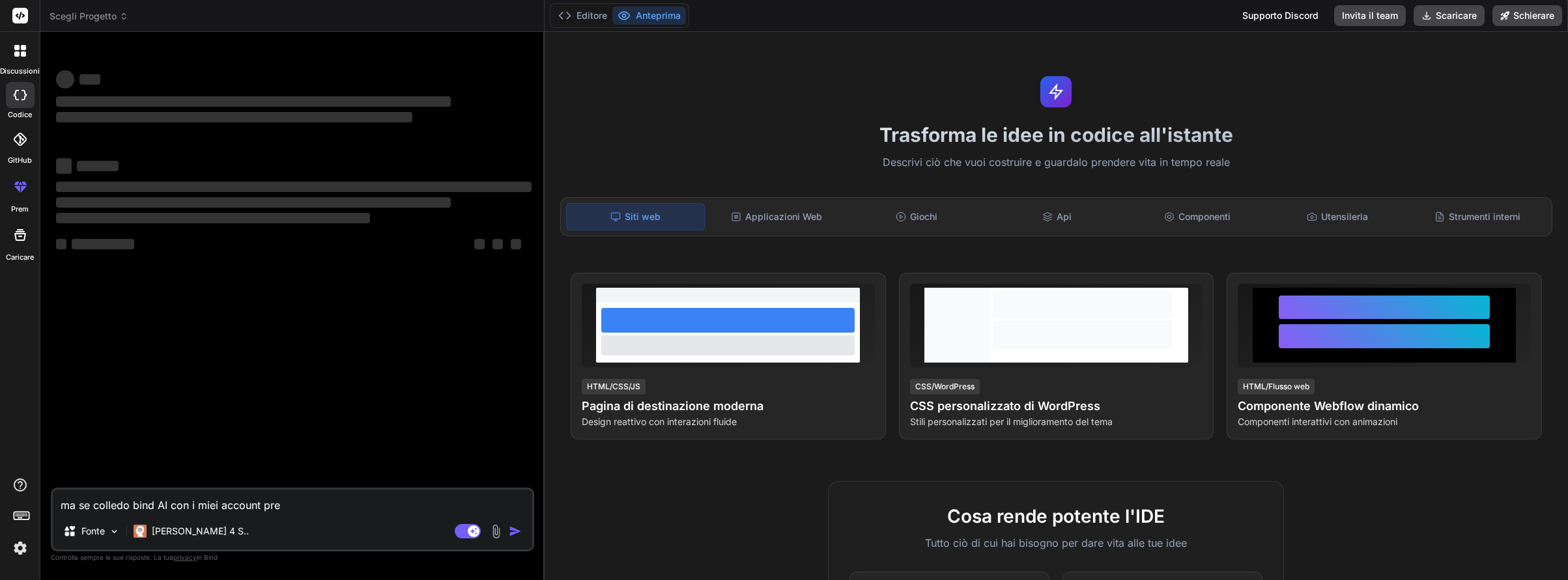
type textarea "ma se colledo bind AI con i miei account prem"
type textarea "x"
type textarea "ma se colledo bind AI con i miei account premi"
type textarea "x"
type textarea "ma se colledo bind AI con i miei account premim"
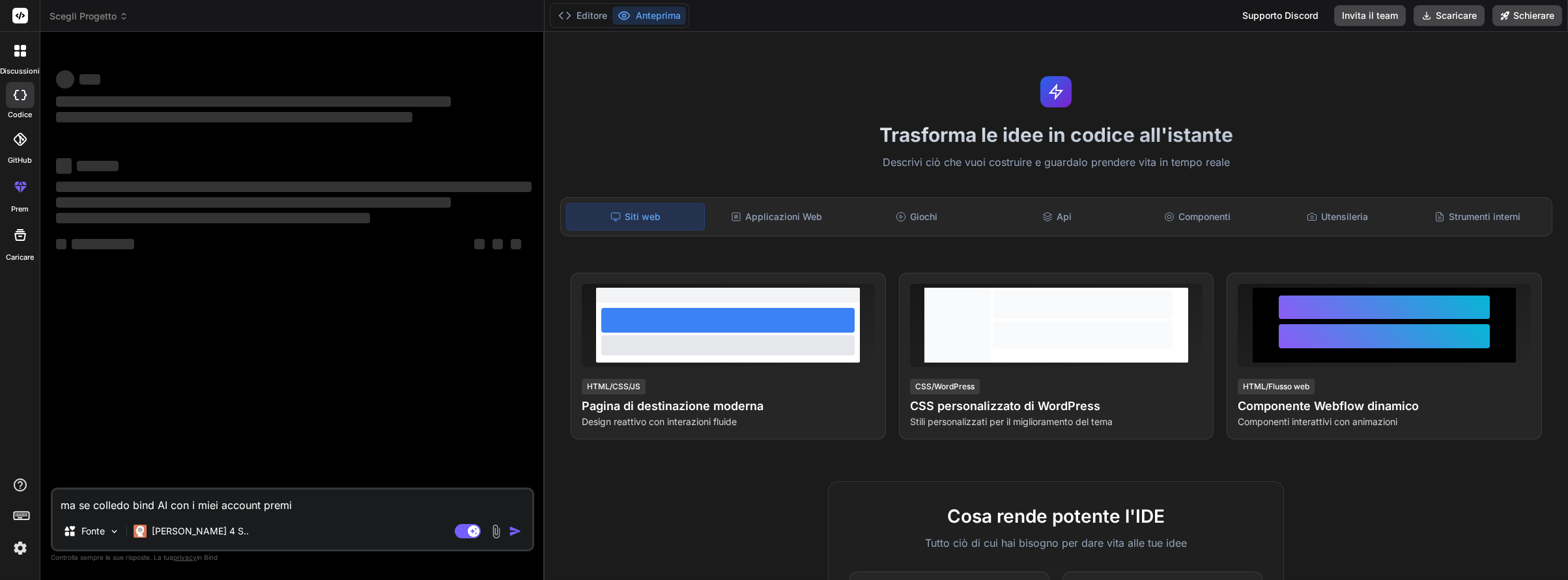
type textarea "x"
type textarea "ma se colledo bind AI con i miei account premimu"
type textarea "x"
type textarea "ma se colledo bind AI con i miei account premim"
type textarea "x"
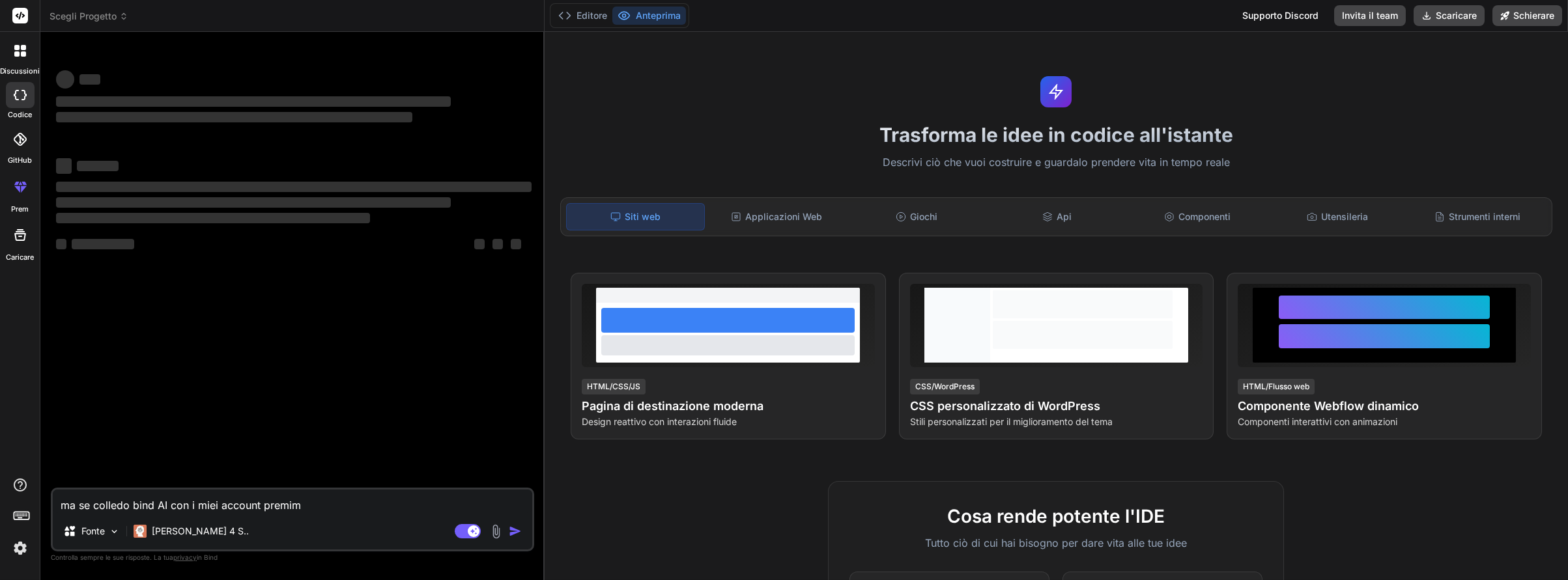
type textarea "ma se colledo bind AI con i miei account premi"
type textarea "x"
type textarea "ma se colledo bind AI con i miei account premiu"
type textarea "x"
type textarea "ma se colledo bind AI con i miei account premium"
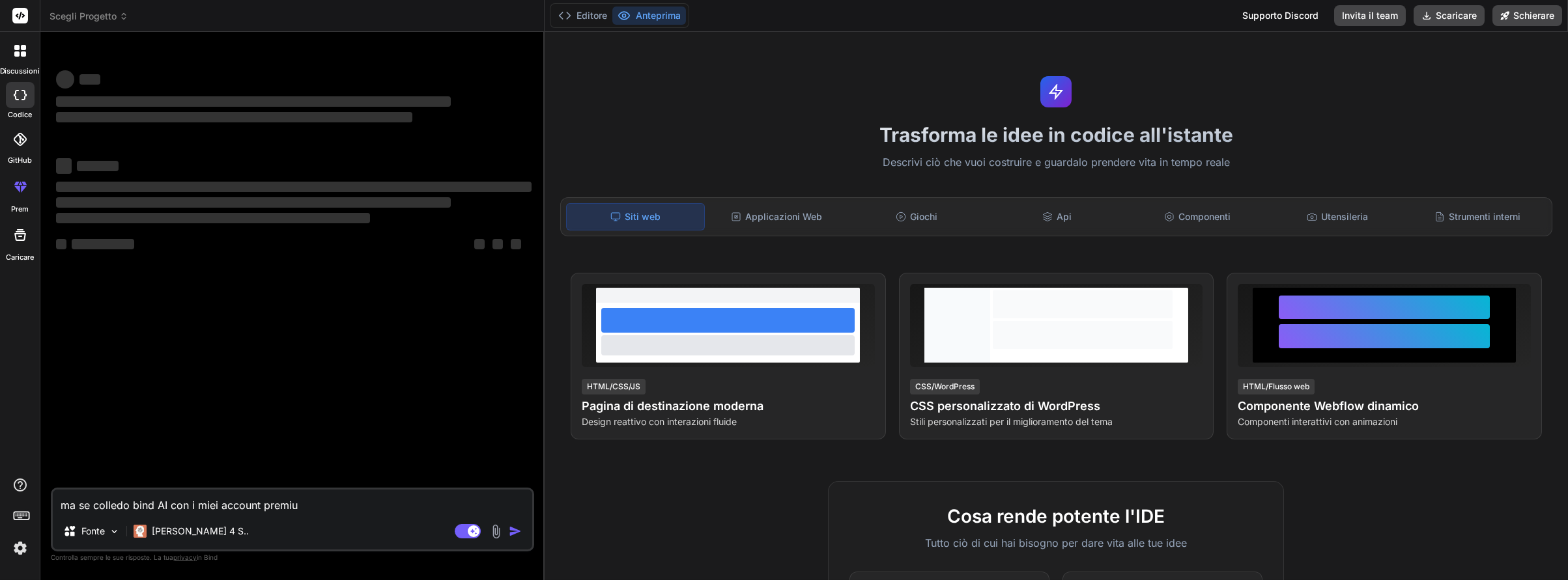
type textarea "x"
type textarea "ma se colledo bind AI con i miei account premium"
type textarea "x"
type textarea "ma se colledo bind AI con i miei account premium d"
type textarea "x"
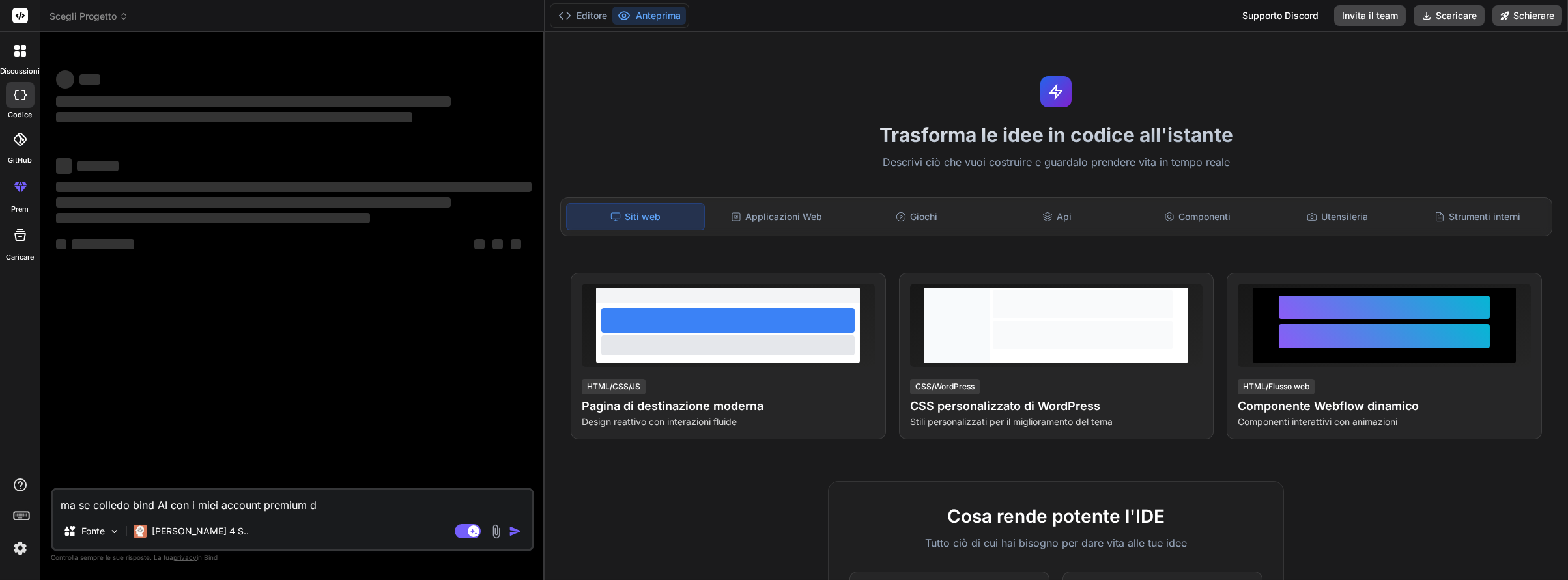
type textarea "ma se colledo bind AI con i miei account premium di"
type textarea "x"
type textarea "ma se colledo bind AI con i miei account premium di"
type textarea "x"
type textarea "ma se colledo bind AI con i miei account premium di C"
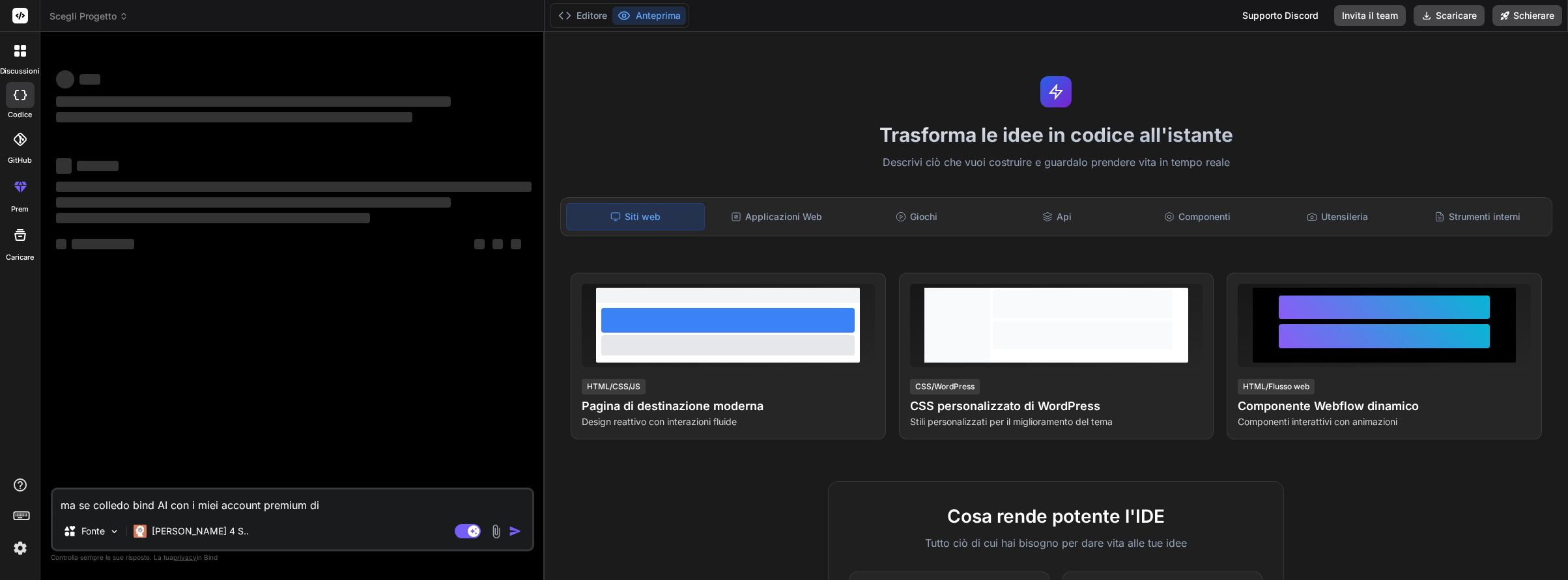
type textarea "x"
type textarea "ma se colledo bind AI con i miei account premium di Ch"
type textarea "x"
type textarea "ma se colledo bind AI con i miei account premium di Cha"
type textarea "x"
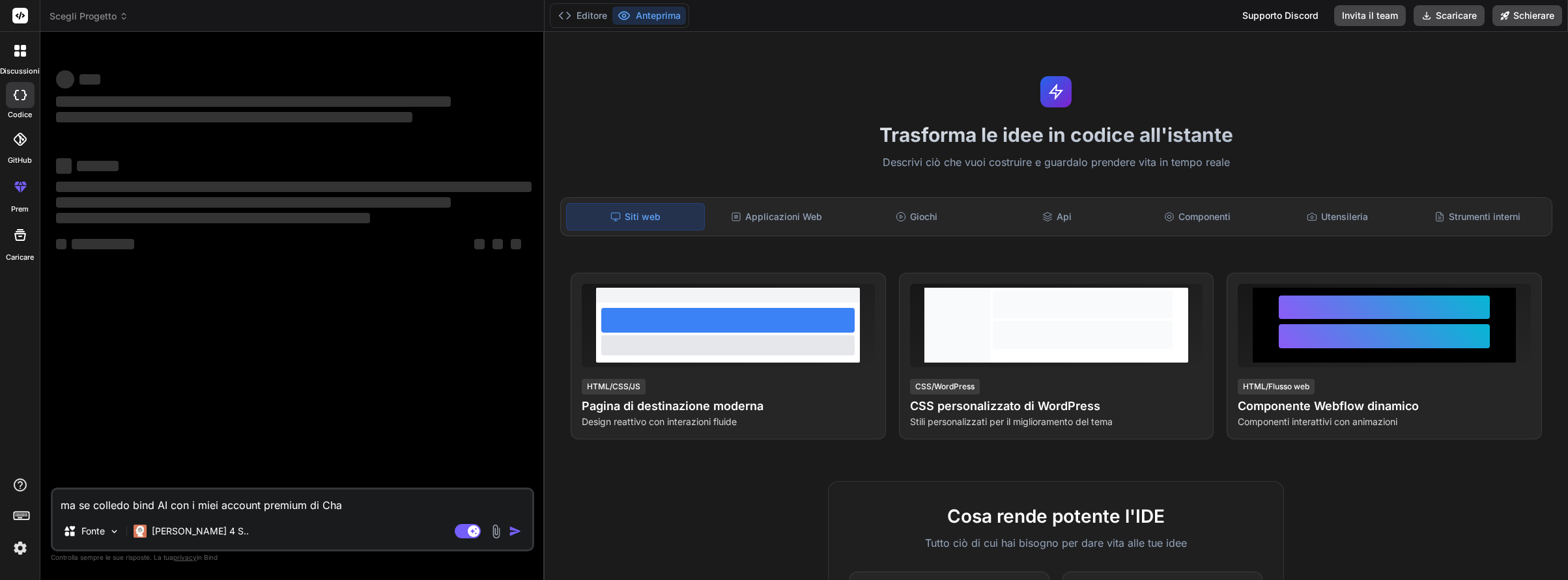
type textarea "ma se colledo bind AI con i miei account premium di Chat"
type textarea "x"
type textarea "ma se colledo bind AI con i miei account premium di ChatG"
type textarea "x"
type textarea "ma se colledo bind AI con i miei account premium di ChatGP"
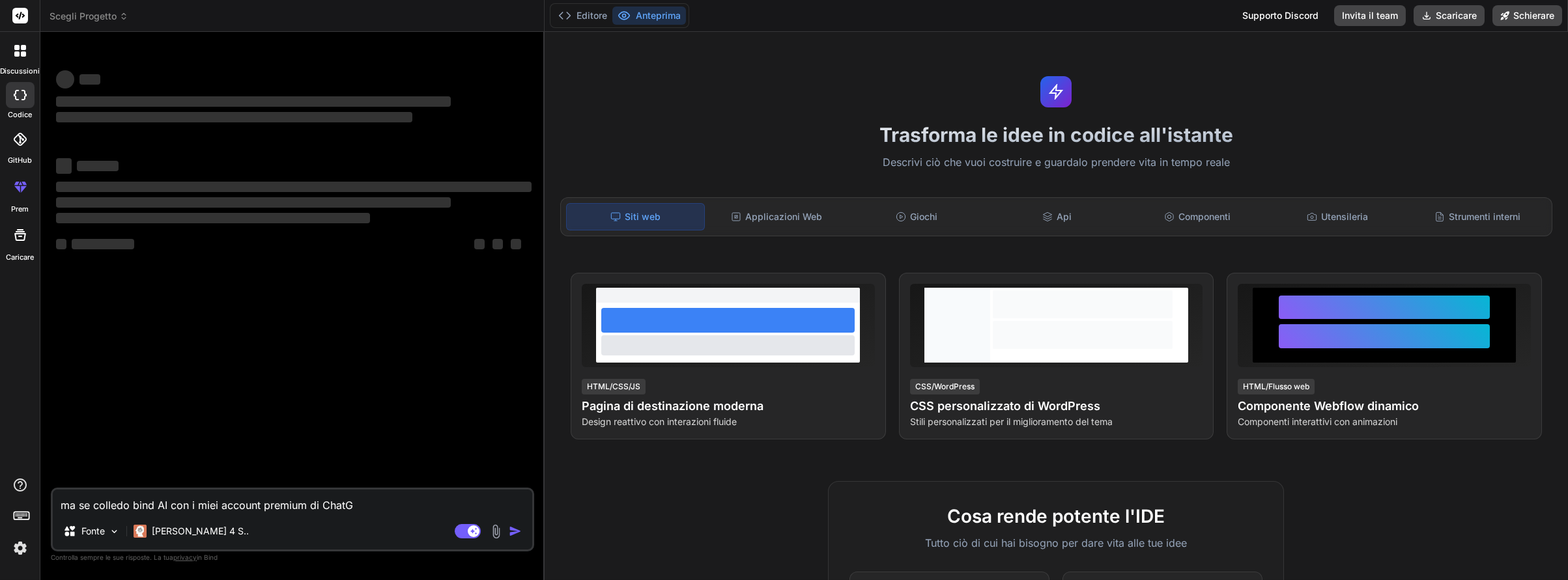
type textarea "x"
type textarea "ma se colledo bind AI con i miei account premium di ChatGPT"
type textarea "x"
type textarea "ma se colledo bind AI con i miei account premium di ChatGPT"
type textarea "x"
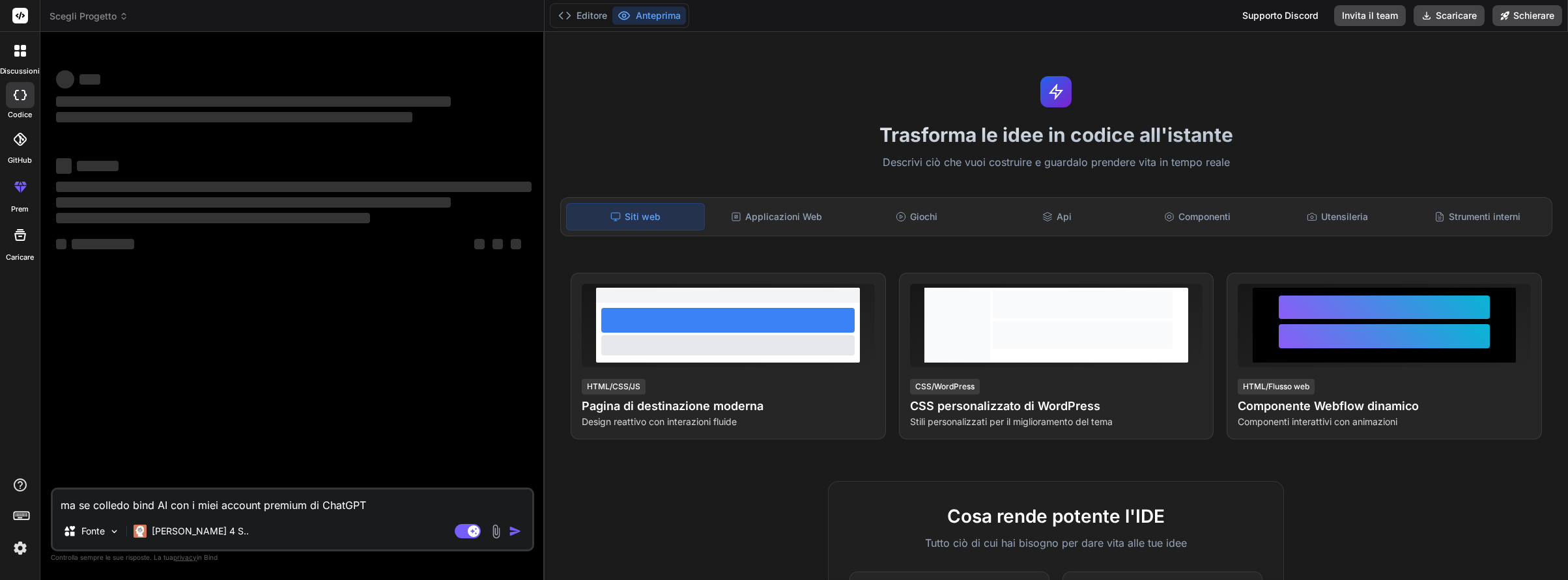
type textarea "ma se colledo bind AI con i miei account premium di ChatGPT o"
type textarea "x"
type textarea "ma se colledo bind AI con i miei account premium di ChatGPT o"
type textarea "x"
type textarea "ma se colledo bind AI con i miei account premium di ChatGPT o C"
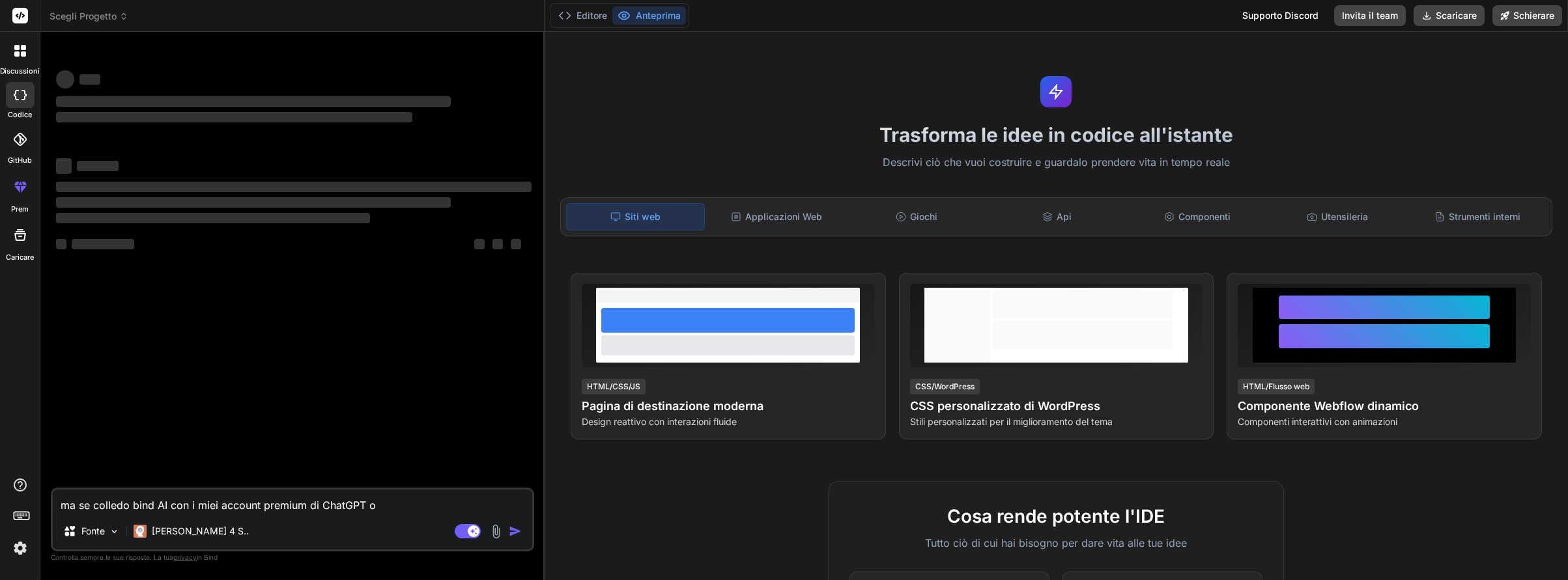
type textarea "x"
type textarea "ma se colledo bind AI con i miei account premium di ChatGPT o Cl"
type textarea "x"
type textarea "ma se colledo bind AI con i miei account premium di ChatGPT o Cla"
type textarea "x"
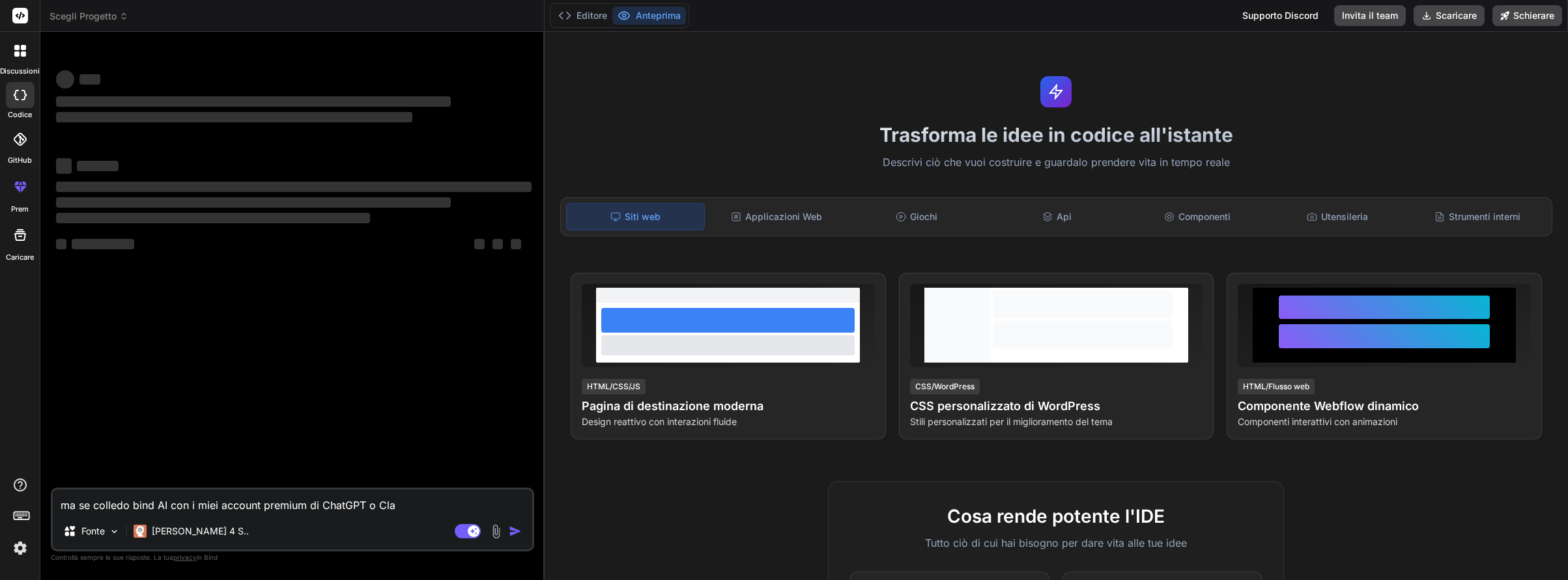
type textarea "ma se colledo bind AI con i miei account premium di ChatGPT o Clau"
type textarea "x"
type textarea "ma se colledo bind AI con i miei account premium di ChatGPT [PERSON_NAME]"
type textarea "x"
type textarea "ma se colledo bind AI con i miei account premium di ChatGPT o [PERSON_NAME]"
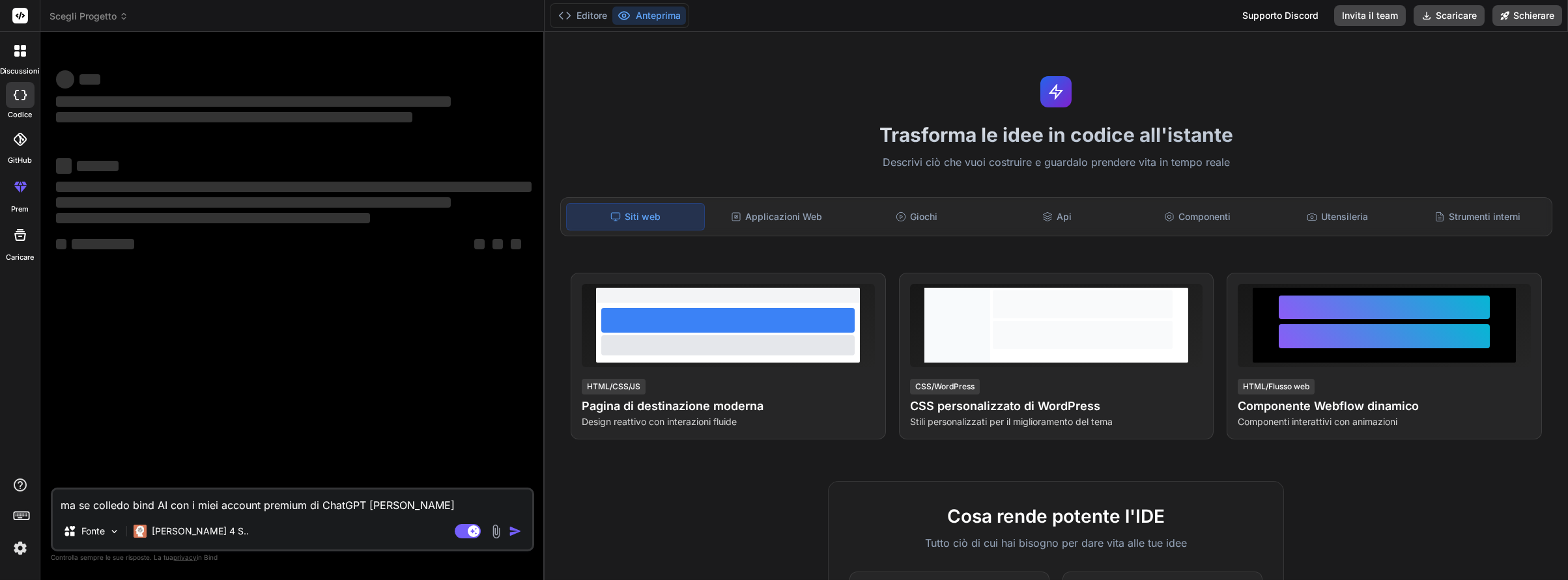
type textarea "x"
type textarea "ma se colledo bind AI con i miei account premium di ChatGPT o [PERSON_NAME]"
type textarea "x"
click at [137, 500] on textarea "ma se colledo bind AI con i miei account premium di ChatGPT o [PERSON_NAME]" at bounding box center [292, 501] width 479 height 24
type textarea "ma se colledo ind AI con i miei account premium di ChatGPT o [PERSON_NAME]"
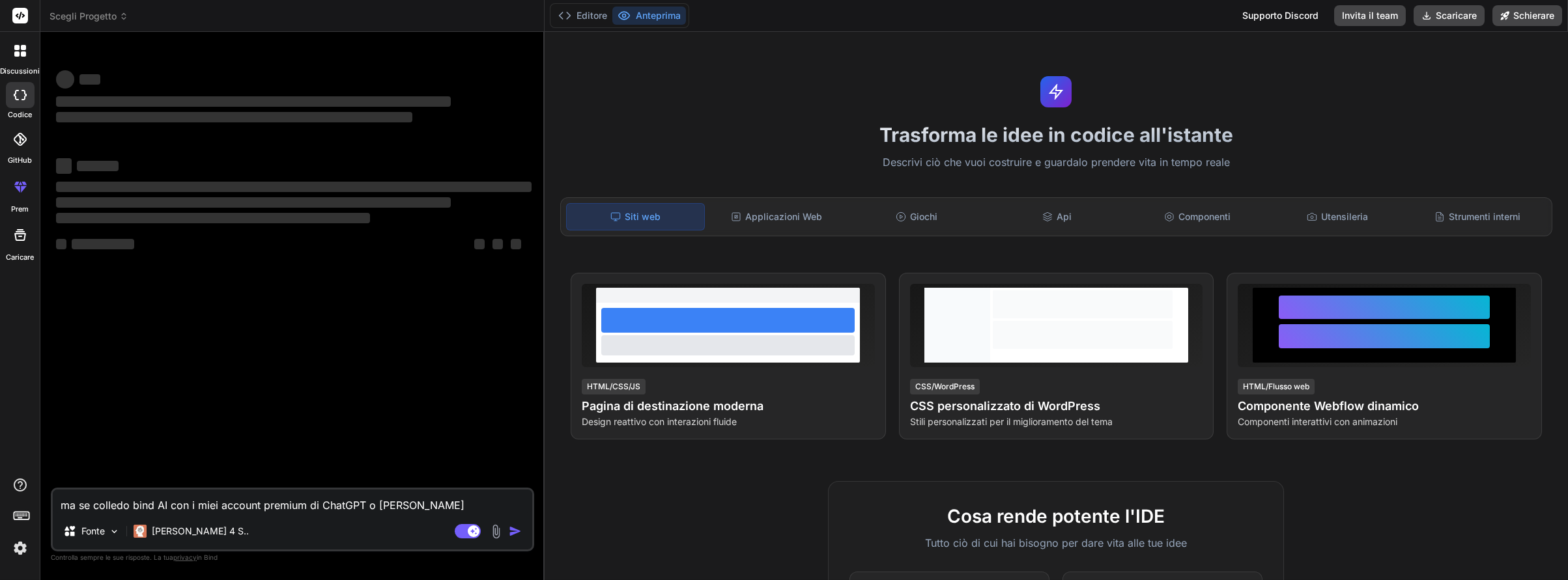
type textarea "x"
type textarea "ma se colledo Bind AI con i miei account premium di ChatGPT o [PERSON_NAME]"
type textarea "x"
type textarea "ma se collegdo Bind AI con i miei account premium di ChatGPT o [PERSON_NAME]"
type textarea "x"
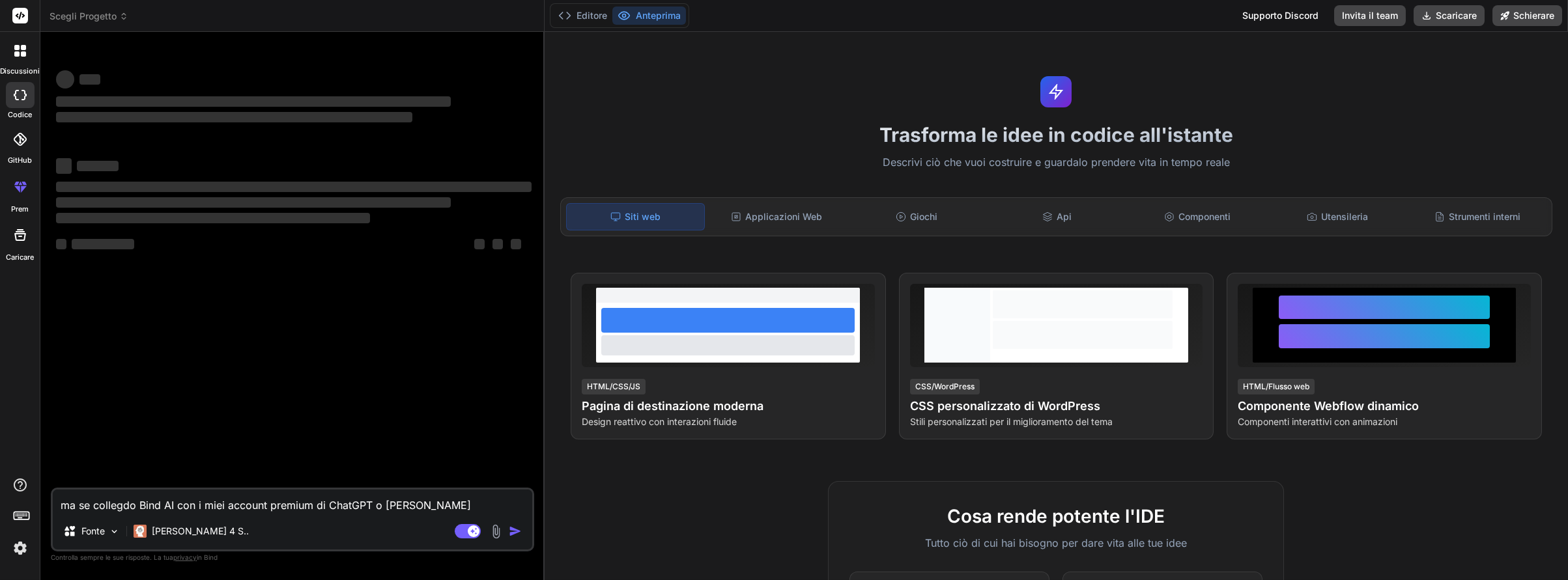
type textarea "ma se collego Bind AI con i miei account premium di ChatGPT o [PERSON_NAME]"
type textarea "x"
type textarea "ma se collego Bind AI con i miei account premium di ChatGPT o [PERSON_NAME]"
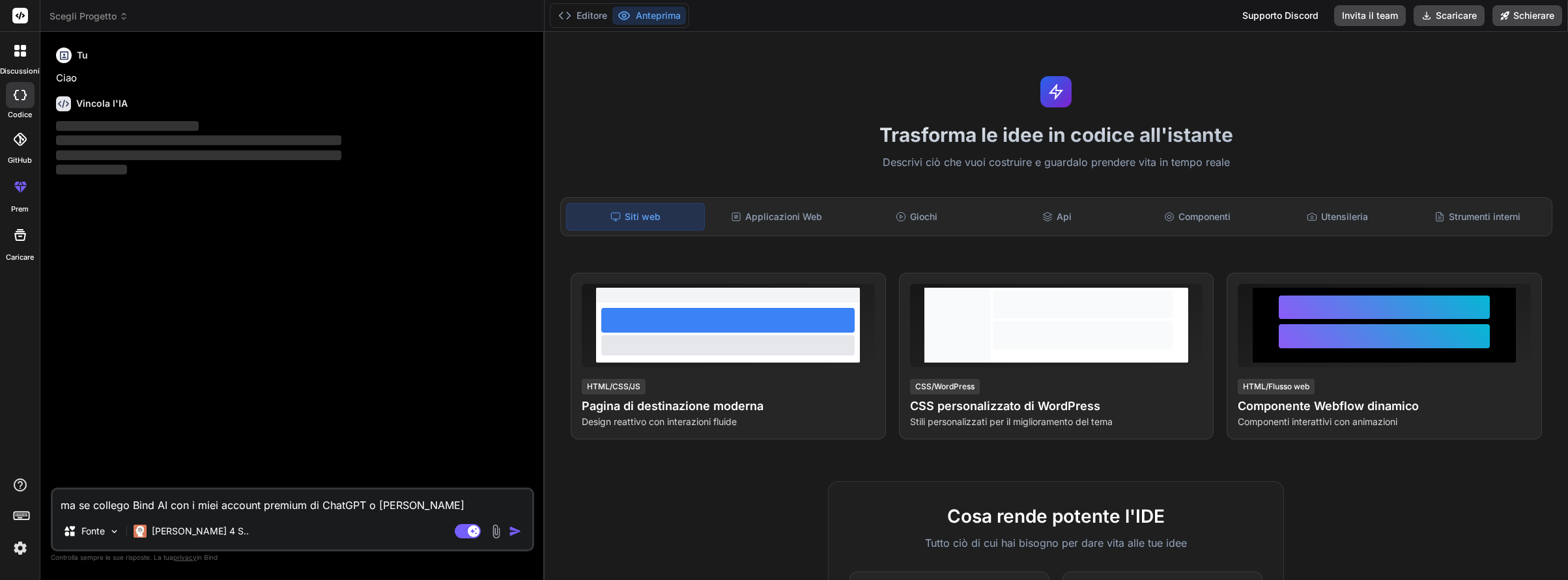
type textarea "x"
click at [419, 503] on textarea "ma se collego Bind AI con i miei account premium di ChatGPT o [PERSON_NAME]" at bounding box center [292, 501] width 479 height 24
type textarea "ma se collego Bind AI con i miei account premium di ChatGPT o [PERSON_NAME]"
type textarea "x"
type textarea "ma se collego Bind AI con i miei account premium di ChatGPT o [PERSON_NAME]"
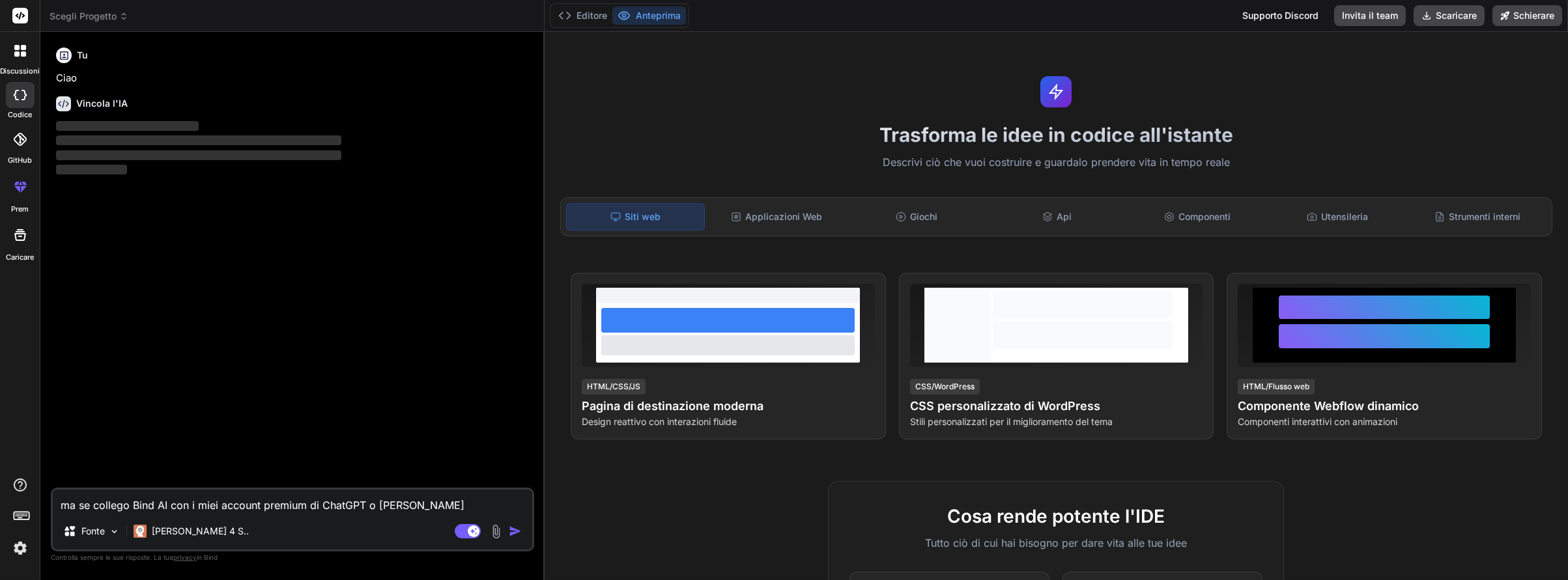
type textarea "x"
type textarea "ma se collego Bind AI con i miei account premium di ChatGPT o [PERSON_NAME]"
type textarea "x"
type textarea "ma se collego Bind AI con i miei account premium di ChatGPT o [PERSON_NAME]"
type textarea "x"
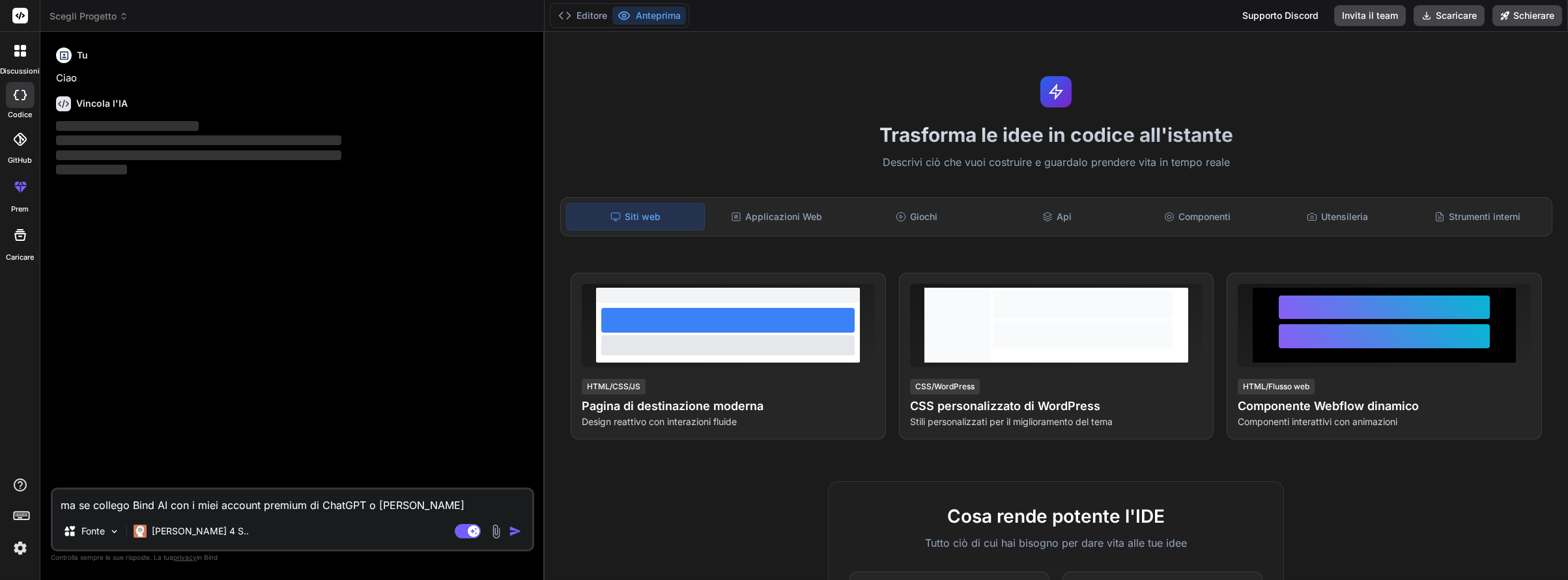
type textarea "ma se collego Bind AI con i miei account premium di ChatGPT o [PERSON_NAME]"
type textarea "x"
type textarea "ma se collego Bind AI con i miei account premium di ChatGPT o [PERSON_NAME]"
type textarea "x"
type textarea "ma se collego Bind AI con i miei account premium di ChatGPT o [PERSON_NAME] tra…"
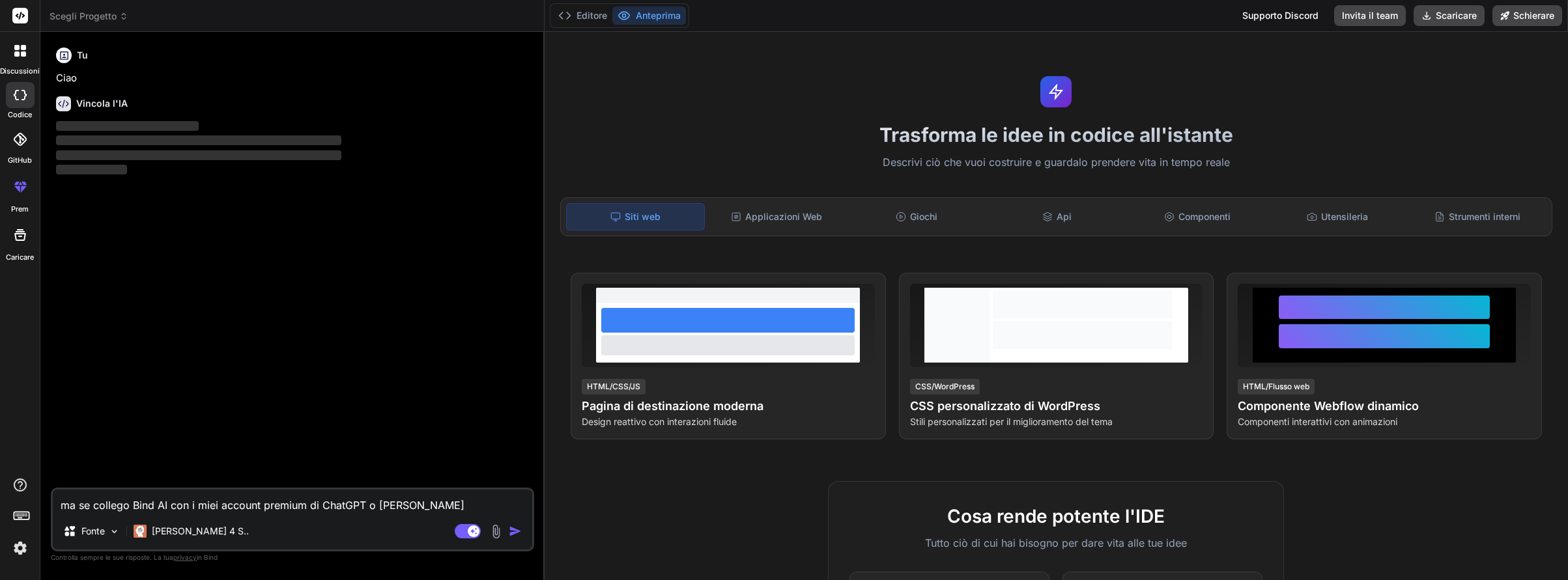
type textarea "x"
type textarea "ma se collego Bind AI con i miei account premium di ChatGPT o [PERSON_NAME] tra…"
type textarea "x"
type textarea "ma se collego Bind AI con i miei account premium di ChatGPT o [PERSON_NAME] tra…"
type textarea "x"
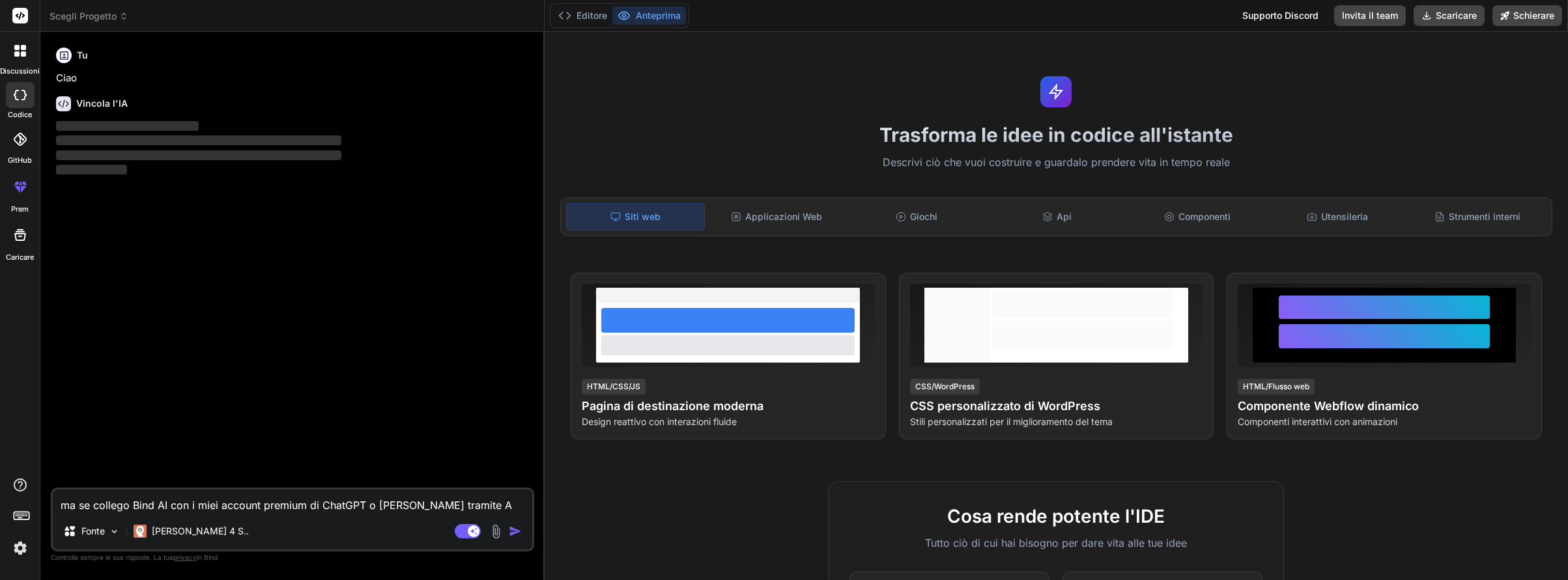
type textarea "ma se collego Bind AI con i miei account premium di ChatGPT o [PERSON_NAME] tra…"
type textarea "x"
type textarea "ma se collego Bind AI con i miei account premium di ChatGPT o [PERSON_NAME] tra…"
type textarea "x"
type textarea "ma se collego Bind AI con i miei account premium di ChatGPT o [PERSON_NAME] tra…"
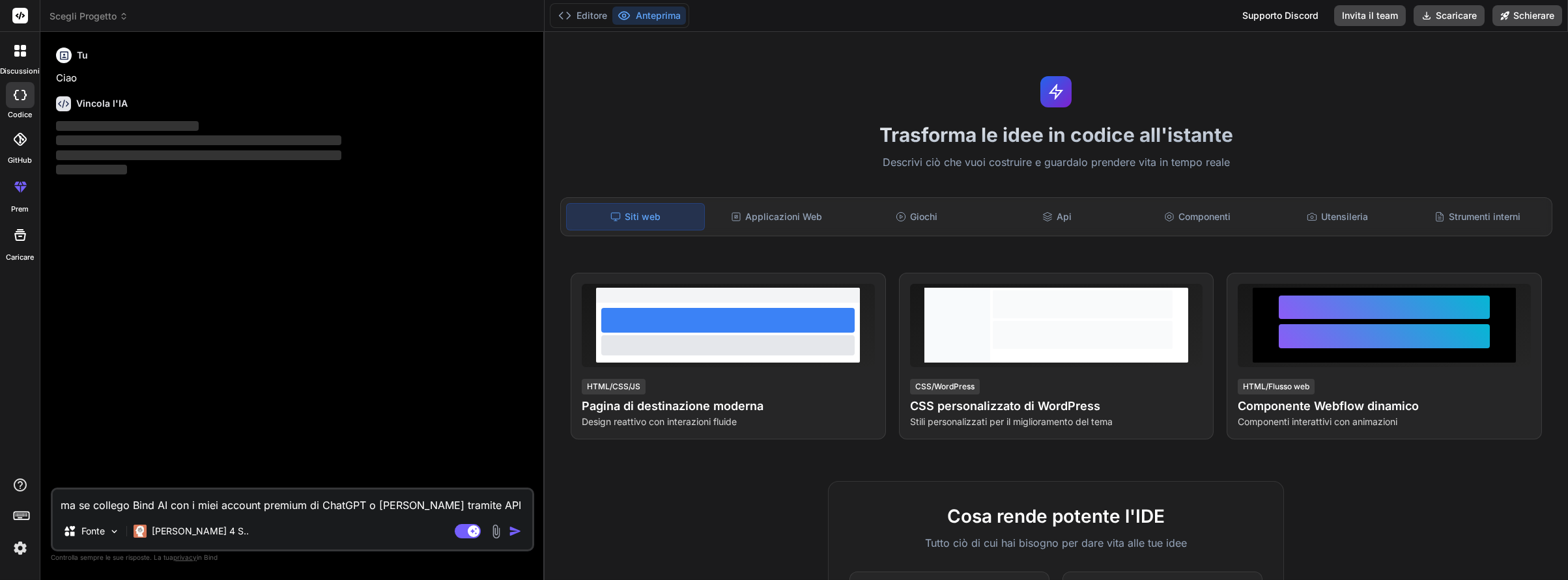
type textarea "x"
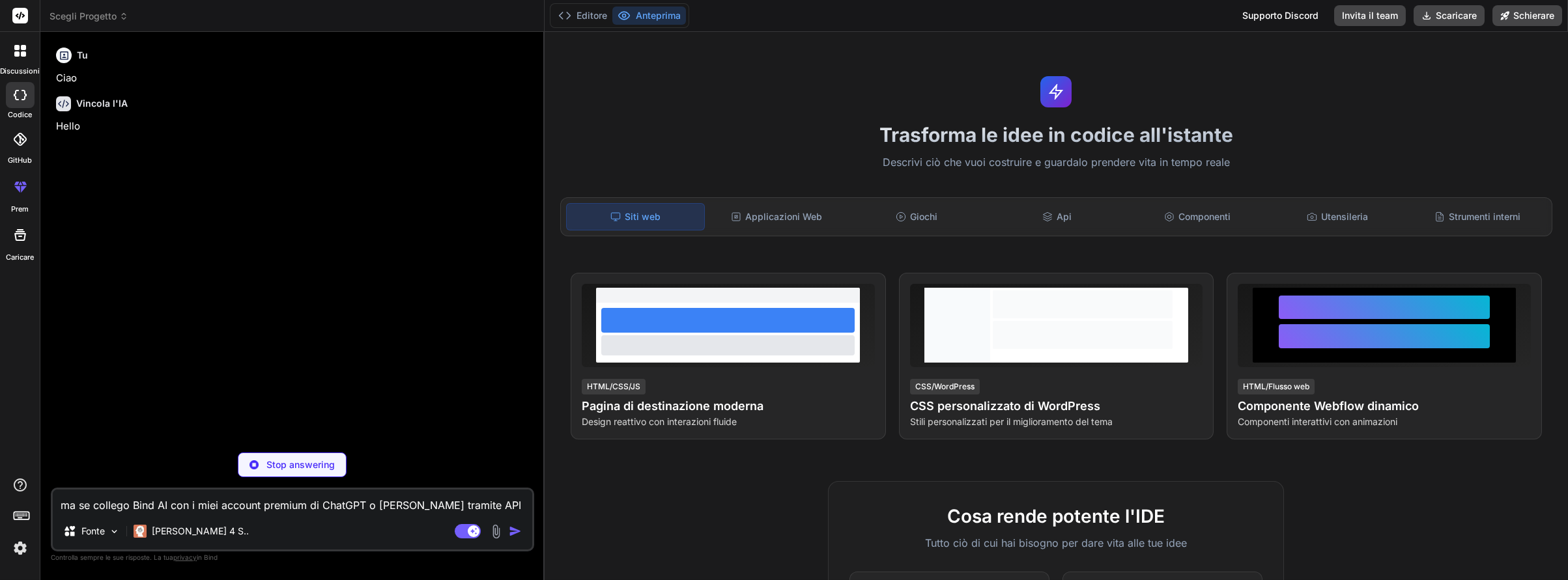
type textarea "ma se collego Bind AI con i miei account premium di ChatGPT o [PERSON_NAME] tra…"
type textarea "x"
type textarea "ma se collego Bind AI con i miei account premium di ChatGPT o [PERSON_NAME] tra…"
type textarea "x"
type textarea "ma se collego Bind AI con i miei account premium di ChatGPT o [PERSON_NAME] tra…"
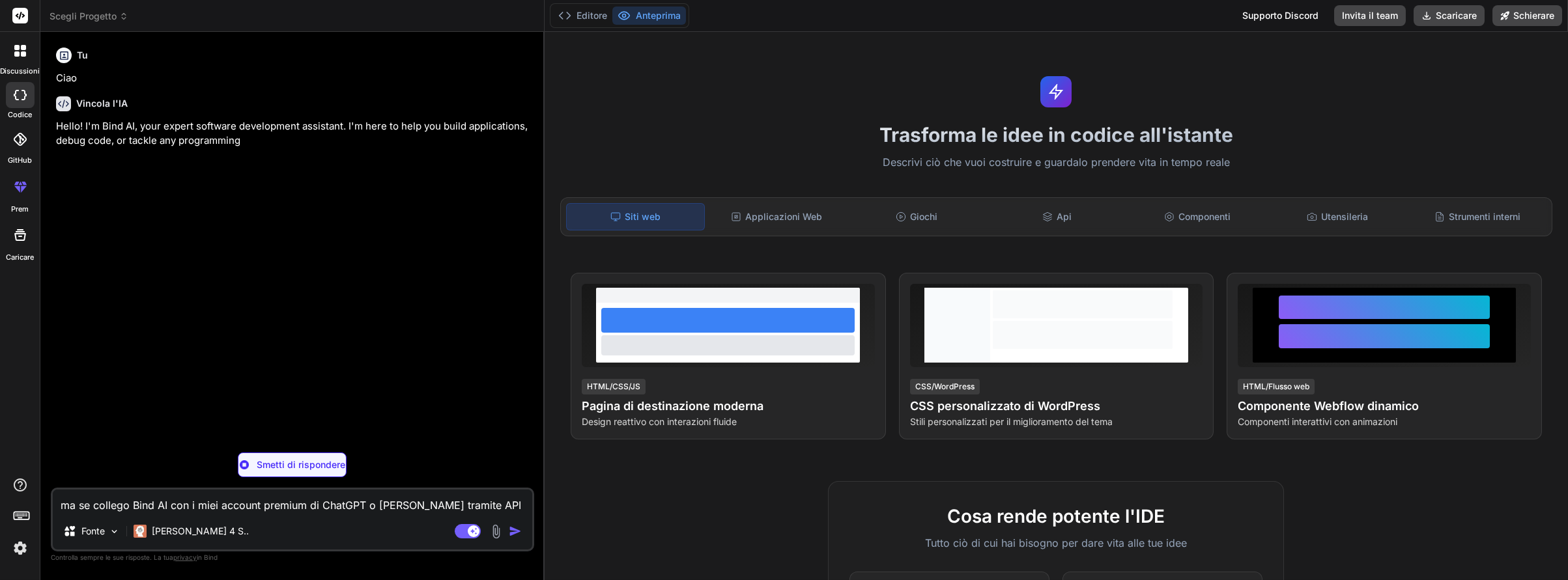
type textarea "x"
type textarea "ma se collego Bind AI con i miei account premium di ChatGPT o [PERSON_NAME] tra…"
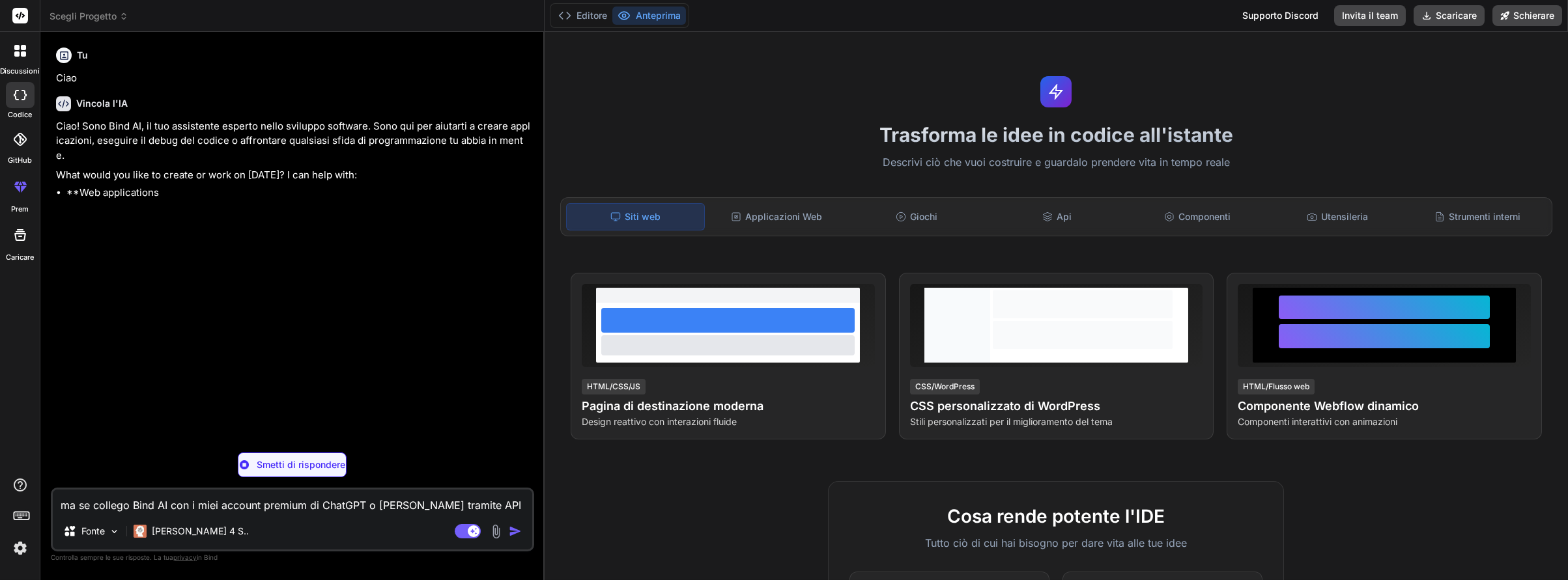
type textarea "x"
type textarea "ma se collego Bind AI con i miei account premium di ChatGPT o [PERSON_NAME] tra…"
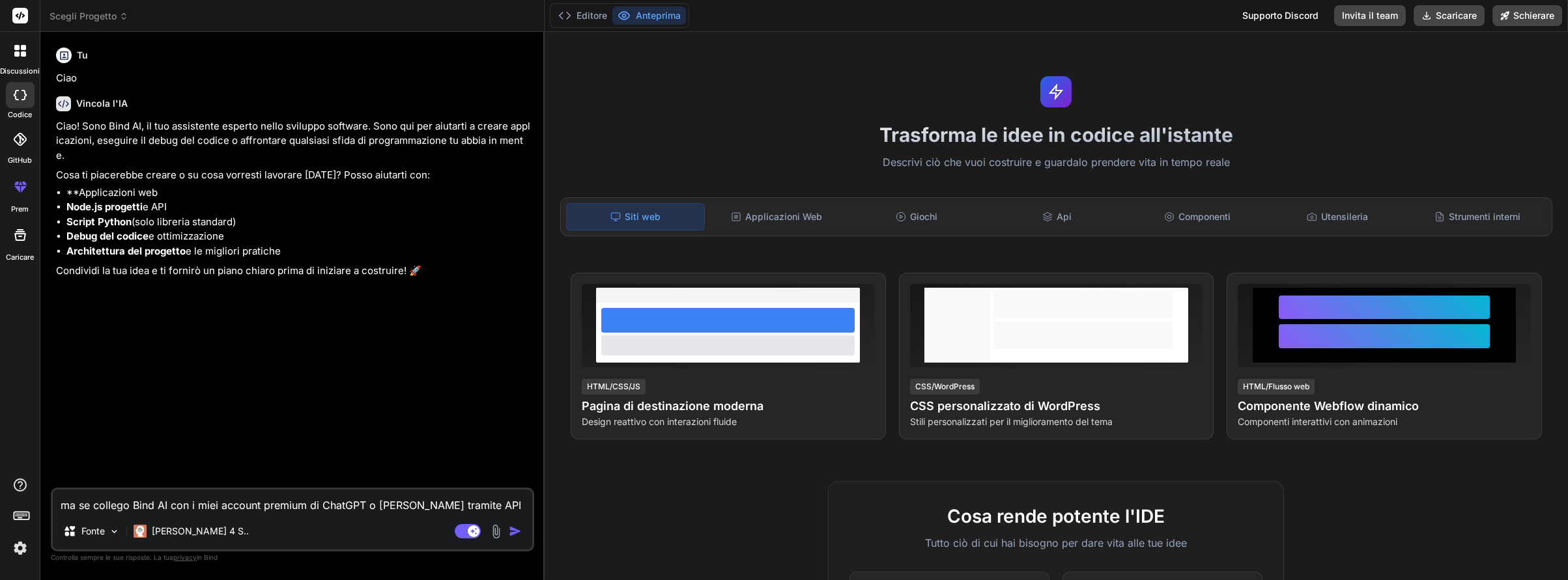
type textarea "x"
type textarea "ma se collego Bind AI con i miei account premium di ChatGPT o [PERSON_NAME] tra…"
type textarea "x"
type textarea "ma se collego Bind AI con i miei account premium di ChatGPT o [PERSON_NAME] tra…"
type textarea "x"
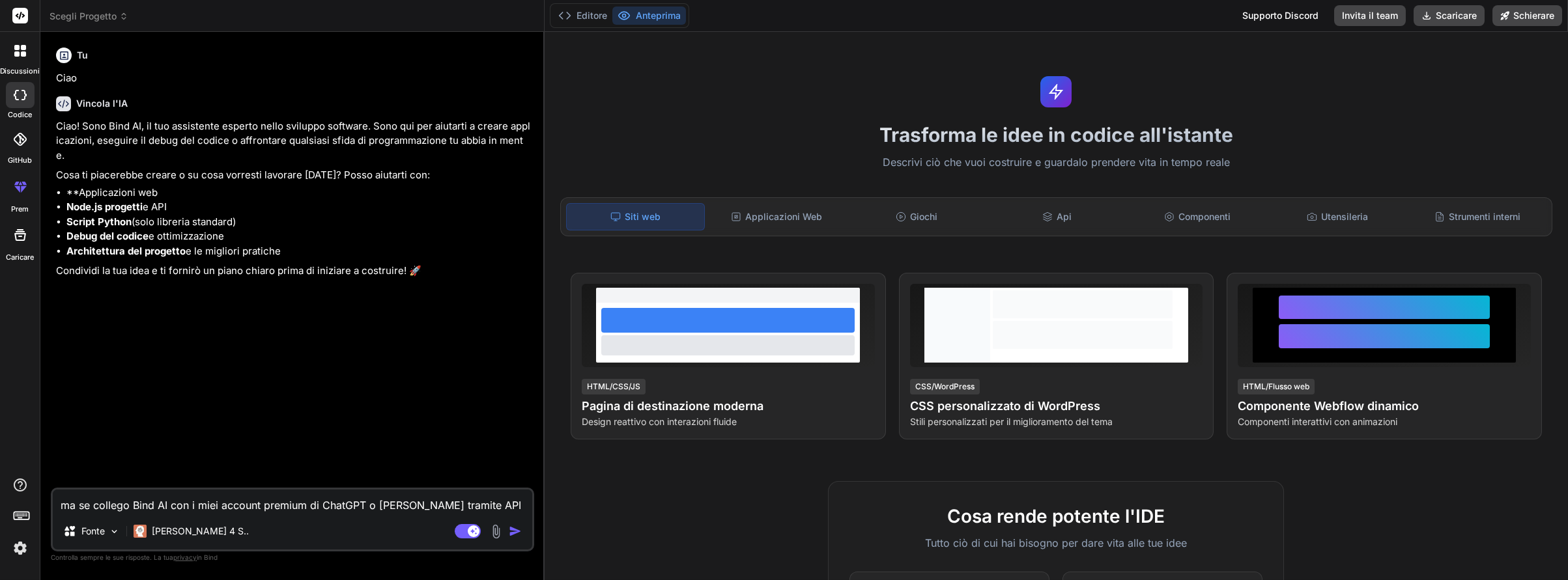
type textarea "ma se collego Bind AI con i miei account premium di ChatGPT o [PERSON_NAME] tra…"
type textarea "x"
type textarea "ma se collego Bind AI con i miei account premium di ChatGPT o [PERSON_NAME] tra…"
type textarea "x"
type textarea "ma se collego Bind AI con i miei account premium di ChatGPT o [PERSON_NAME] tra…"
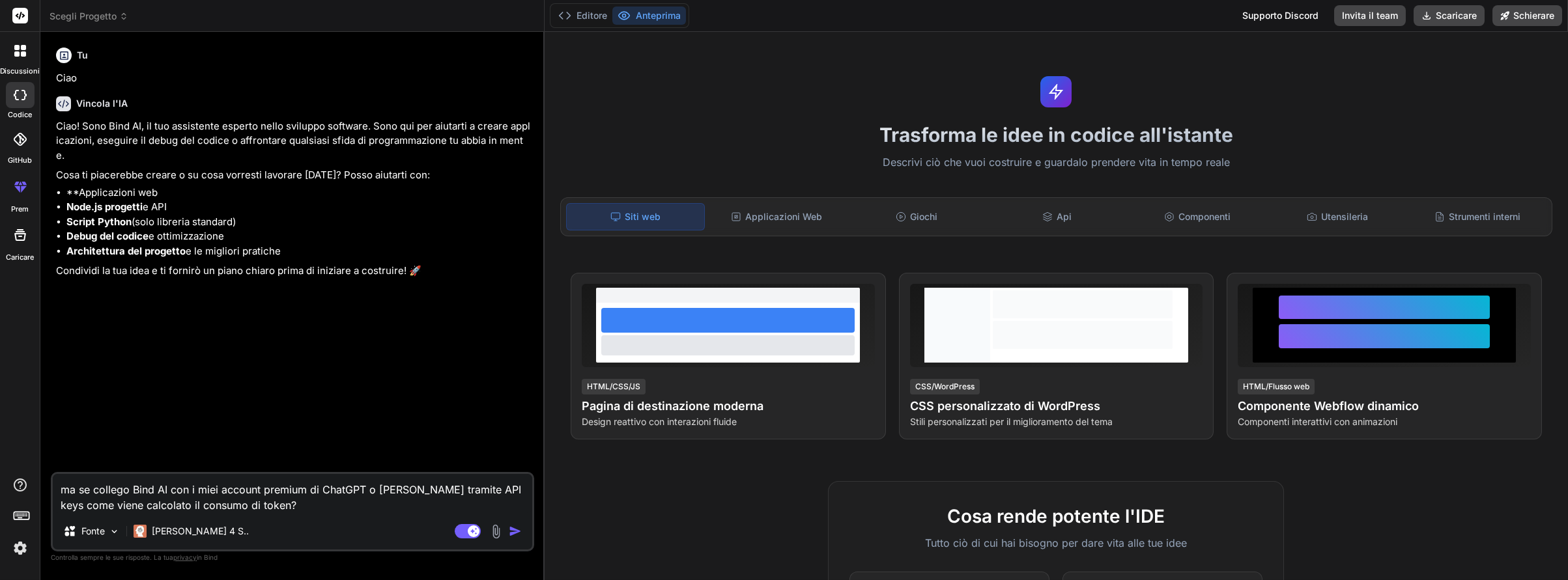
click at [517, 531] on img "button" at bounding box center [515, 531] width 13 height 13
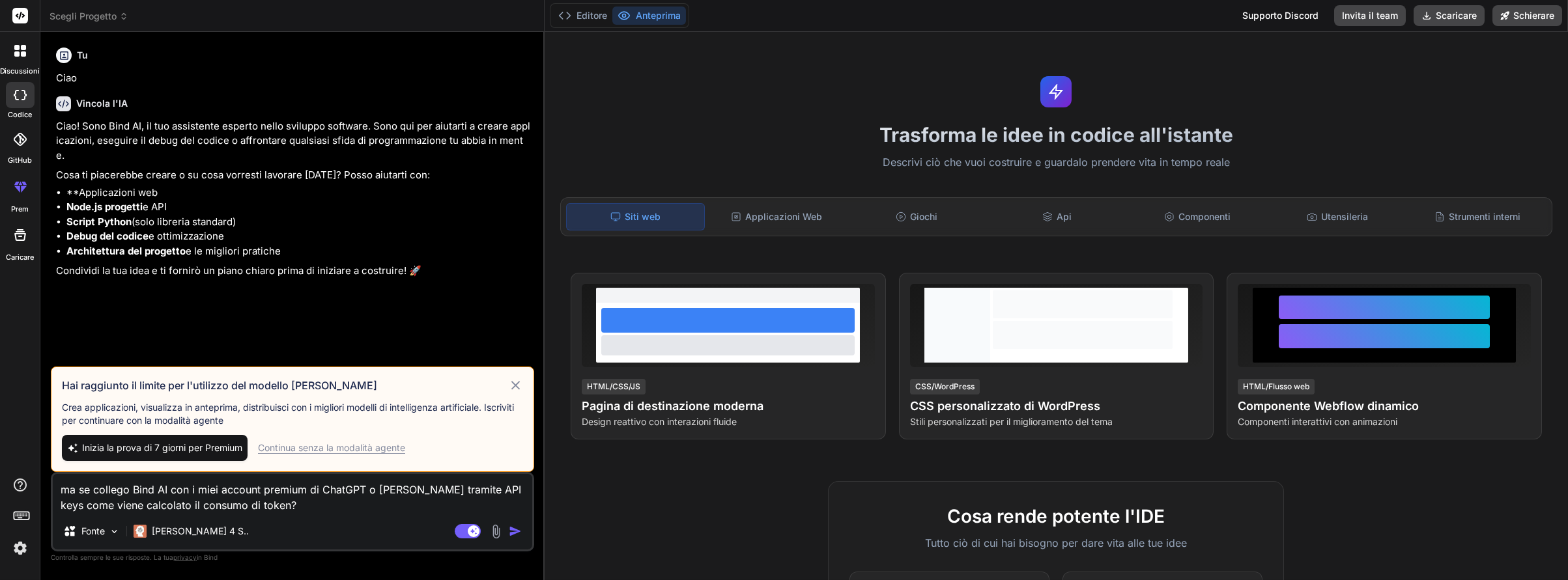
click at [514, 383] on icon at bounding box center [515, 386] width 9 height 9
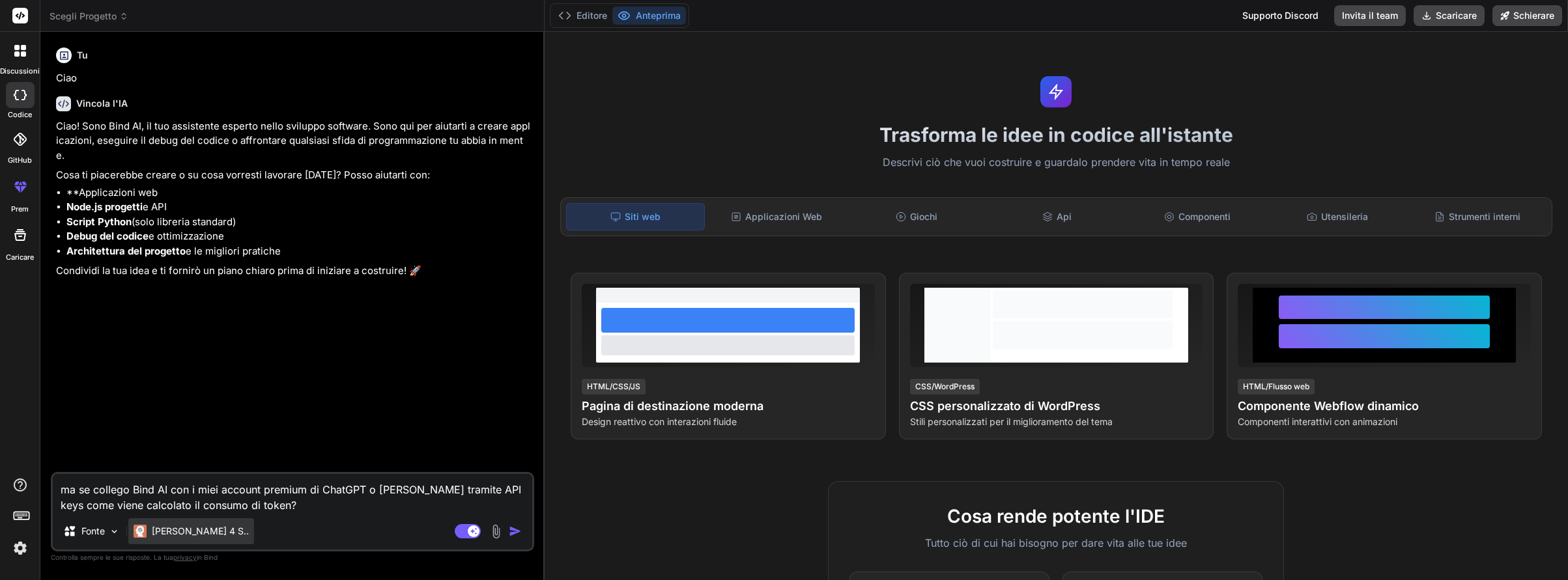
click at [189, 531] on font "[PERSON_NAME] 4 S.." at bounding box center [201, 531] width 97 height 11
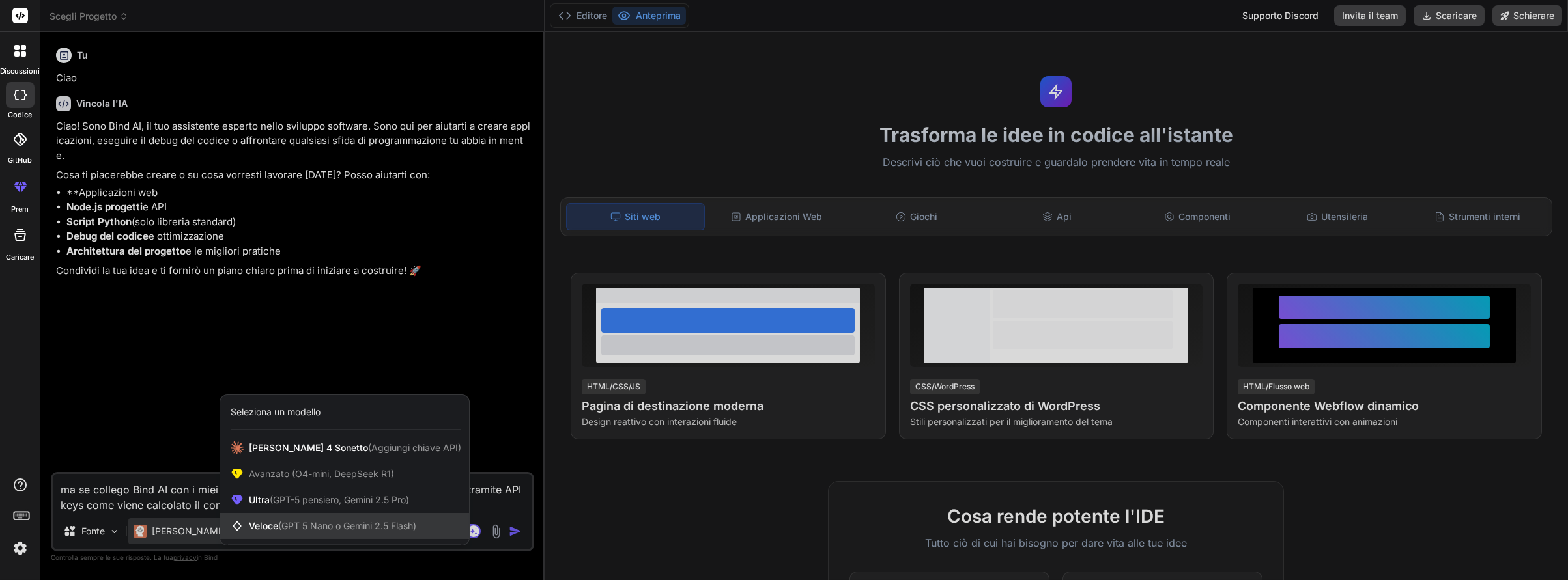
click at [289, 525] on span "(GPT 5 Nano o Gemini 2.5 Flash)" at bounding box center [347, 525] width 138 height 11
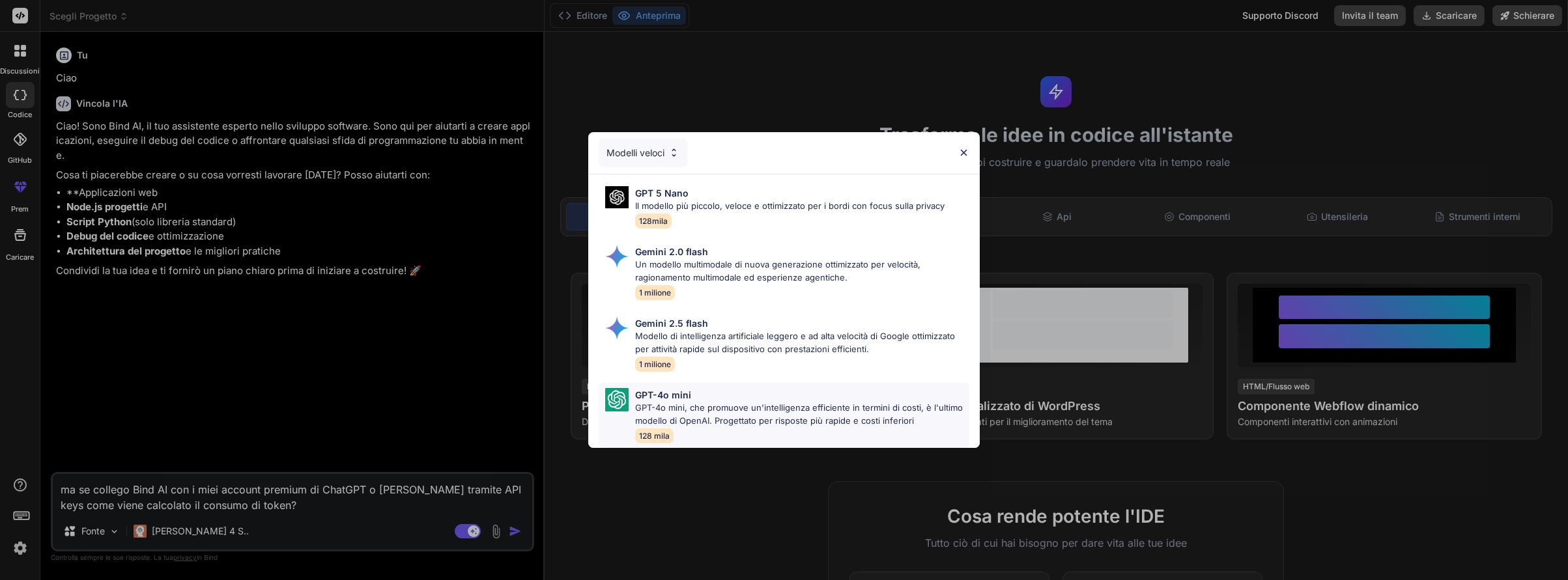
click at [688, 408] on p "GPT-4o mini, che promuove un'intelligenza efficiente in termini di costi, è l'u…" at bounding box center [802, 414] width 335 height 25
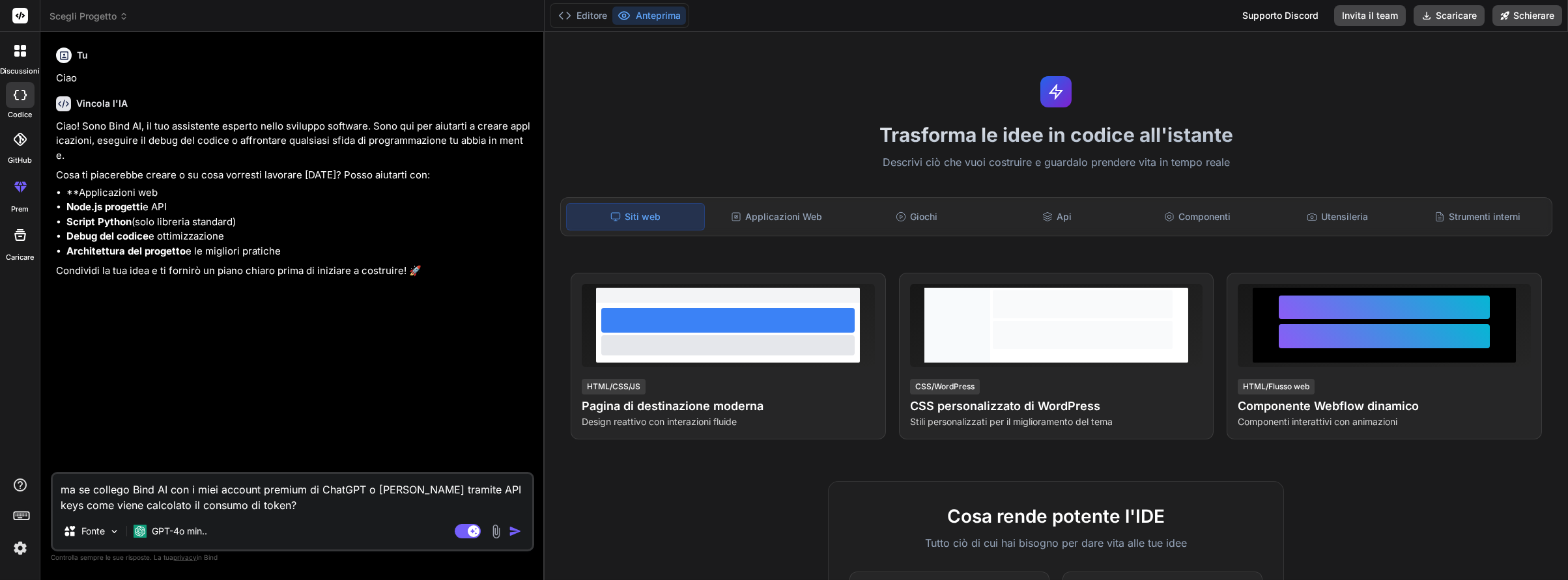
click at [514, 531] on img "button" at bounding box center [515, 531] width 13 height 13
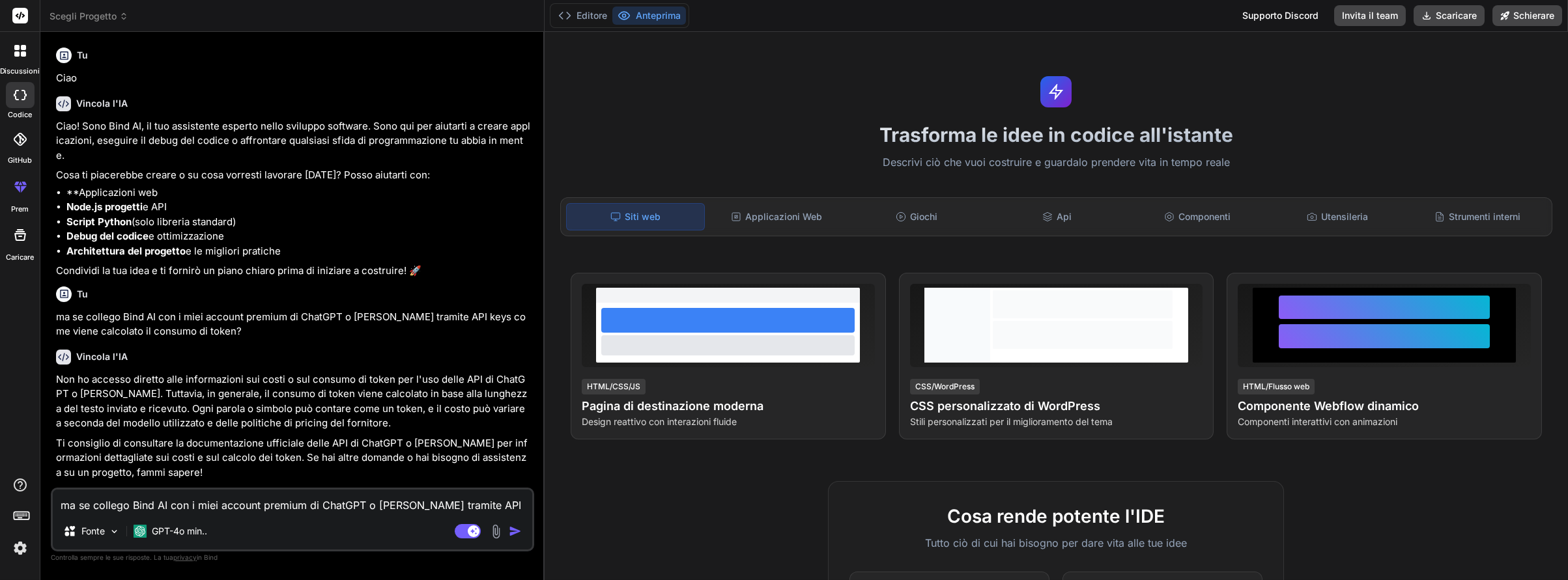
click at [106, 510] on textarea "ma se collego Bind AI con i miei account premium di ChatGPT o [PERSON_NAME] tra…" at bounding box center [292, 501] width 479 height 24
click at [509, 529] on img "button" at bounding box center [515, 531] width 13 height 13
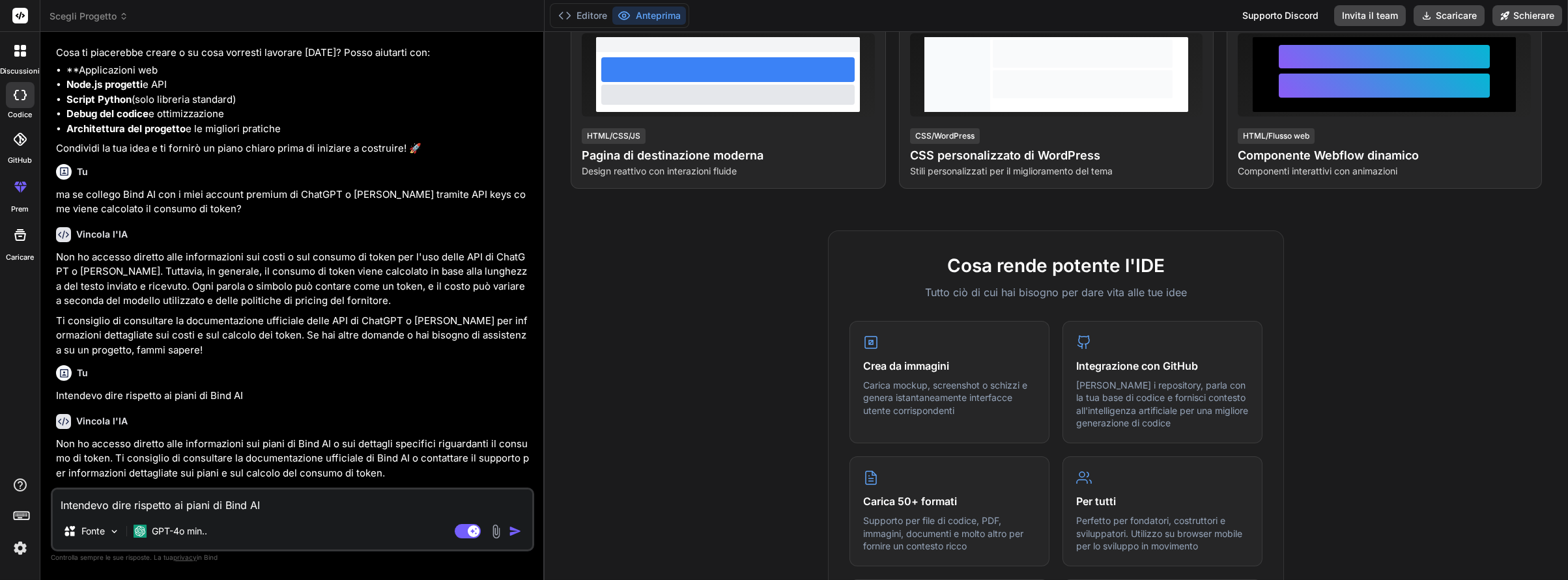
scroll to position [260, 0]
